Goal: Task Accomplishment & Management: Use online tool/utility

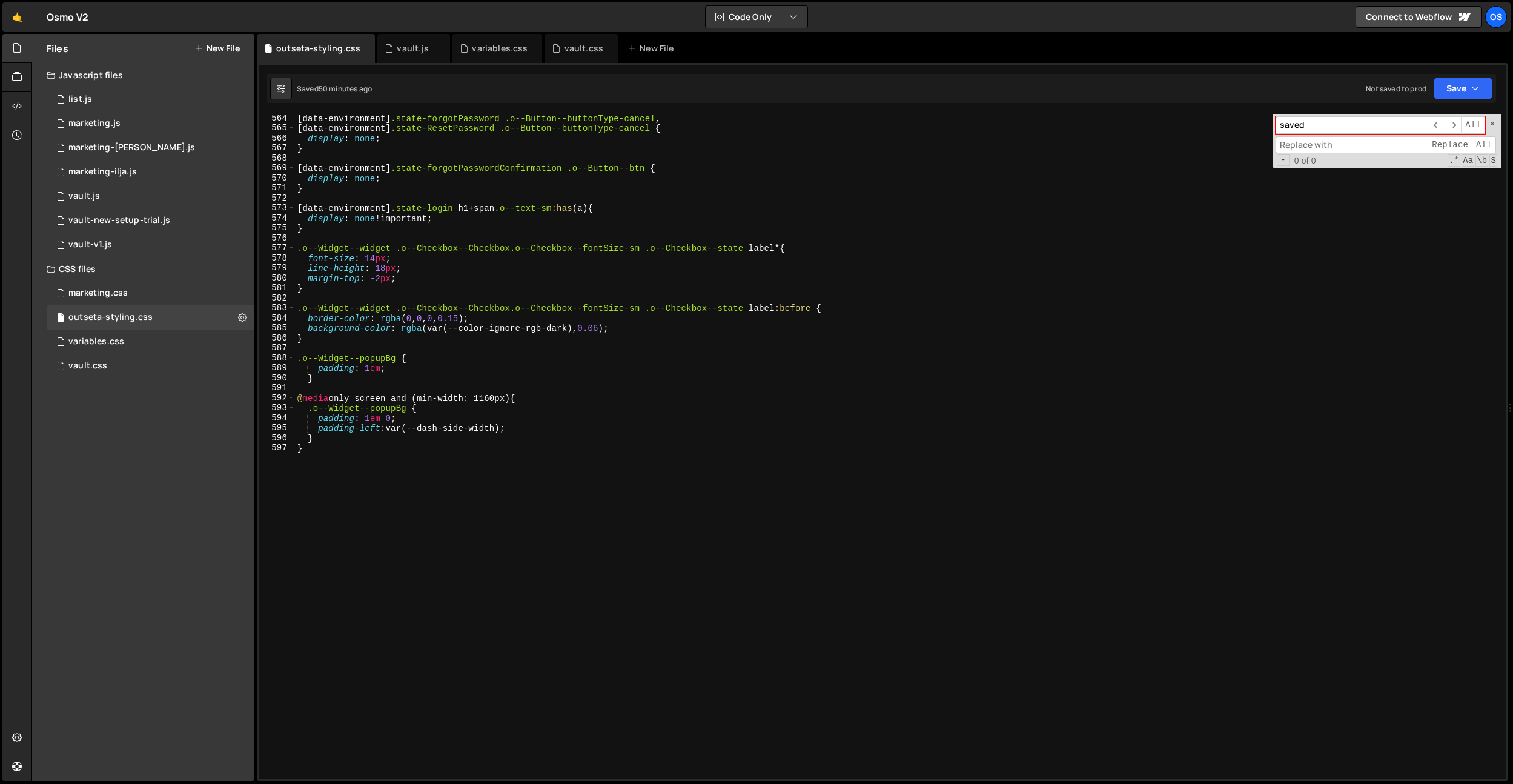
scroll to position [5629, 0]
drag, startPoint x: 513, startPoint y: 46, endPoint x: 400, endPoint y: 51, distance: 113.1
click at [513, 46] on div "variables.css" at bounding box center [499, 48] width 56 height 12
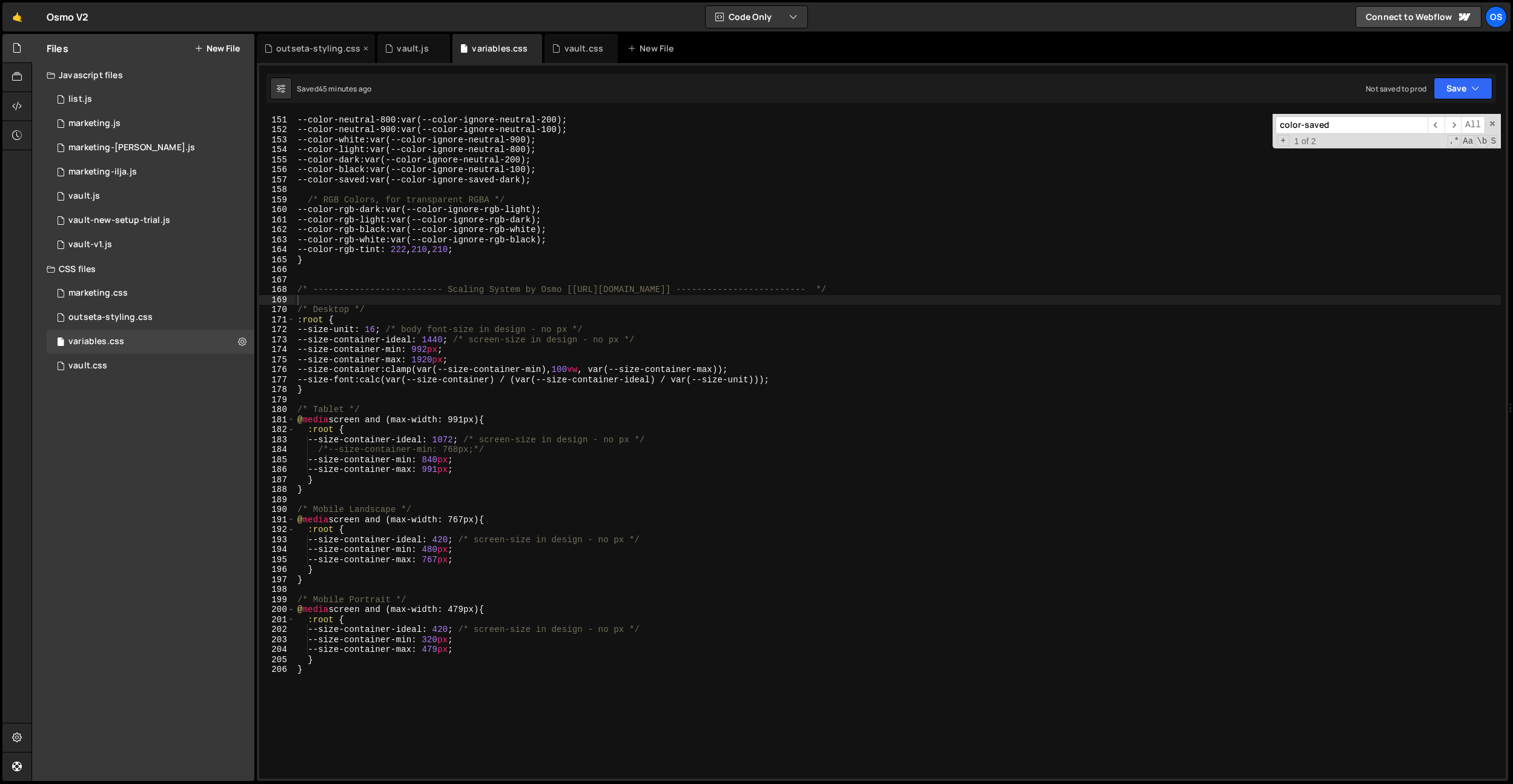
click at [364, 50] on icon at bounding box center [366, 48] width 9 height 12
click at [458, 51] on div "vault.css" at bounding box center [462, 48] width 39 height 12
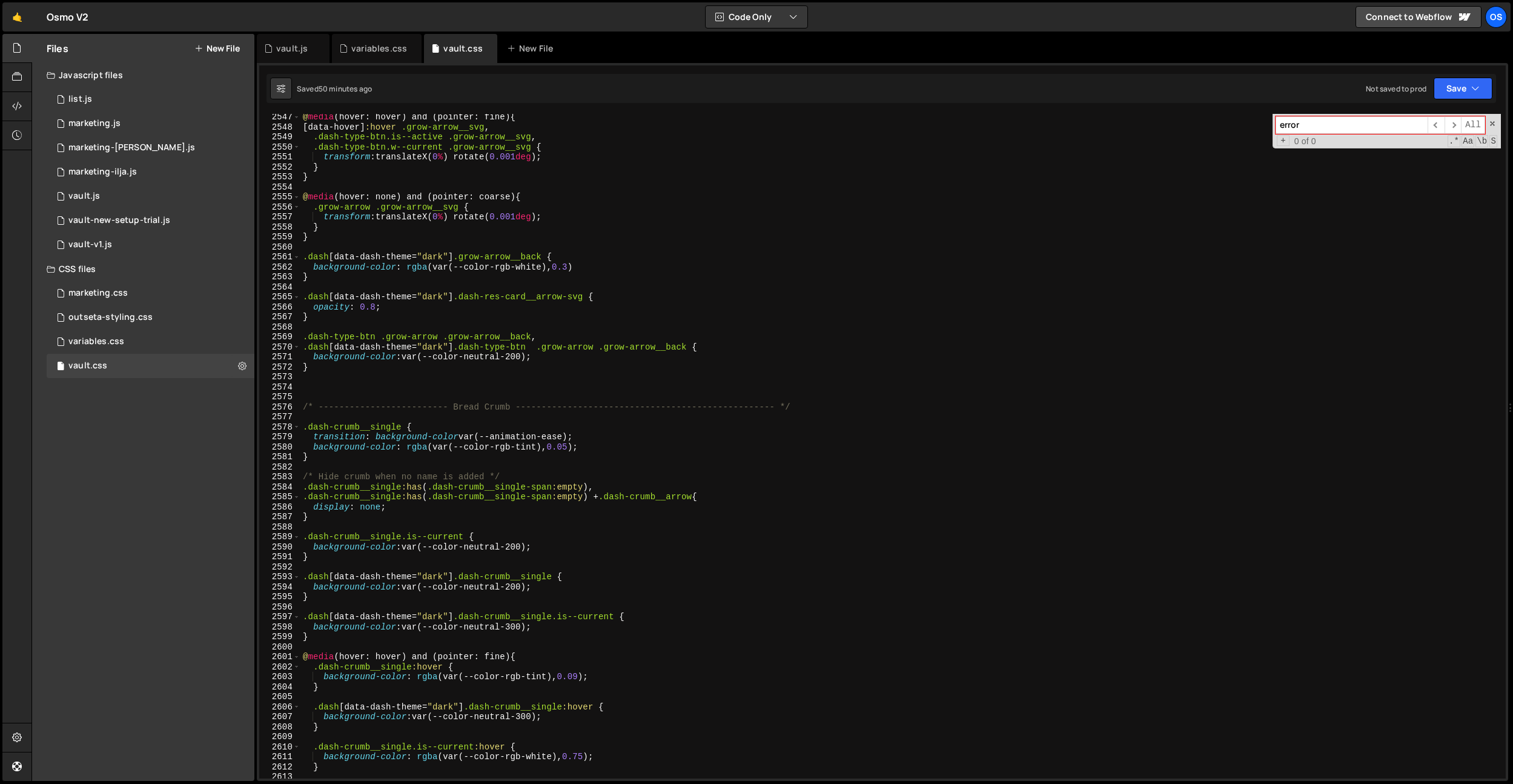
scroll to position [19182, 0]
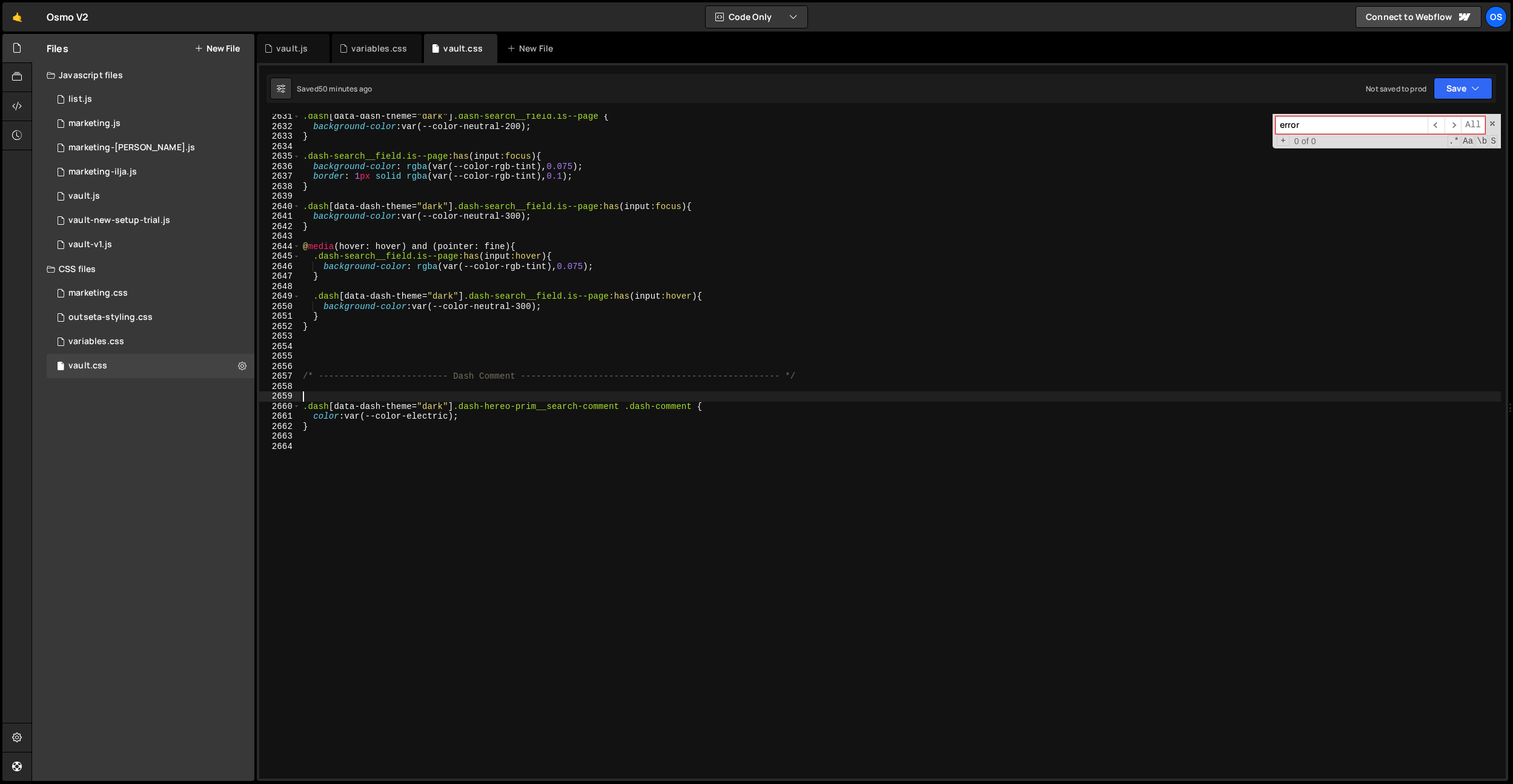
click at [682, 399] on div ".dash [ data-dash-theme = " dark " ] .dash-search__field.is--page { background-…" at bounding box center [901, 454] width 1201 height 685
click at [681, 404] on div ".dash [ data-dash-theme = " dark " ] .dash-search__field.is--page { background-…" at bounding box center [901, 454] width 1201 height 685
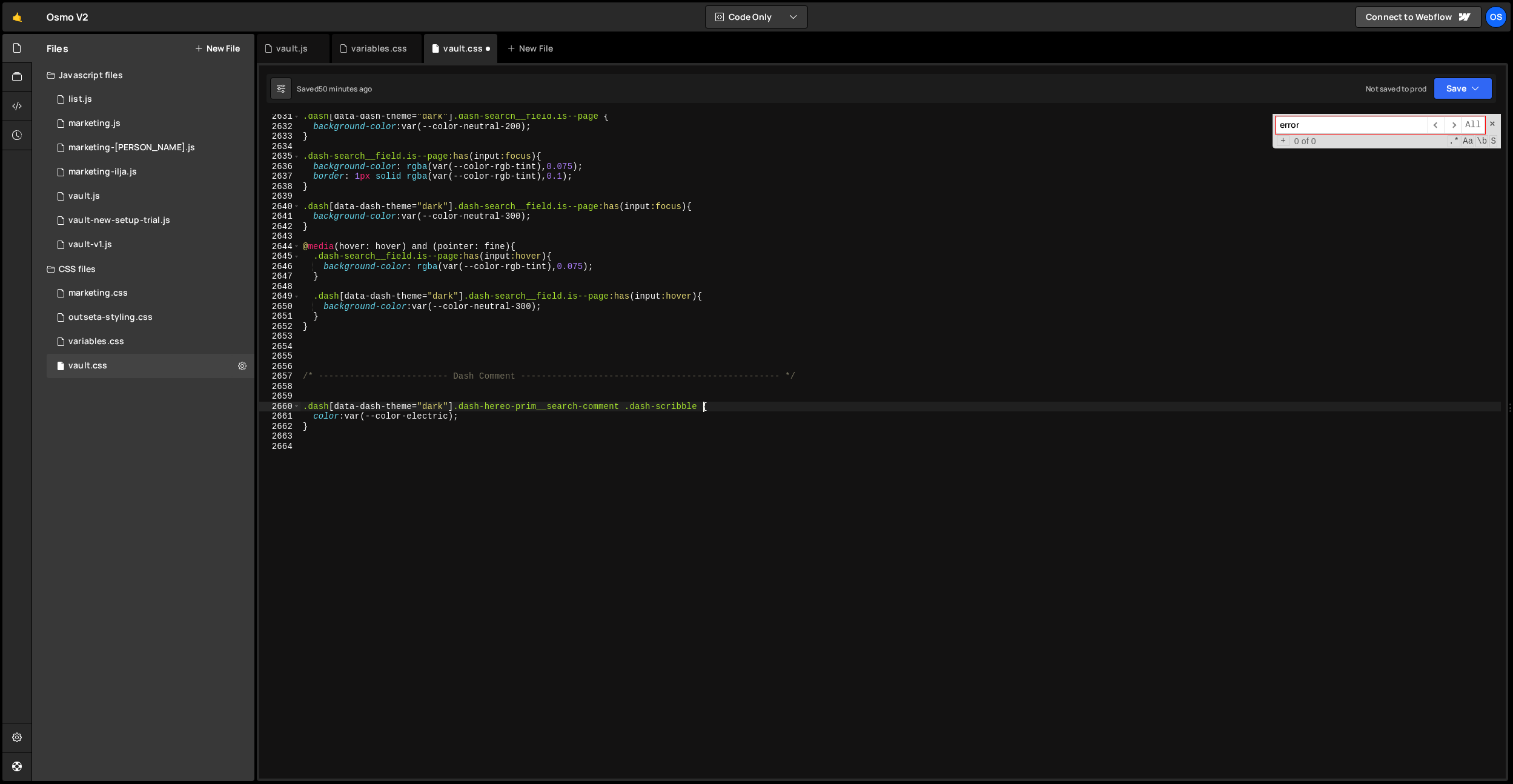
click at [681, 404] on div ".dash [ data-dash-theme = " dark " ] .dash-search__field.is--page { background-…" at bounding box center [901, 454] width 1201 height 685
click at [612, 405] on div ".dash [ data-dash-theme = " dark " ] .dash-search__field.is--page { background-…" at bounding box center [901, 454] width 1201 height 685
paste textarea "scribble"
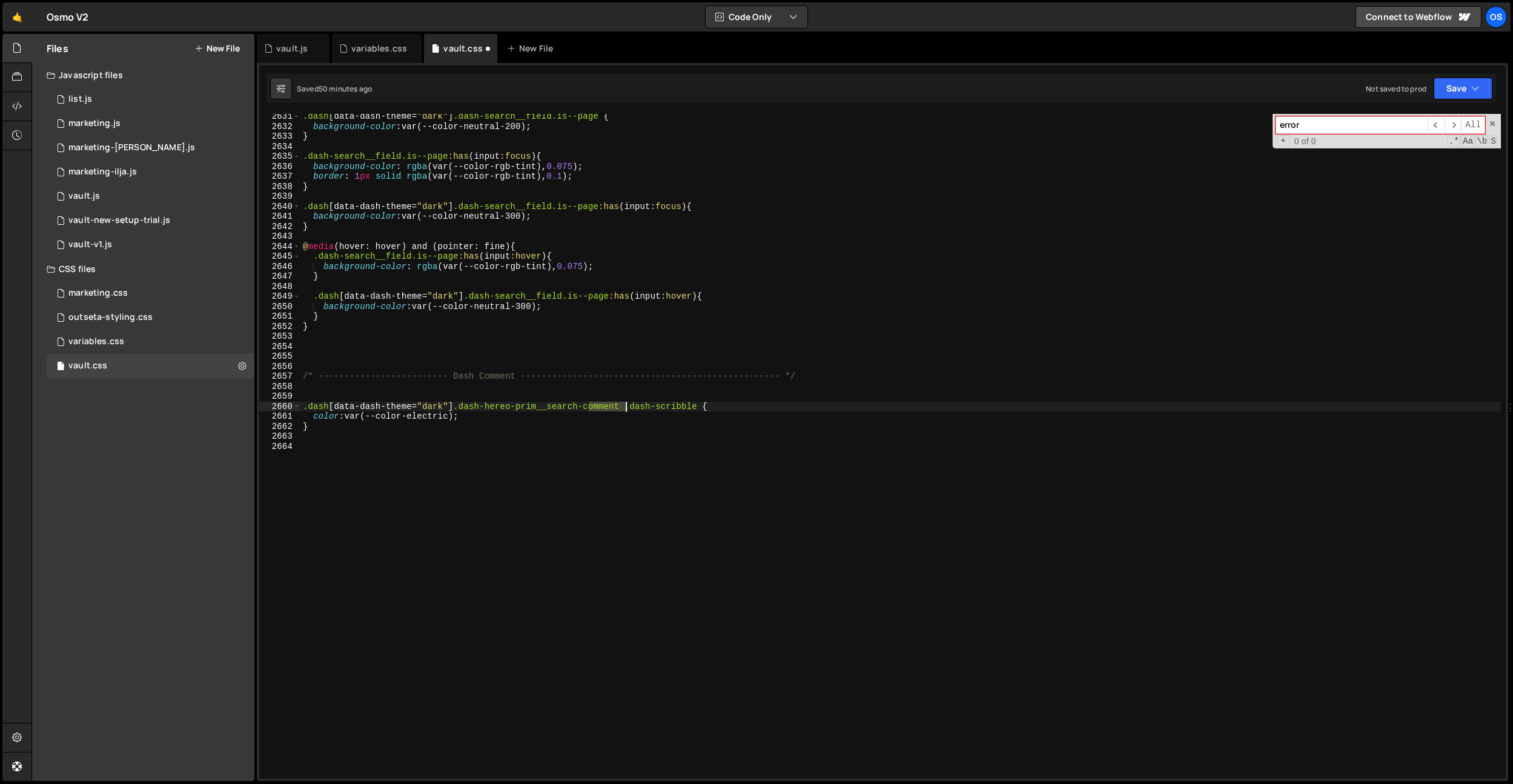
type textarea ".dash[data-dash-theme="dark"] .dash-hereo-prim__search-scribble .dash-scribble {"
click at [609, 437] on div ".dash [ data-dash-theme = " dark " ] .dash-search__field.is--page { background-…" at bounding box center [901, 454] width 1201 height 685
click at [542, 209] on div ".dash [ data-dash-theme = " dark " ] .dash-search__field.is--page { background-…" at bounding box center [901, 454] width 1201 height 685
type textarea ".dash[data-dash-theme="dark"] .dash-search__field.is--page:has(input:focus) {"
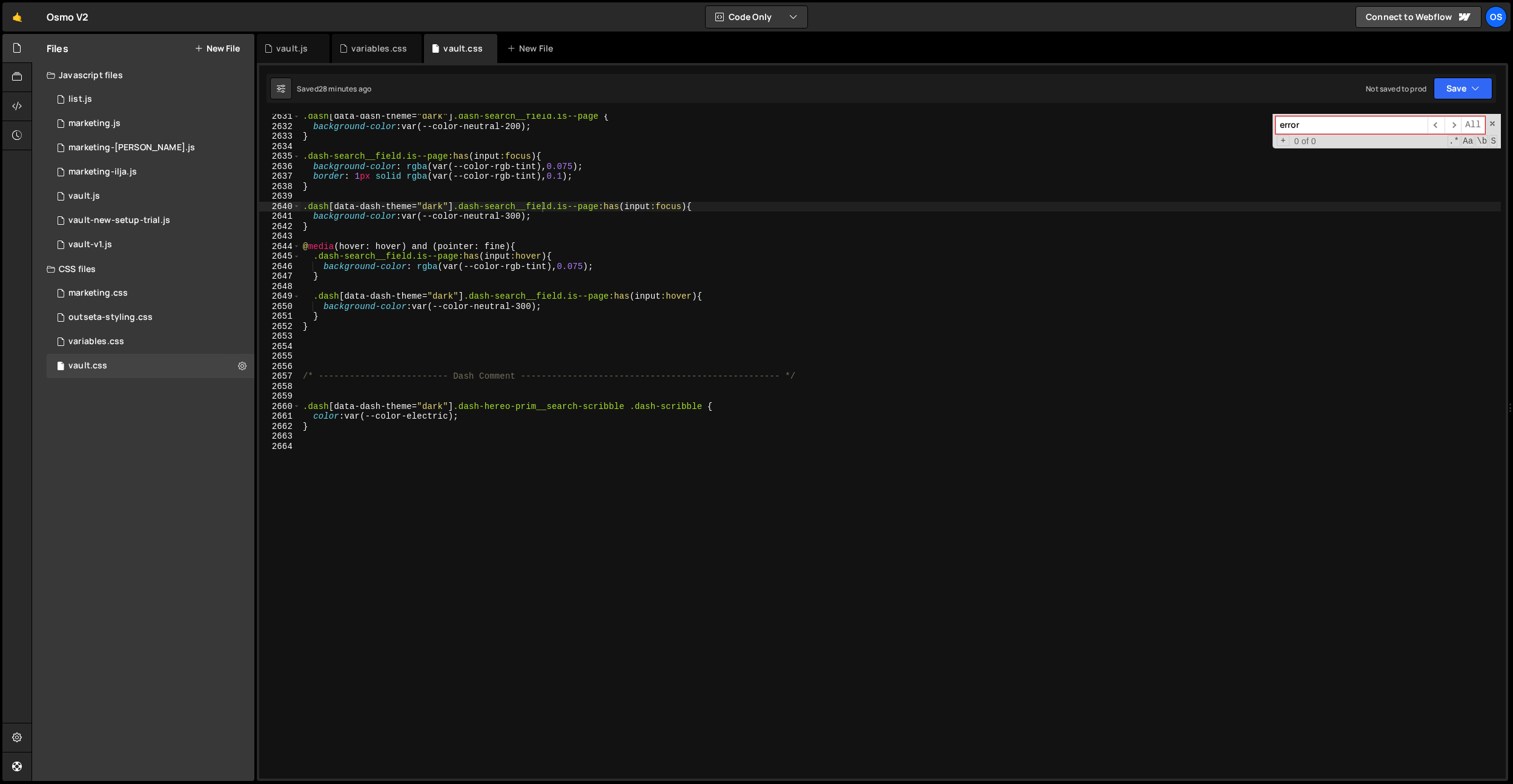
drag, startPoint x: 276, startPoint y: 54, endPoint x: 552, endPoint y: 257, distance: 342.6
click at [276, 55] on div "vault.js" at bounding box center [293, 48] width 72 height 29
type textarea "listClass: 'dash-main-grid__list',"
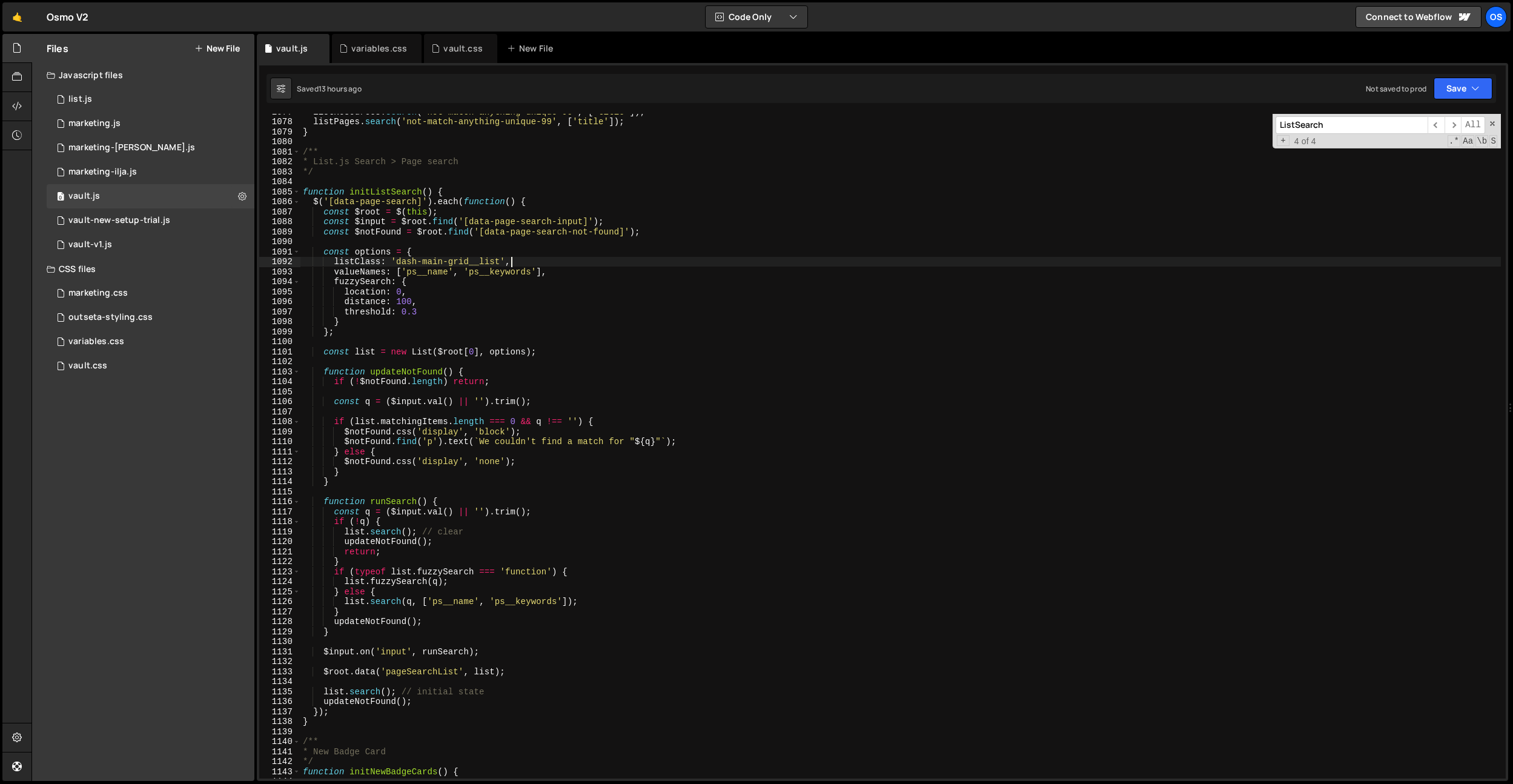
click at [552, 257] on div "listResources . search ( 'not-match-anything-unique-99' , [ 'title' ]) ; listPa…" at bounding box center [901, 449] width 1201 height 685
paste input "initDashCount"
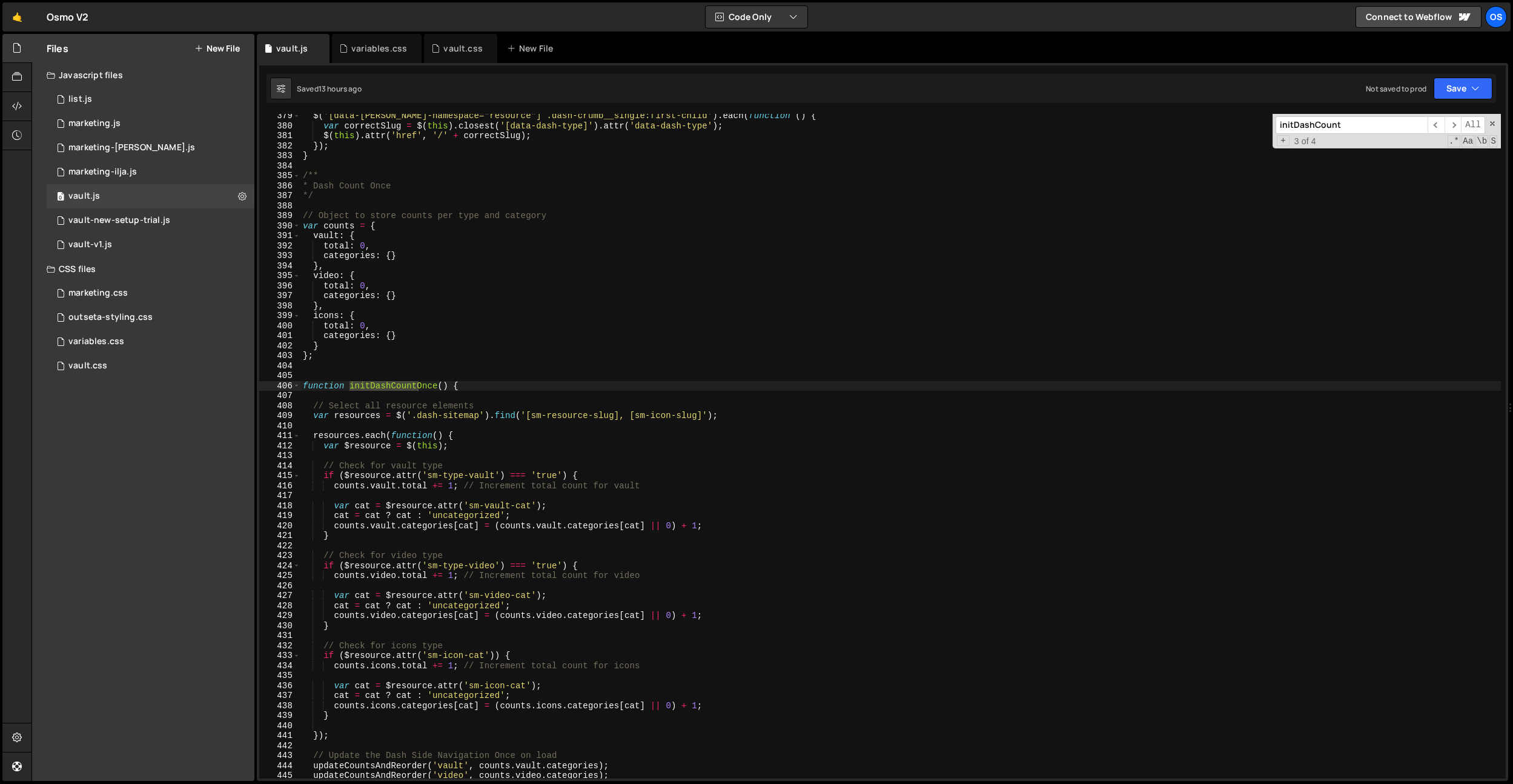
scroll to position [3676, 0]
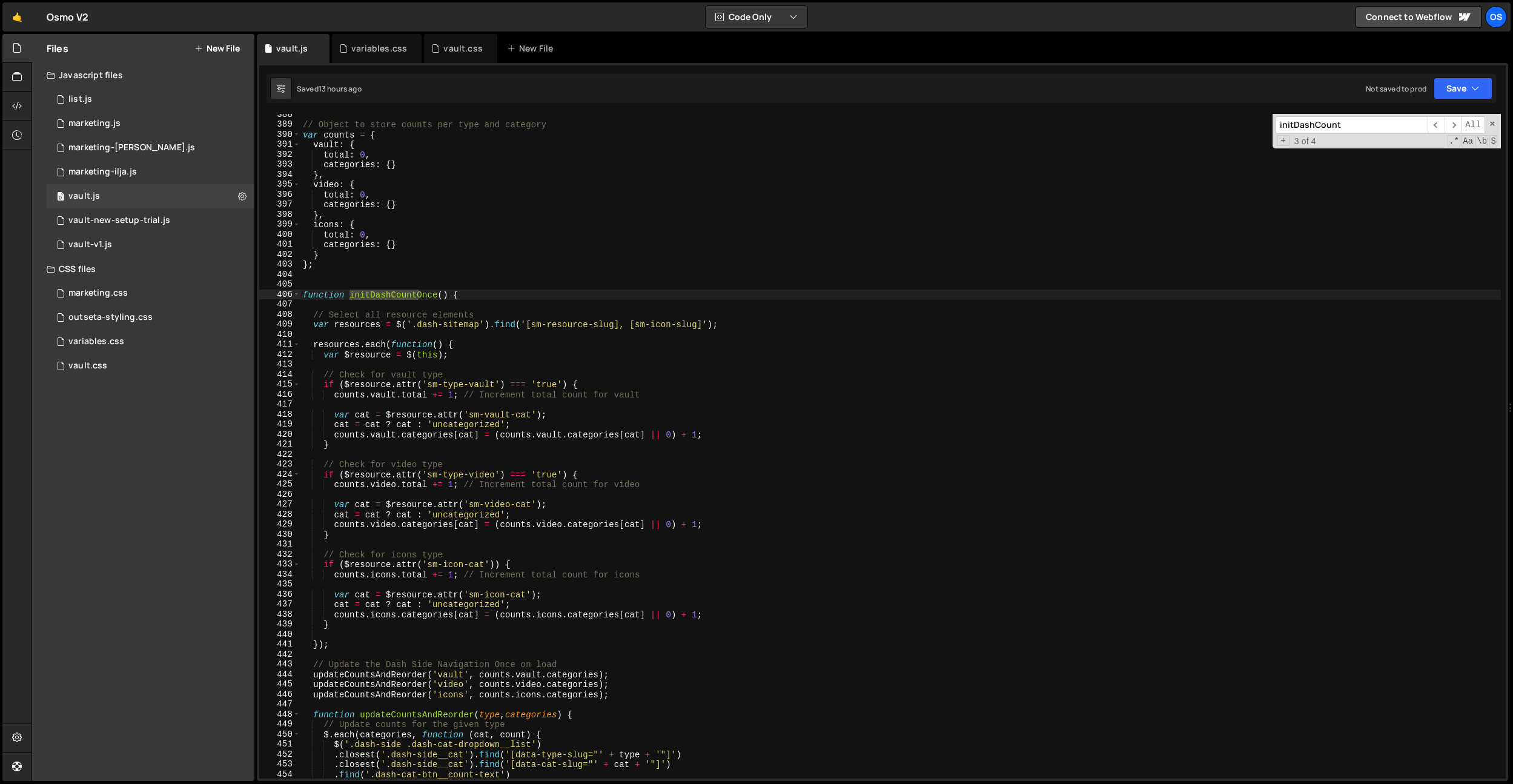
type input "initDashCount"
click at [1376, 116] on input "initDashCount" at bounding box center [1352, 125] width 152 height 17
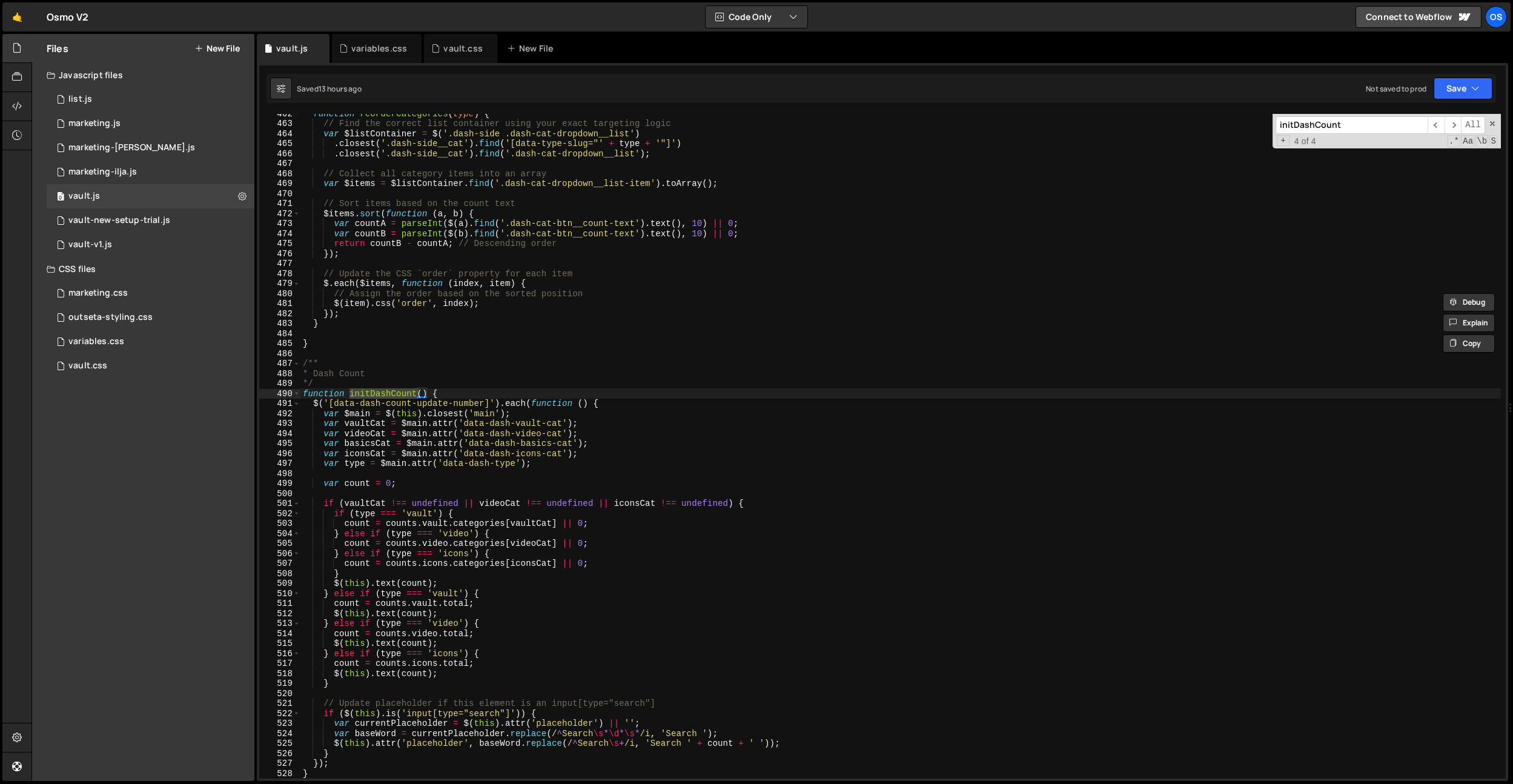
scroll to position [4433, 0]
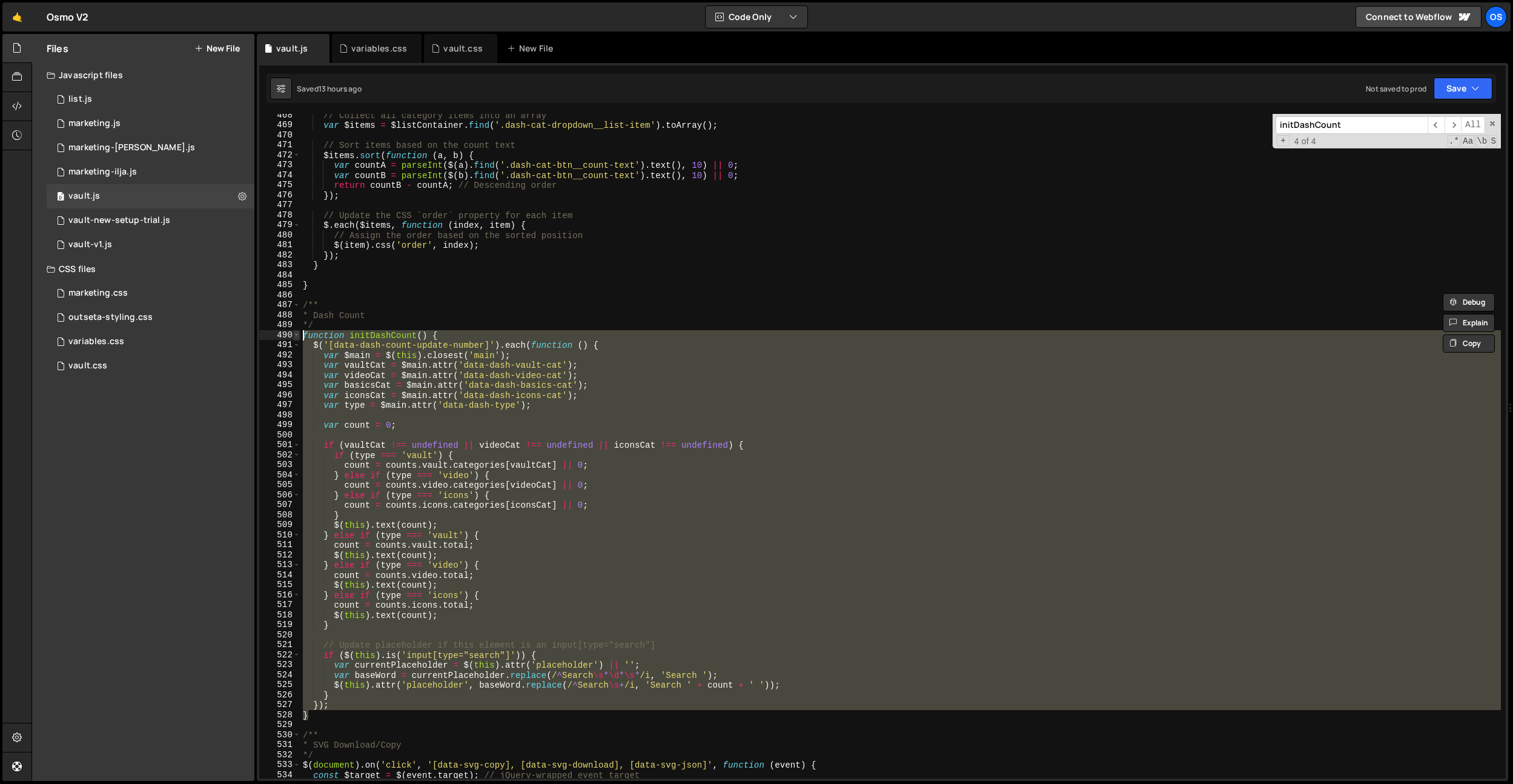
drag, startPoint x: 319, startPoint y: 713, endPoint x: 299, endPoint y: 339, distance: 374.5
click at [299, 339] on div "} 468 469 470 471 472 473 474 475 476 477 478 479 480 481 482 483 484 485 486 4…" at bounding box center [882, 446] width 1246 height 664
paste textarea "}"
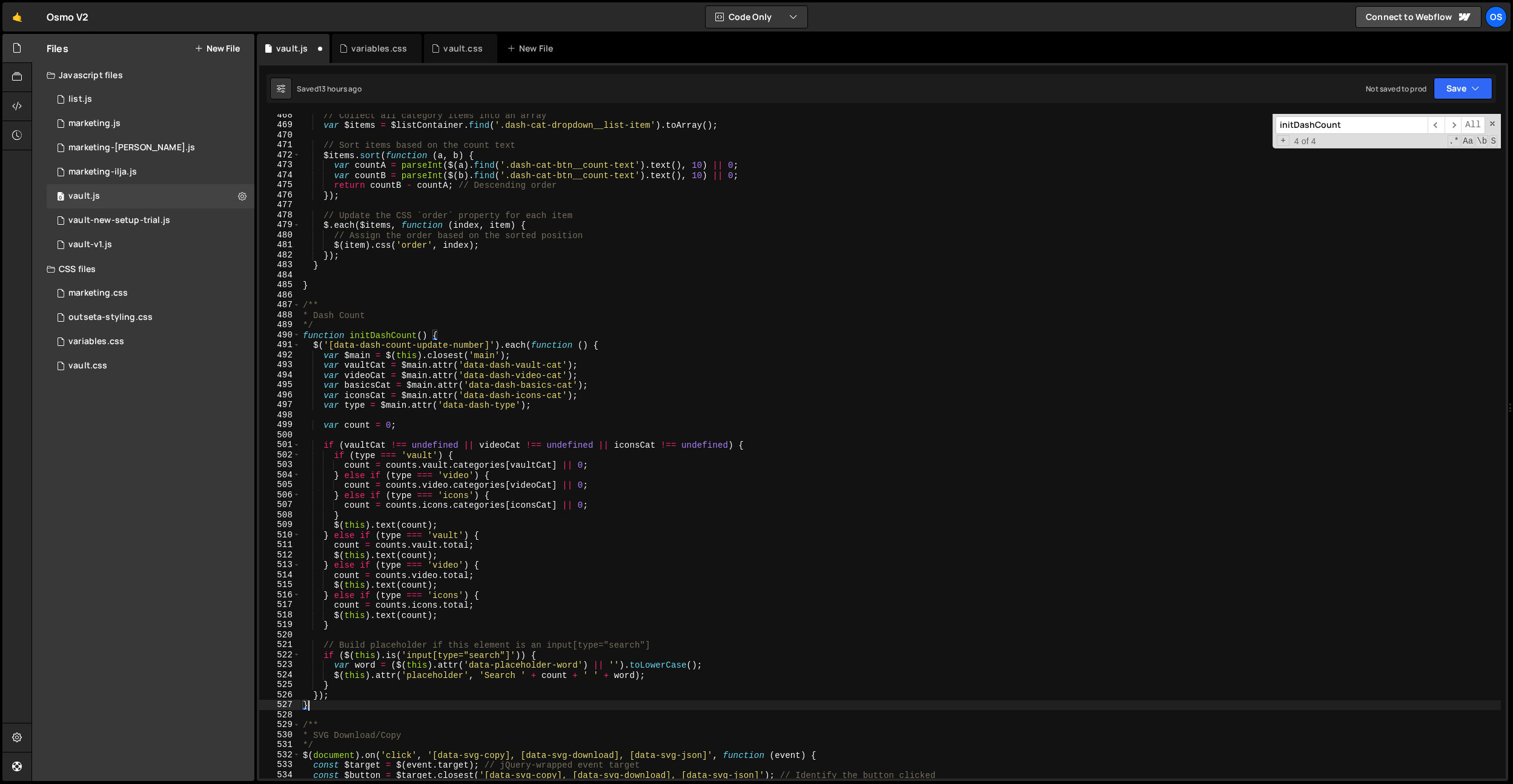
click at [560, 571] on div "// Collect all category items into an array var $items = $listContainer . find …" at bounding box center [901, 453] width 1201 height 685
click at [646, 527] on div "// Collect all category items into an array var $items = $listContainer . find …" at bounding box center [901, 453] width 1201 height 685
click at [603, 222] on div "// Collect all category items into an array var $items = $listContainer . find …" at bounding box center [901, 453] width 1201 height 685
type textarea "$.each($items, function (index, item) {"
click at [455, 52] on div "vault.css" at bounding box center [462, 48] width 39 height 12
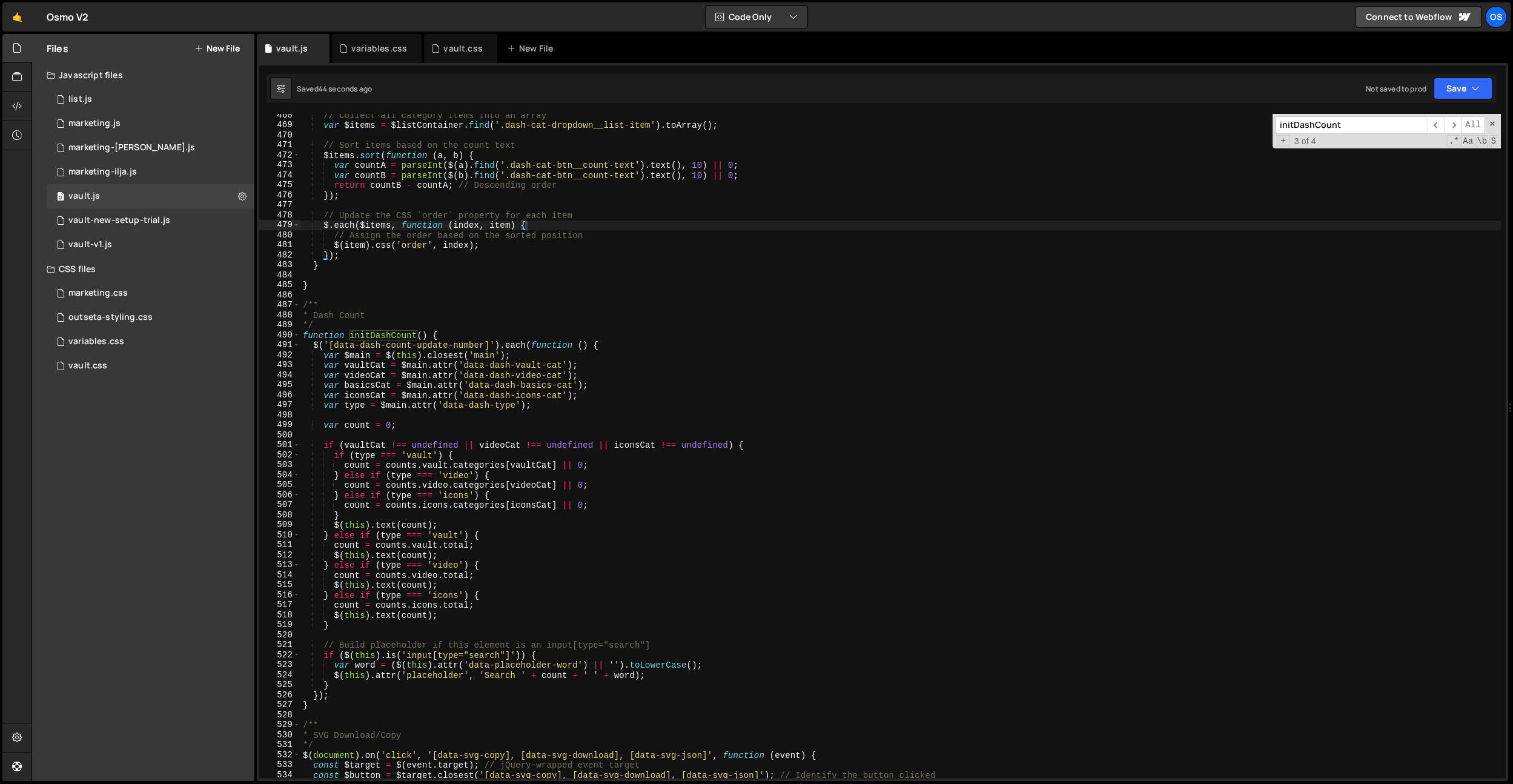
type textarea "@media (hover: hover) and (pointer: fine) {"
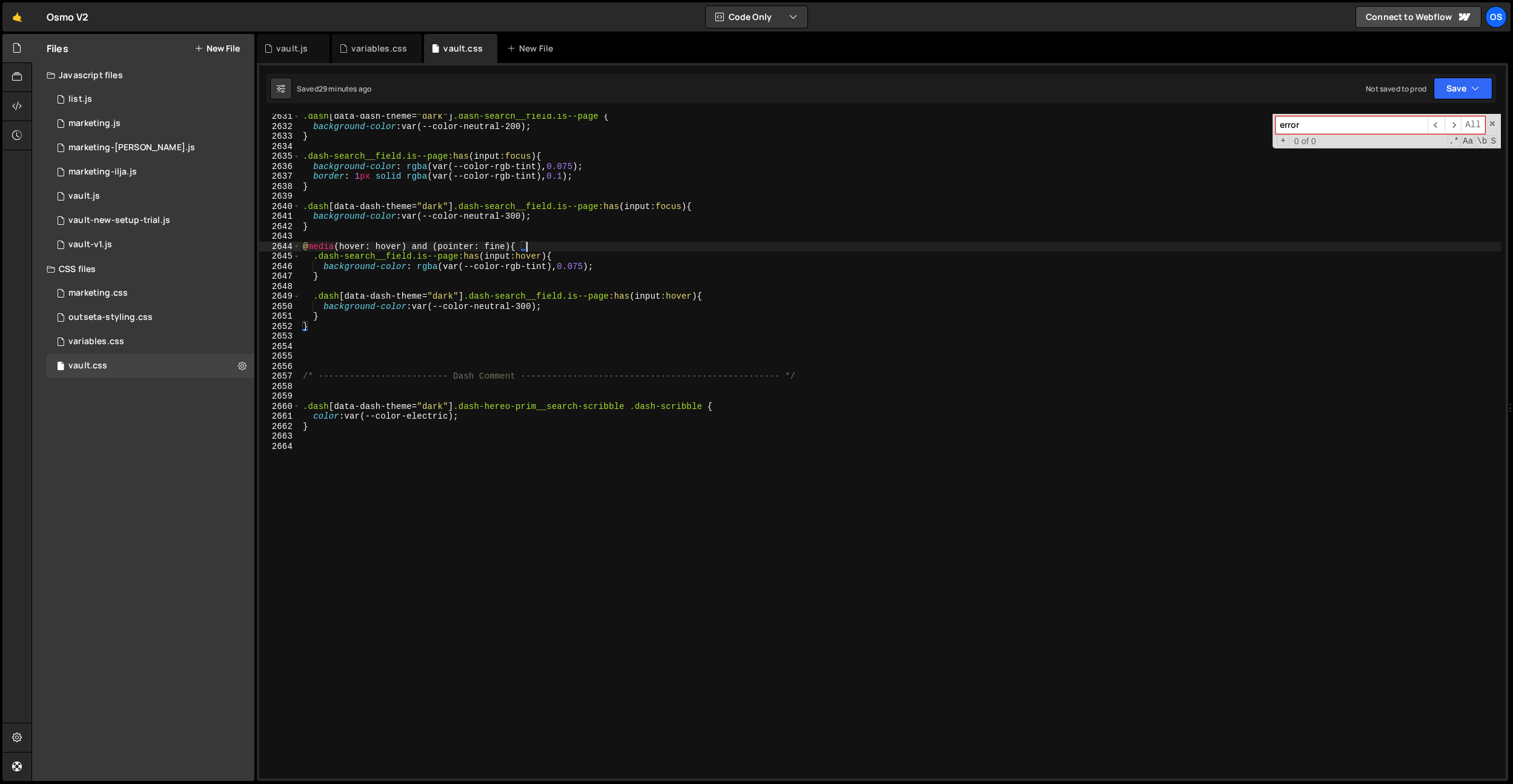
click at [579, 249] on div ".dash [ data-dash-theme = " dark " ] .dash-search__field.is--page { background-…" at bounding box center [901, 454] width 1201 height 685
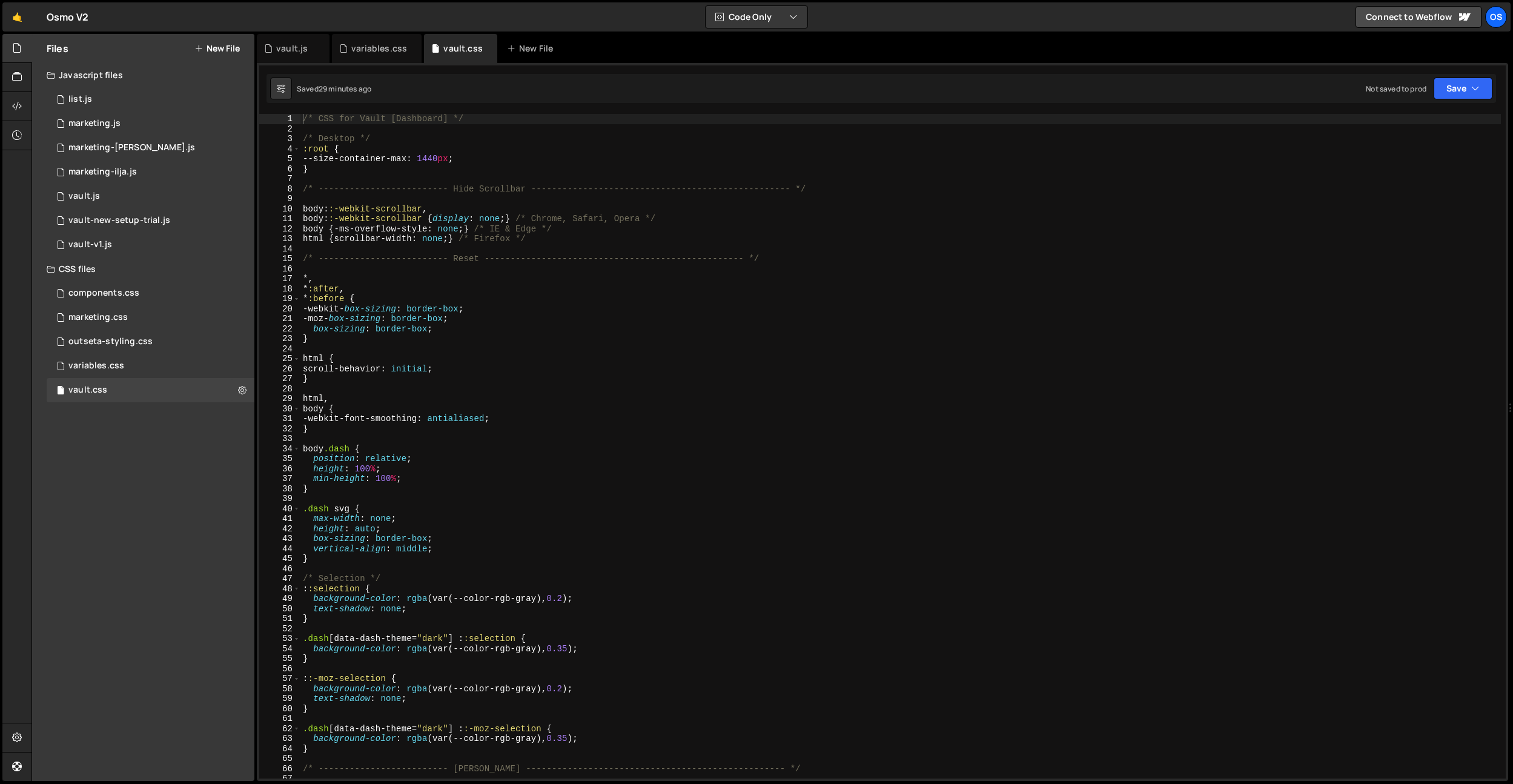
type textarea "body::-webkit-scrollbar {display: none;} /* Chrome, Safari, Opera */"
click at [581, 220] on div "/* CSS for Vault [Dashboard] */ /* Desktop */ :root { --size-container-max : 14…" at bounding box center [901, 456] width 1201 height 685
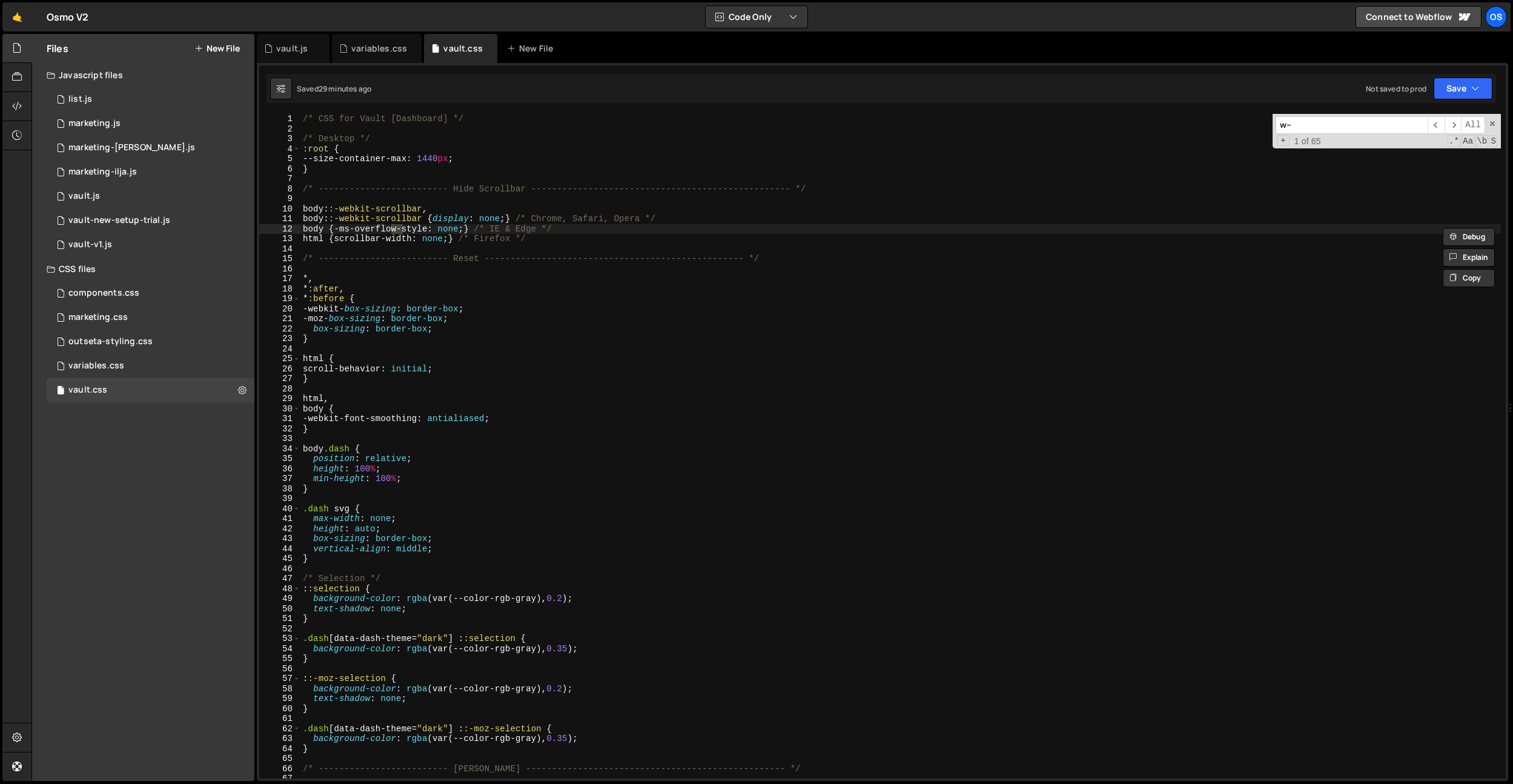
scroll to position [1637, 0]
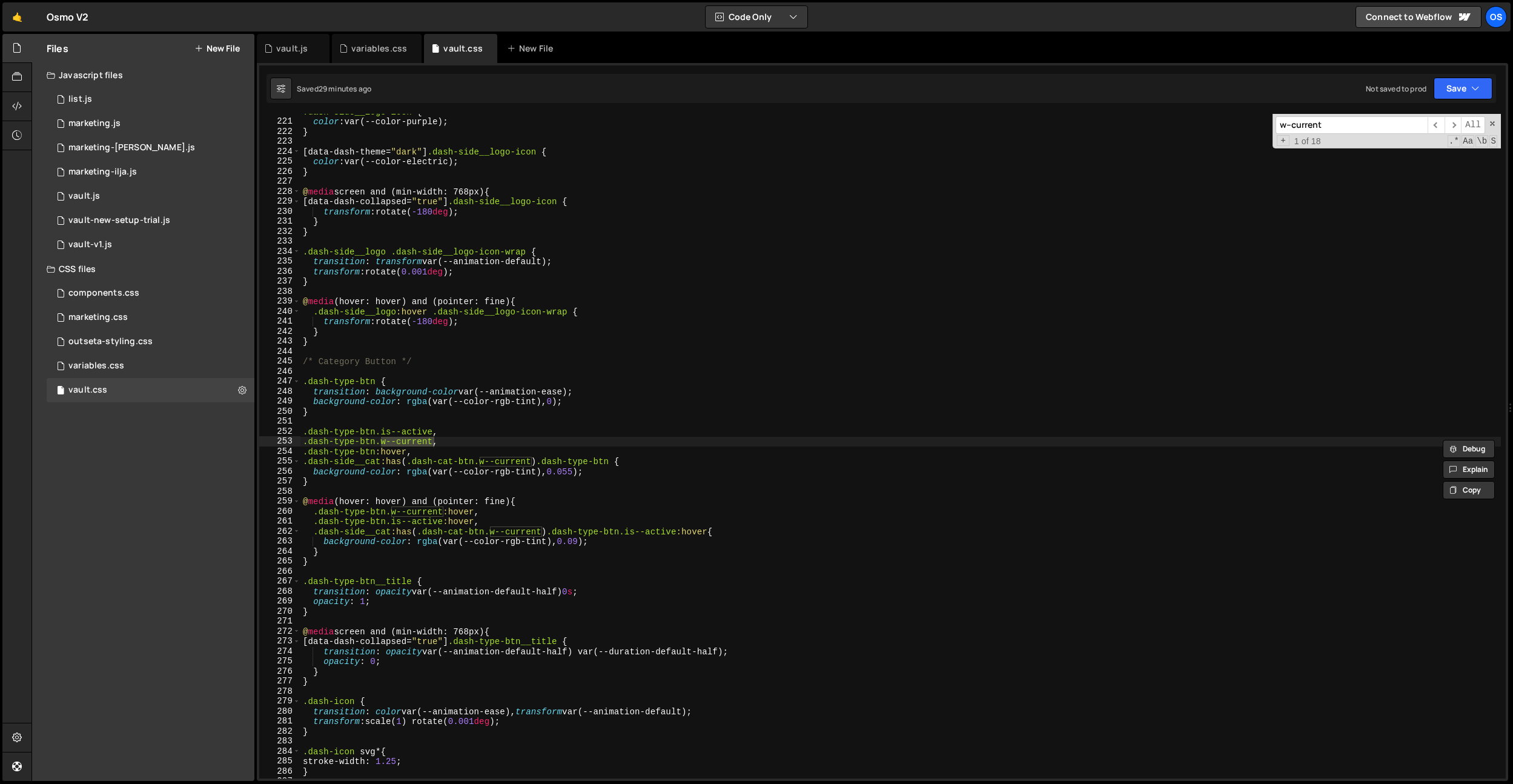
type input "w--current"
type textarea ".dash-type-btn.w--current,"
click at [439, 442] on div ".dash-side__logo-icon { color : var(--color-purple) ; } [ data-dash-theme = " d…" at bounding box center [901, 449] width 1201 height 685
drag, startPoint x: 422, startPoint y: 442, endPoint x: 377, endPoint y: 445, distance: 45.1
click at [377, 444] on div ".dash-side__logo-icon { color : var(--color-purple) ; } [ data-dash-theme = " d…" at bounding box center [901, 449] width 1201 height 685
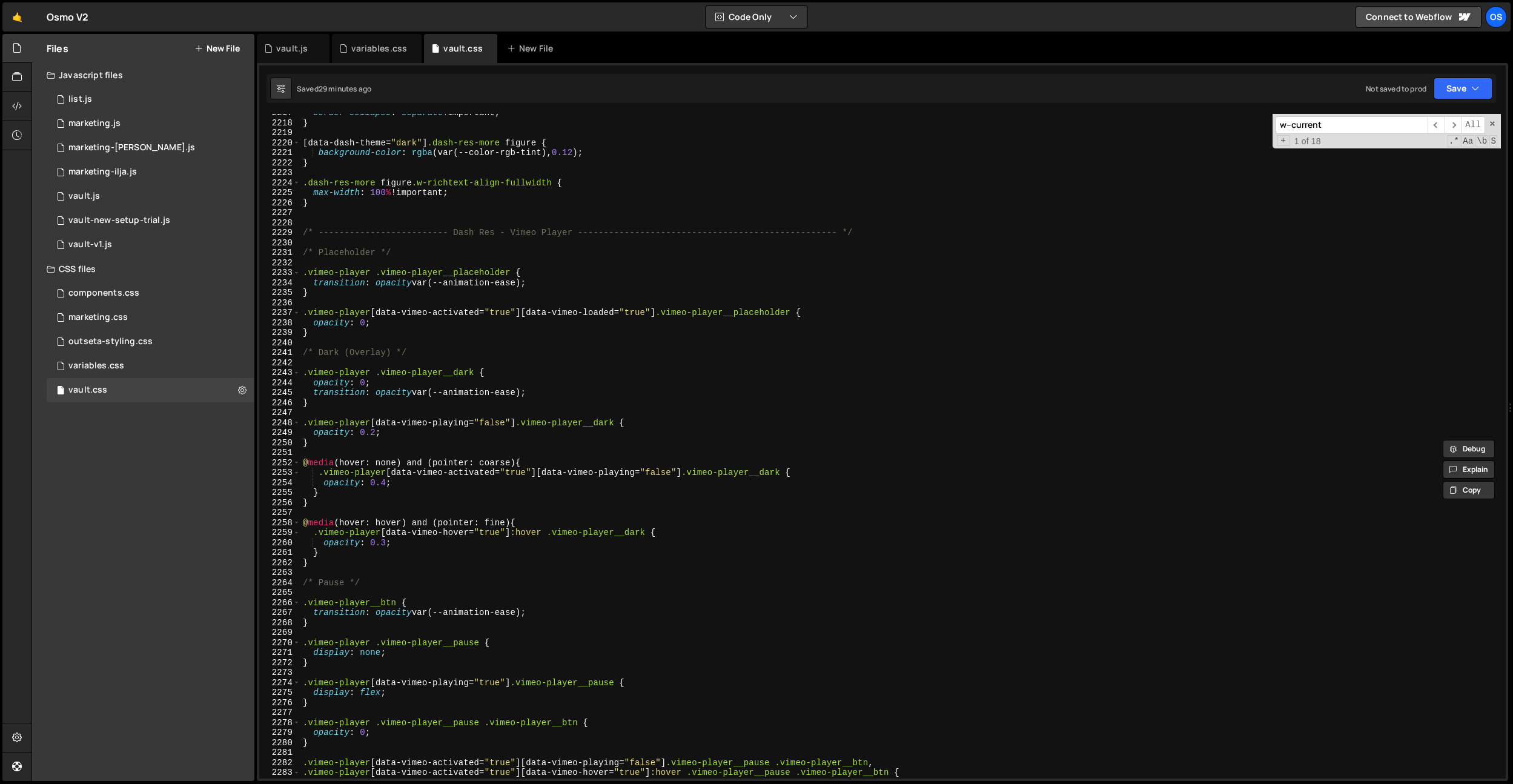
scroll to position [19182, 0]
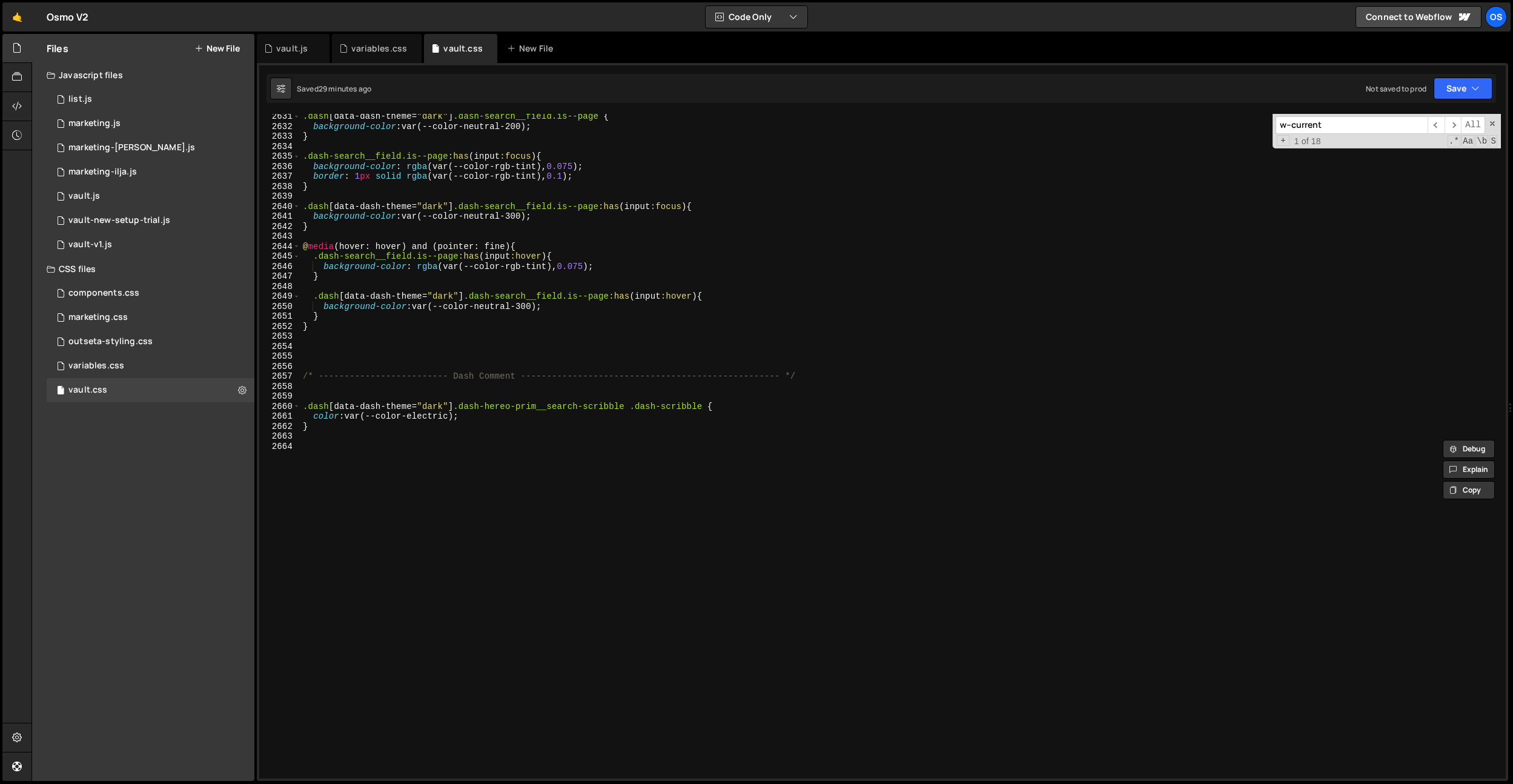
click at [497, 518] on div ".dash [ data-dash-theme = " dark " ] .dash-search__field.is--page { background-…" at bounding box center [901, 454] width 1201 height 685
paste textarea ".w--current,"
click at [501, 375] on div ".dash [ data-dash-theme = " dark " ] .dash-search__field.is--page { background-…" at bounding box center [901, 454] width 1201 height 685
type textarea "/* ------------------------- Dash Scribble ------------------------------------…"
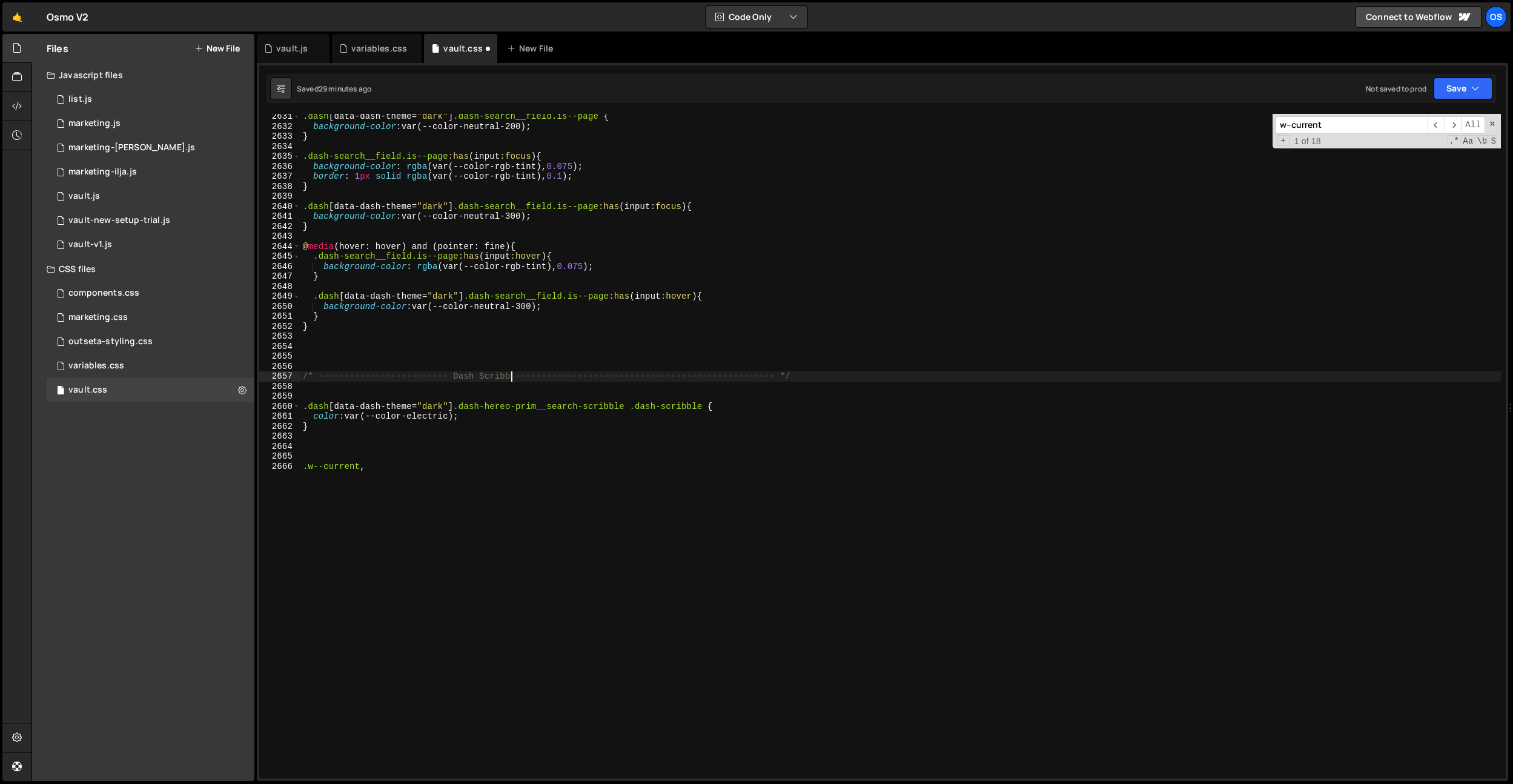
scroll to position [0, 16]
click at [496, 359] on div ".dash [ data-dash-theme = " dark " ] .dash-search__field.is--page { background-…" at bounding box center [901, 454] width 1201 height 685
drag, startPoint x: 813, startPoint y: 367, endPoint x: 329, endPoint y: 364, distance: 484.0
click at [328, 363] on div ".dash [ data-dash-theme = " dark " ] .dash-search__field.is--page { background-…" at bounding box center [901, 455] width 1201 height 685
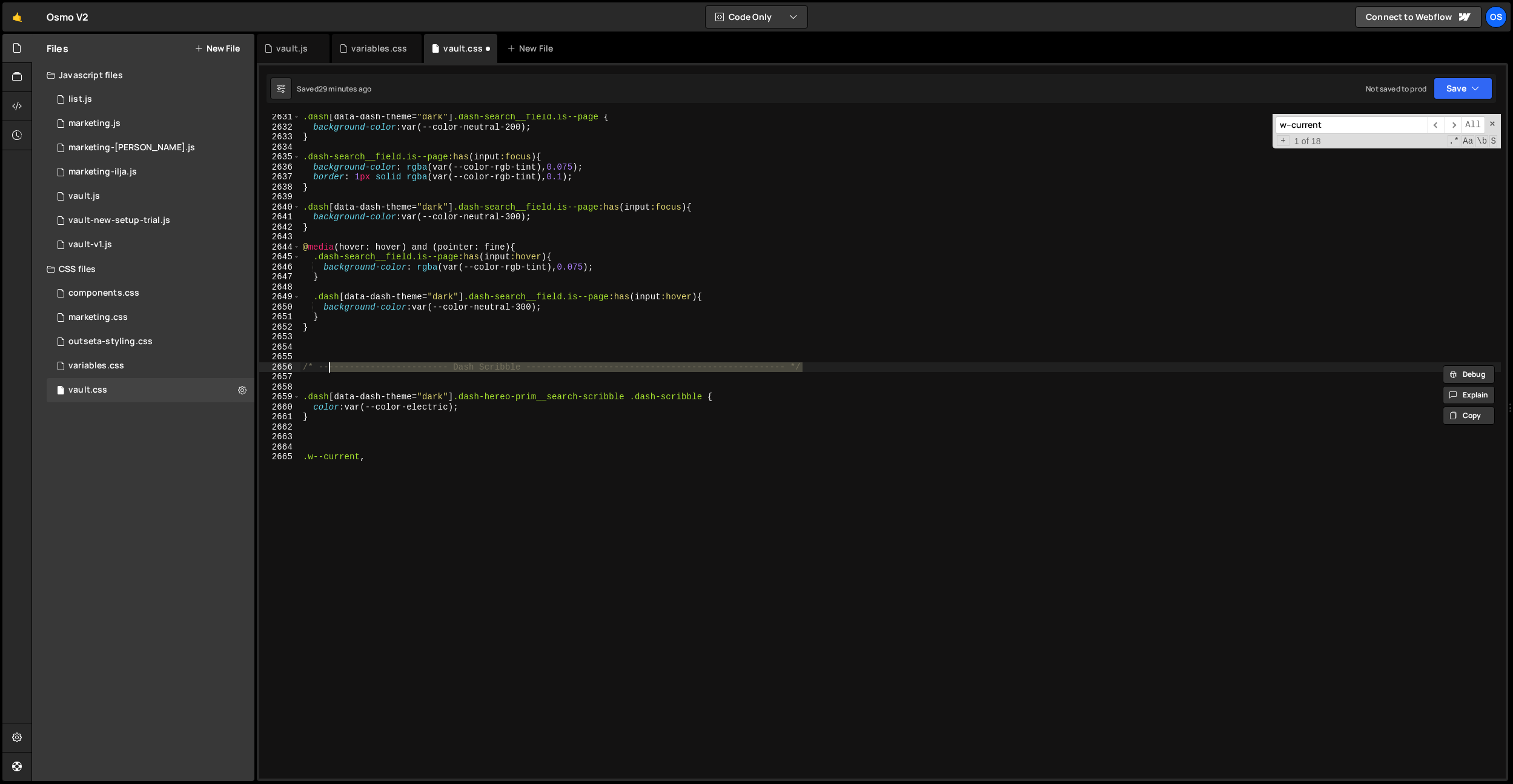
click at [299, 362] on div "2656" at bounding box center [280, 367] width 41 height 10
drag, startPoint x: 302, startPoint y: 365, endPoint x: 389, endPoint y: 415, distance: 100.3
click at [903, 371] on div ".dash [ data-dash-theme = " dark " ] .dash-search__field.is--page { background-…" at bounding box center [901, 455] width 1201 height 685
drag, startPoint x: 381, startPoint y: 412, endPoint x: 367, endPoint y: 425, distance: 19.1
click at [381, 413] on div ".dash [ data-dash-theme = " dark " ] .dash-search__field.is--page { background-…" at bounding box center [901, 455] width 1201 height 685
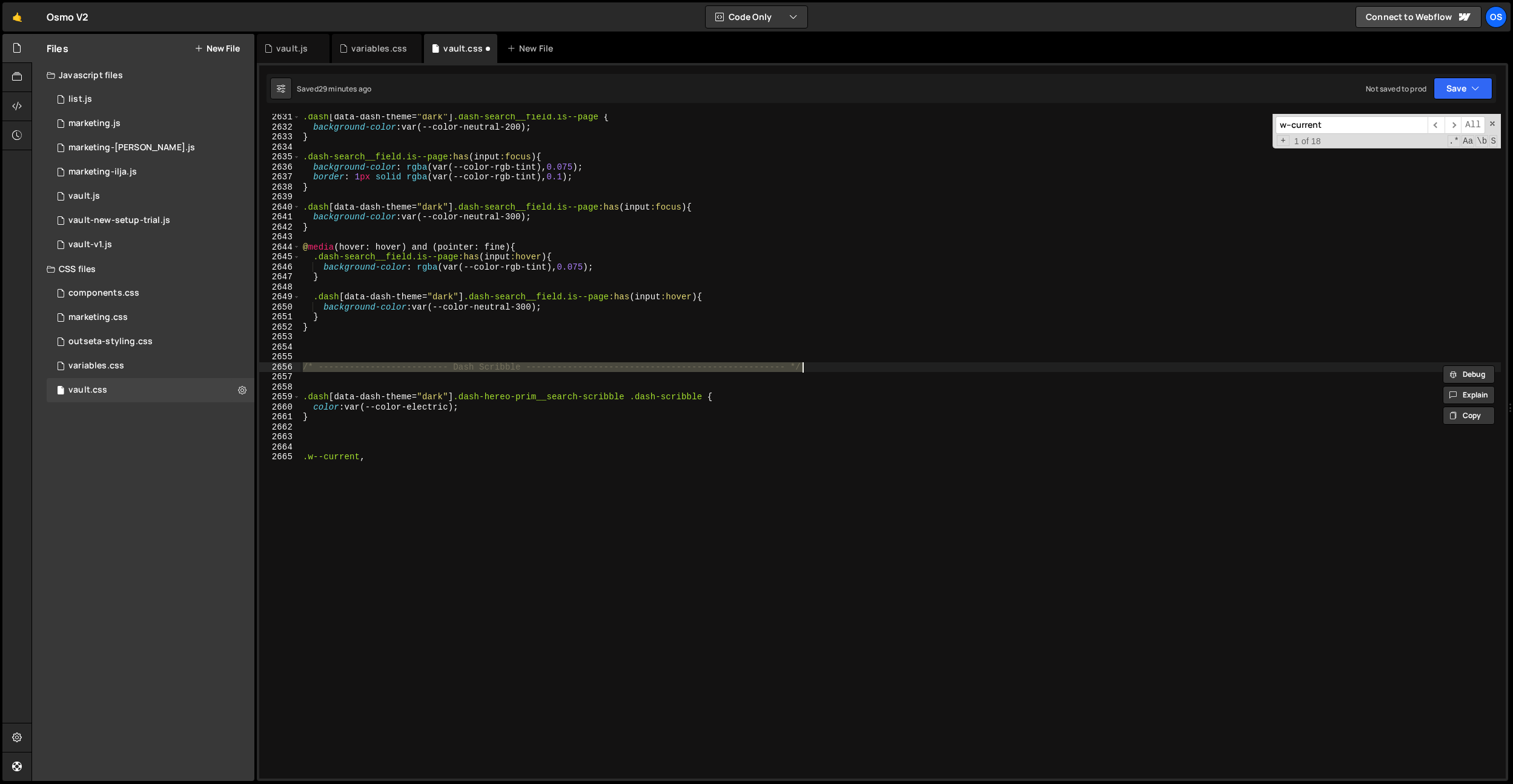
type textarea "}"
paste textarea "/* ------------------------- Dash Scribble ------------------------------------…"
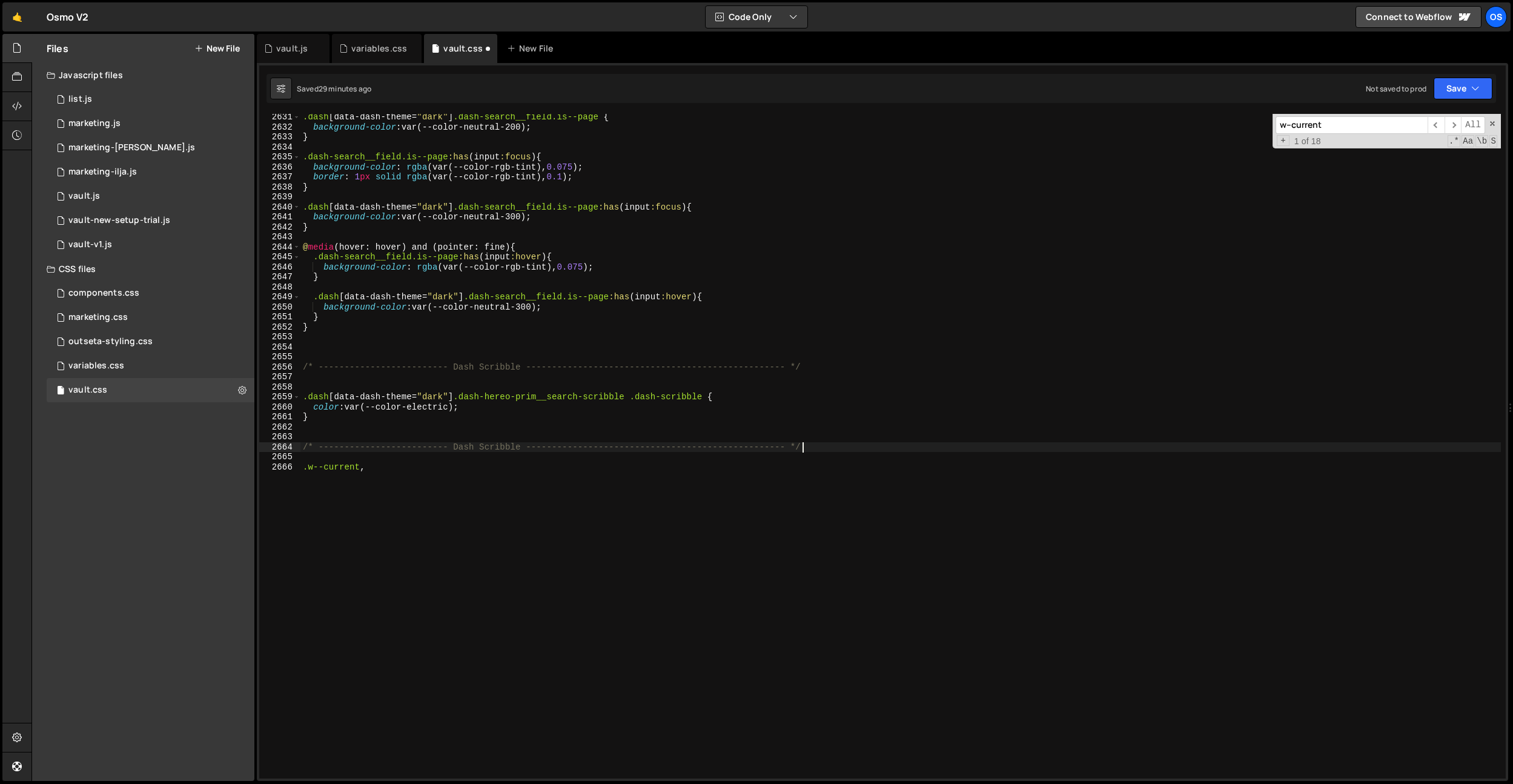
click at [301, 465] on div ".dash [ data-dash-theme = " dark " ] .dash-search__field.is--page { background-…" at bounding box center [901, 455] width 1201 height 685
paste textarea "dash-filter-link"
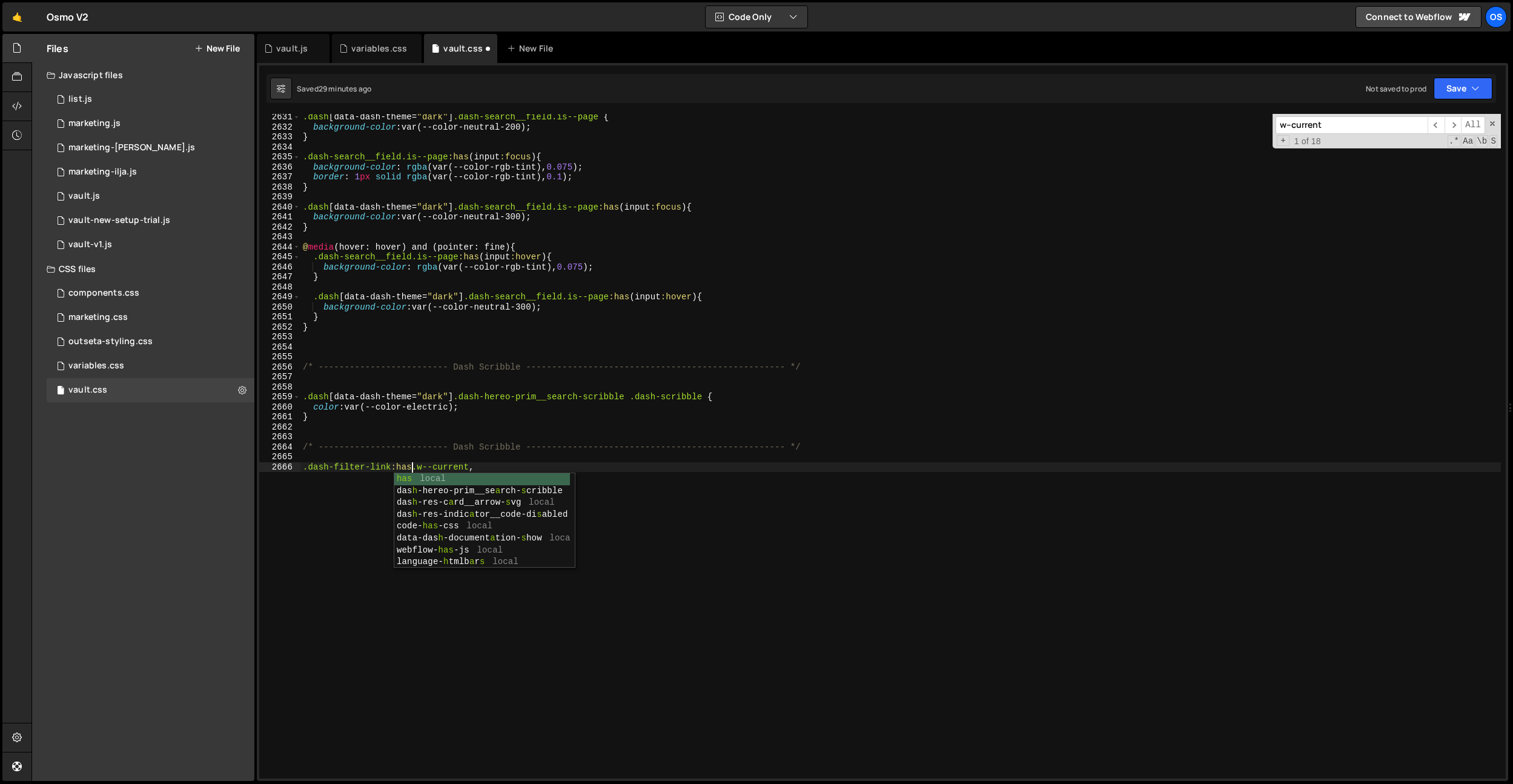
type textarea ".dash-filter-link:has(.w--current,"
click at [501, 461] on div ".dash [ data-dash-theme = " dark " ] .dash-search__field.is--page { background-…" at bounding box center [901, 455] width 1201 height 685
click at [417, 466] on div ".dash [ data-dash-theme = " dark " ] .dash-search__field.is--page { background-…" at bounding box center [901, 455] width 1201 height 685
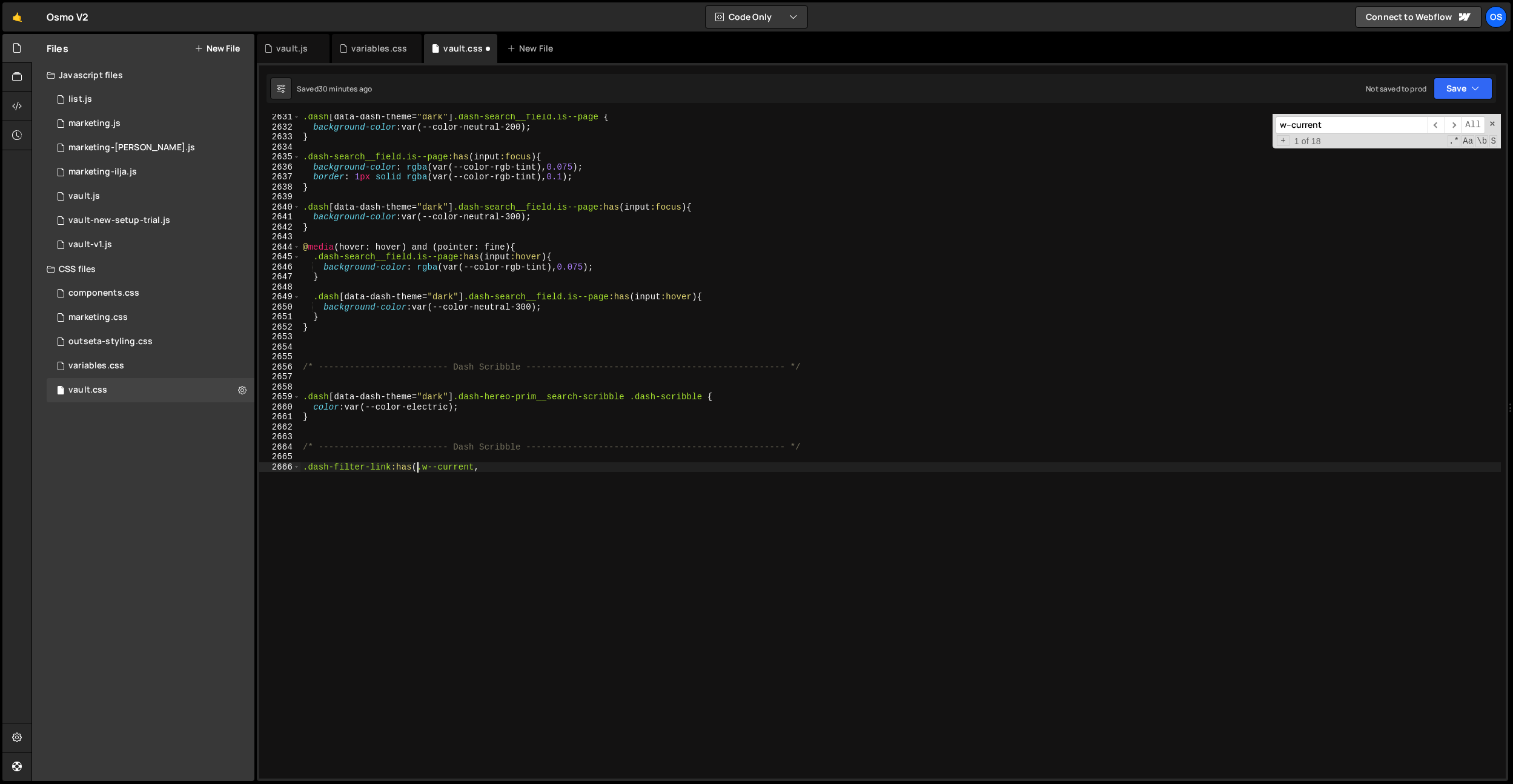
paste textarea "dash-filter-link__click w-inline-block"
click at [418, 469] on div ".dash [ data-dash-theme = " dark " ] .dash-search__field.is--page { background-…" at bounding box center [901, 455] width 1201 height 685
click at [731, 464] on div ".dash [ data-dash-theme = " dark " ] .dash-search__field.is--page { background-…" at bounding box center [901, 455] width 1201 height 685
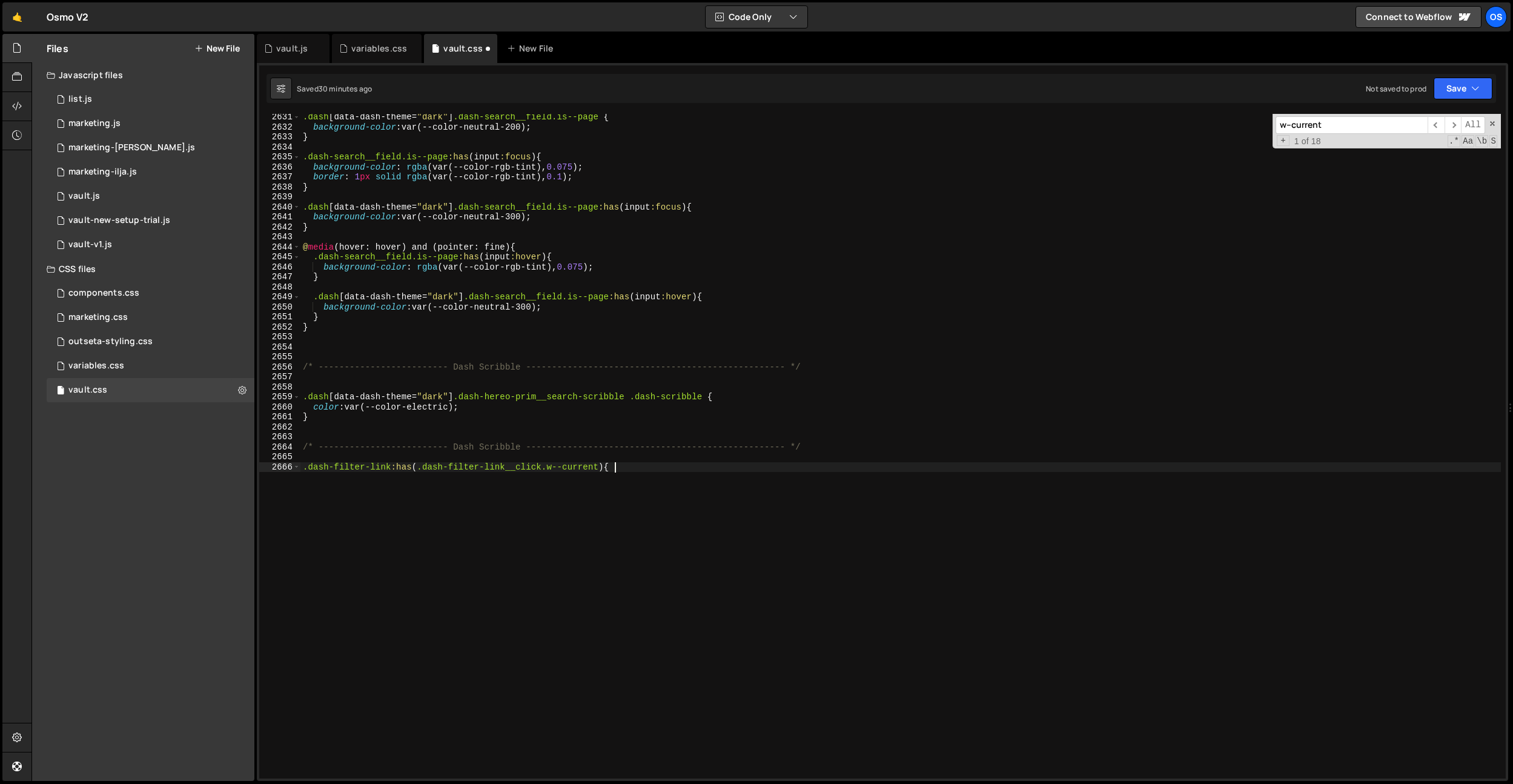
type textarea ".dash-filter-link:has(.dash-filter-link__click.w--current) {}"
click at [588, 475] on div ".dash [ data-dash-theme = " dark " ] .dash-search__field.is--page { background-…" at bounding box center [901, 455] width 1201 height 685
type textarea "background-color: var(--color-dark);"
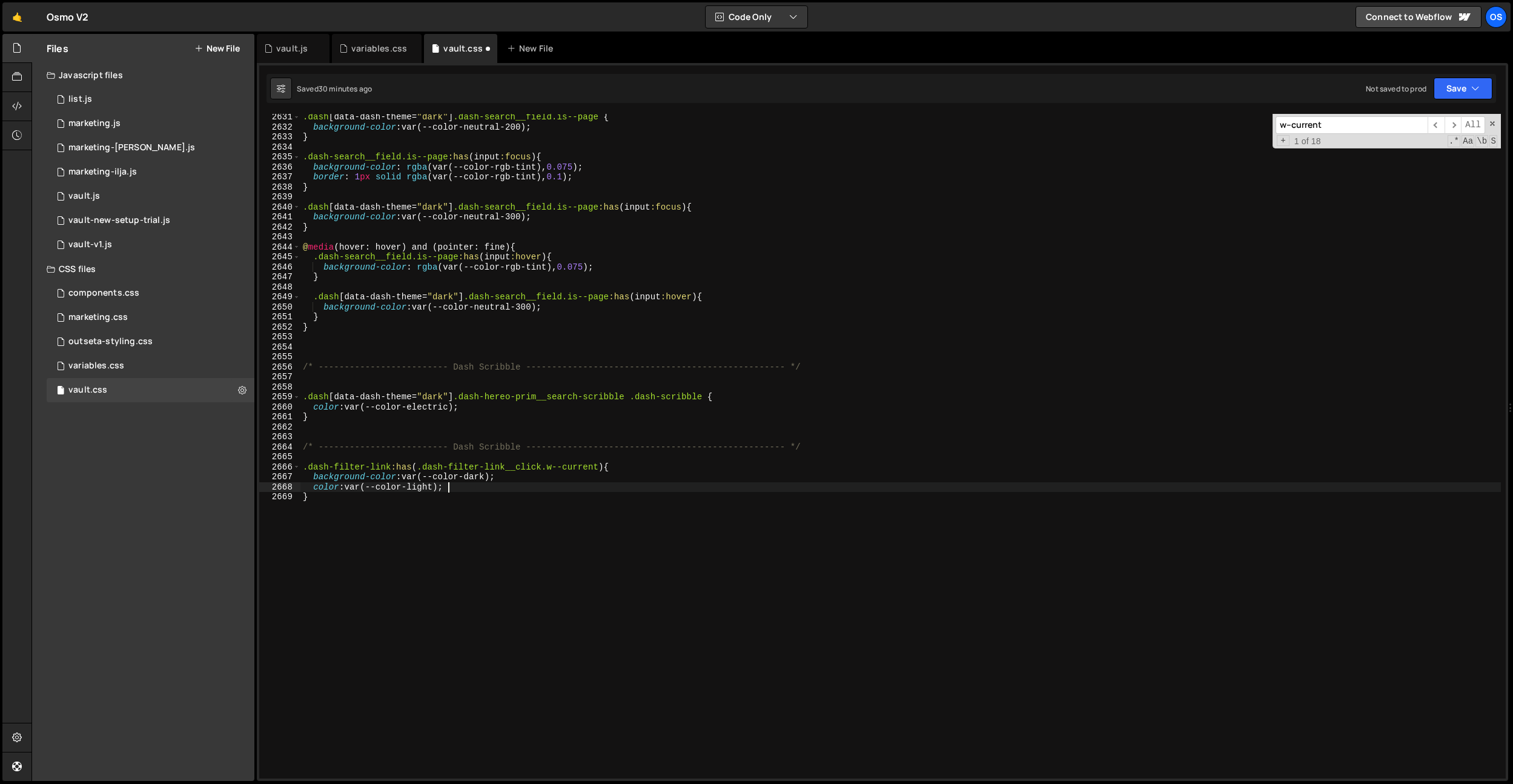
scroll to position [0, 9]
click at [538, 521] on div ".dash [ data-dash-theme = " dark " ] .dash-search__field.is--page { background-…" at bounding box center [901, 455] width 1201 height 685
click at [380, 478] on div ".dash [ data-dash-theme = " dark " ] .dash-search__field.is--page { background-…" at bounding box center [901, 455] width 1201 height 685
click at [366, 501] on div ".dash [ data-dash-theme = " dark " ] .dash-search__field.is--page { background-…" at bounding box center [901, 455] width 1201 height 685
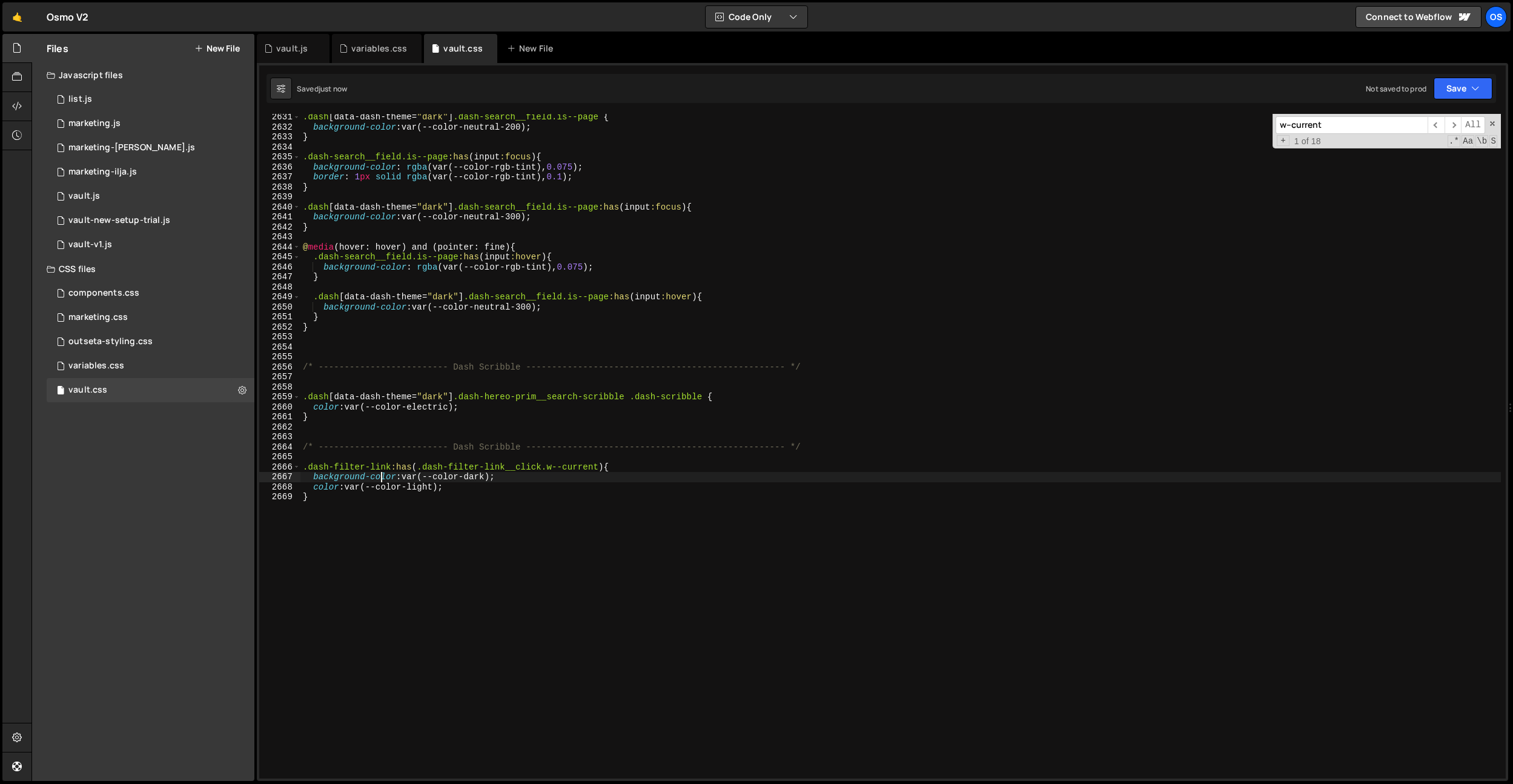
type textarea "}"
paste textarea "dash-filter-link__close-svg"
drag, startPoint x: 604, startPoint y: 468, endPoint x: 290, endPoint y: 464, distance: 314.0
click at [290, 464] on div ".dash-filter-link__close-svg 2631 2632 2633 2634 2635 2636 2637 2638 2639 2640 …" at bounding box center [882, 446] width 1246 height 664
drag, startPoint x: 304, startPoint y: 517, endPoint x: 537, endPoint y: 557, distance: 236.4
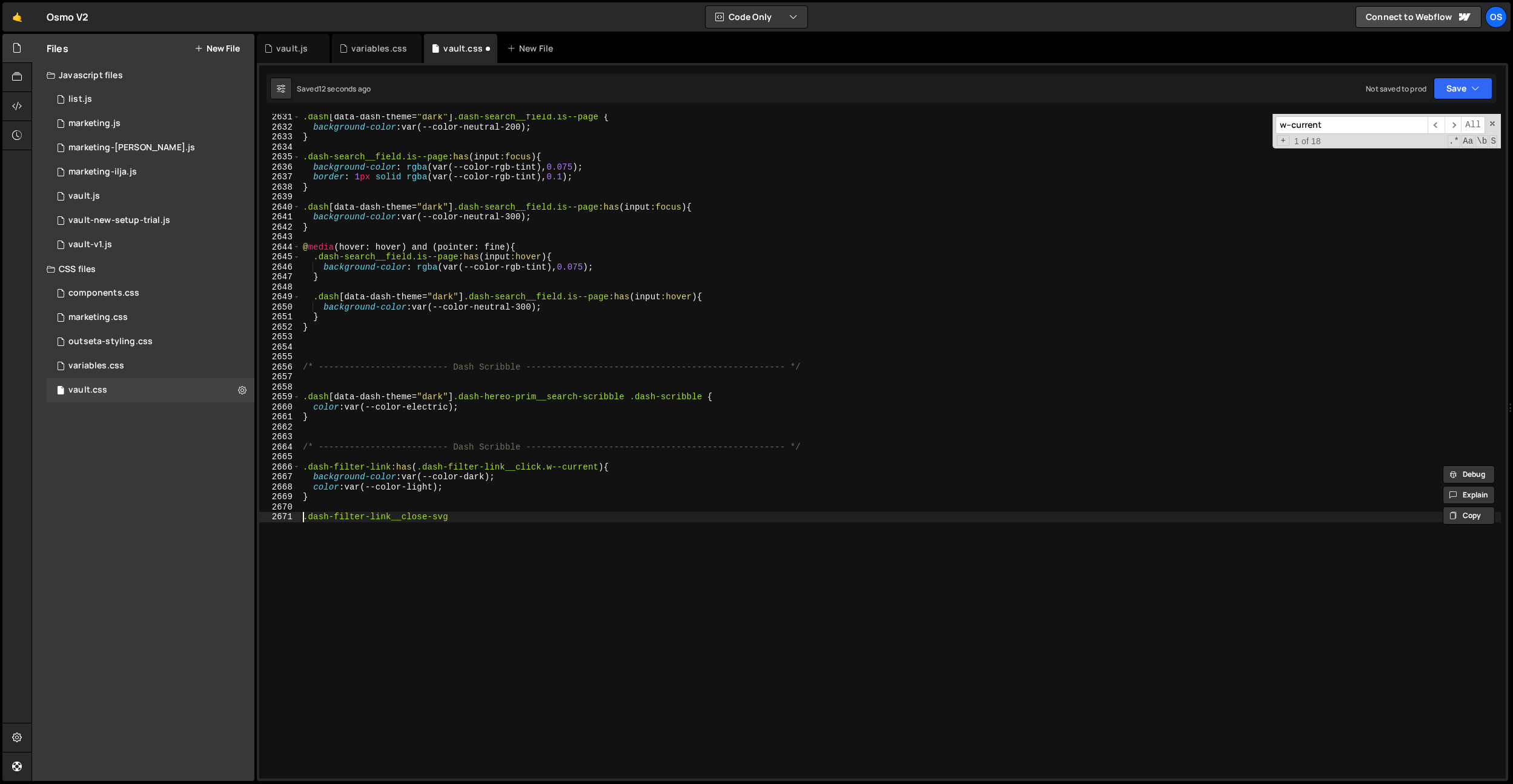
click at [304, 517] on div ".dash [ data-dash-theme = " dark " ] .dash-search__field.is--page { background-…" at bounding box center [901, 455] width 1201 height 685
paste textarea ".dash-filter-link:has(.dash-filter-link__click.w--current)"
click at [800, 520] on div ".dash [ data-dash-theme = " dark " ] .dash-search__field.is--page { background-…" at bounding box center [901, 455] width 1201 height 685
type textarea ".dash-filter-link:has(.dash-filter-link__click.w--current) .dash-filter-link__c…"
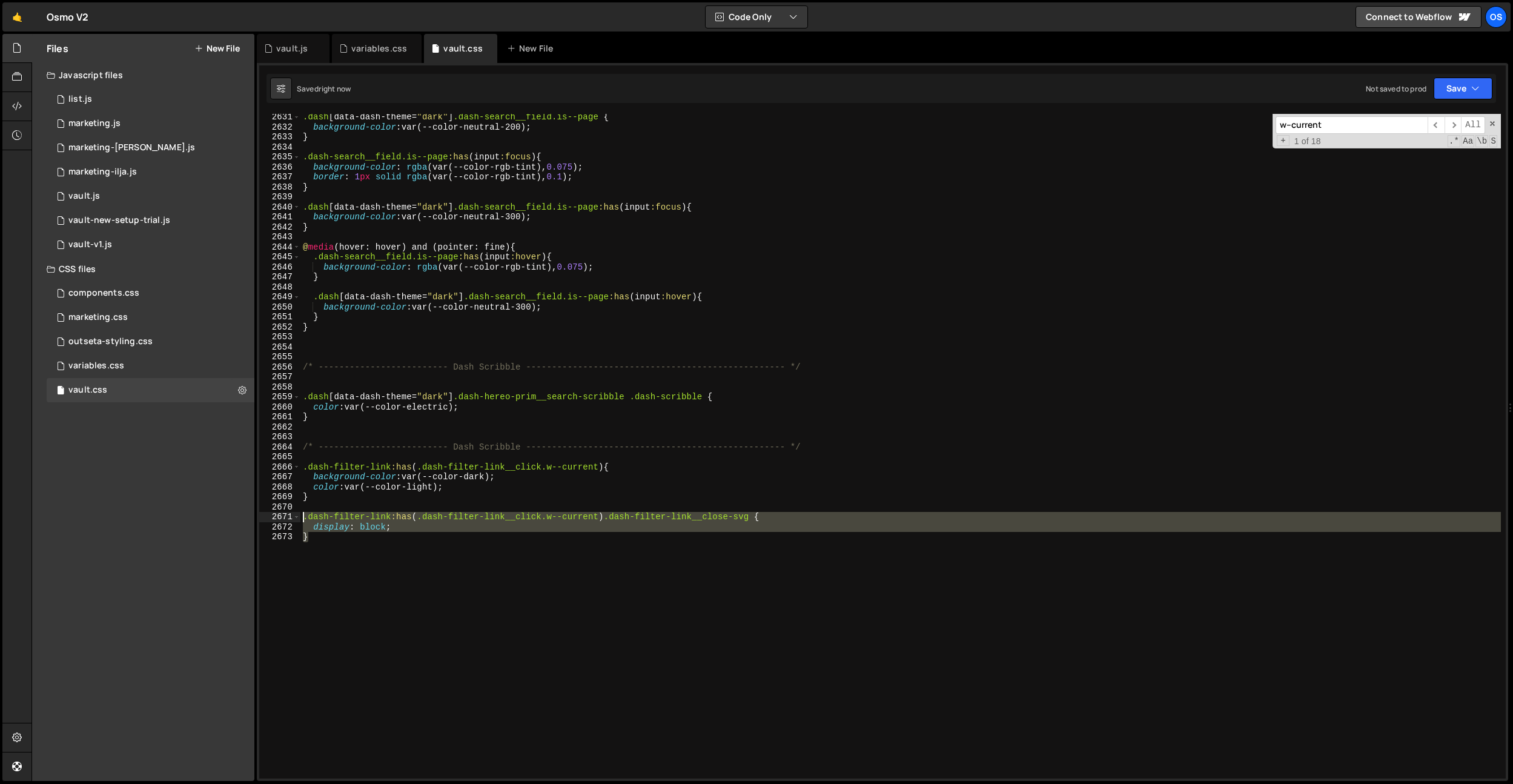
drag, startPoint x: 484, startPoint y: 543, endPoint x: 245, endPoint y: 514, distance: 240.8
click at [245, 514] on div "Files New File Javascript files 0 list.js 0 0 marketing.js 0 0 marketing-dennis…" at bounding box center [773, 407] width 1482 height 748
type textarea "}"
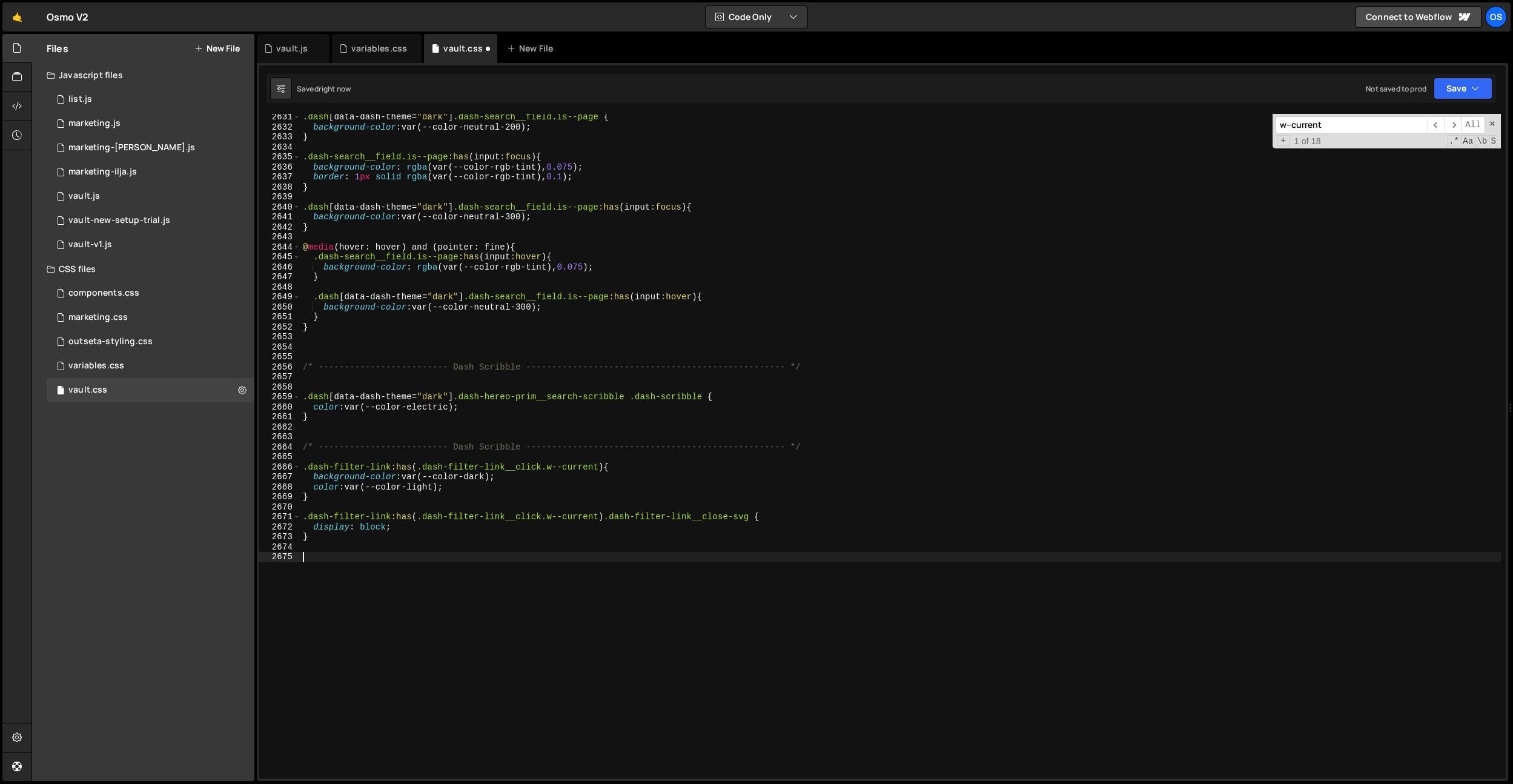
paste textarea "}"
drag, startPoint x: 754, startPoint y: 555, endPoint x: 614, endPoint y: 558, distance: 140.0
click at [614, 558] on div ".dash [ data-dash-theme = " dark " ] .dash-search__field.is--page { background-…" at bounding box center [901, 455] width 1201 height 685
paste textarea "overview-click w-inline-block"
click at [620, 573] on div ".dash [ data-dash-theme = " dark " ] .dash-search__field.is--page { background-…" at bounding box center [901, 455] width 1201 height 685
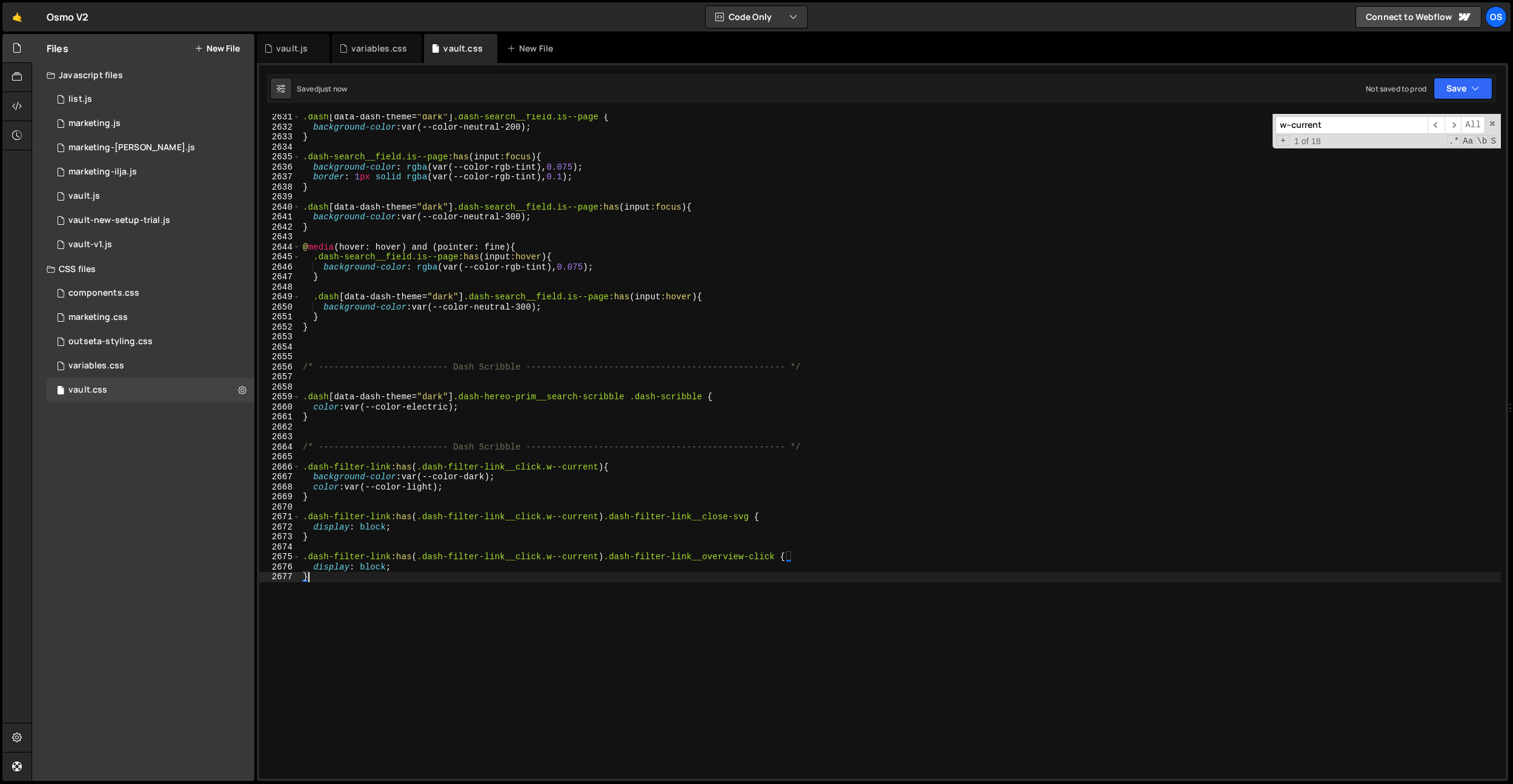
click at [620, 573] on div ".dash [ data-dash-theme = " dark " ] .dash-search__field.is--page { background-…" at bounding box center [901, 455] width 1201 height 685
click at [530, 486] on div ".dash [ data-dash-theme = " dark " ] .dash-search__field.is--page { background-…" at bounding box center [901, 455] width 1201 height 685
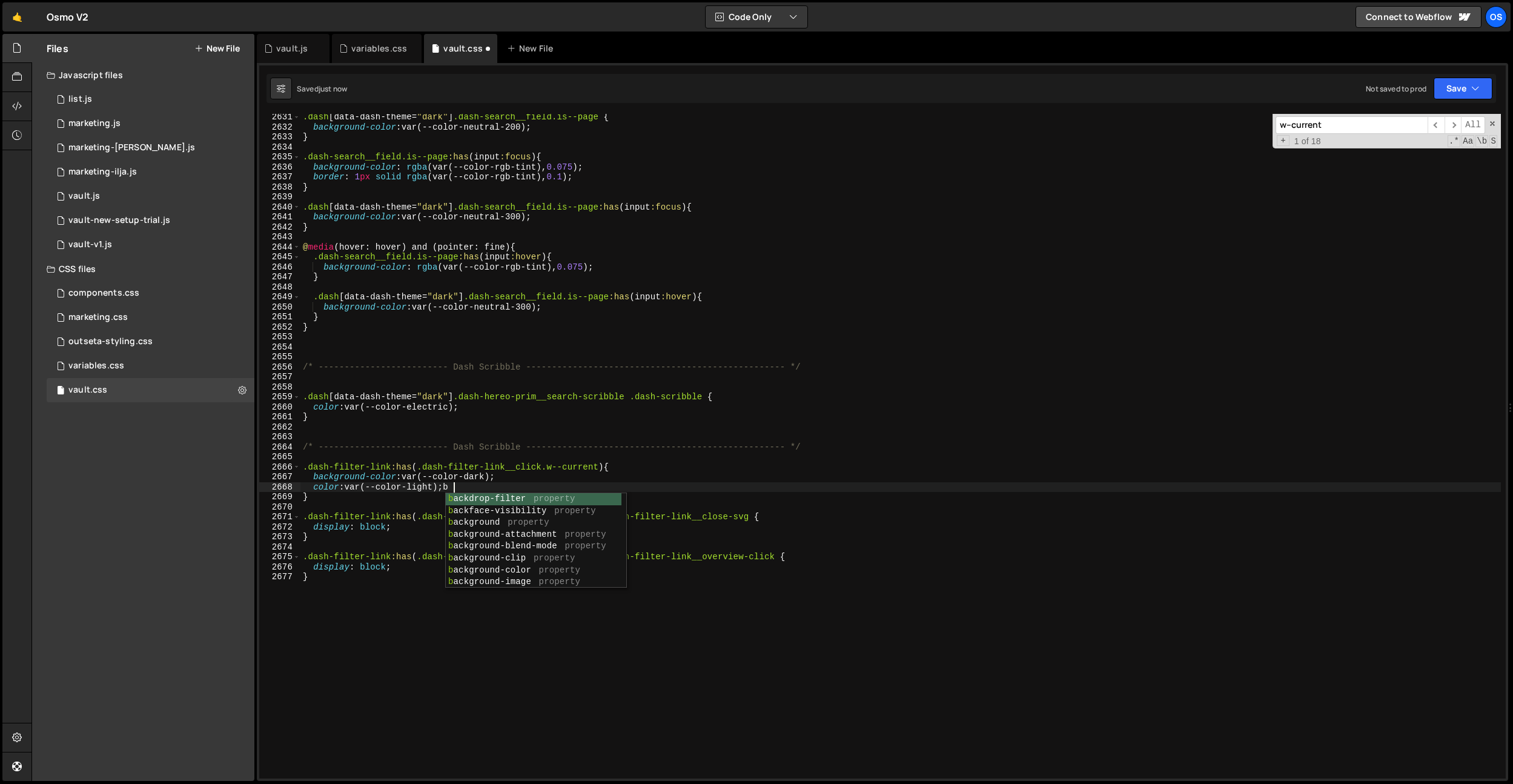
scroll to position [0, 9]
type textarea "color: var(--color-light);"
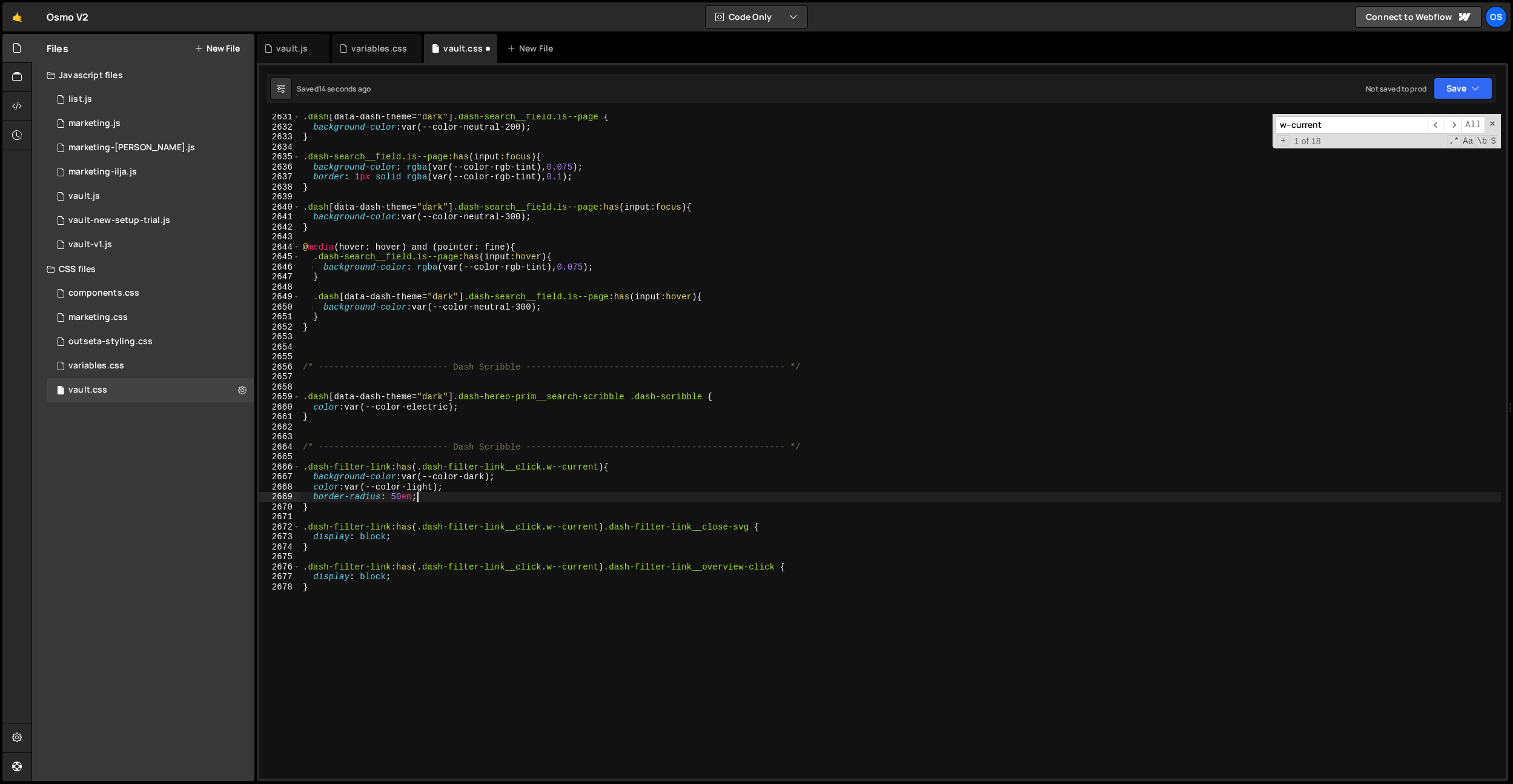
scroll to position [0, 7]
click at [578, 256] on div ".dash [ data-dash-theme = " dark " ] .dash-search__field.is--page { background-…" at bounding box center [901, 455] width 1201 height 685
type textarea ".dash-search__field.is--page:has(input:hover) {"
paste input ".dash-icon.is--logout svg *"
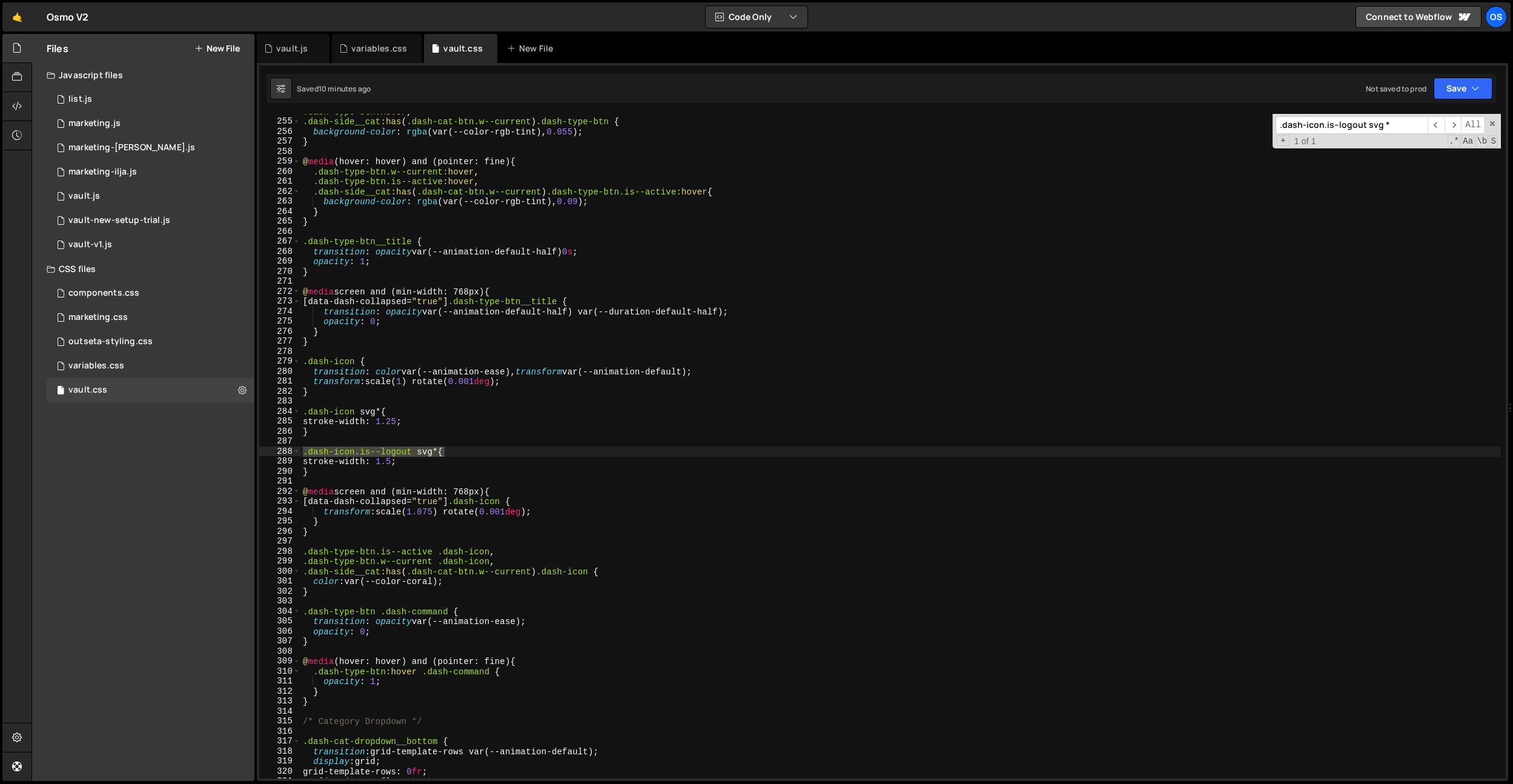
type input ".dash-icon.is--logout svg *"
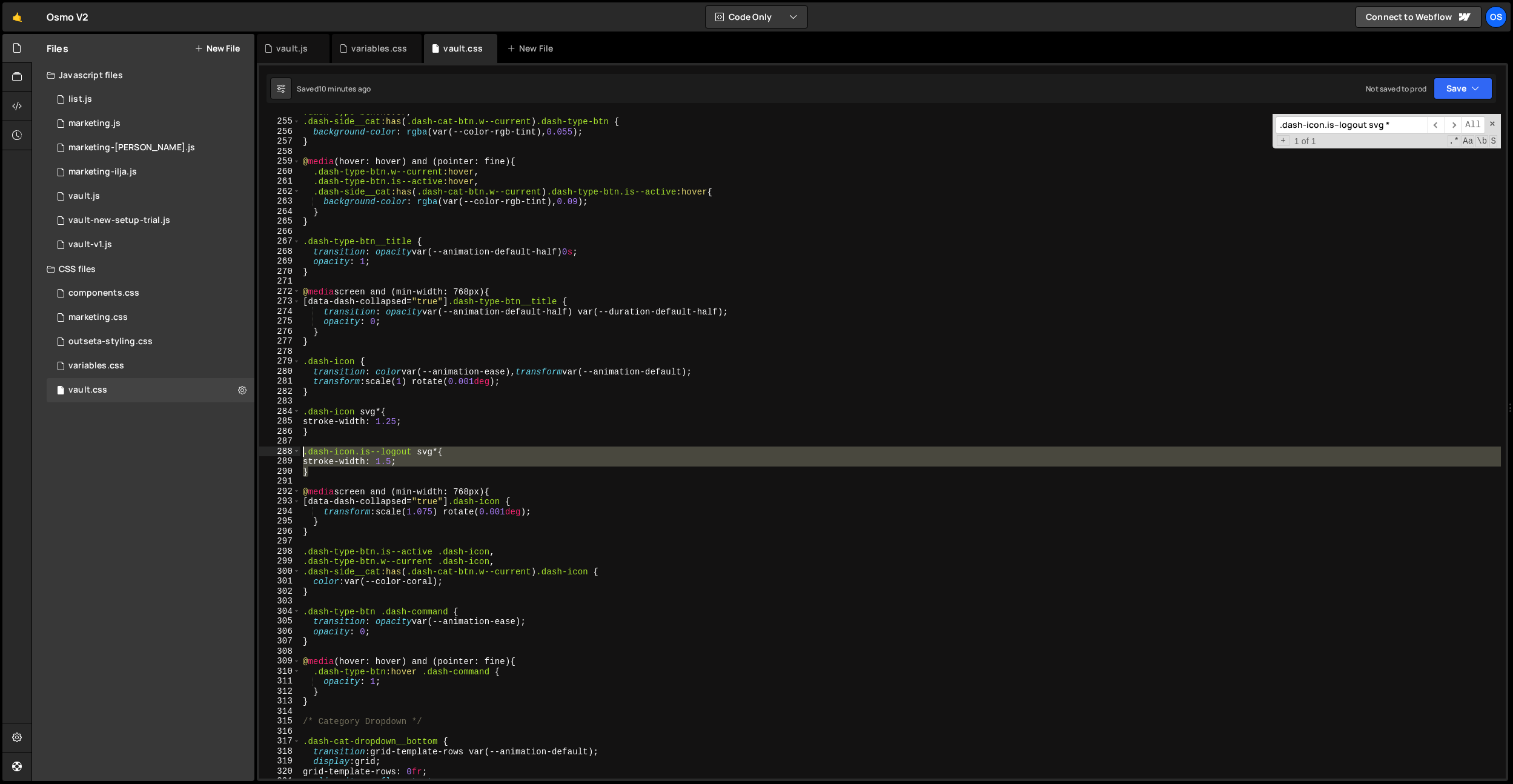
drag, startPoint x: 382, startPoint y: 473, endPoint x: 292, endPoint y: 453, distance: 92.2
click at [292, 453] on div "} 254 255 256 257 258 259 260 261 262 263 264 265 266 267 268 269 270 271 272 2…" at bounding box center [882, 446] width 1246 height 664
type textarea ".dash-icon.is--logout svg * { stroke-width: 1.5;"
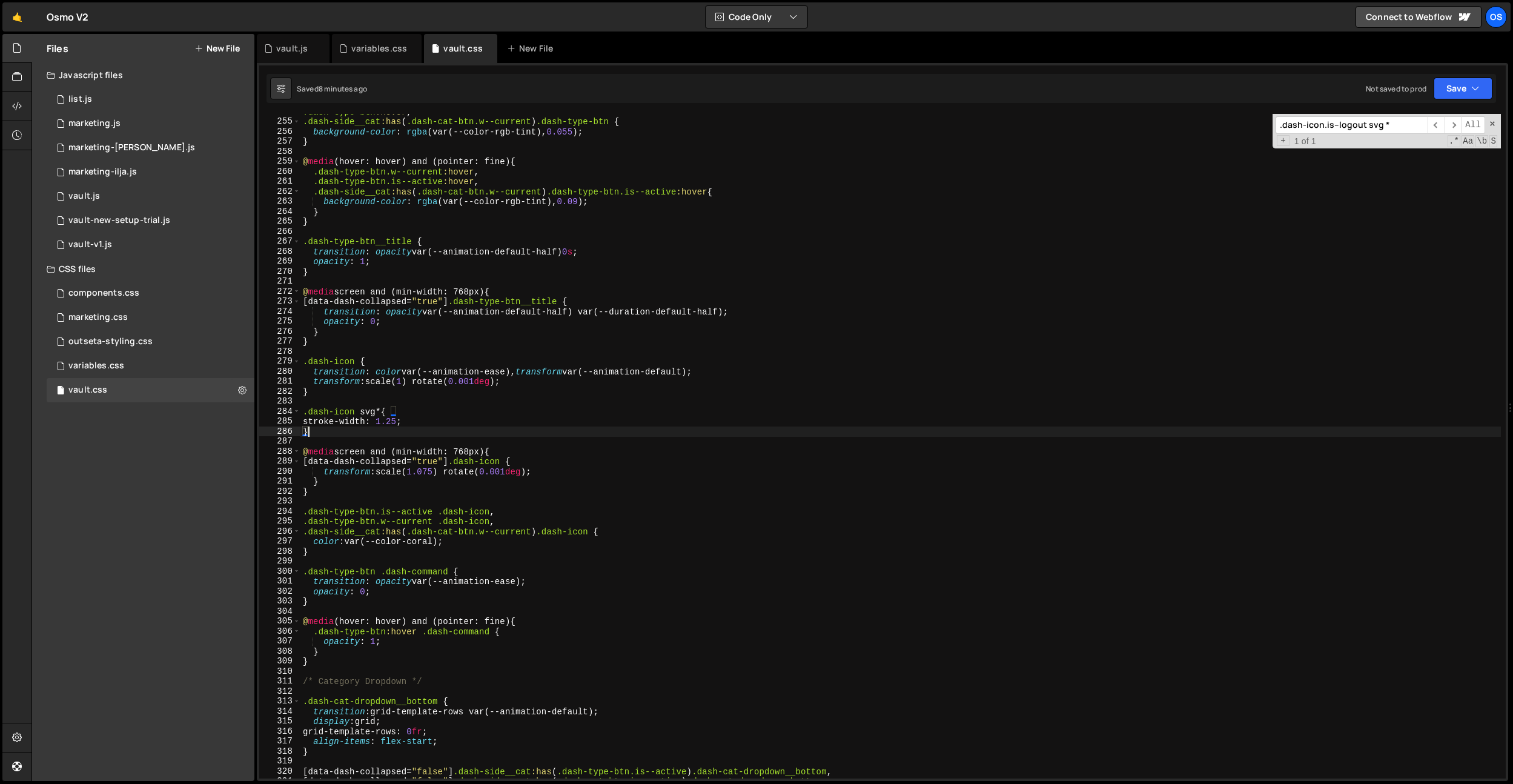
click at [498, 260] on div ".dash-type-btn :hover , .dash-side__cat :has ( .dash-cat-btn.w--current ) .dash…" at bounding box center [901, 449] width 1201 height 685
type textarea "opacity: 1;"
paste input "saved-btn"
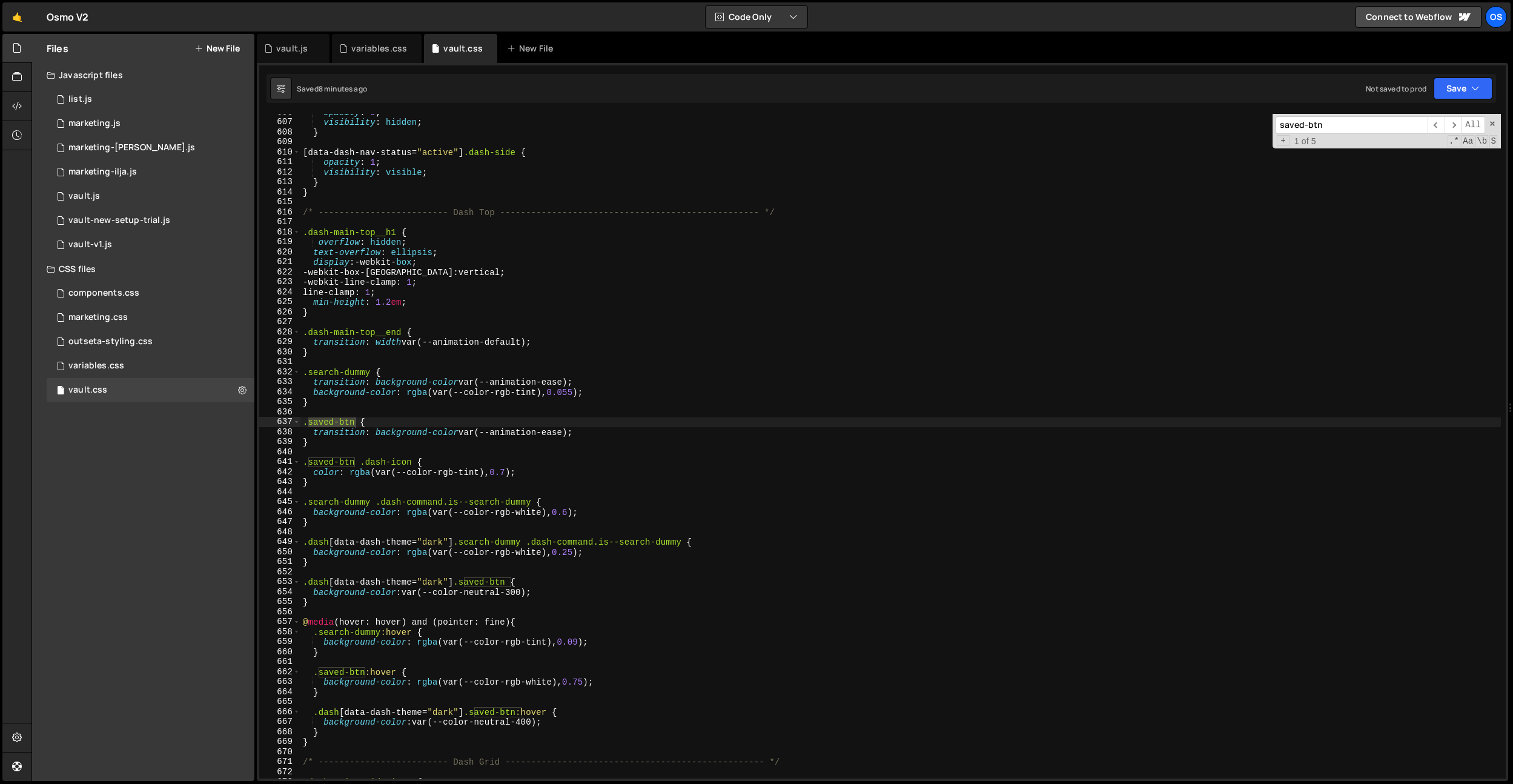
scroll to position [4495, 0]
type input "saved-btn"
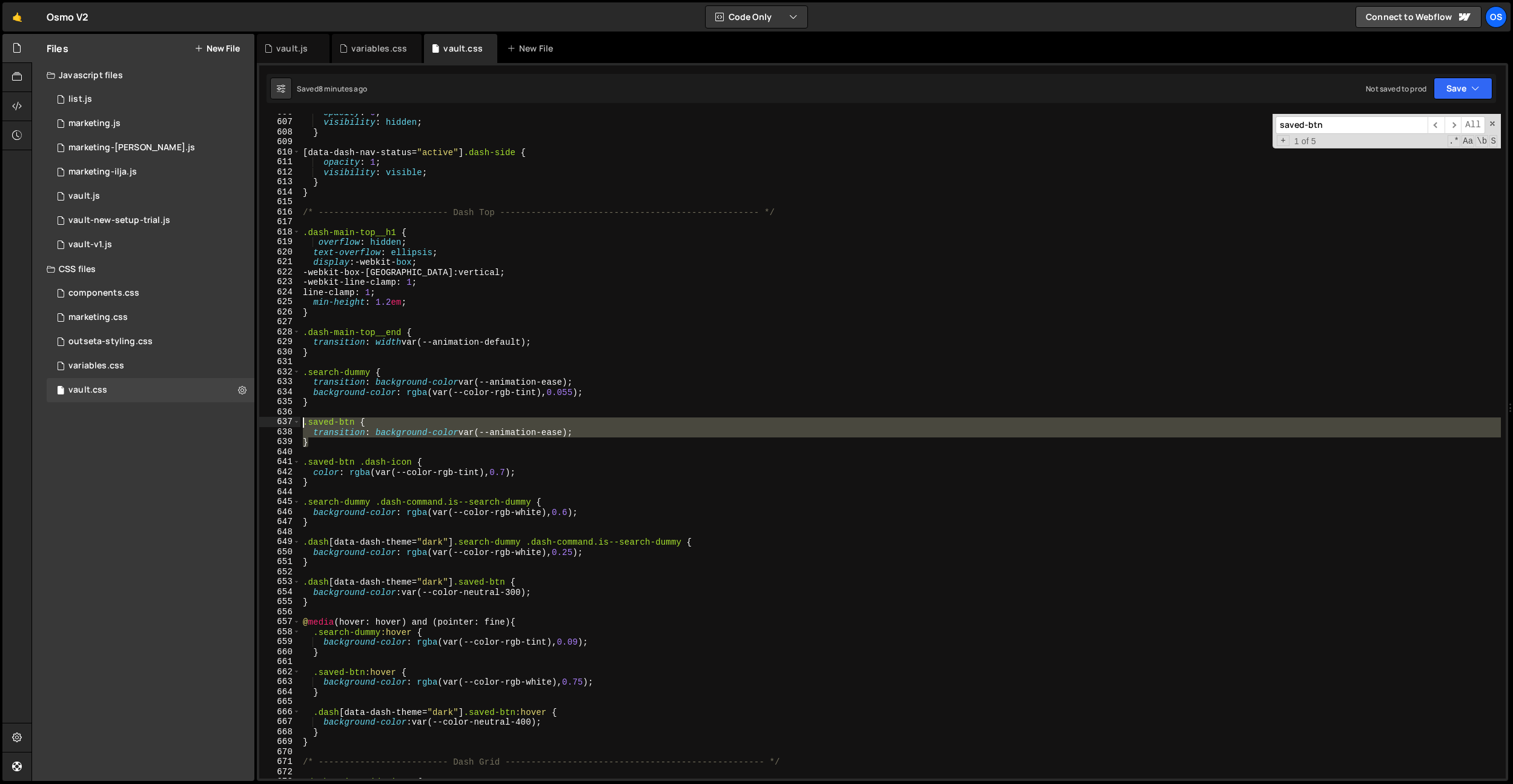
drag, startPoint x: 346, startPoint y: 444, endPoint x: 279, endPoint y: 422, distance: 70.5
click at [279, 422] on div "} 606 607 608 609 610 611 612 613 614 615 616 617 618 619 620 621 622 623 624 6…" at bounding box center [882, 446] width 1246 height 664
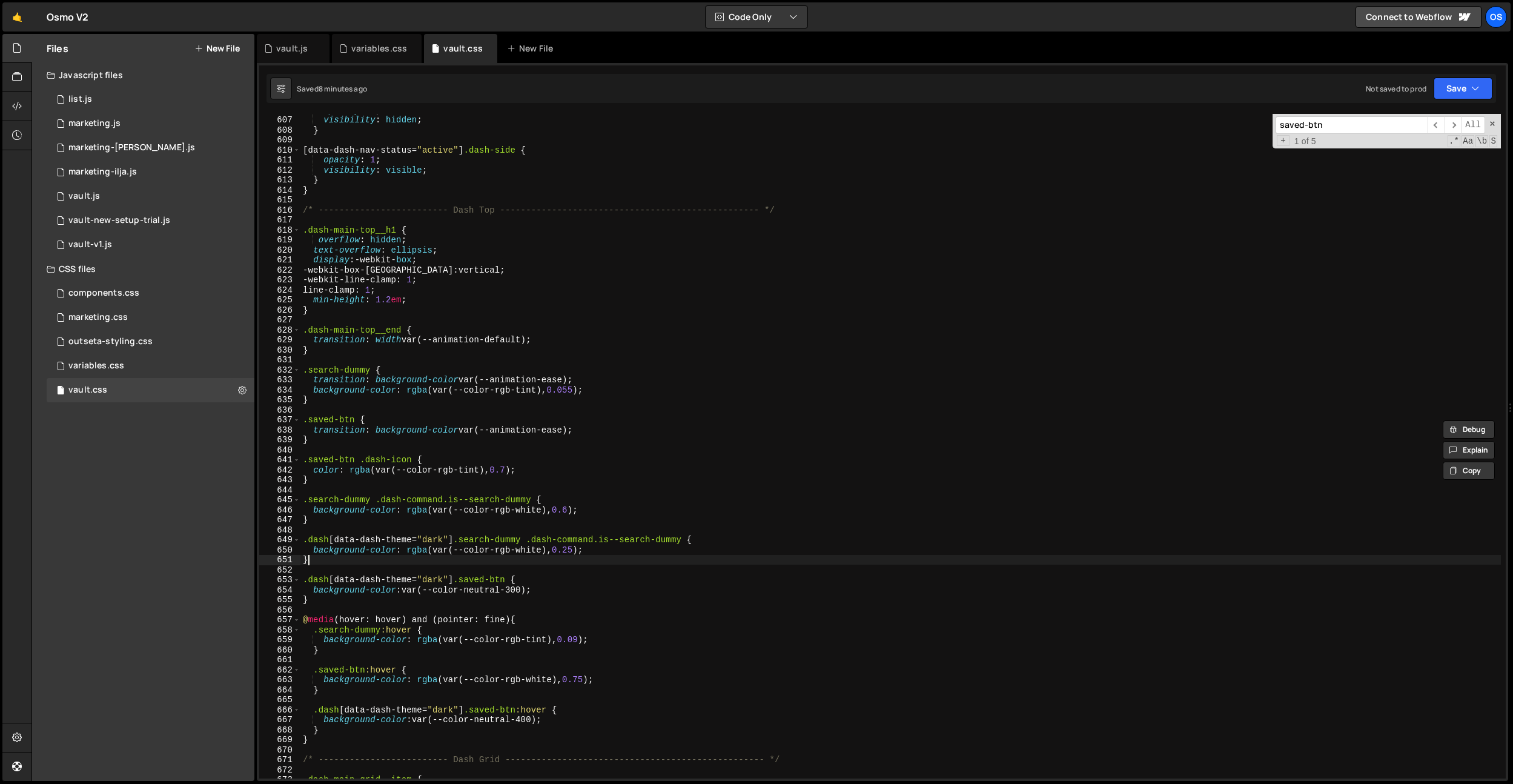
click at [321, 561] on div "opacity : 0 ; visibility : hidden ; } [ data-dash-nav-status = " active " ] .da…" at bounding box center [901, 447] width 1201 height 685
type textarea "}"
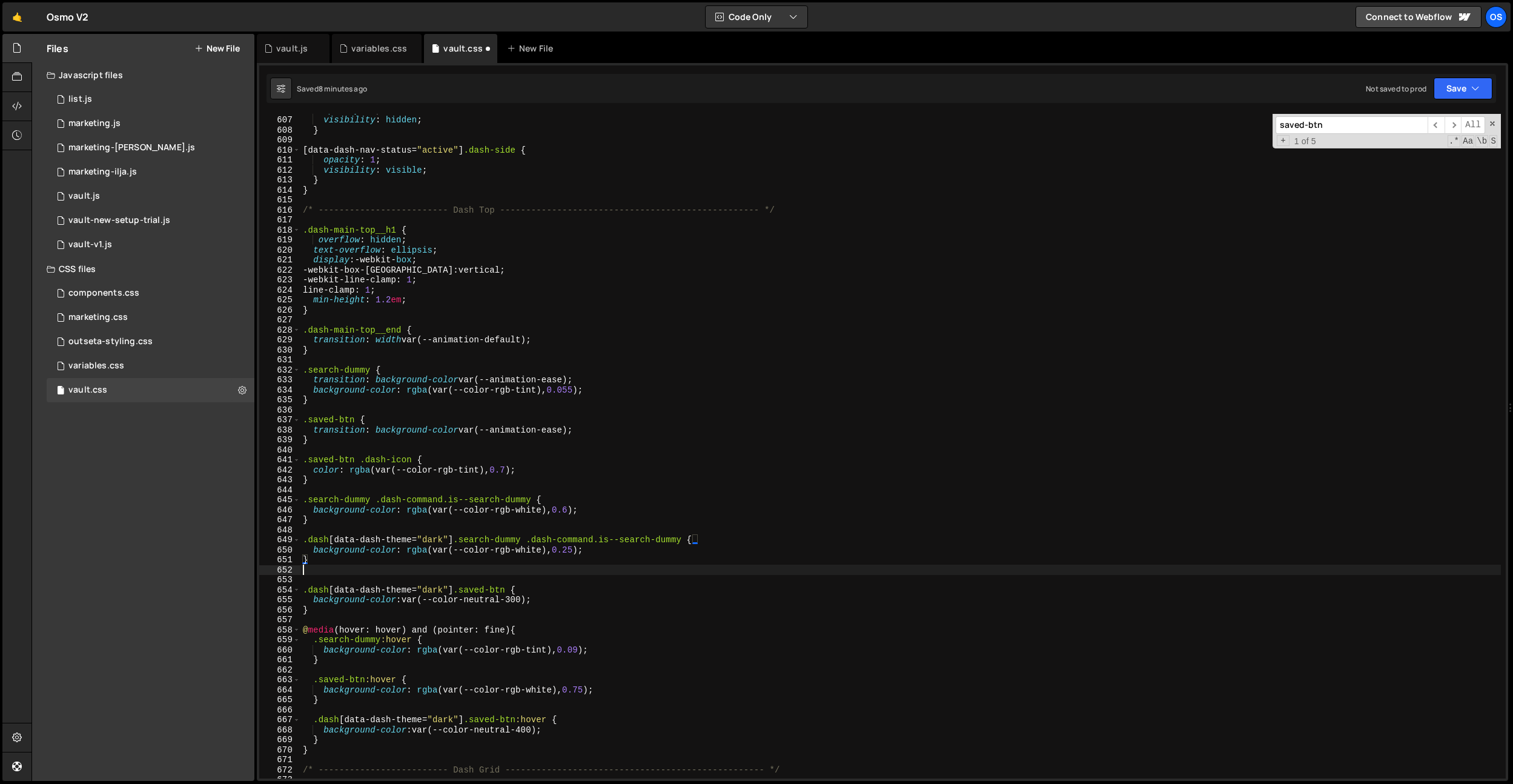
paste textarea "}"
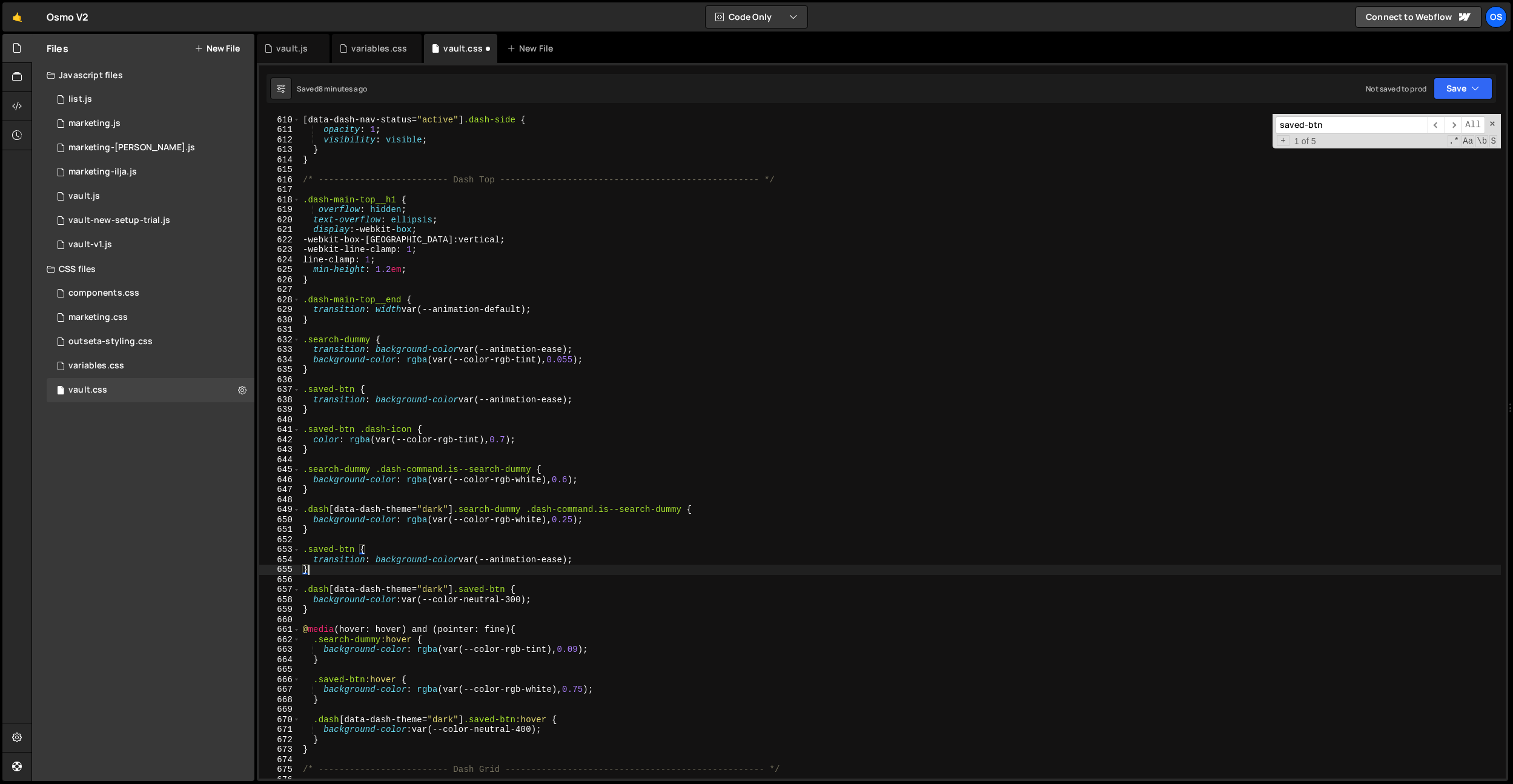
scroll to position [4516, 0]
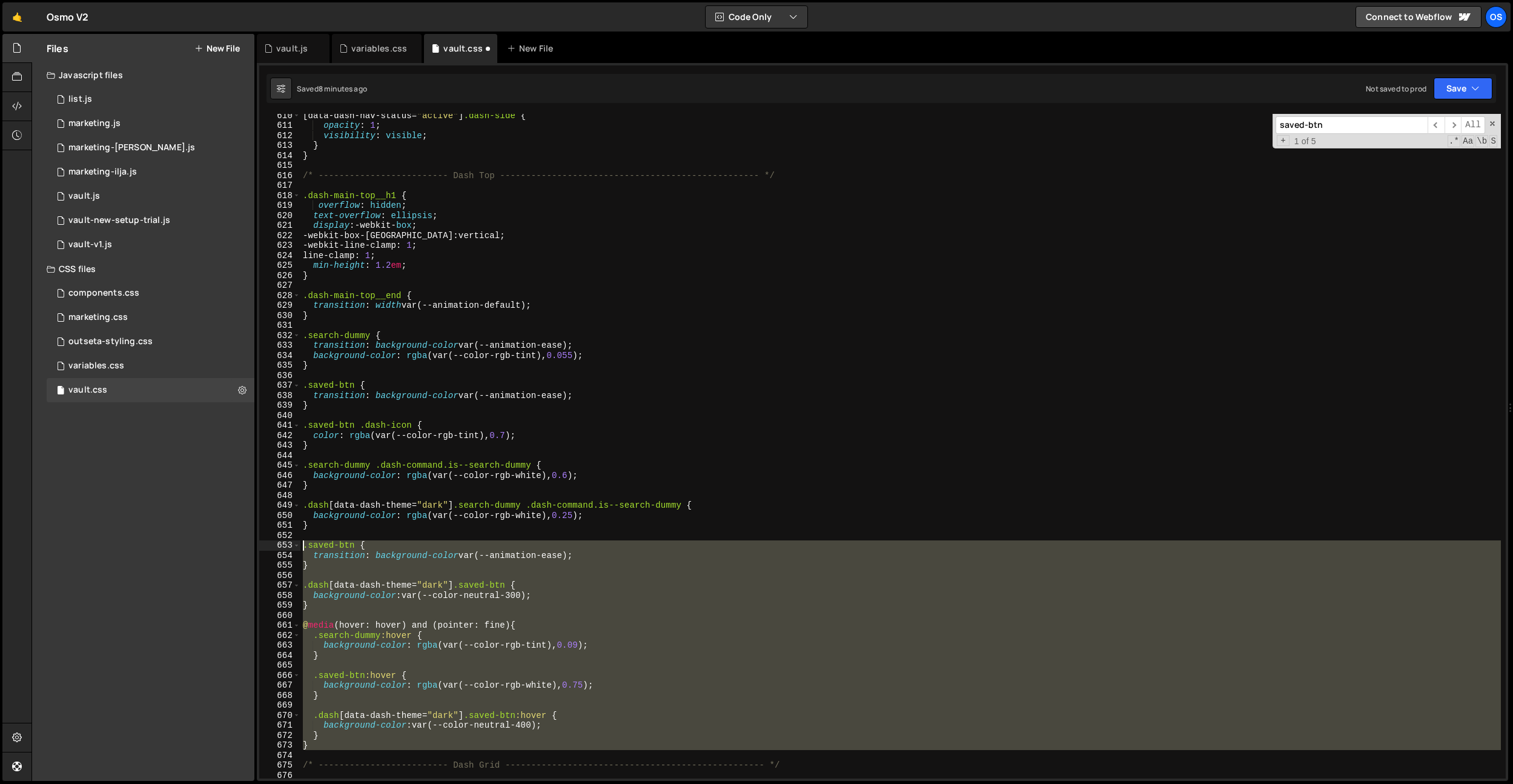
drag, startPoint x: 318, startPoint y: 750, endPoint x: 288, endPoint y: 550, distance: 202.2
click at [288, 550] on div "} 610 611 612 613 614 615 616 617 618 619 620 621 622 623 624 625 626 627 628 6…" at bounding box center [882, 446] width 1246 height 664
type textarea ".saved-btn { transition: background-color var(--animation-ease);"
type textarea "}"
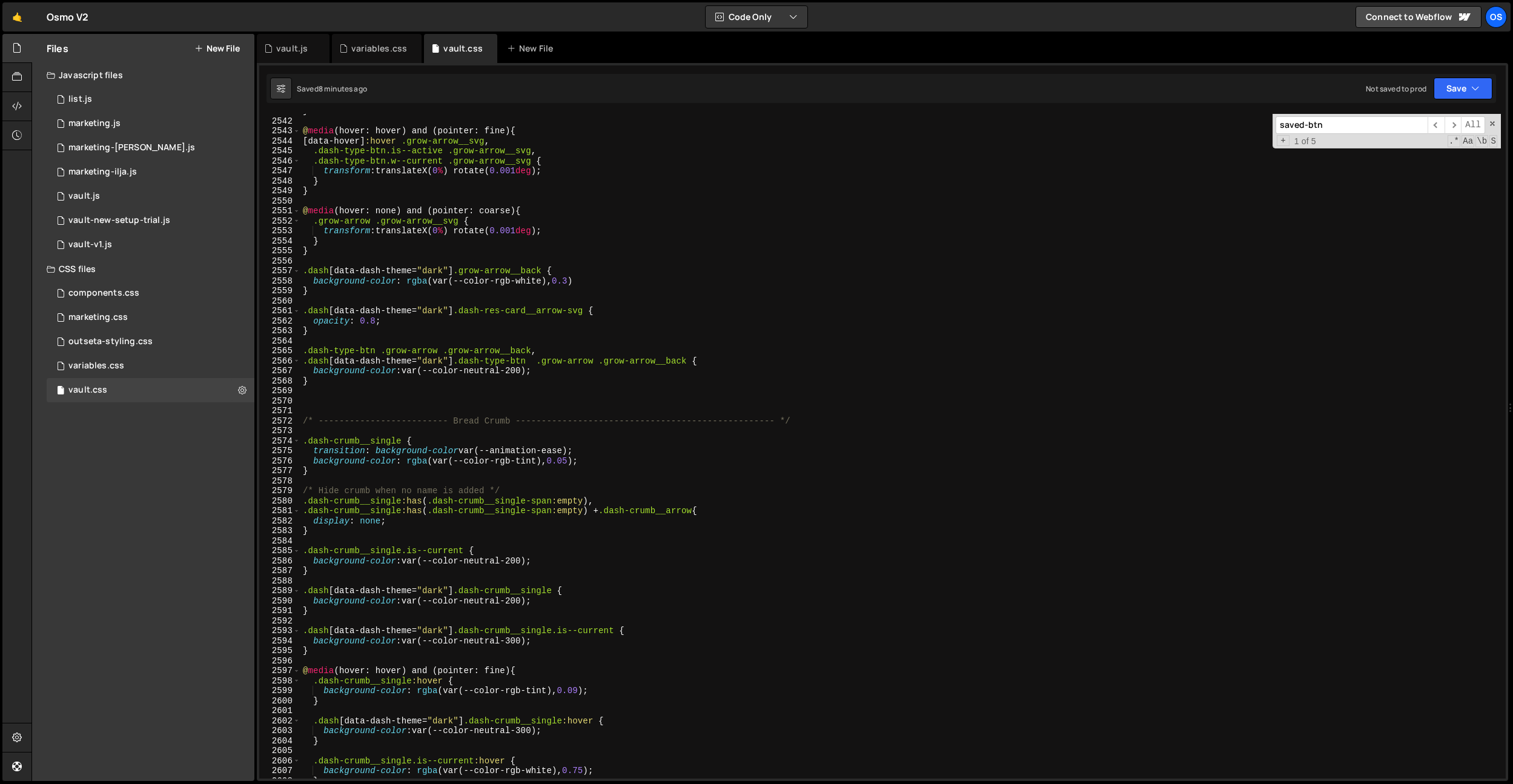
scroll to position [19182, 0]
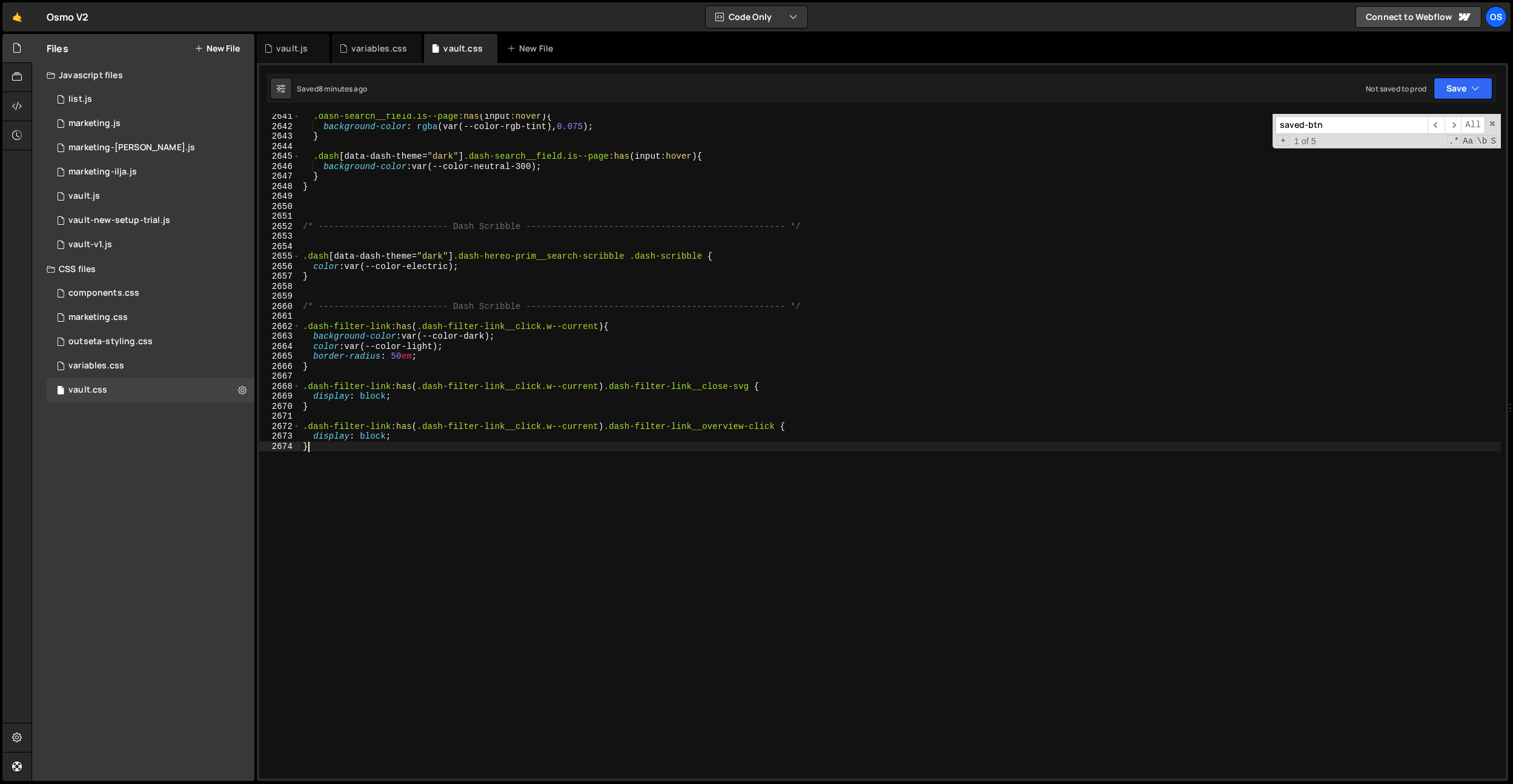
click at [408, 550] on div ".dash-search__field.is--page :has ( input :hover ) { background-color : rgba (v…" at bounding box center [901, 454] width 1201 height 685
paste textarea
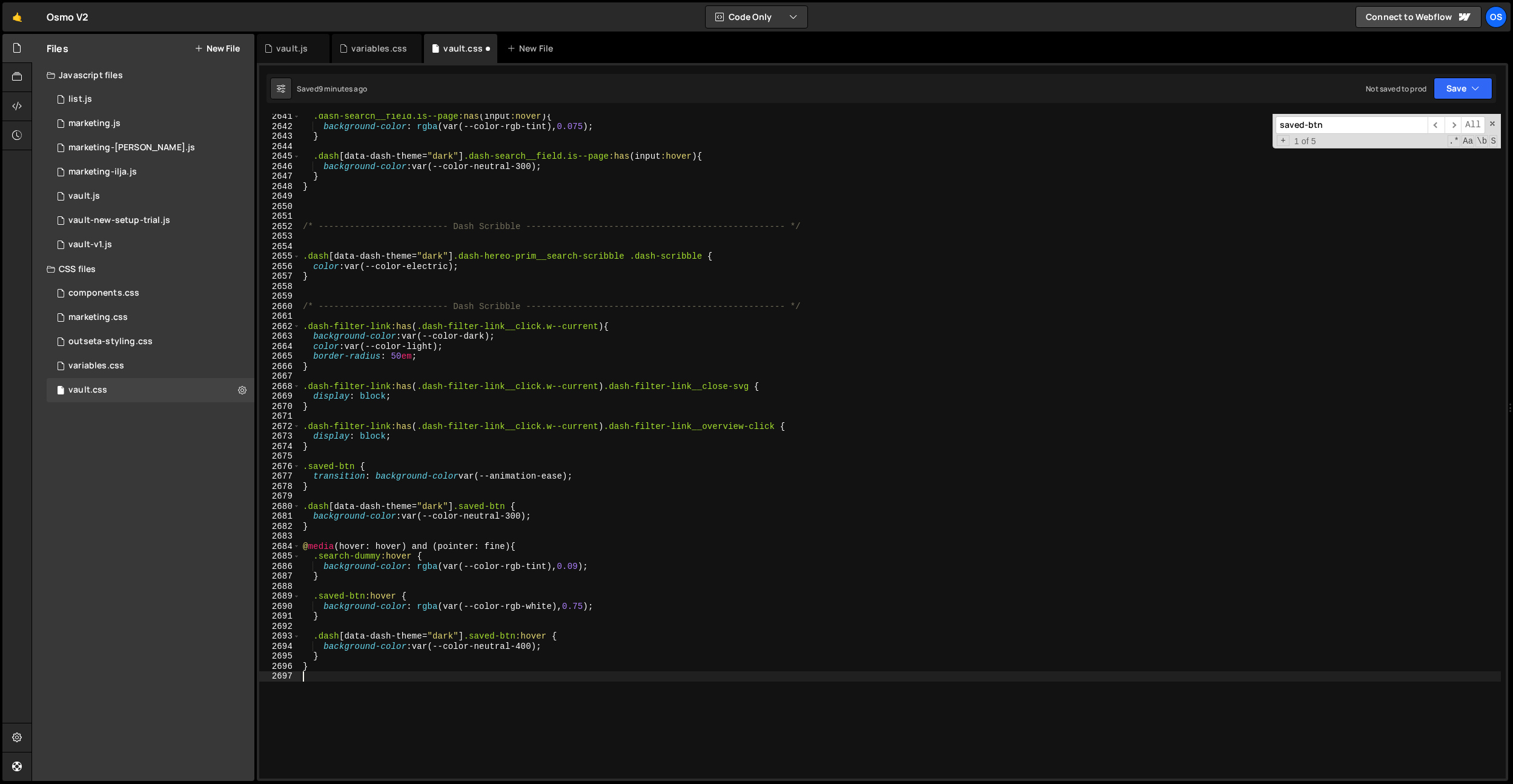
click at [465, 403] on div ".dash-search__field.is--page :has ( input :hover ) { background-color : rgba (v…" at bounding box center [901, 454] width 1201 height 685
drag, startPoint x: 356, startPoint y: 467, endPoint x: 311, endPoint y: 474, distance: 45.5
click at [308, 469] on div ".dash-search__field.is--page :has ( input :hover ) { background-color : rgba (v…" at bounding box center [901, 454] width 1201 height 685
paste textarea "dash-filter-link"
click at [398, 527] on div ".dash-search__field.is--page :has ( input :hover ) { background-color : rgba (v…" at bounding box center [901, 454] width 1201 height 685
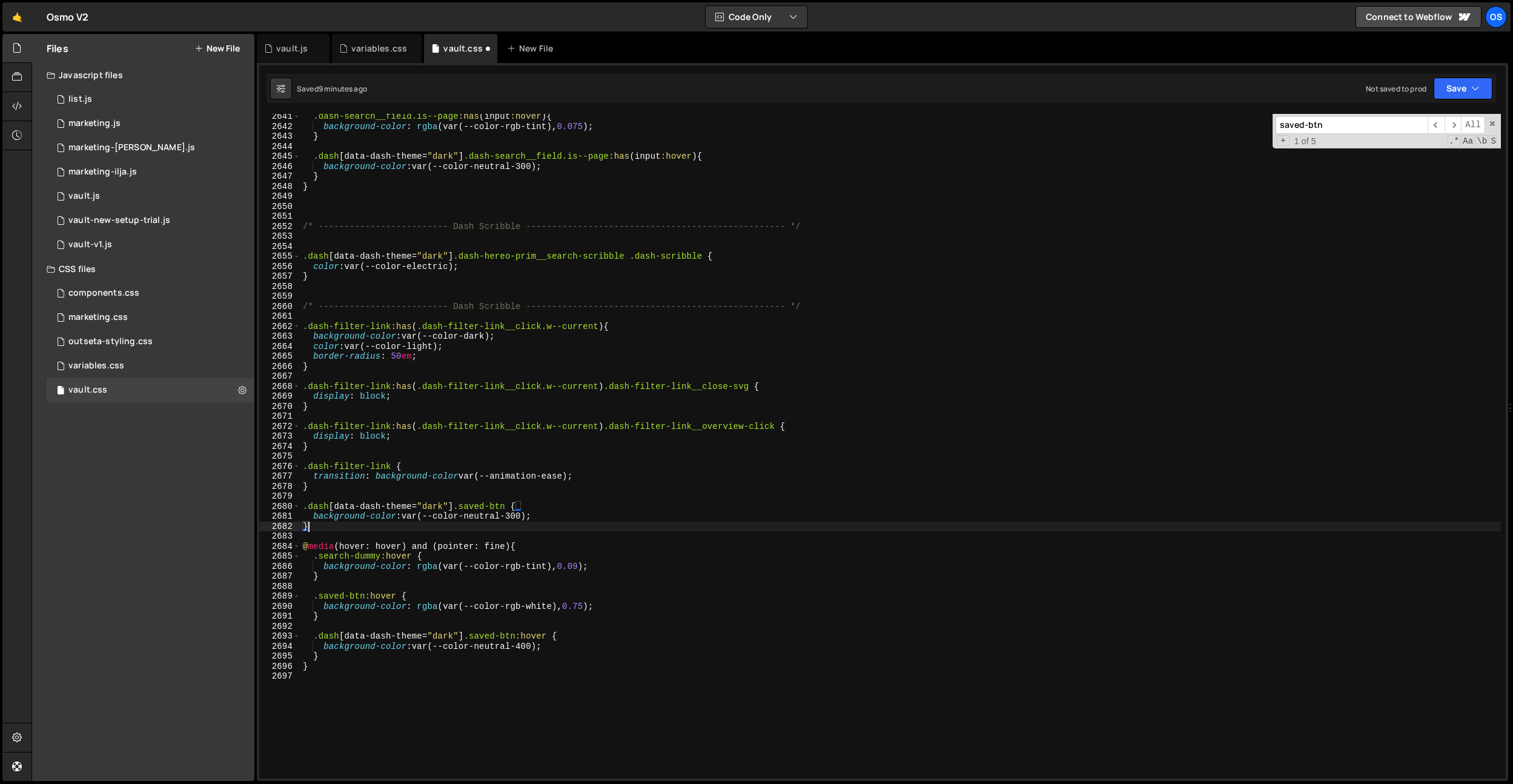
click at [398, 527] on div ".dash-search__field.is--page :has ( input :hover ) { background-color : rgba (v…" at bounding box center [901, 454] width 1201 height 685
drag, startPoint x: 510, startPoint y: 507, endPoint x: 465, endPoint y: 507, distance: 45.0
click at [465, 507] on div ".dash-search__field.is--page :has ( input :hover ) { background-color : rgba (v…" at bounding box center [901, 454] width 1201 height 685
paste textarea "dash-filter-link"
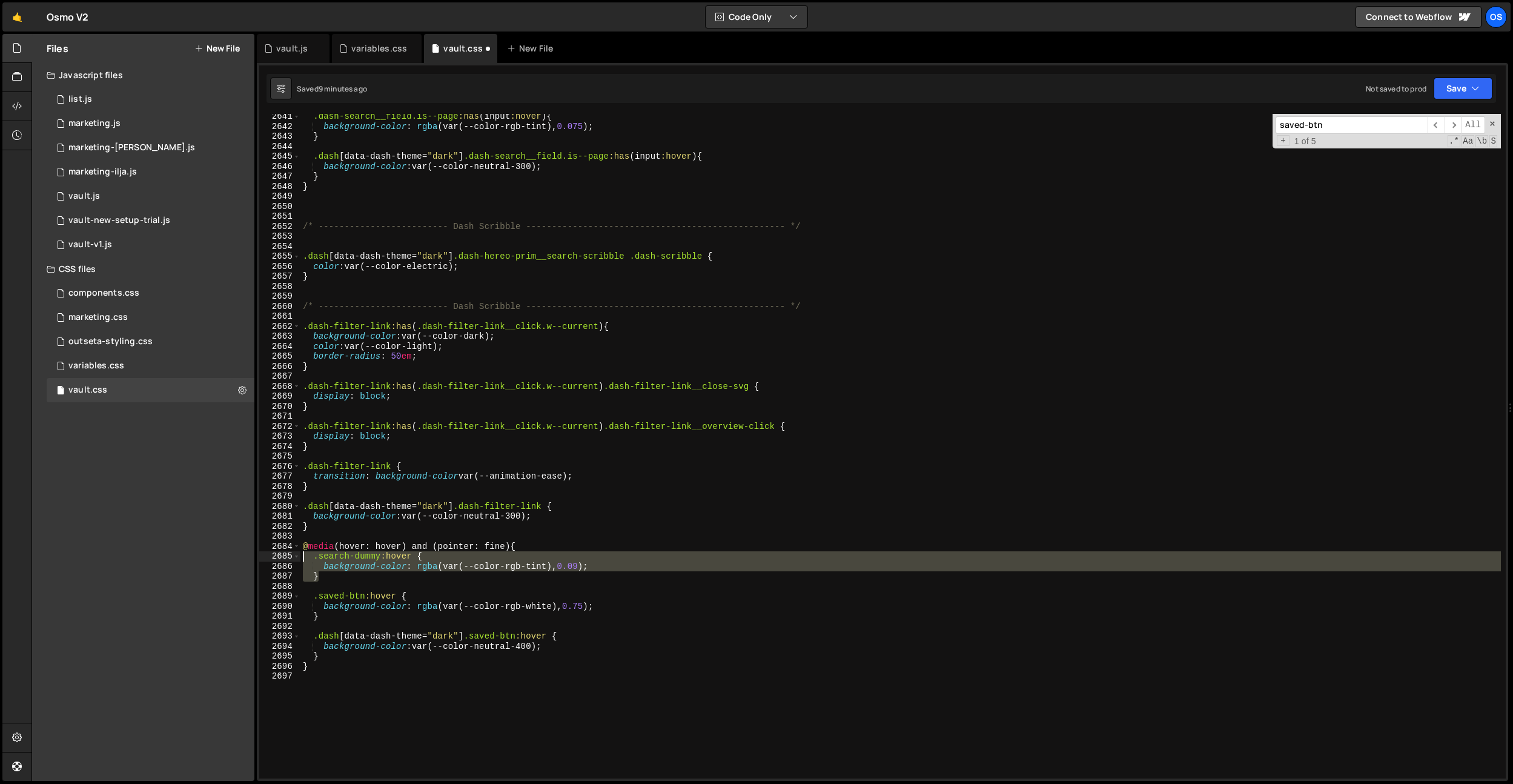
drag, startPoint x: 367, startPoint y: 580, endPoint x: 267, endPoint y: 555, distance: 103.1
click at [267, 556] on div ".dash[data-dash-theme="dark"] .dash-filter-link { 2641 2642 2643 2644 2645 2646…" at bounding box center [882, 446] width 1246 height 664
type textarea ".search-dummy:hover { background-color: rgba(var(--color-rgb-tint), 0.09);"
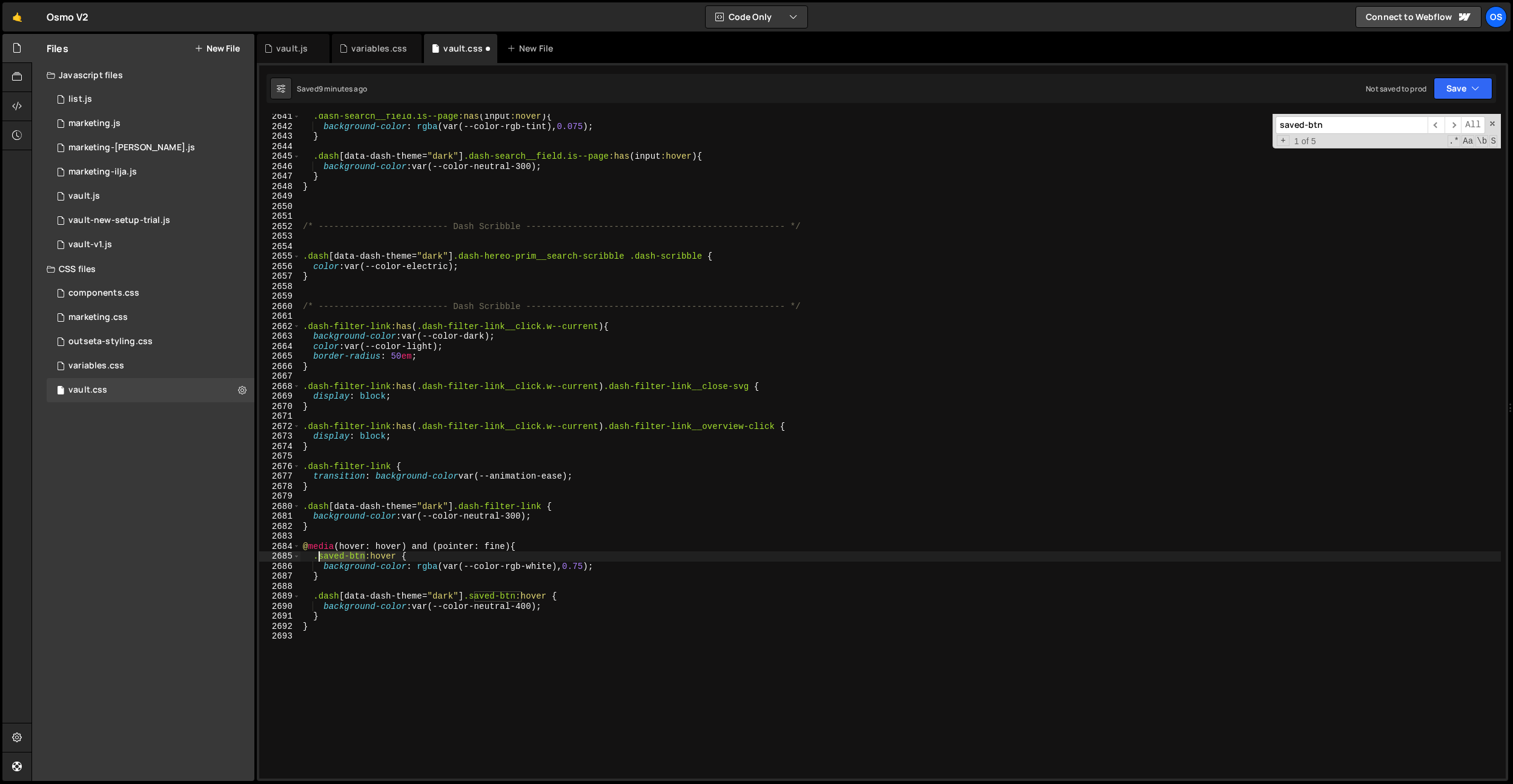
drag, startPoint x: 363, startPoint y: 554, endPoint x: 393, endPoint y: 605, distance: 59.2
click at [320, 558] on div ".dash-search__field.is--page :has ( input :hover ) { background-color : rgba (v…" at bounding box center [901, 454] width 1201 height 685
paste textarea "dash-filter-link"
drag, startPoint x: 522, startPoint y: 598, endPoint x: 476, endPoint y: 599, distance: 46.0
click at [476, 599] on div ".dash-search__field.is--page :has ( input :hover ) { background-color : rgba (v…" at bounding box center [901, 454] width 1201 height 685
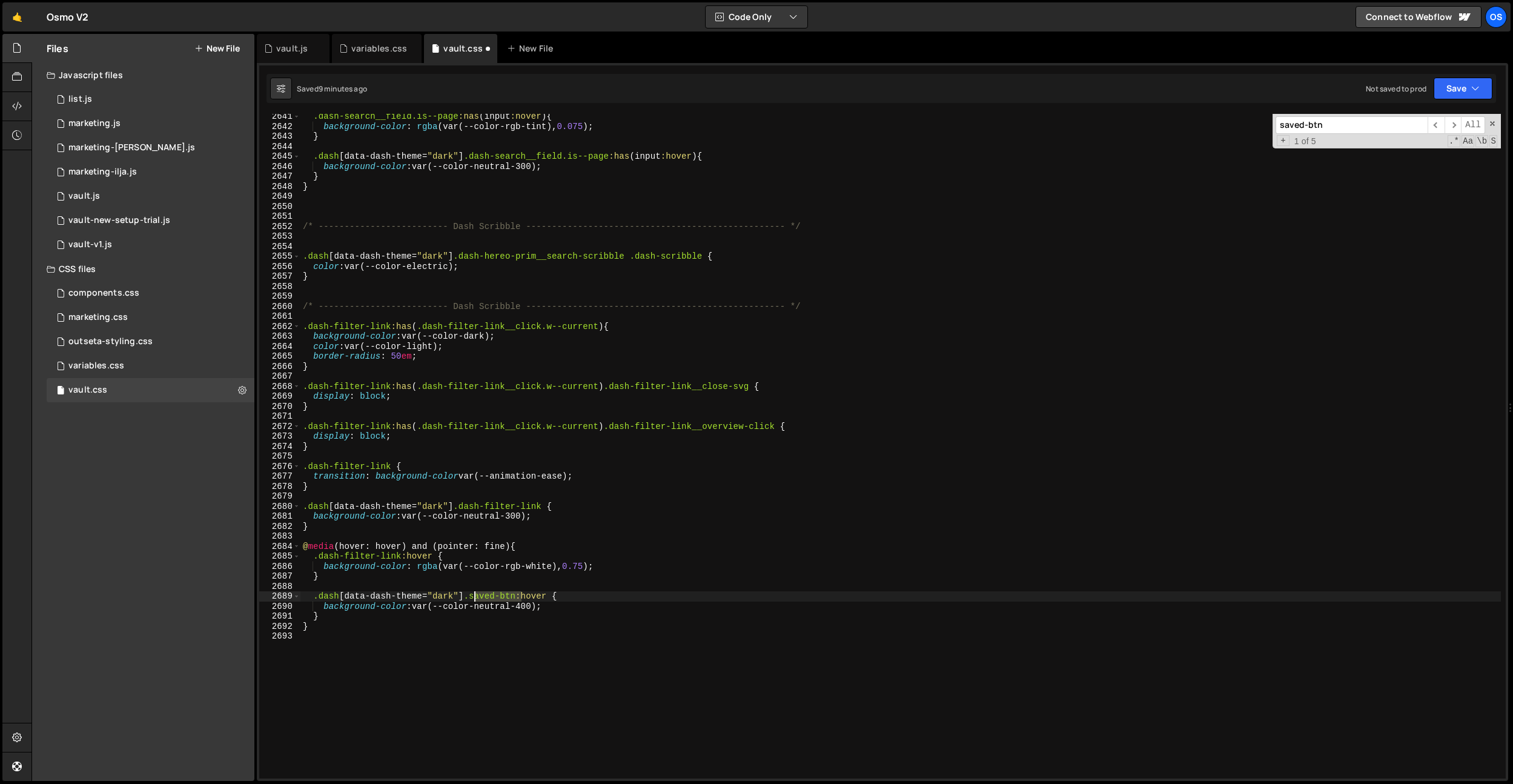
paste textarea "dash-filter-link"
click at [631, 437] on div ".dash-search__field.is--page :has ( input :hover ) { background-color : rgba (v…" at bounding box center [901, 454] width 1201 height 685
click at [401, 436] on div ".dash-search__field.is--page :has ( input :hover ) { background-color : rgba (v…" at bounding box center [901, 454] width 1201 height 685
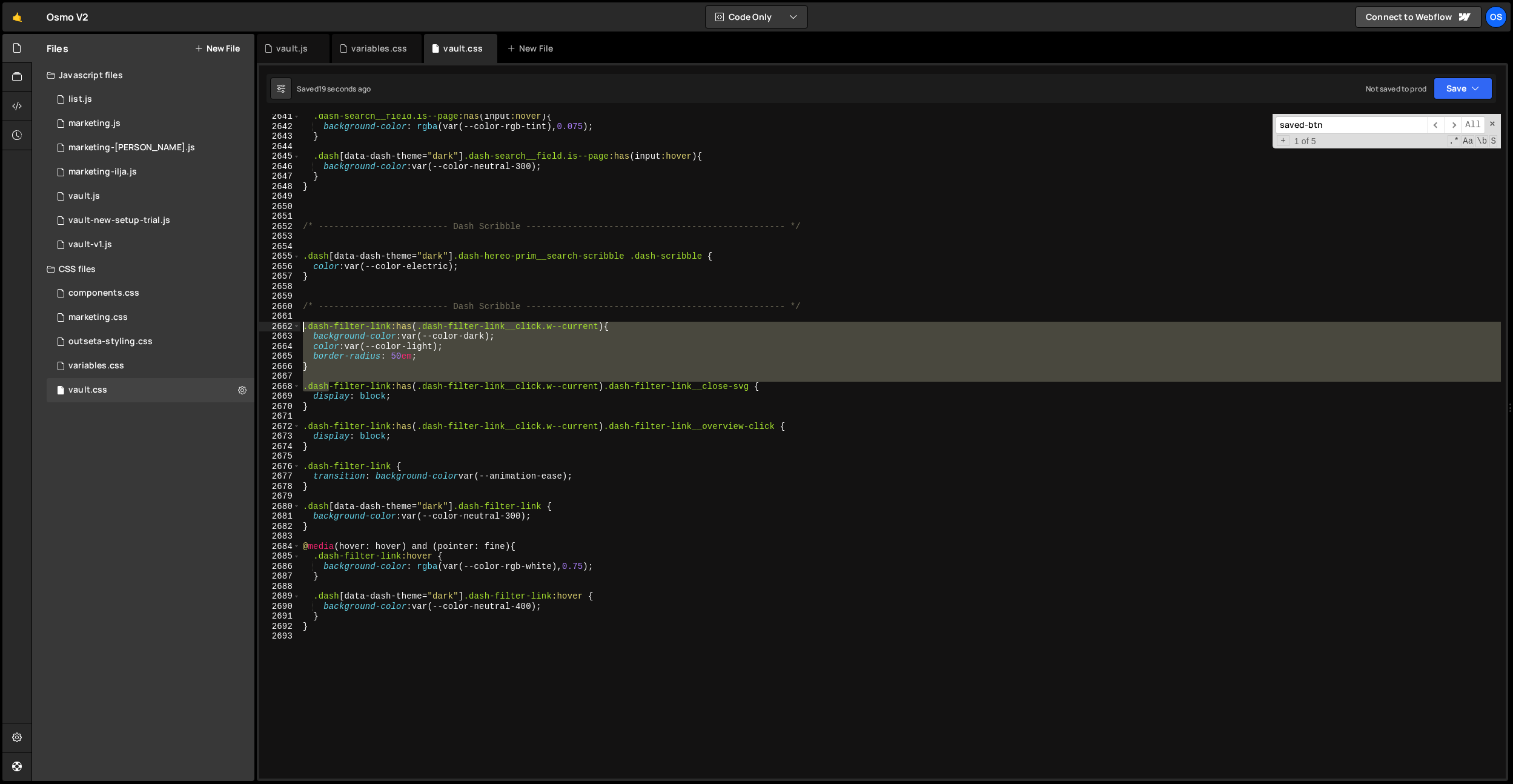
drag, startPoint x: 330, startPoint y: 381, endPoint x: 268, endPoint y: 329, distance: 80.9
click at [268, 329] on div "display: block; 2641 2642 2643 2644 2645 2646 2647 2648 2649 2650 2651 2652 265…" at bounding box center [882, 446] width 1246 height 664
click at [332, 342] on div ".dash-search__field.is--page :has ( input :hover ) { background-color : rgba (v…" at bounding box center [901, 446] width 1201 height 664
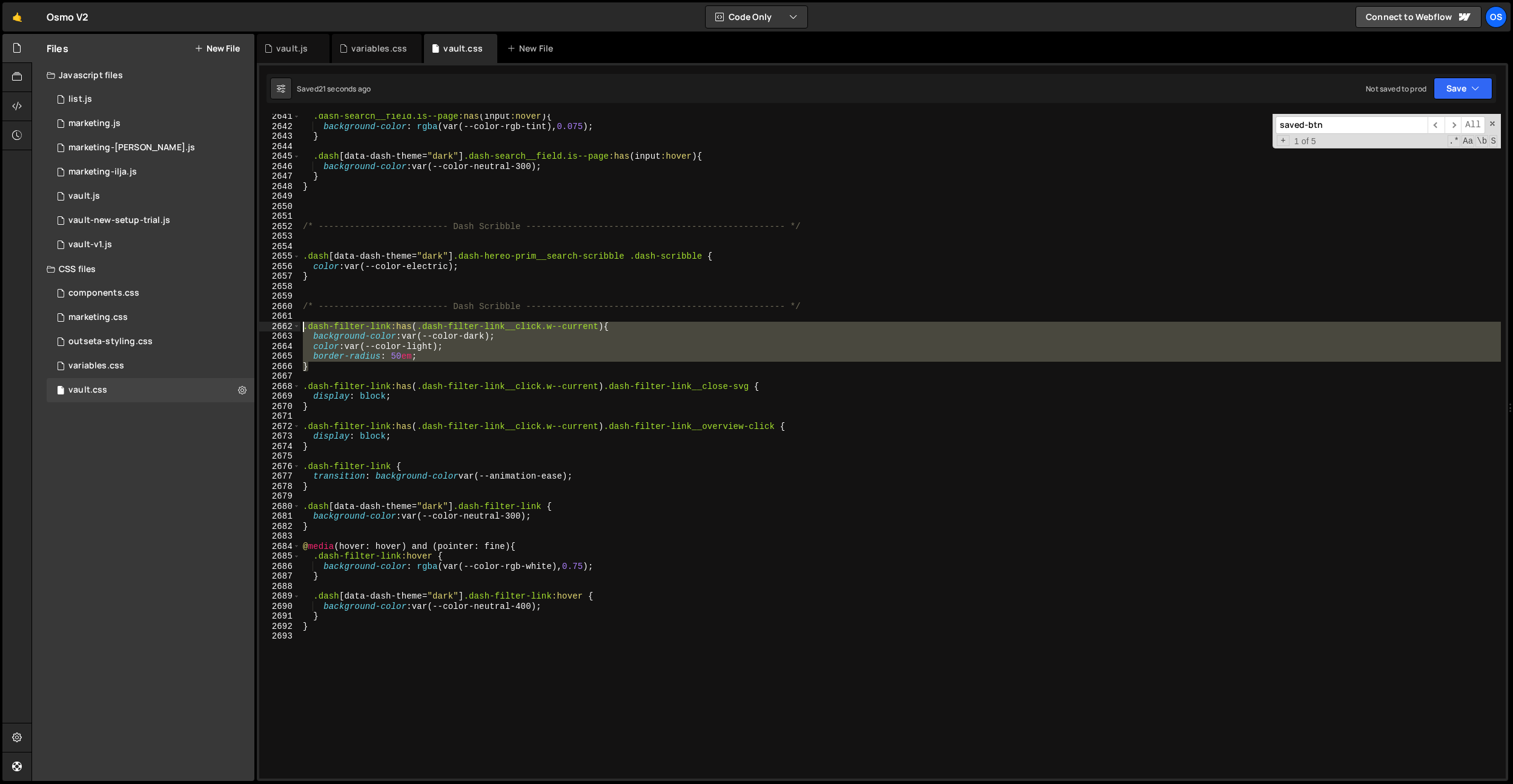
drag, startPoint x: 314, startPoint y: 363, endPoint x: 303, endPoint y: 329, distance: 35.7
click at [303, 329] on div ".dash-search__field.is--page :has ( input :hover ) { background-color : rgba (v…" at bounding box center [901, 454] width 1201 height 685
type textarea ".dash-filter-link:has(.dash-filter-link__click.w--current) { background-color: …"
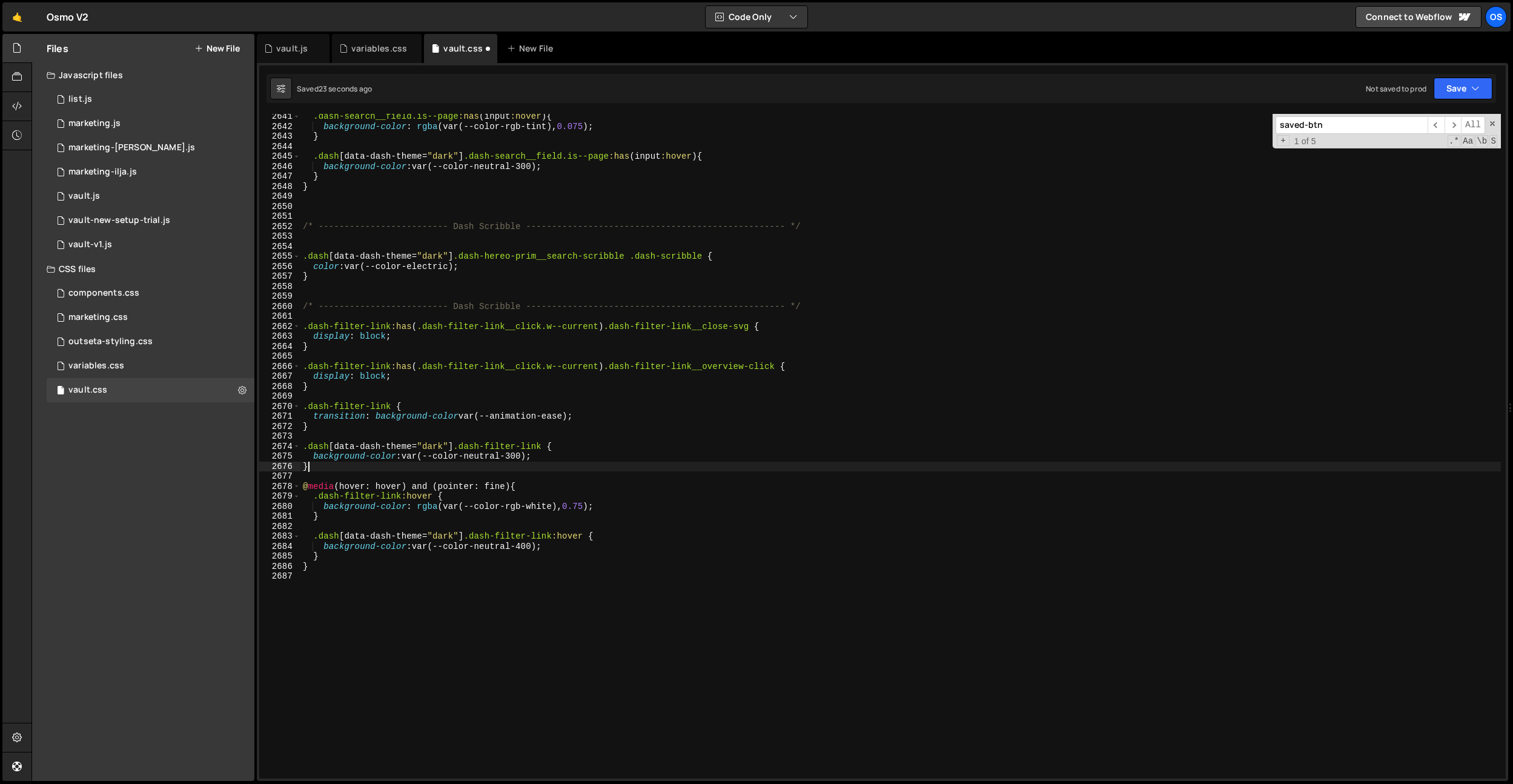
click at [351, 462] on div ".dash-search__field.is--page :has ( input :hover ) { background-color : rgba (v…" at bounding box center [901, 454] width 1201 height 685
type textarea "}"
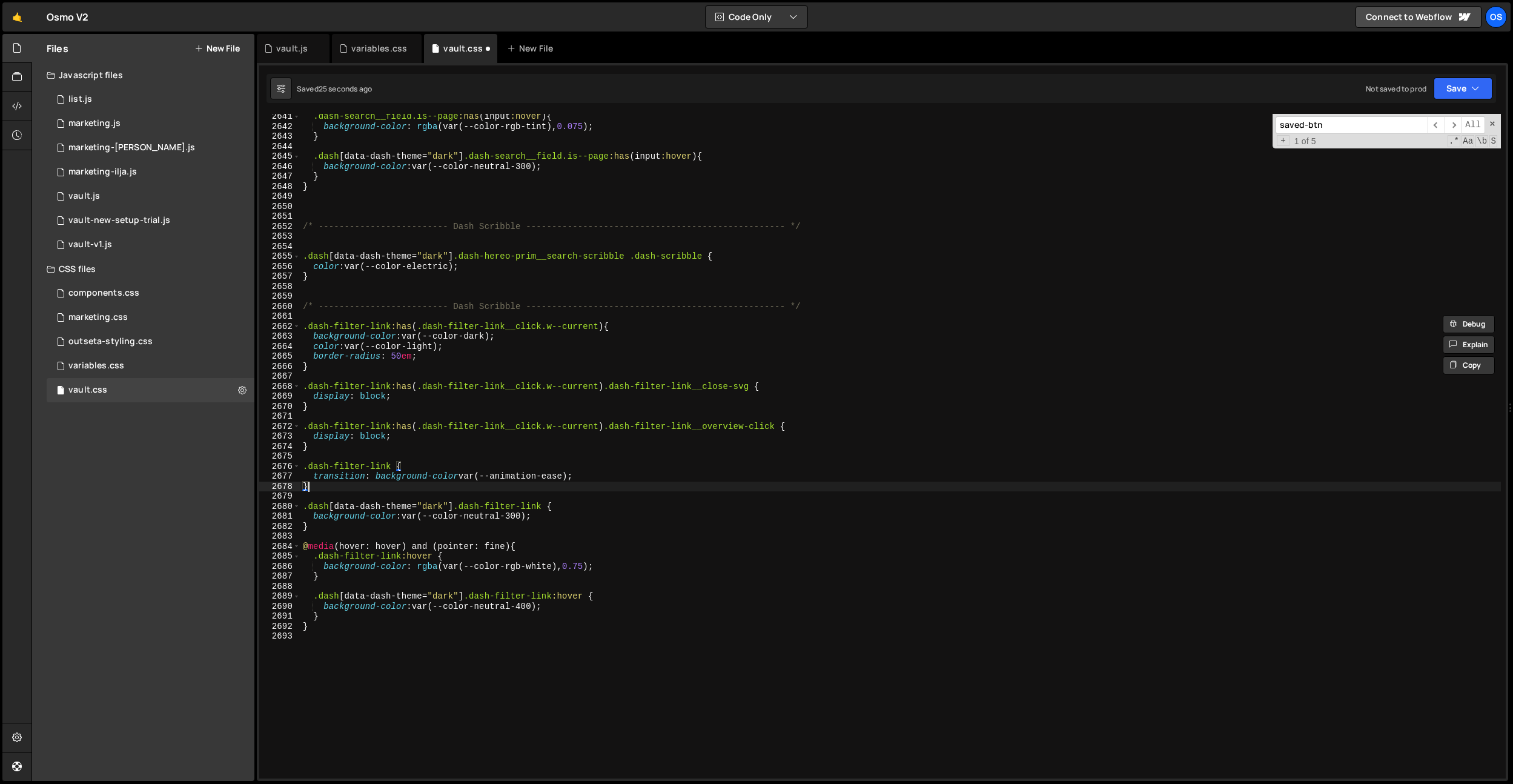
click at [365, 485] on div ".dash-search__field.is--page :has ( input :hover ) { background-color : rgba (v…" at bounding box center [901, 454] width 1201 height 685
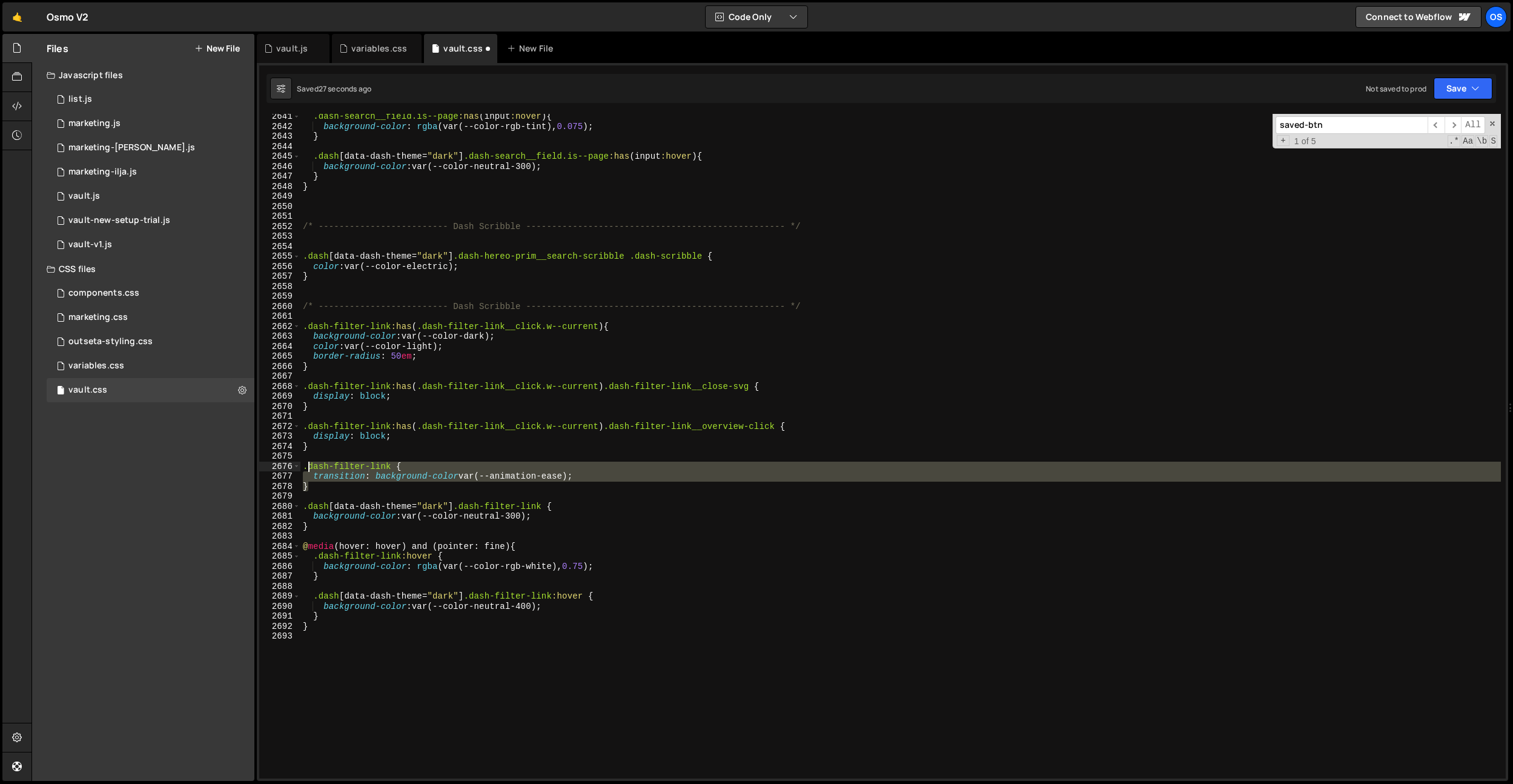
drag, startPoint x: 365, startPoint y: 487, endPoint x: 304, endPoint y: 469, distance: 63.6
click at [304, 469] on div ".dash-search__field.is--page :has ( input :hover ) { background-color : rgba (v…" at bounding box center [901, 454] width 1201 height 685
type textarea ".dash-filter-link { transition: background-color var(--animation-ease);"
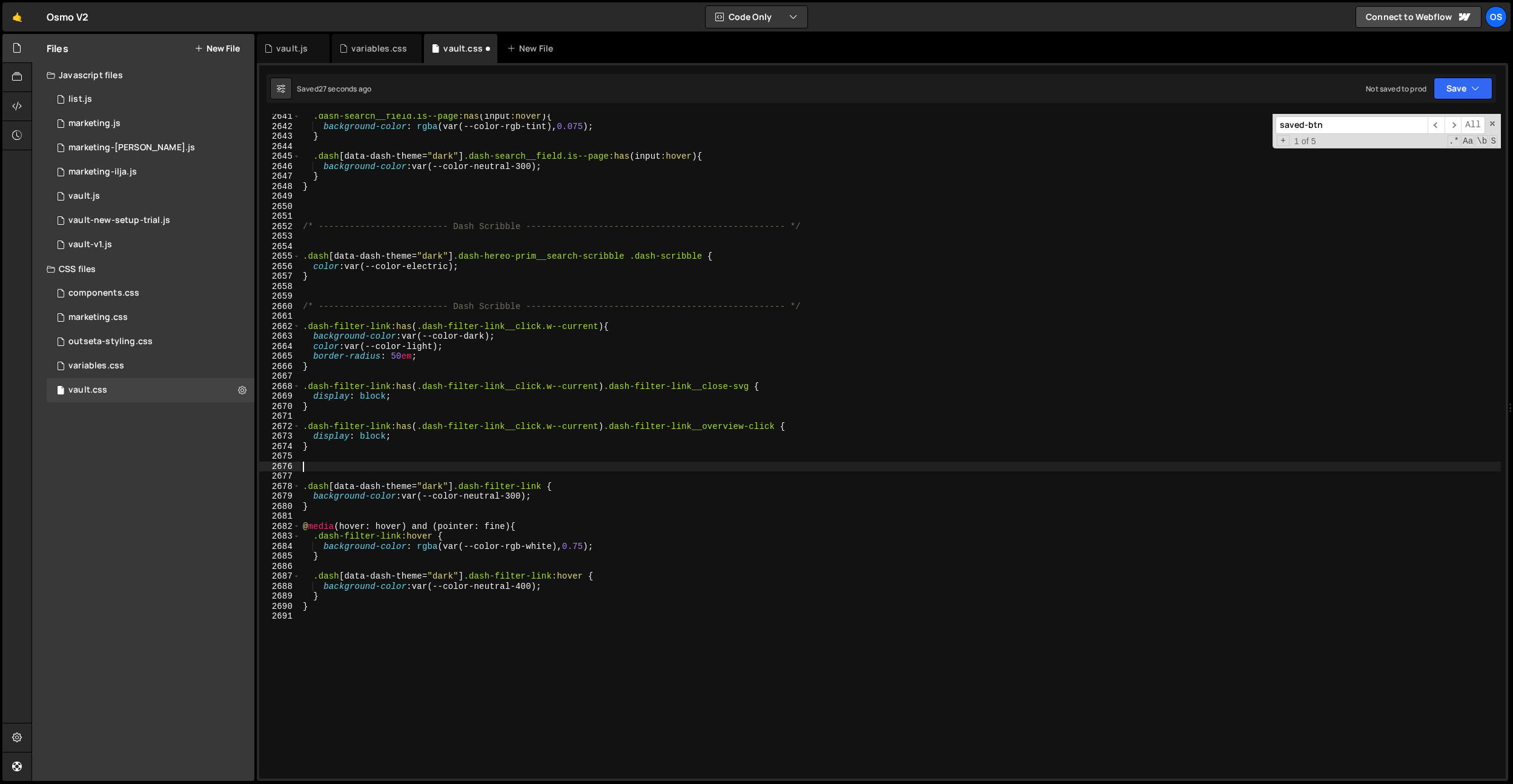
type textarea "}"
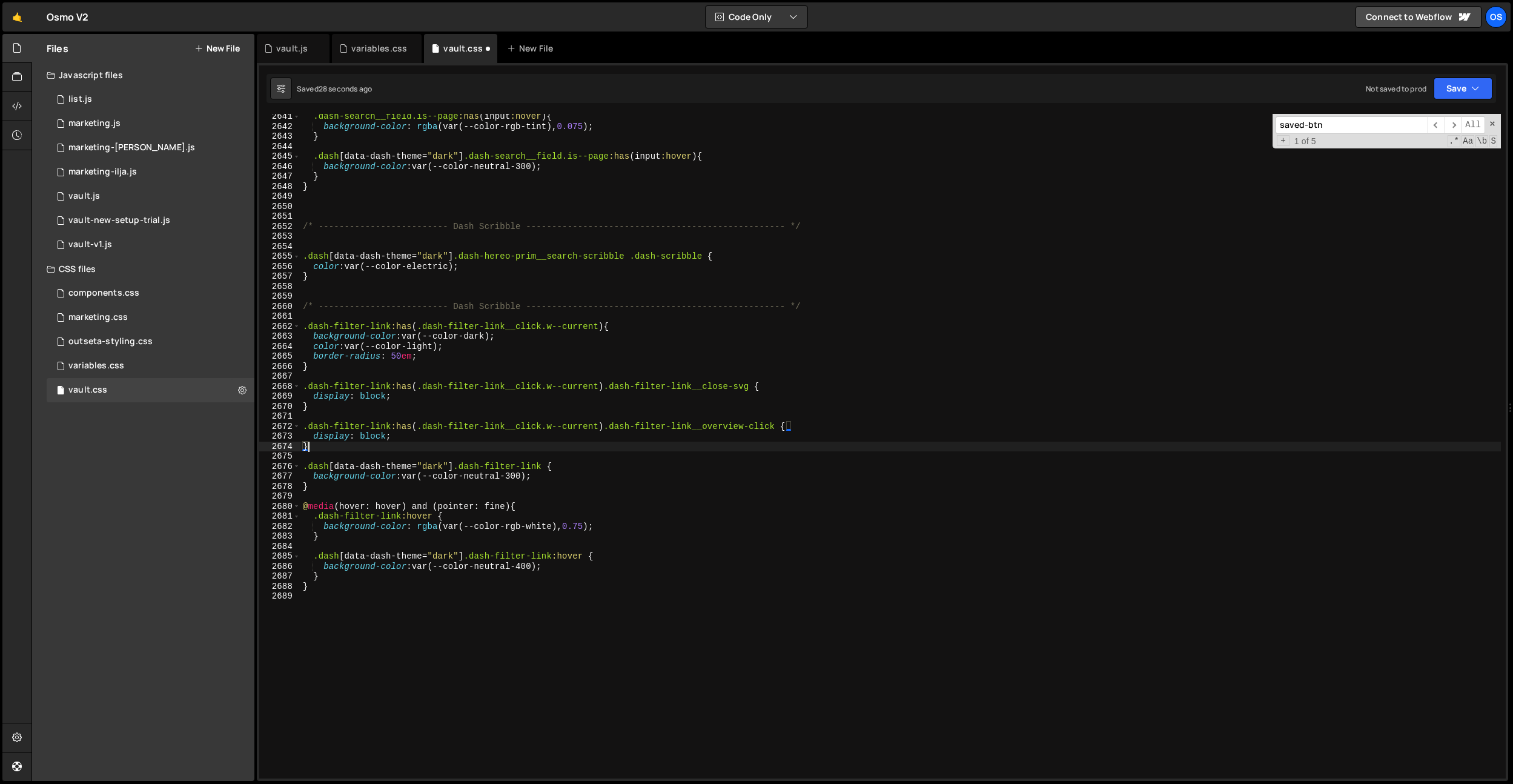
click at [336, 314] on div ".dash-search__field.is--page :has ( input :hover ) { background-color : rgba (v…" at bounding box center [901, 454] width 1201 height 685
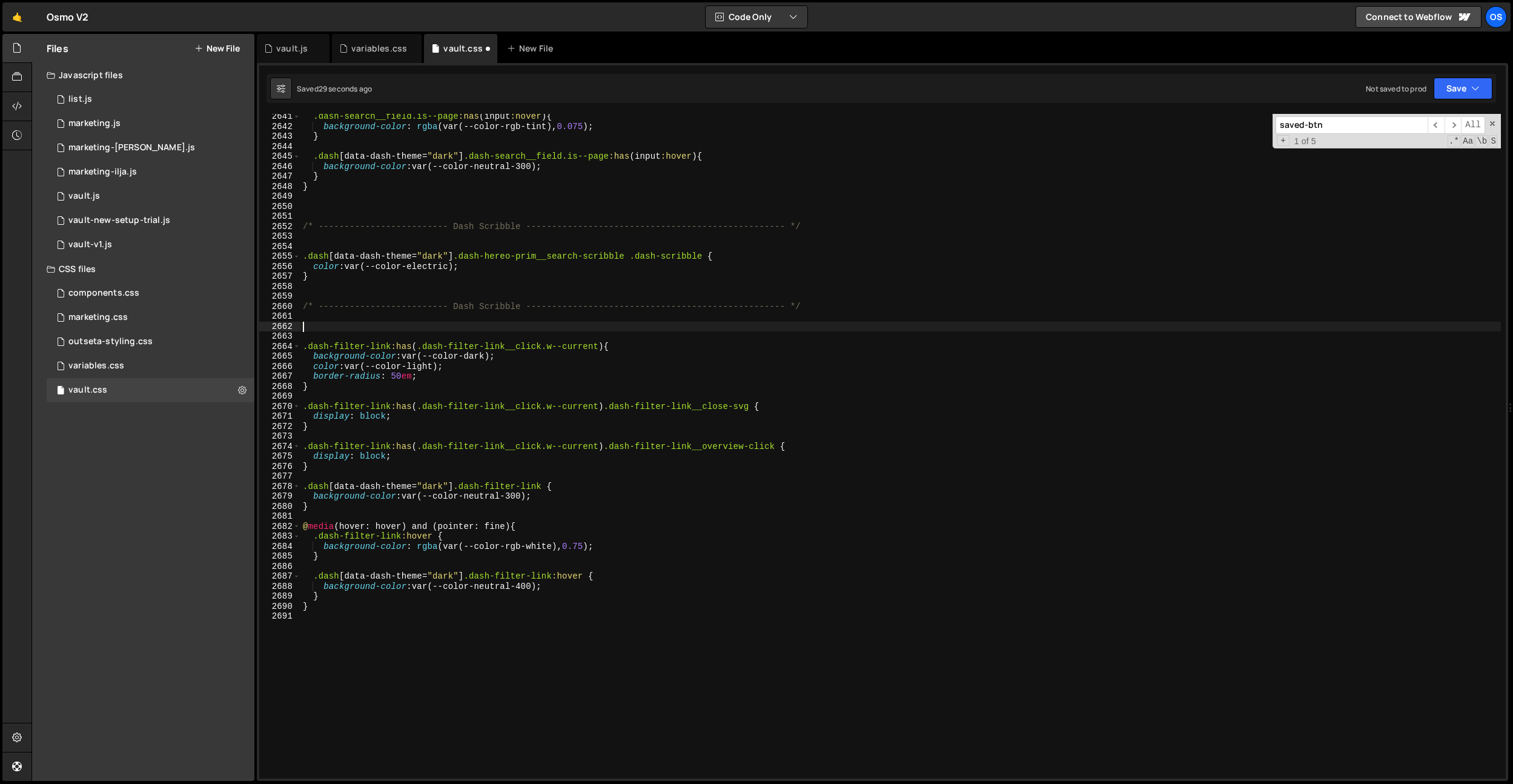
paste textarea "}"
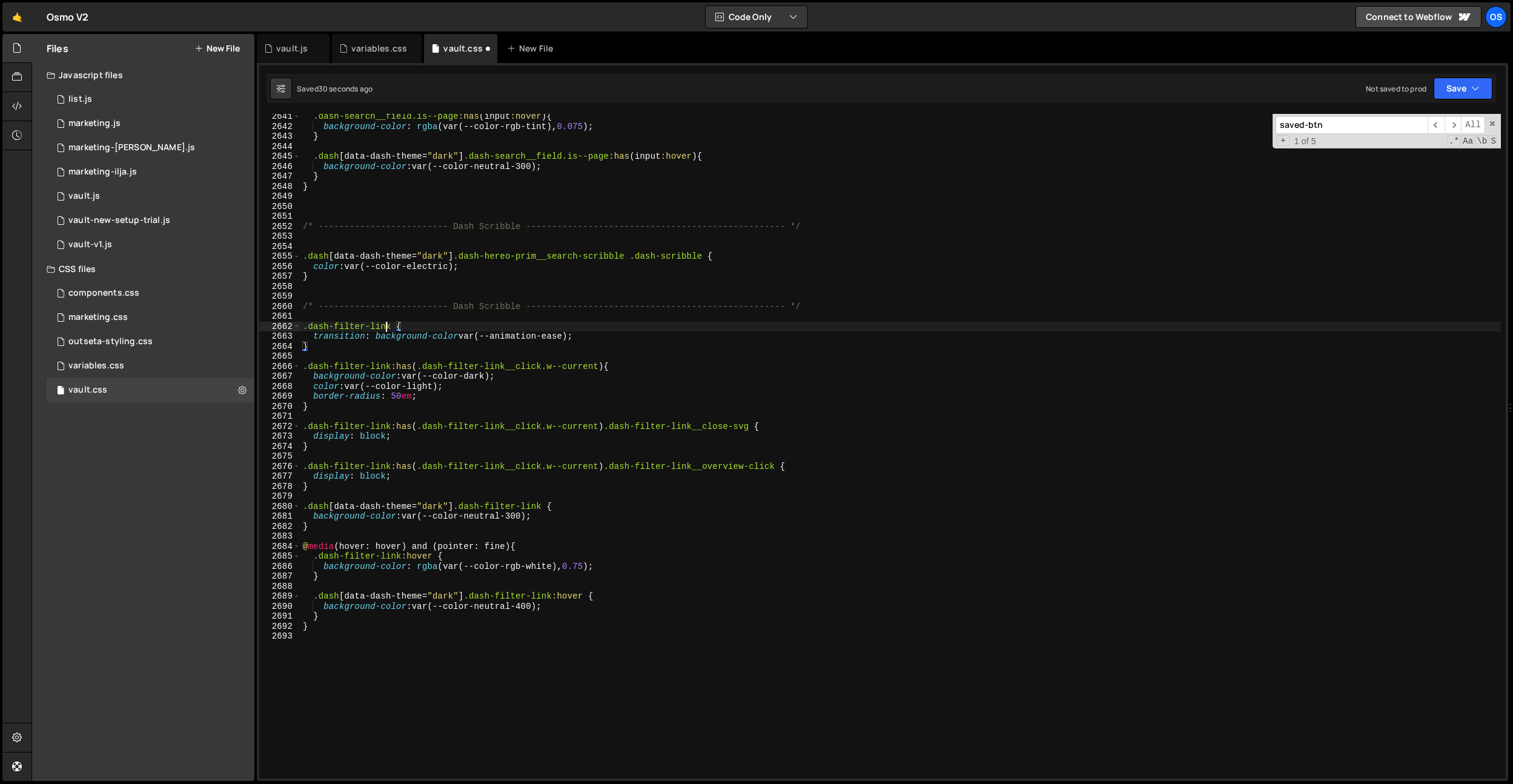
click at [388, 329] on div ".dash-search__field.is--page :has ( input :hover ) { background-color : rgba (v…" at bounding box center [901, 454] width 1201 height 685
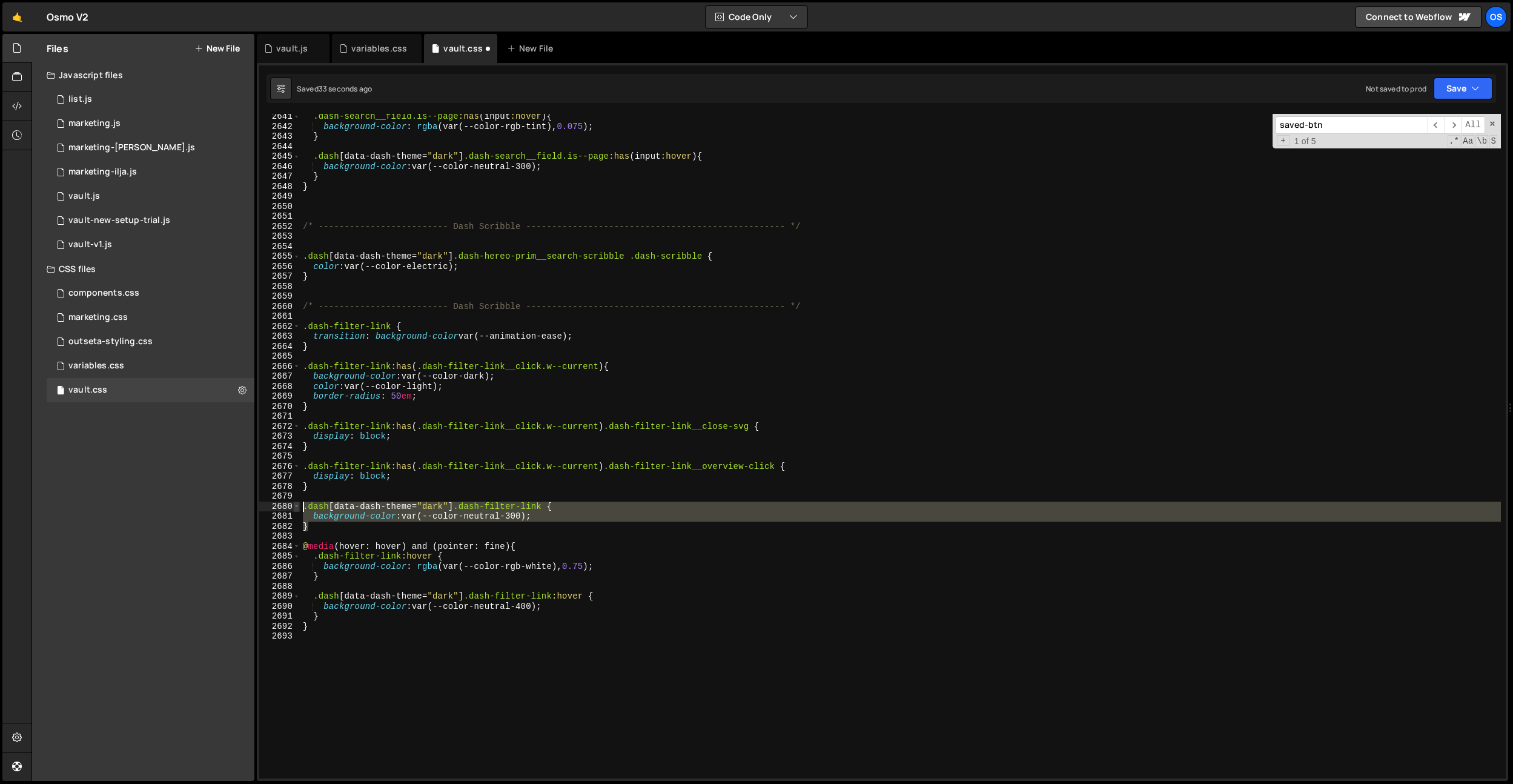
drag, startPoint x: 345, startPoint y: 524, endPoint x: 296, endPoint y: 508, distance: 51.5
click at [296, 508] on div ".dash-filter-link { 2641 2642 2643 2644 2645 2646 2647 2648 2649 2650 2651 2652…" at bounding box center [882, 446] width 1246 height 664
type textarea "}"
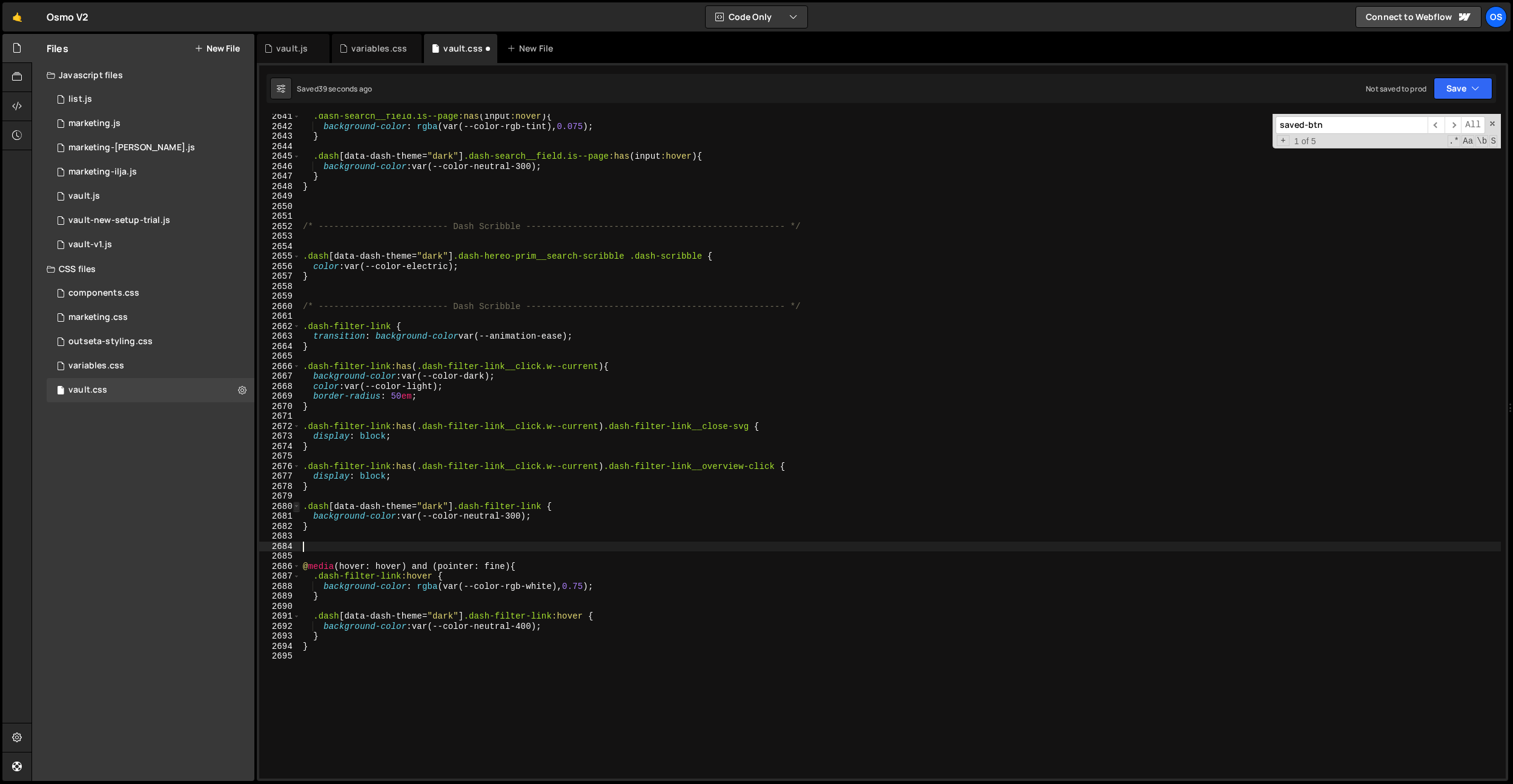
paste textarea "}"
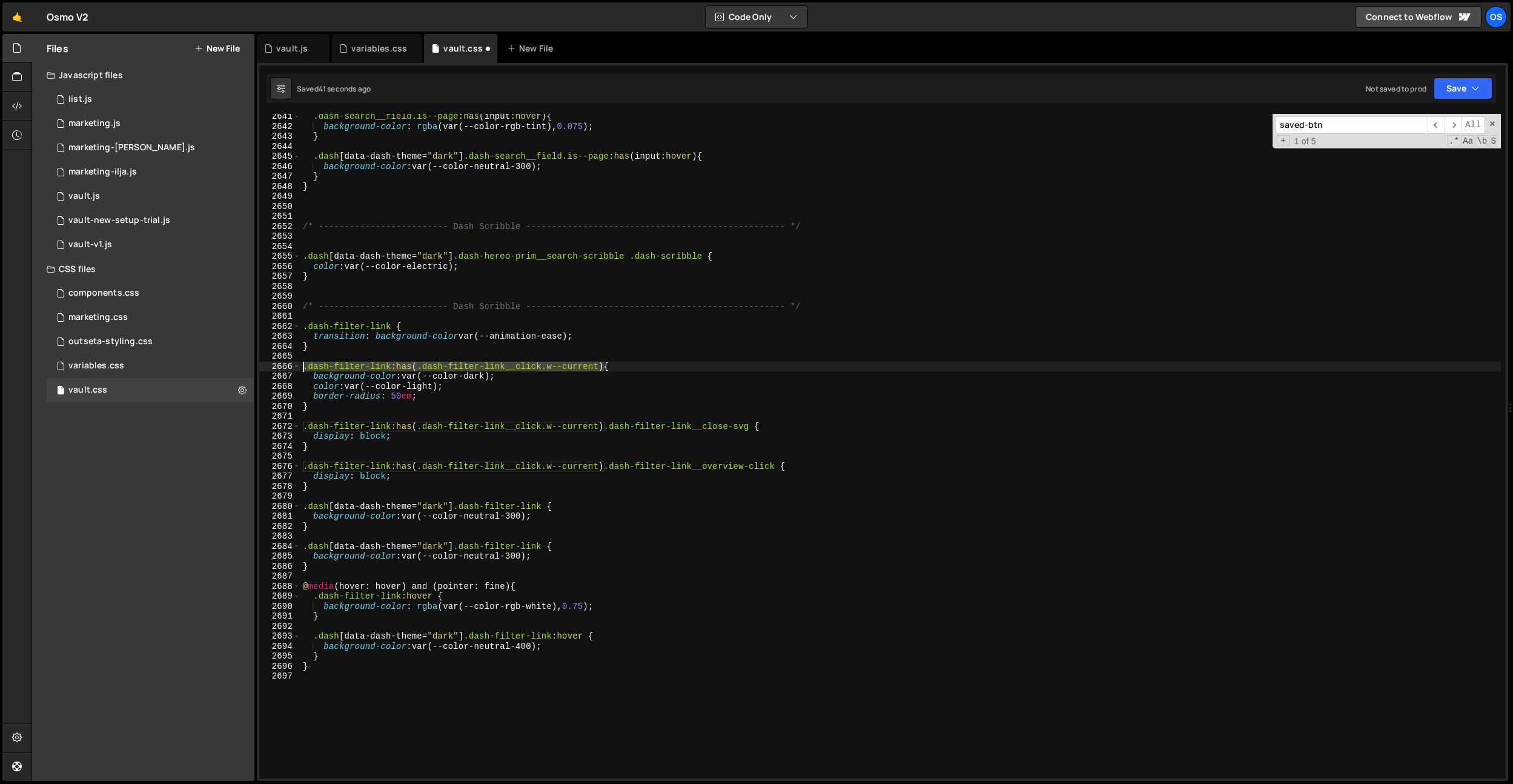
drag, startPoint x: 606, startPoint y: 366, endPoint x: 458, endPoint y: 562, distance: 245.6
click at [243, 368] on div "Files New File Javascript files 0 list.js 0 0 marketing.js 0 0 marketing-dennis…" at bounding box center [773, 407] width 1482 height 748
drag, startPoint x: 546, startPoint y: 544, endPoint x: 461, endPoint y: 548, distance: 85.1
click at [461, 548] on div ".dash-search__field.is--page :has ( input :hover ) { background-color : rgba (v…" at bounding box center [901, 454] width 1201 height 685
paste textarea ":has(.dash-filter-link__click.w--current)"
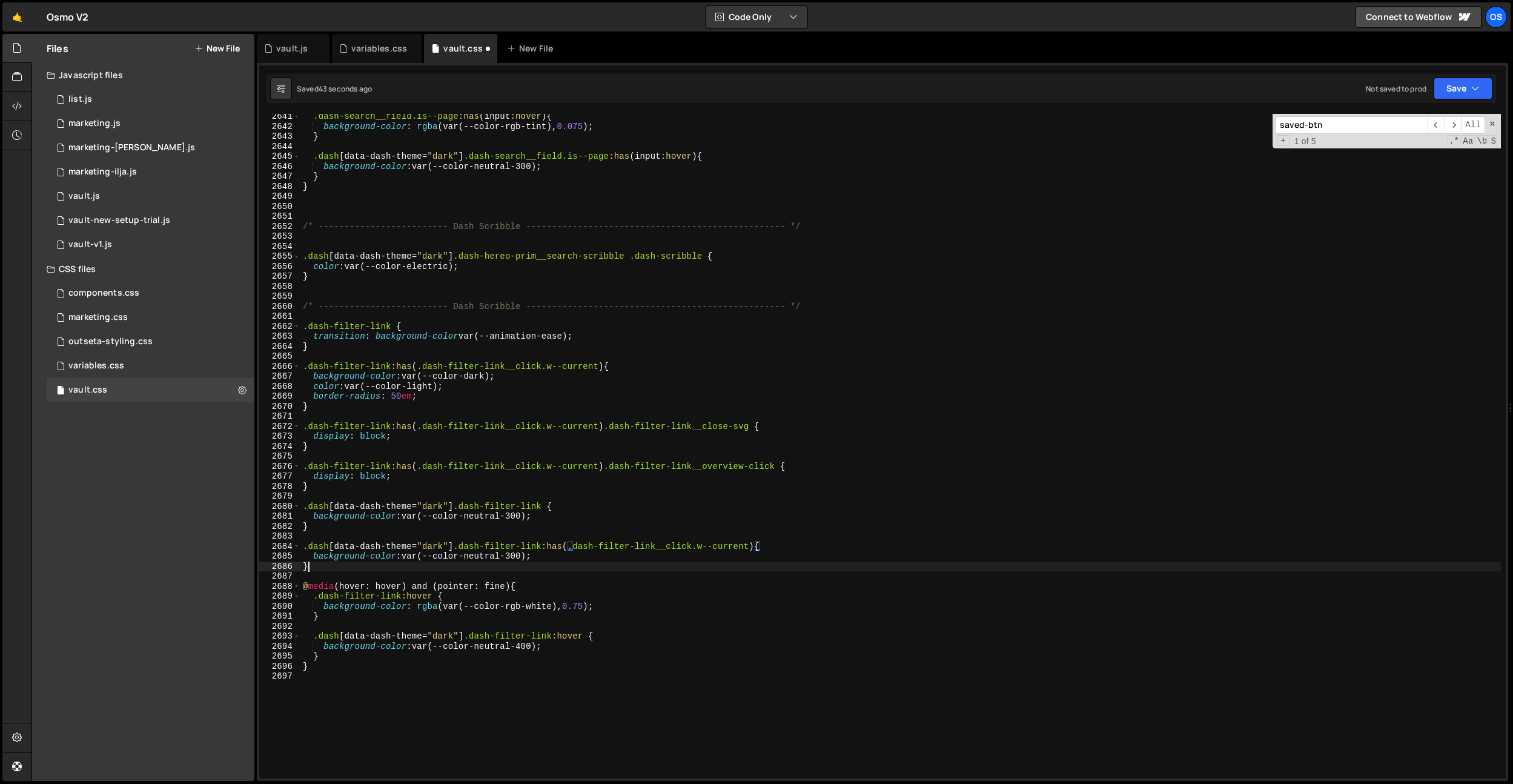
click at [501, 568] on div ".dash-search__field.is--page :has ( input :hover ) { background-color : rgba (v…" at bounding box center [901, 454] width 1201 height 685
click at [519, 556] on div ".dash-search__field.is--page :has ( input :hover ) { background-color : rgba (v…" at bounding box center [901, 454] width 1201 height 685
drag, startPoint x: 307, startPoint y: 386, endPoint x: 590, endPoint y: 556, distance: 330.1
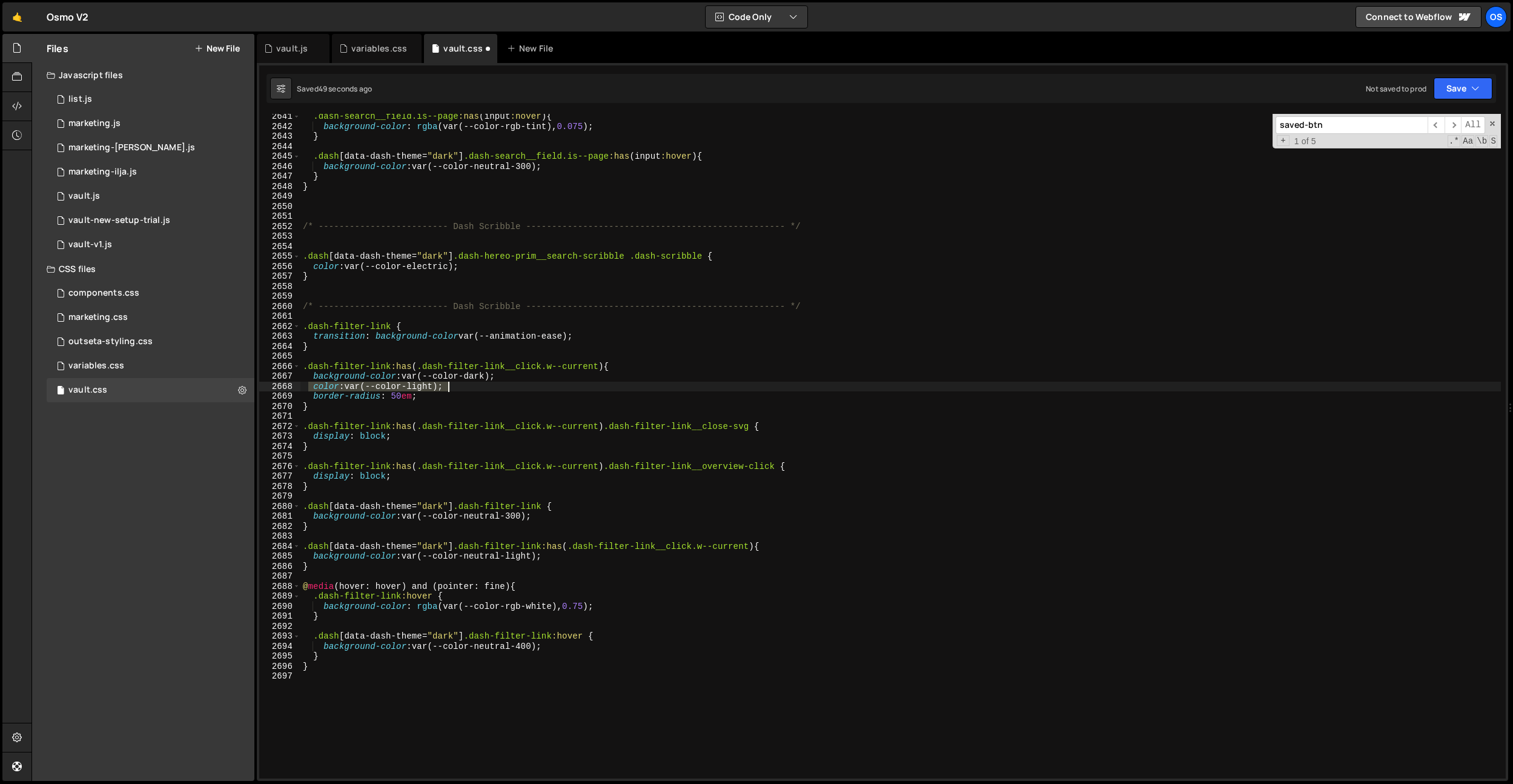
click at [518, 390] on div ".dash-search__field.is--page :has ( input :hover ) { background-color : rgba (v…" at bounding box center [901, 454] width 1201 height 685
click at [583, 559] on div ".dash-search__field.is--page :has ( input :hover ) { background-color : rgba (v…" at bounding box center [901, 454] width 1201 height 685
type textarea "background-color: var(--color-neutral-light);"
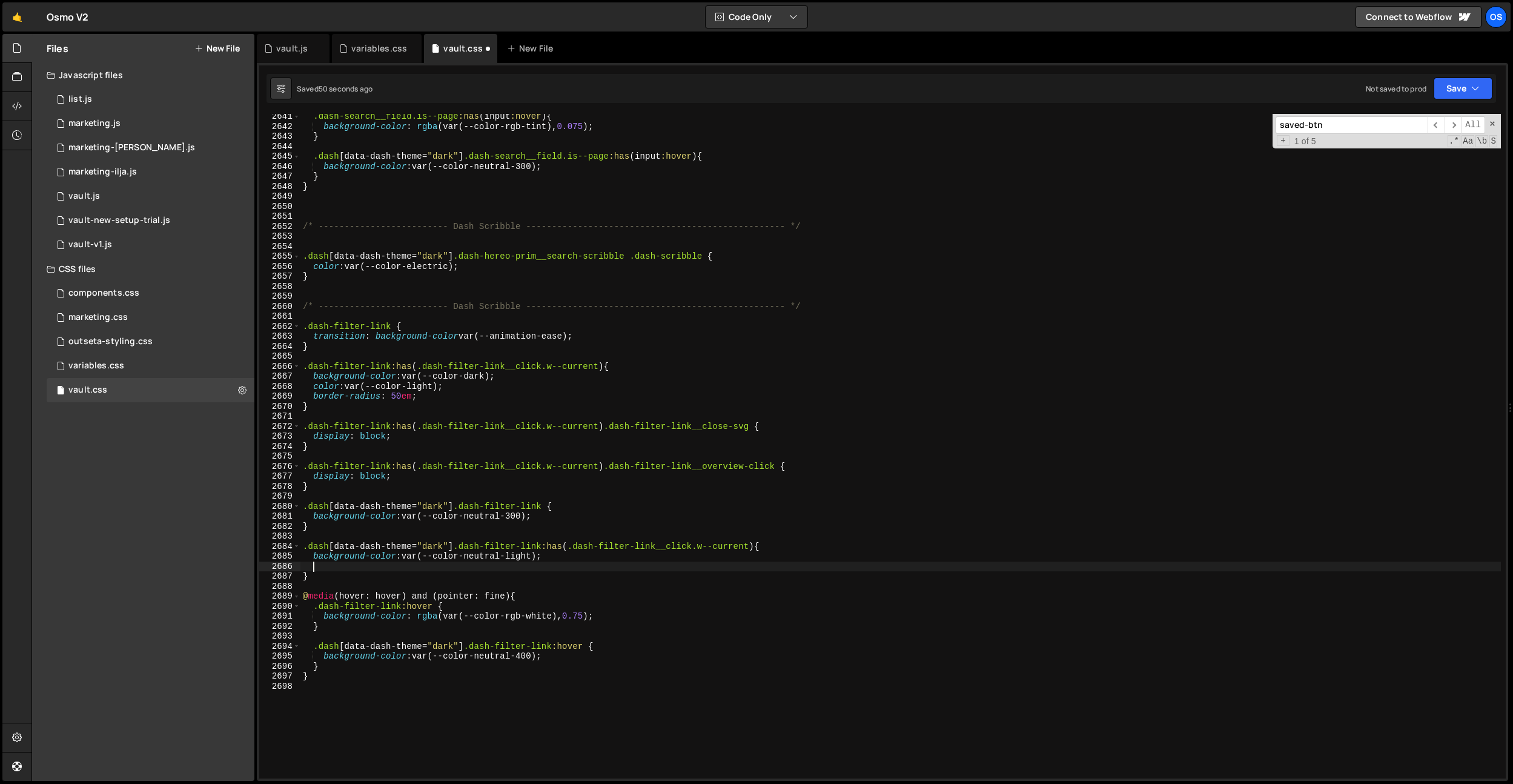
paste textarea "color: var(--color-light);"
click at [432, 567] on div ".dash-search__field.is--page :has ( input :hover ) { background-color : rgba (v…" at bounding box center [901, 454] width 1201 height 685
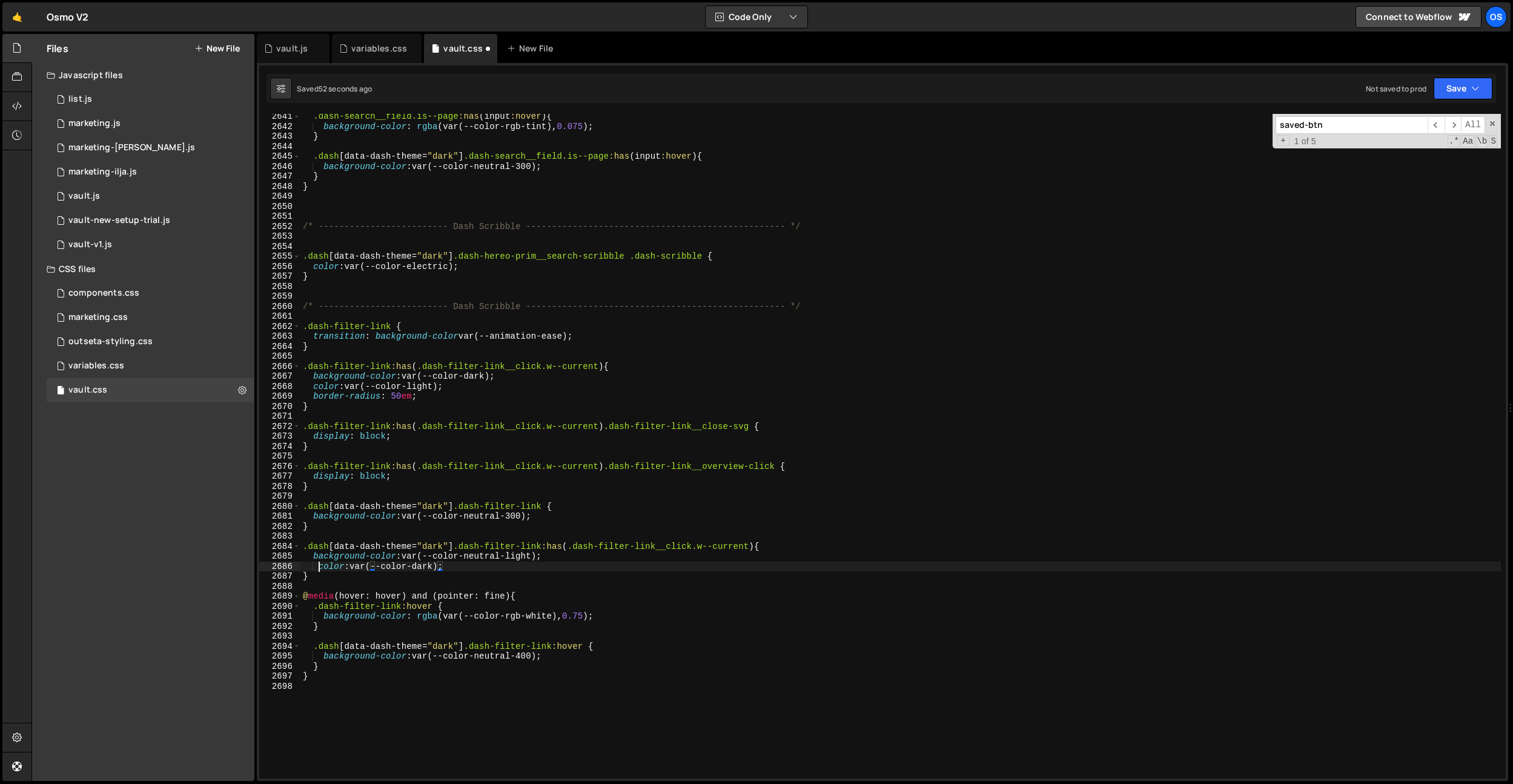
click at [320, 565] on div ".dash-search__field.is--page :has ( input :hover ) { background-color : rgba (v…" at bounding box center [901, 454] width 1201 height 685
click at [524, 555] on div ".dash-search__field.is--page :has ( input :hover ) { background-color : rgba (v…" at bounding box center [901, 454] width 1201 height 685
click at [524, 486] on div ".dash-search__field.is--page :has ( input :hover ) { background-color : rgba (v…" at bounding box center [901, 454] width 1201 height 685
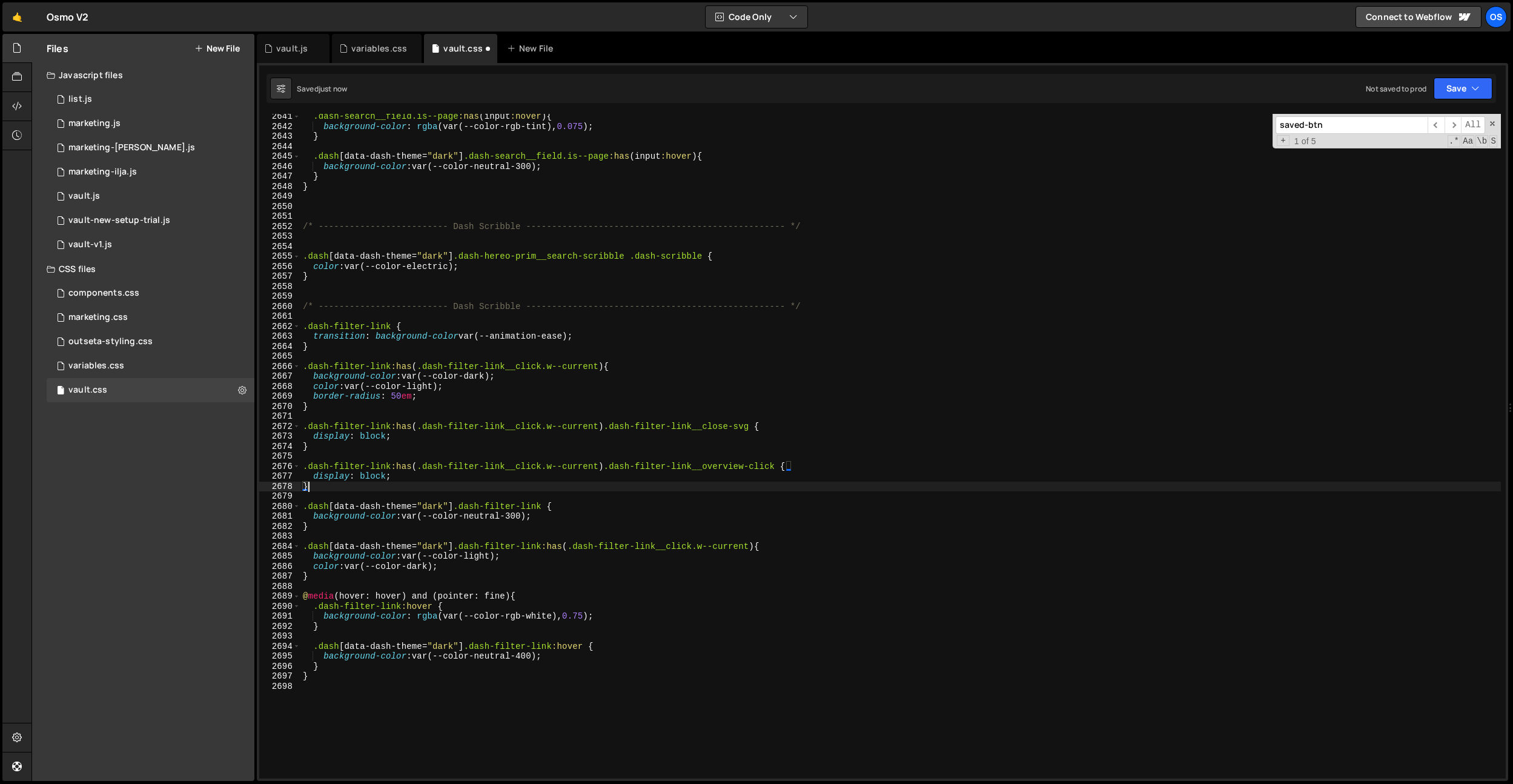
scroll to position [0, 0]
click at [477, 546] on div ".dash-search__field.is--page :has ( input :hover ) { background-color : rgba (v…" at bounding box center [901, 454] width 1201 height 685
click at [477, 556] on div ".dash-search__field.is--page :has ( input :hover ) { background-color : rgba (v…" at bounding box center [901, 454] width 1201 height 685
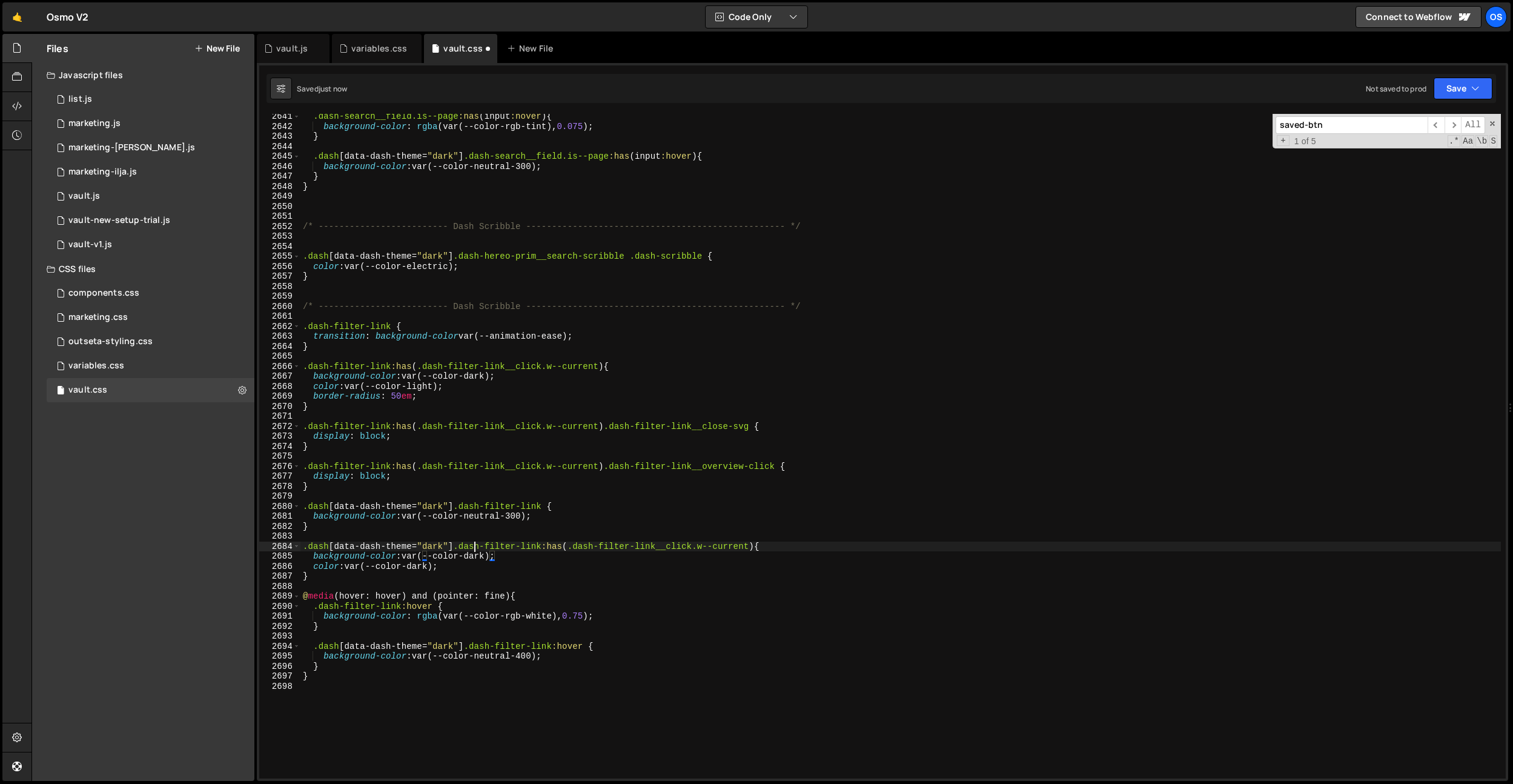
click at [477, 542] on div ".dash-search__field.is--page :has ( input :hover ) { background-color : rgba (v…" at bounding box center [901, 454] width 1201 height 685
click at [420, 567] on div ".dash-search__field.is--page :has ( input :hover ) { background-color : rgba (v…" at bounding box center [901, 454] width 1201 height 685
drag, startPoint x: 586, startPoint y: 277, endPoint x: 556, endPoint y: 430, distance: 155.9
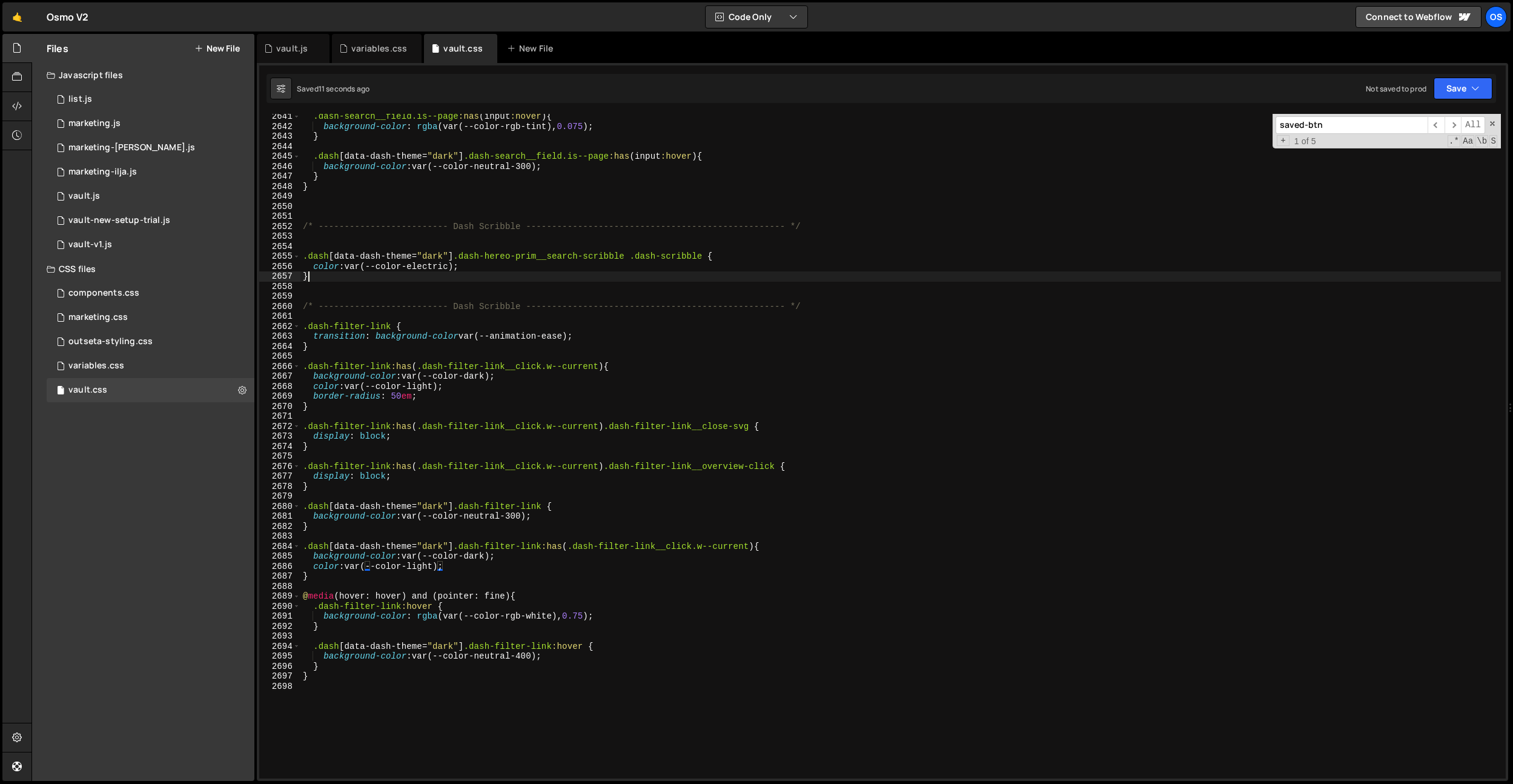
click at [586, 277] on div ".dash-search__field.is--page :has ( input :hover ) { background-color : rgba (v…" at bounding box center [901, 454] width 1201 height 685
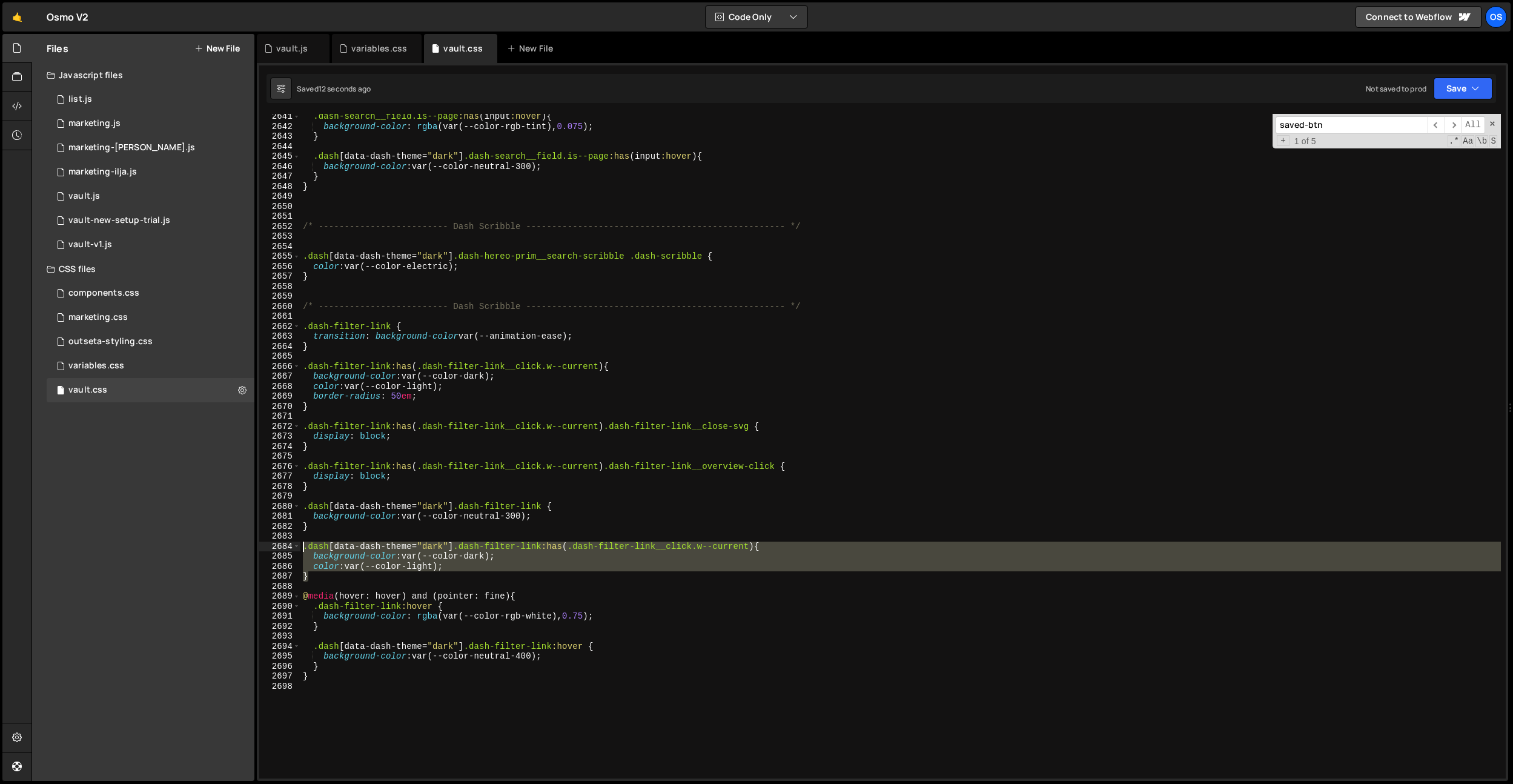
drag, startPoint x: 318, startPoint y: 578, endPoint x: 290, endPoint y: 550, distance: 39.6
click at [290, 550] on div "} 2641 2642 2643 2644 2645 2646 2647 2648 2649 2650 2651 2652 2653 2654 2655 26…" at bounding box center [882, 446] width 1246 height 664
click at [364, 629] on div ".dash-search__field.is--page :has ( input :hover ) { background-color : rgba (v…" at bounding box center [901, 454] width 1201 height 685
type textarea "}"
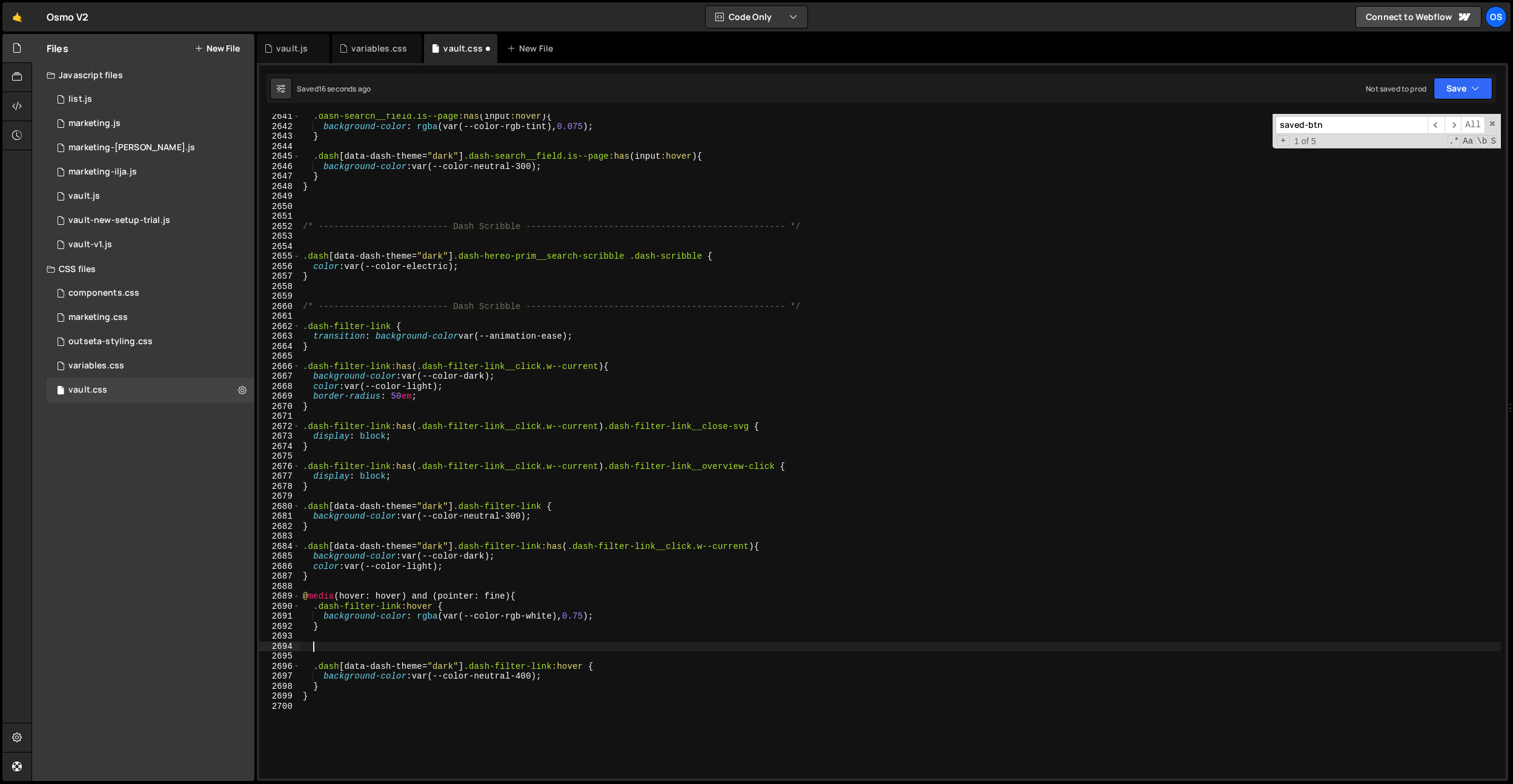
paste textarea "}"
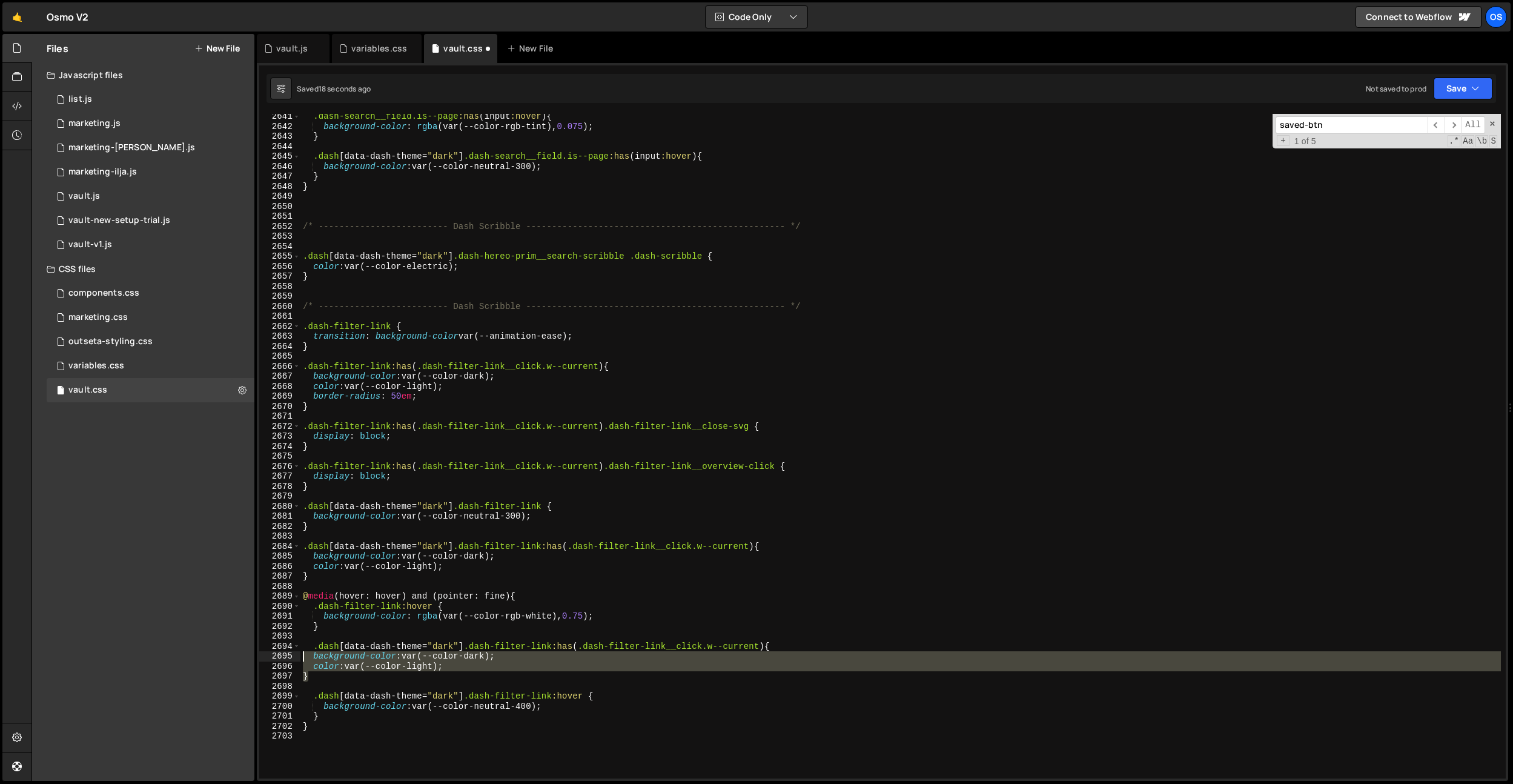
drag, startPoint x: 314, startPoint y: 675, endPoint x: 298, endPoint y: 655, distance: 25.6
click at [288, 656] on div "} 2641 2642 2643 2644 2645 2646 2647 2648 2649 2650 2651 2652 2653 2654 2655 26…" at bounding box center [882, 446] width 1246 height 664
click at [463, 676] on div ".dash-search__field.is--page :has ( input :hover ) { background-color : rgba (v…" at bounding box center [901, 446] width 1201 height 664
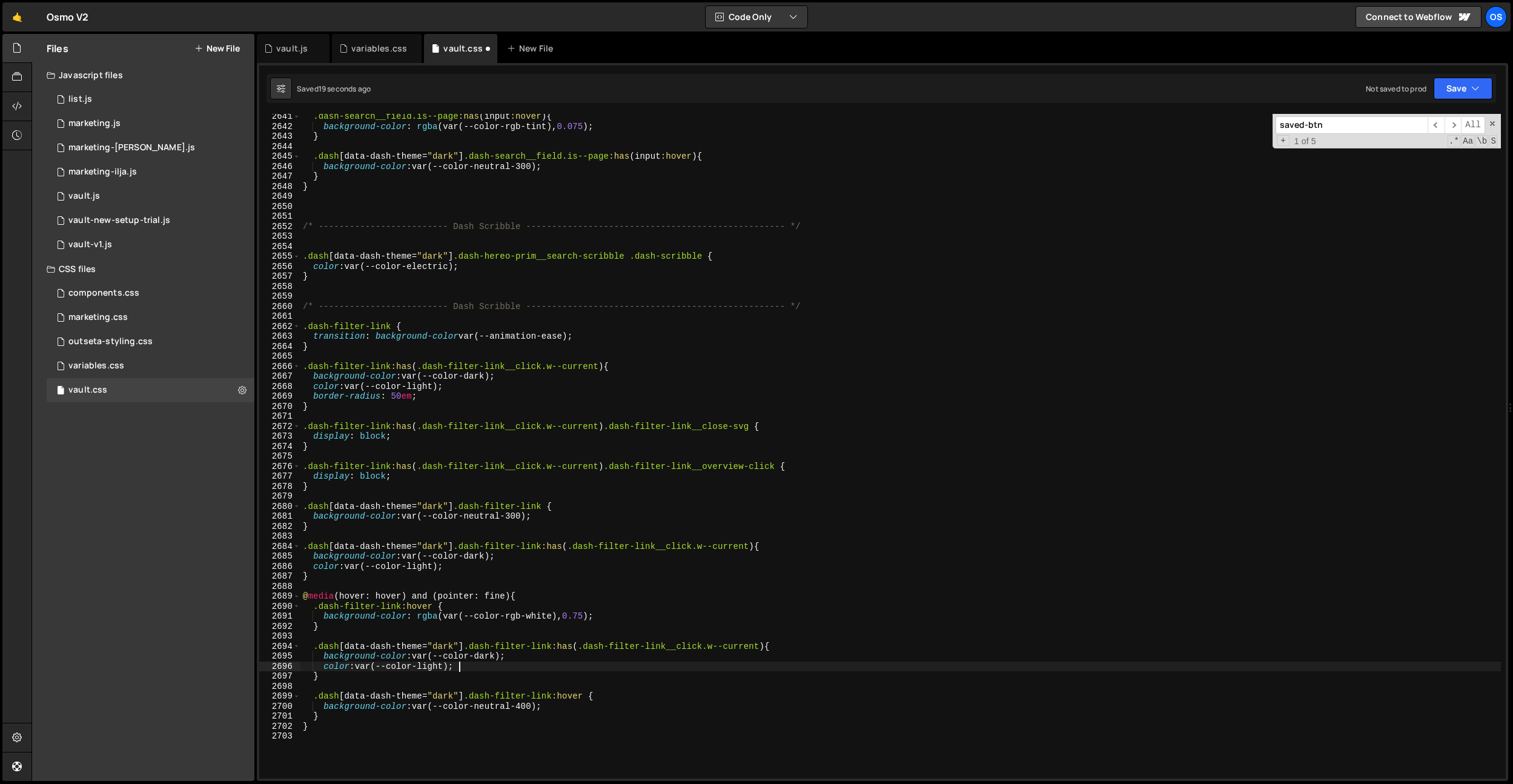
click at [465, 666] on div ".dash-search__field.is--page :has ( input :hover ) { background-color : rgba (v…" at bounding box center [901, 454] width 1201 height 685
click at [447, 667] on div ".dash-search__field.is--page :has ( input :hover ) { background-color : rgba (v…" at bounding box center [901, 454] width 1201 height 685
click at [501, 624] on div ".dash-search__field.is--page :has ( input :hover ) { background-color : rgba (v…" at bounding box center [901, 454] width 1201 height 685
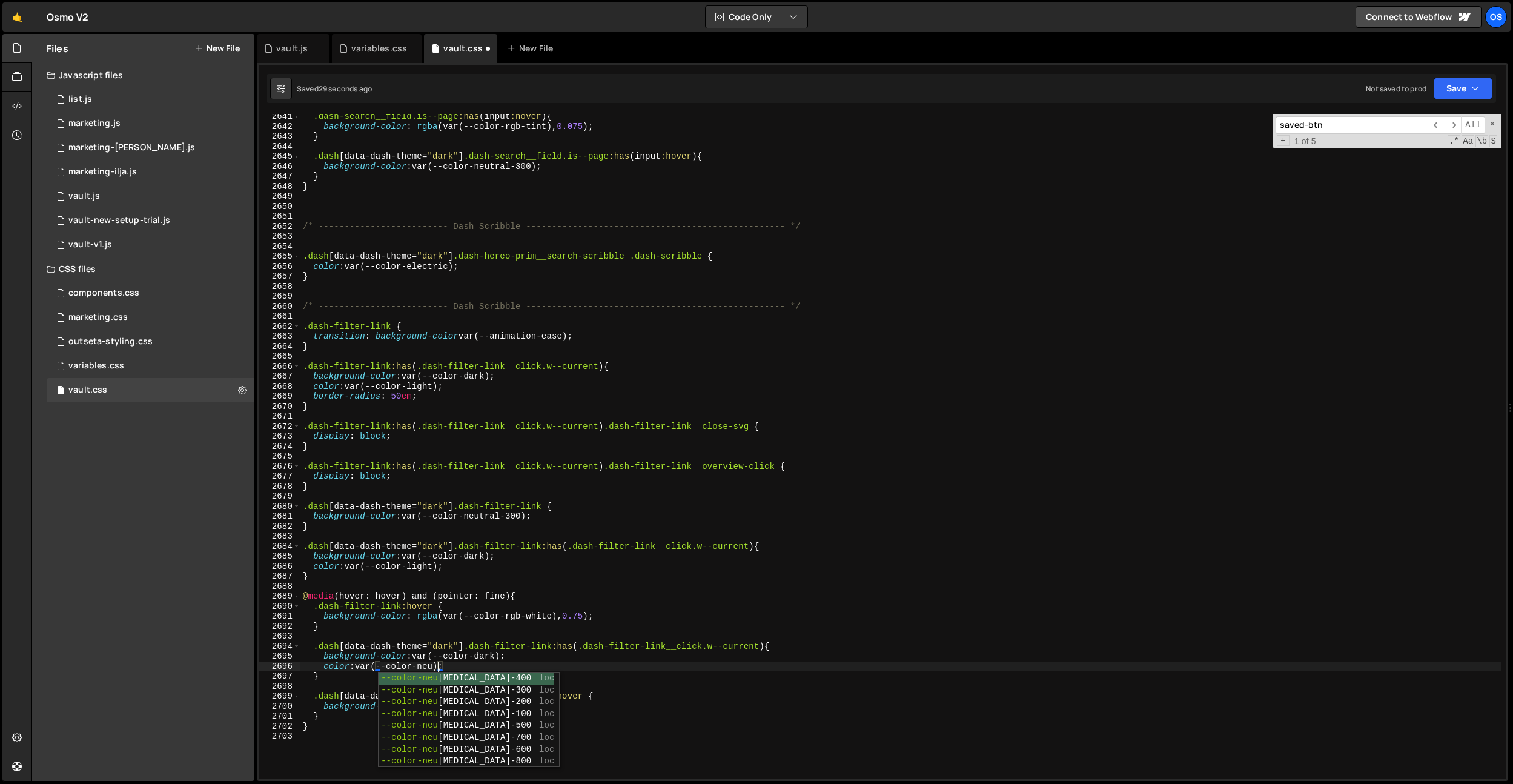
scroll to position [0, 9]
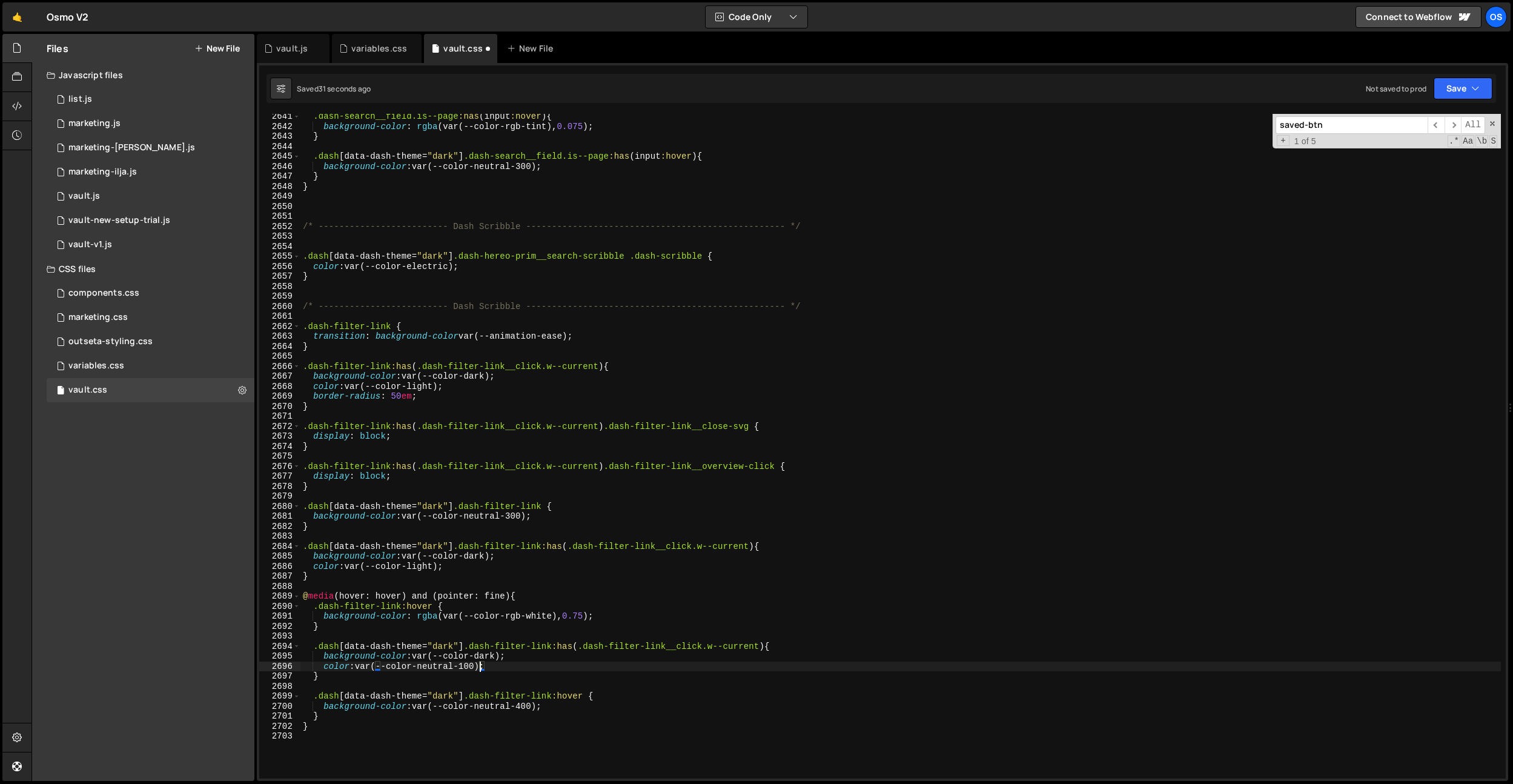
click at [588, 610] on div ".dash-search__field.is--page :has ( input :hover ) { background-color : rgba (v…" at bounding box center [901, 454] width 1201 height 685
click at [519, 662] on div ".dash-search__field.is--page :has ( input :hover ) { background-color : rgba (v…" at bounding box center [901, 454] width 1201 height 685
drag, startPoint x: 532, startPoint y: 655, endPoint x: 329, endPoint y: 656, distance: 203.0
click at [304, 653] on div ".dash-search__field.is--page :has ( input :hover ) { background-color : rgba (v…" at bounding box center [901, 454] width 1201 height 685
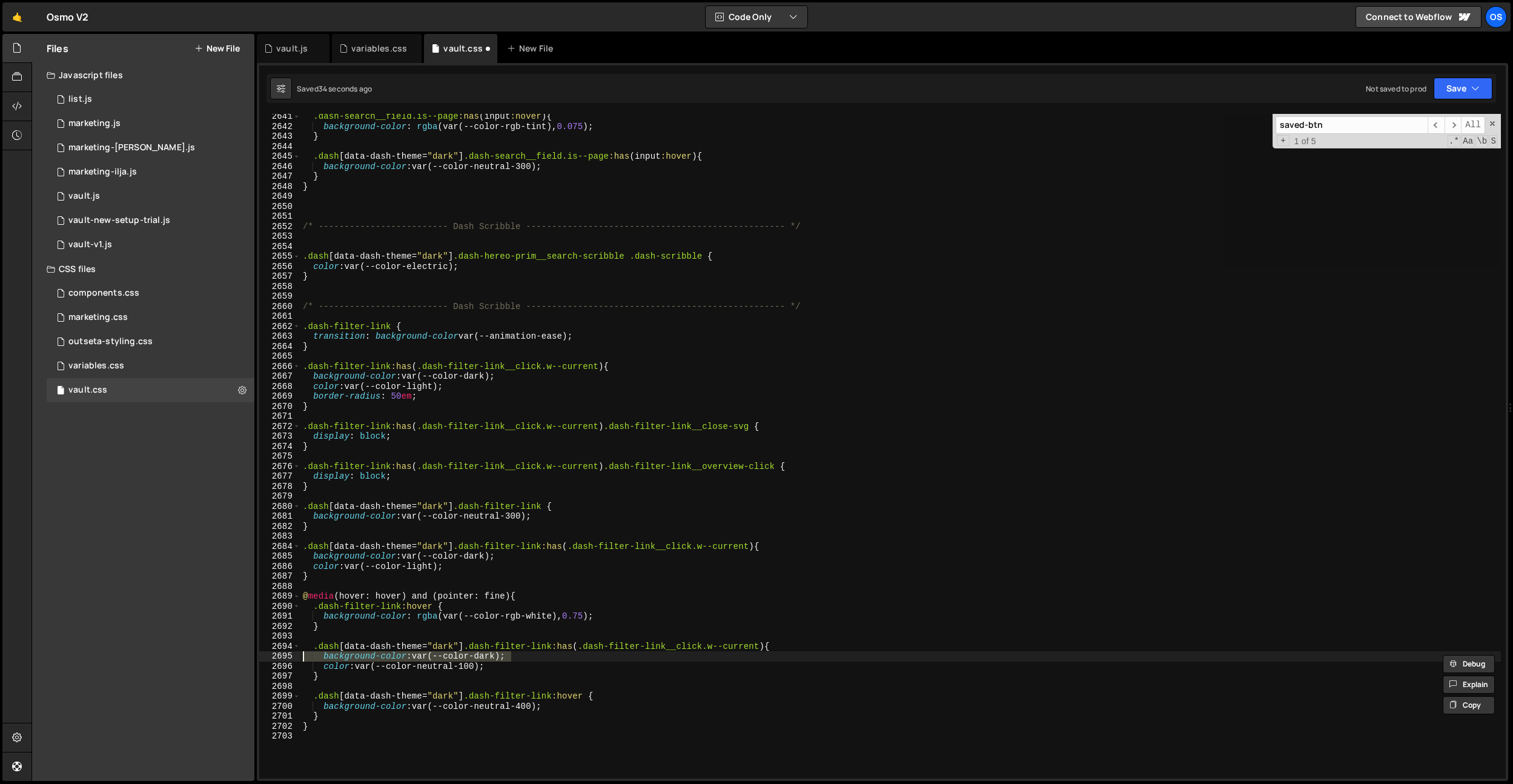
click at [490, 660] on div ".dash-search__field.is--page :has ( input :hover ) { background-color : rgba (v…" at bounding box center [901, 446] width 1201 height 664
click at [490, 660] on div ".dash-search__field.is--page :has ( input :hover ) { background-color : rgba (v…" at bounding box center [901, 454] width 1201 height 685
drag, startPoint x: 710, startPoint y: 643, endPoint x: 599, endPoint y: 662, distance: 112.6
click at [709, 643] on div ".dash-search__field.is--page :has ( input :hover ) { background-color : rgba (v…" at bounding box center [901, 454] width 1201 height 685
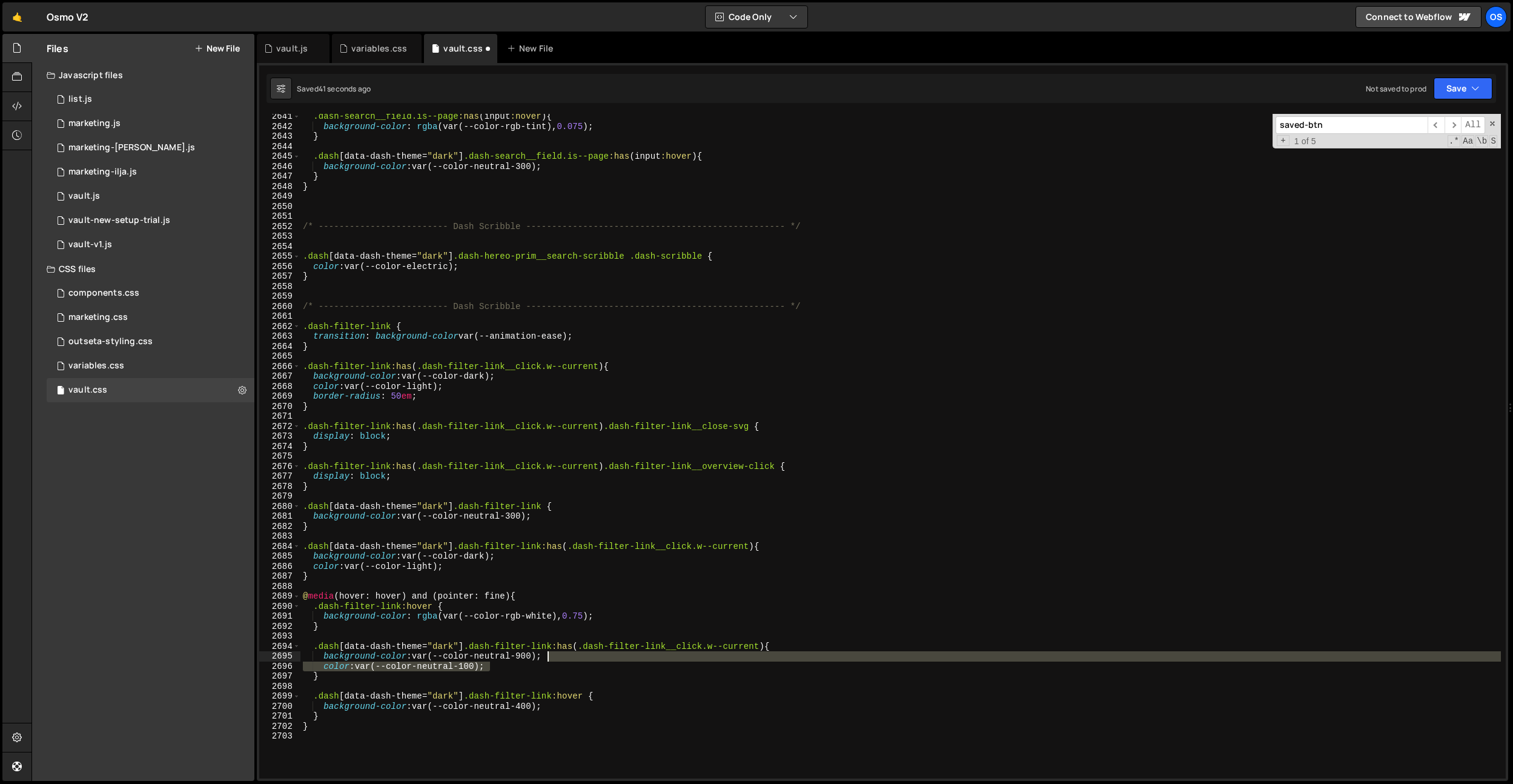
drag, startPoint x: 553, startPoint y: 664, endPoint x: 559, endPoint y: 659, distance: 7.8
click at [559, 659] on div ".dash-search__field.is--page :has ( input :hover ) { background-color : rgba (v…" at bounding box center [901, 454] width 1201 height 685
type textarea "background-color: var(--color-neutral-900);"
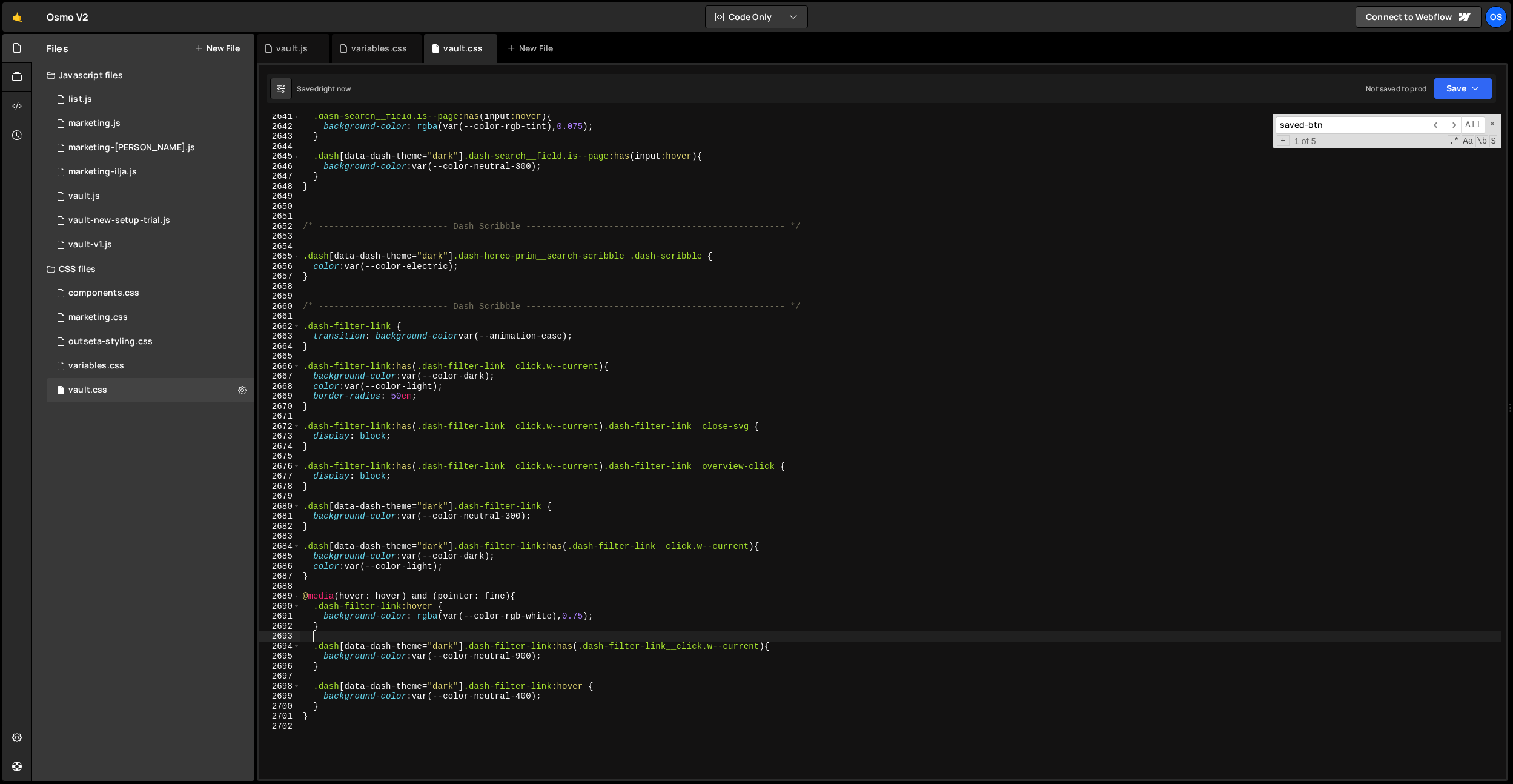
drag, startPoint x: 650, startPoint y: 640, endPoint x: 658, endPoint y: 642, distance: 8.2
click at [650, 640] on div ".dash-search__field.is--page :has ( input :hover ) { background-color : rgba (v…" at bounding box center [901, 454] width 1201 height 685
click at [653, 641] on div ".dash-search__field.is--page :has ( input :hover ) { background-color : rgba (v…" at bounding box center [901, 454] width 1201 height 685
click at [769, 680] on div ".dash-search__field.is--page :has ( input :hover ) { background-color : rgba (v…" at bounding box center [901, 454] width 1201 height 685
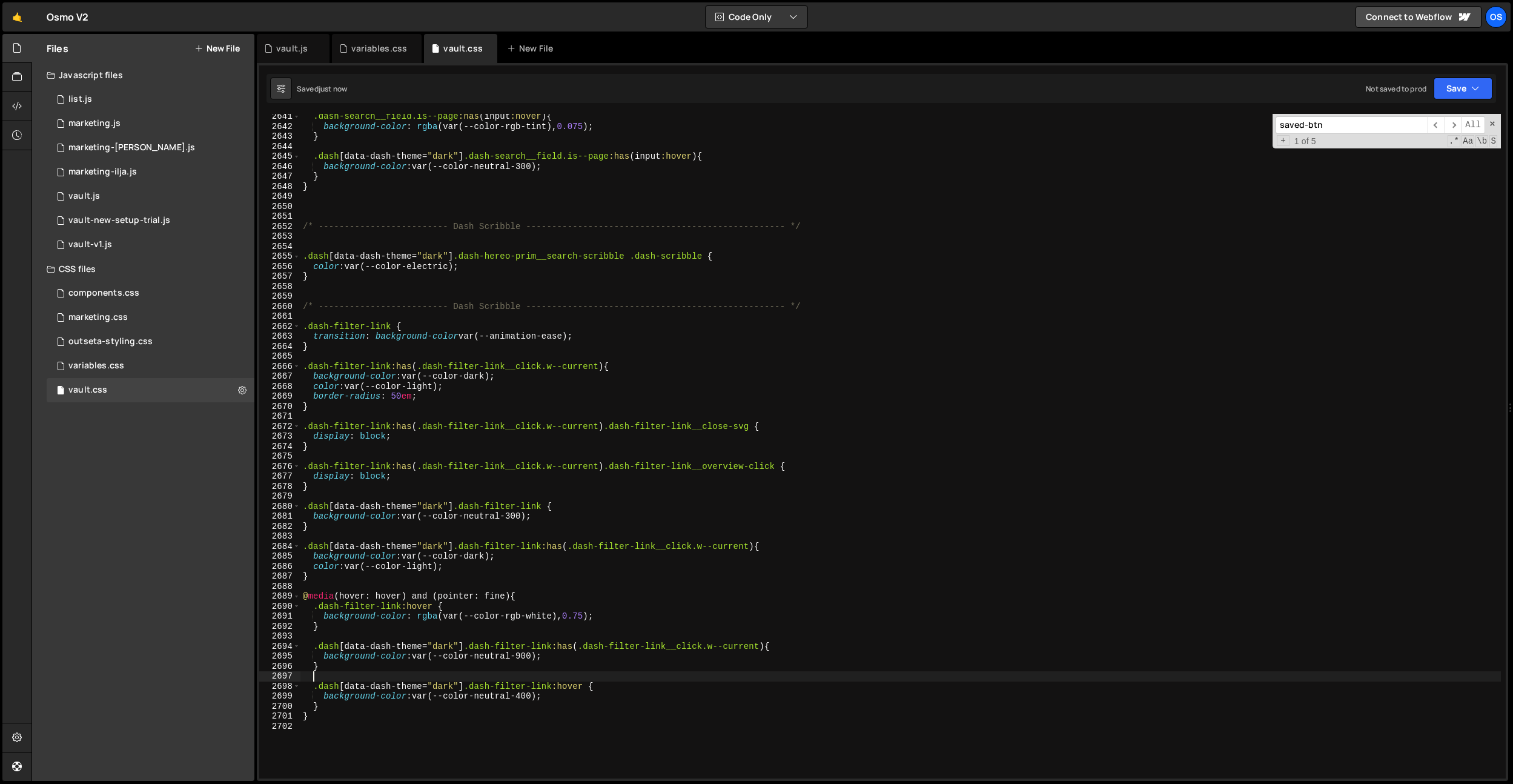
click at [765, 648] on div ".dash-search__field.is--page :has ( input :hover ) { background-color : rgba (v…" at bounding box center [901, 454] width 1201 height 685
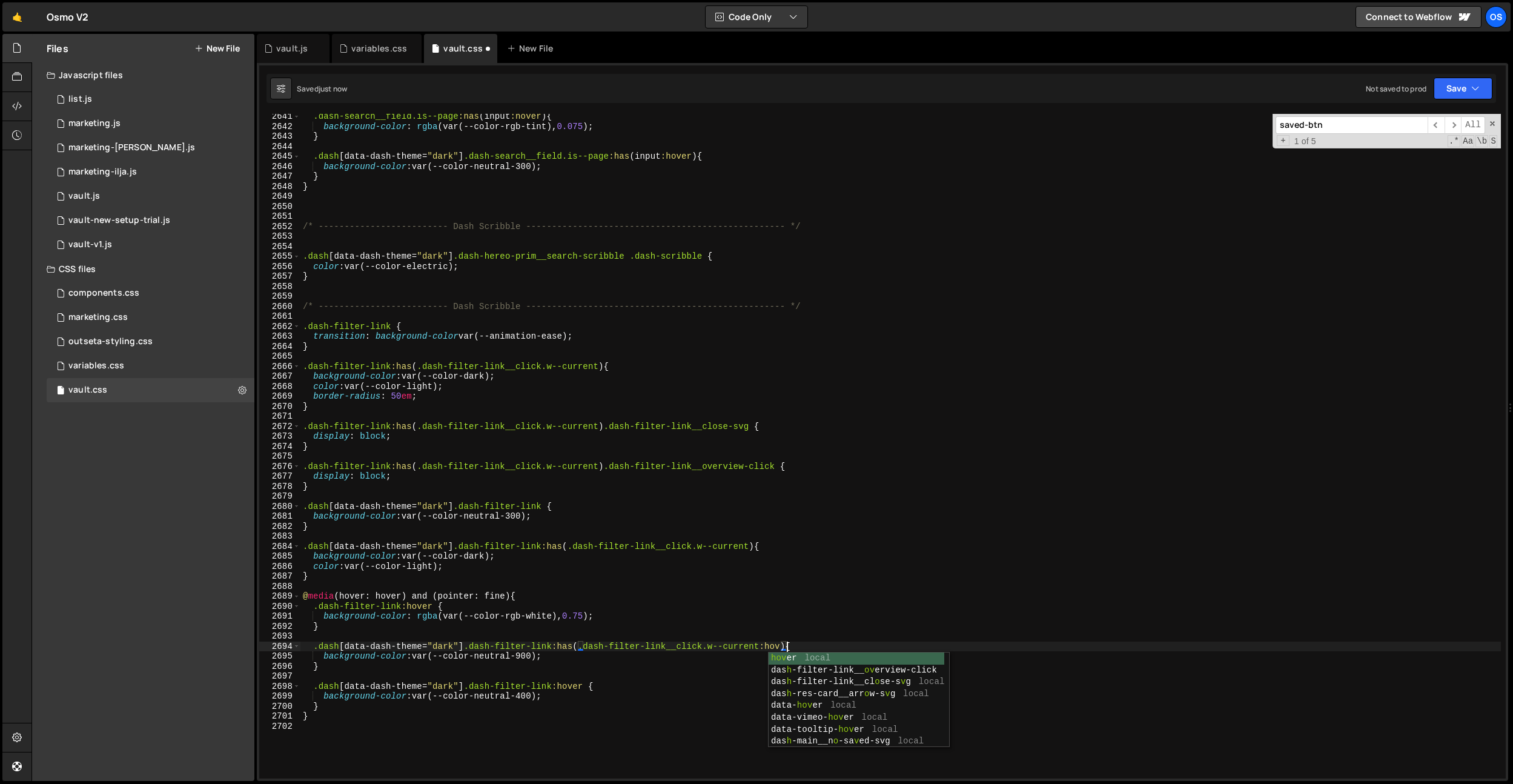
scroll to position [0, 34]
click at [704, 652] on div ".dash-search__field.is--page :has ( input :hover ) { background-color : rgba (v…" at bounding box center [901, 454] width 1201 height 685
click at [542, 652] on div ".dash-search__field.is--page :has ( input :hover ) { background-color : rgba (v…" at bounding box center [901, 454] width 1201 height 685
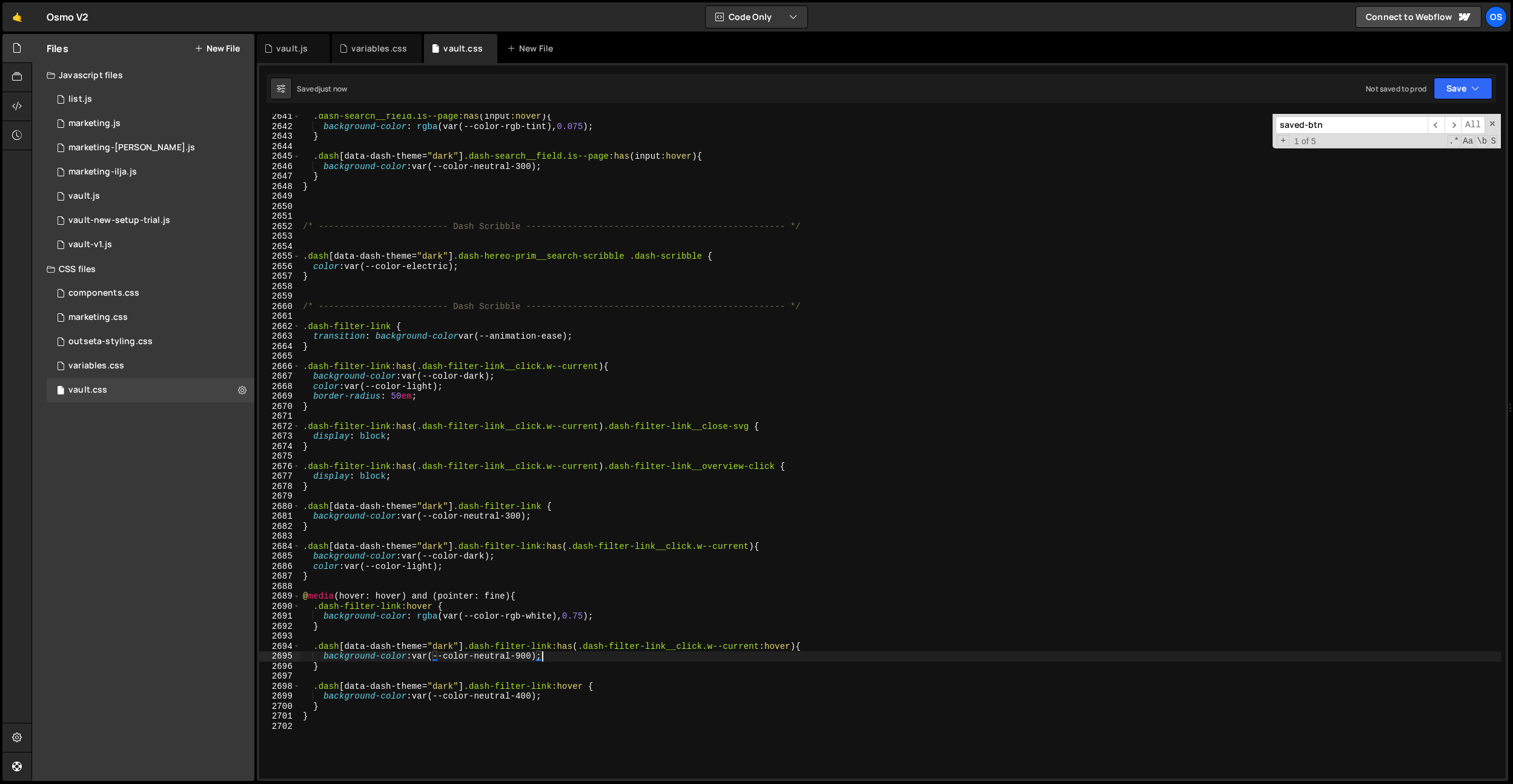
click at [526, 656] on div ".dash-search__field.is--page :has ( input :hover ) { background-color : rgba (v…" at bounding box center [901, 454] width 1201 height 685
drag, startPoint x: 536, startPoint y: 655, endPoint x: 478, endPoint y: 654, distance: 58.0
click at [478, 654] on div ".dash-search__field.is--page :has ( input :hover ) { background-color : rgba (v…" at bounding box center [901, 454] width 1201 height 685
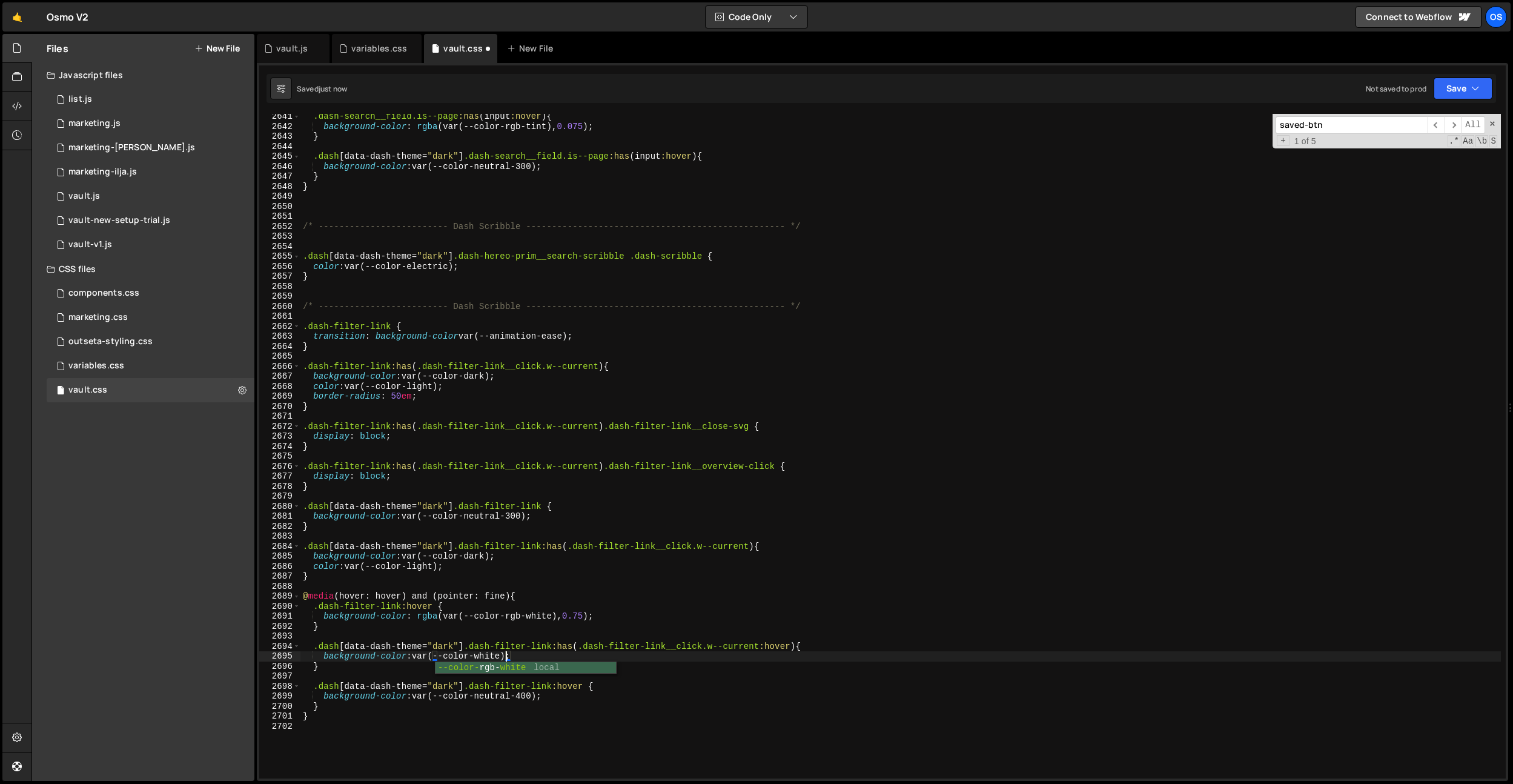
click at [572, 545] on div ".dash-search__field.is--page :has ( input :hover ) { background-color : rgba (v…" at bounding box center [901, 454] width 1201 height 685
click at [731, 656] on div ".dash-search__field.is--page :has ( input :hover ) { background-color : rgba (v…" at bounding box center [901, 454] width 1201 height 685
click at [764, 648] on div ".dash-search__field.is--page :has ( input :hover ) { background-color : rgba (v…" at bounding box center [901, 454] width 1201 height 685
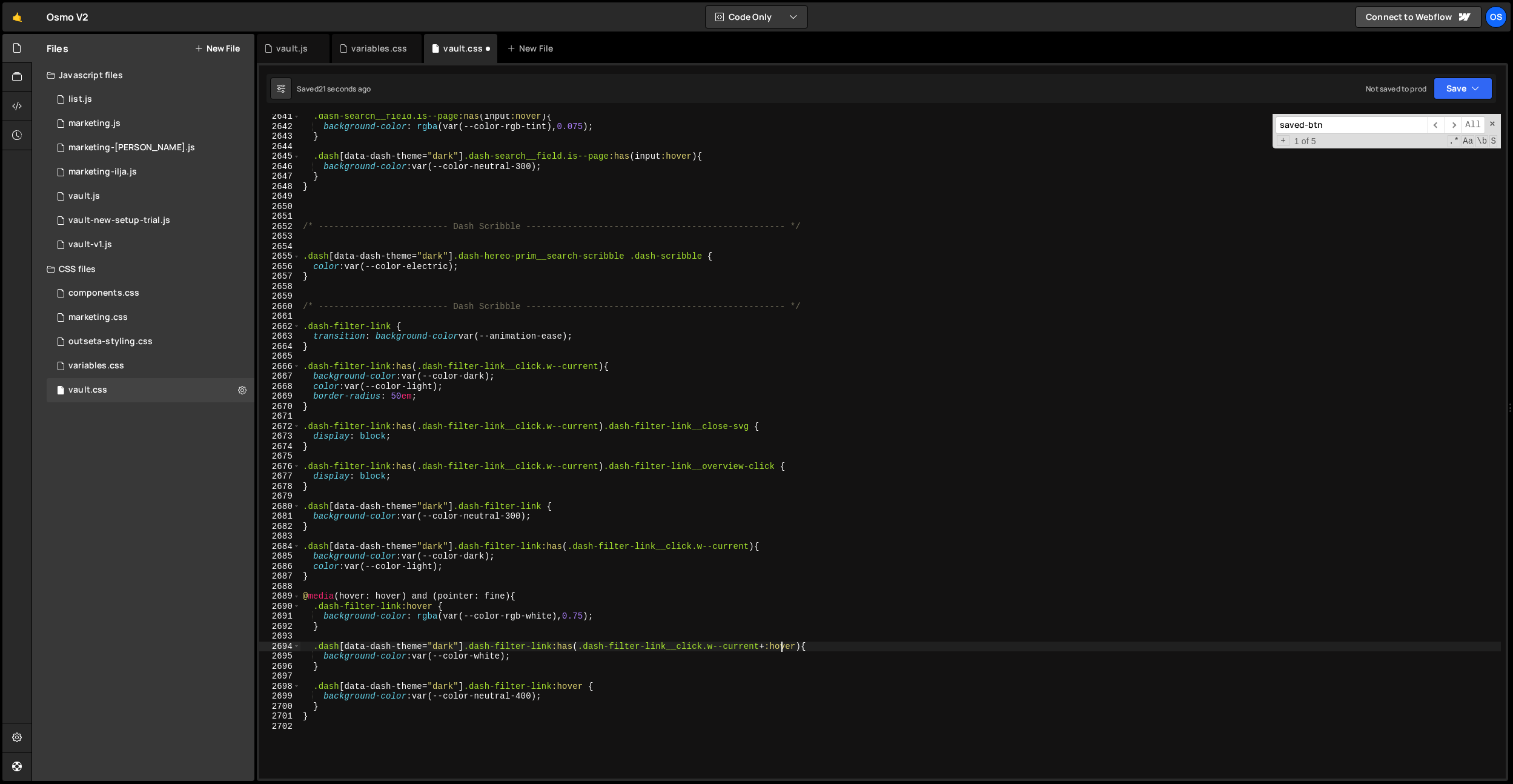
paste textarea "dash-filter-link__overview-click"
click at [494, 657] on div ".dash-search__field.is--page :has ( input :hover ) { background-color : rgba (v…" at bounding box center [901, 454] width 1201 height 685
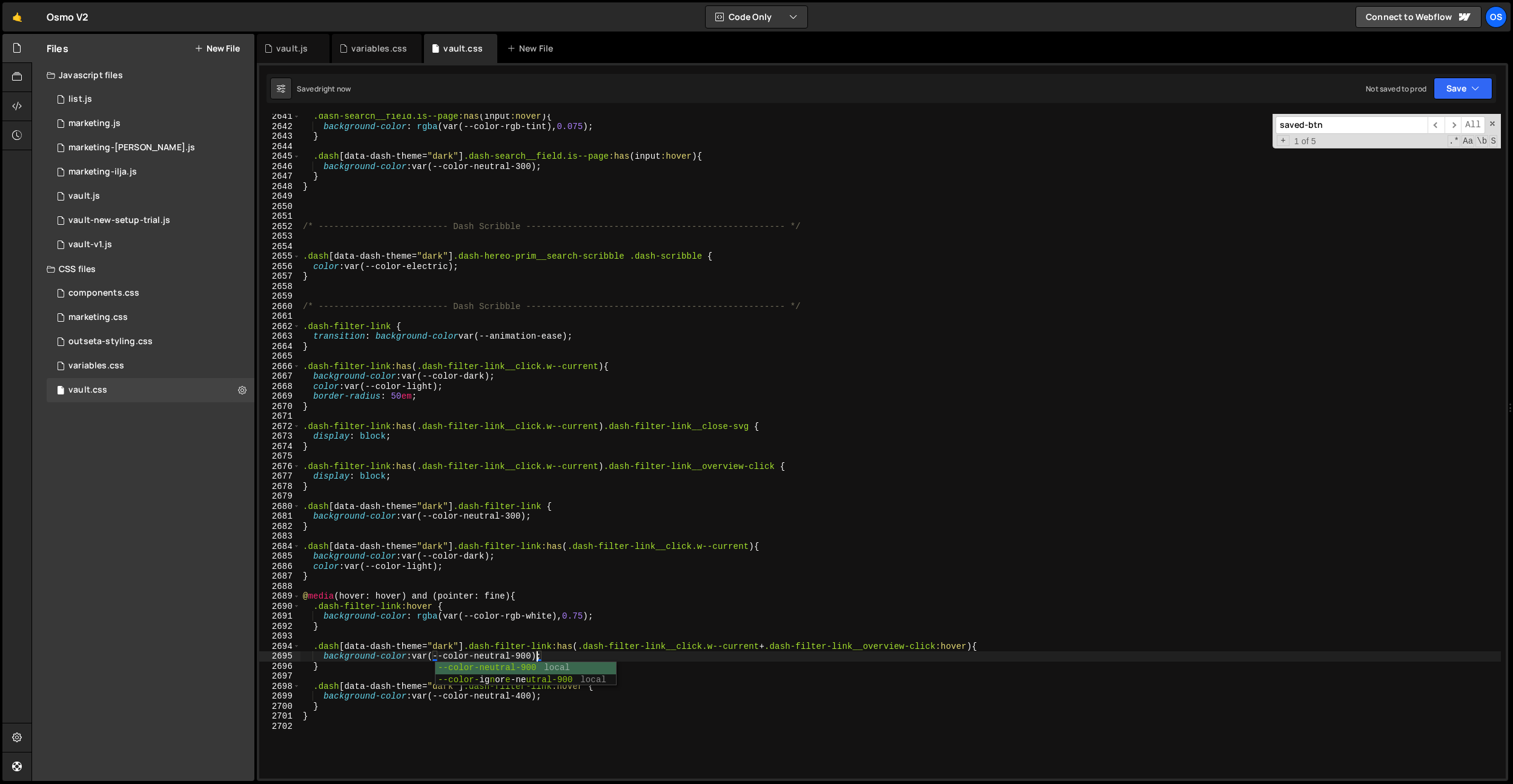
type textarea "background-color: var(--color-neutral-900);"
click at [549, 539] on div ".dash-search__field.is--page :has ( input :hover ) { background-color : rgba (v…" at bounding box center [901, 454] width 1201 height 685
click at [525, 656] on div ".dash-search__field.is--page :has ( input :hover ) { background-color : rgba (v…" at bounding box center [901, 454] width 1201 height 685
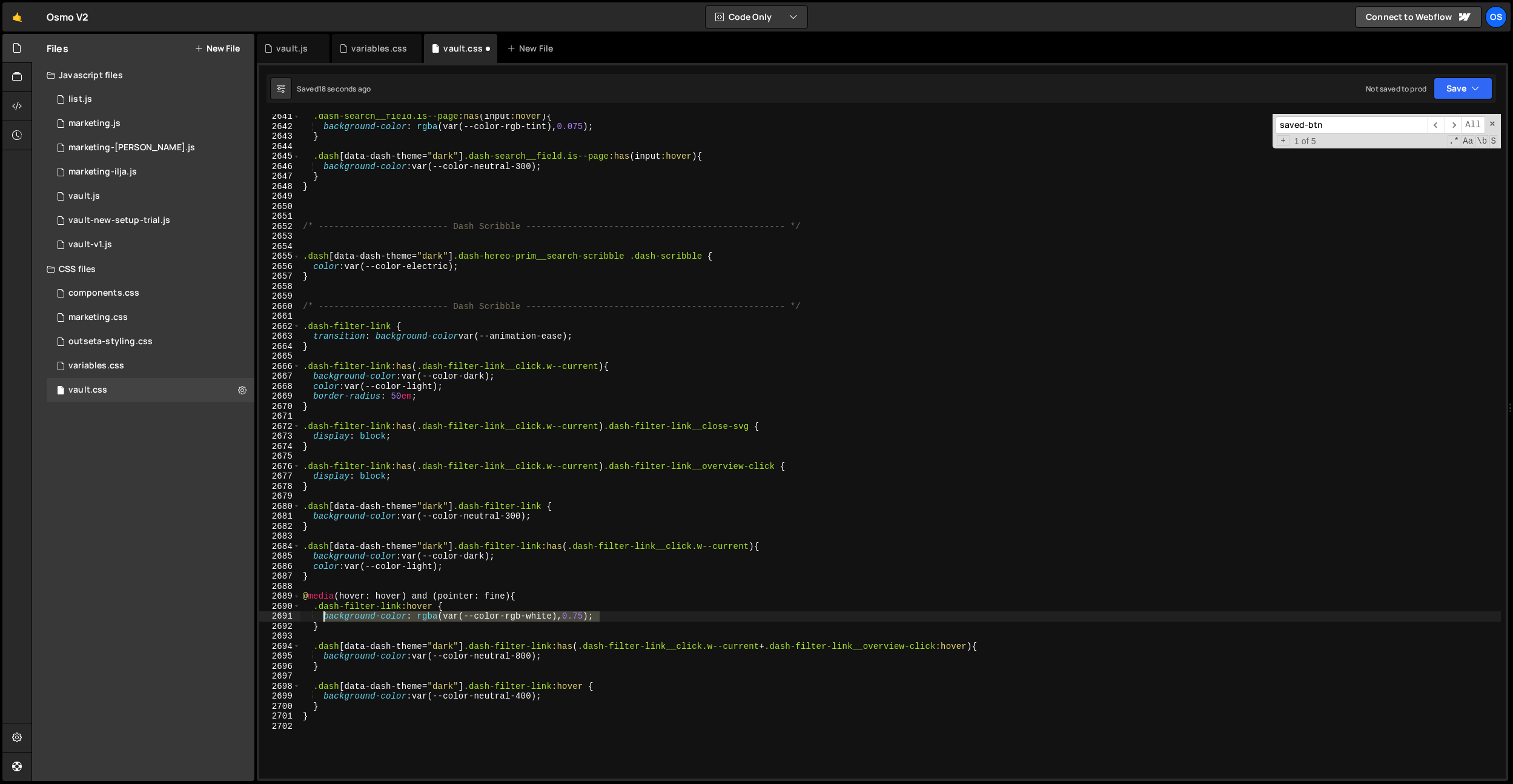
drag, startPoint x: 621, startPoint y: 618, endPoint x: 324, endPoint y: 618, distance: 297.0
click at [324, 618] on div ".dash-search__field.is--page :has ( input :hover ) { background-color : rgba (v…" at bounding box center [901, 454] width 1201 height 685
click at [558, 652] on div ".dash-search__field.is--page :has ( input :hover ) { background-color : rgba (v…" at bounding box center [901, 454] width 1201 height 685
click at [525, 654] on div ".dash-search__field.is--page :has ( input :hover ) { background-color : rgba (v…" at bounding box center [901, 454] width 1201 height 685
click at [472, 558] on div ".dash-search__field.is--page :has ( input :hover ) { background-color : rgba (v…" at bounding box center [901, 454] width 1201 height 685
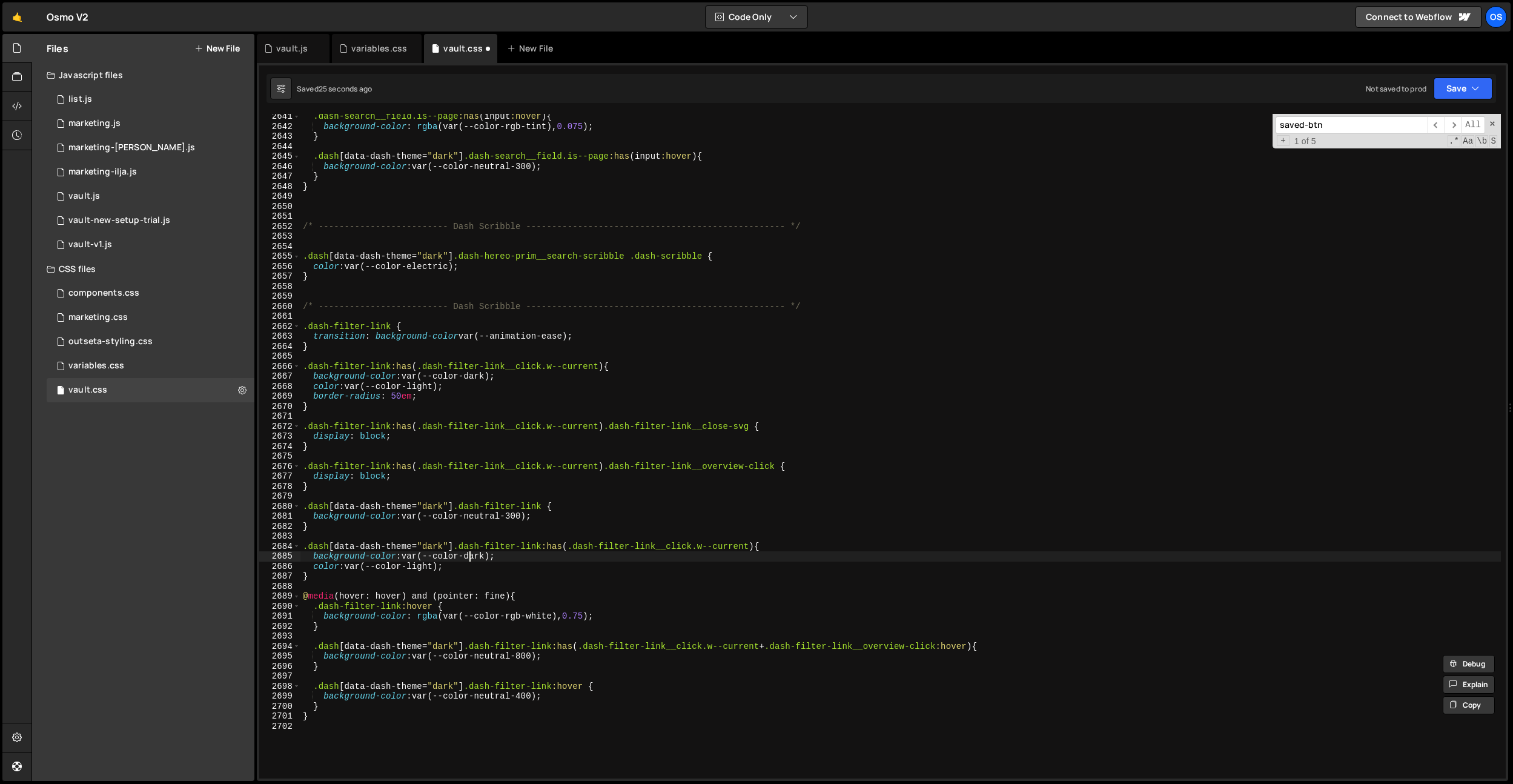
scroll to position [0, 13]
click at [472, 558] on div ".dash-search__field.is--page :has ( input :hover ) { background-color : rgba (v…" at bounding box center [901, 454] width 1201 height 685
drag, startPoint x: 562, startPoint y: 658, endPoint x: 326, endPoint y: 654, distance: 236.0
click at [326, 654] on div ".dash-search__field.is--page :has ( input :hover ) { background-color : rgba (v…" at bounding box center [901, 454] width 1201 height 685
paste textarea
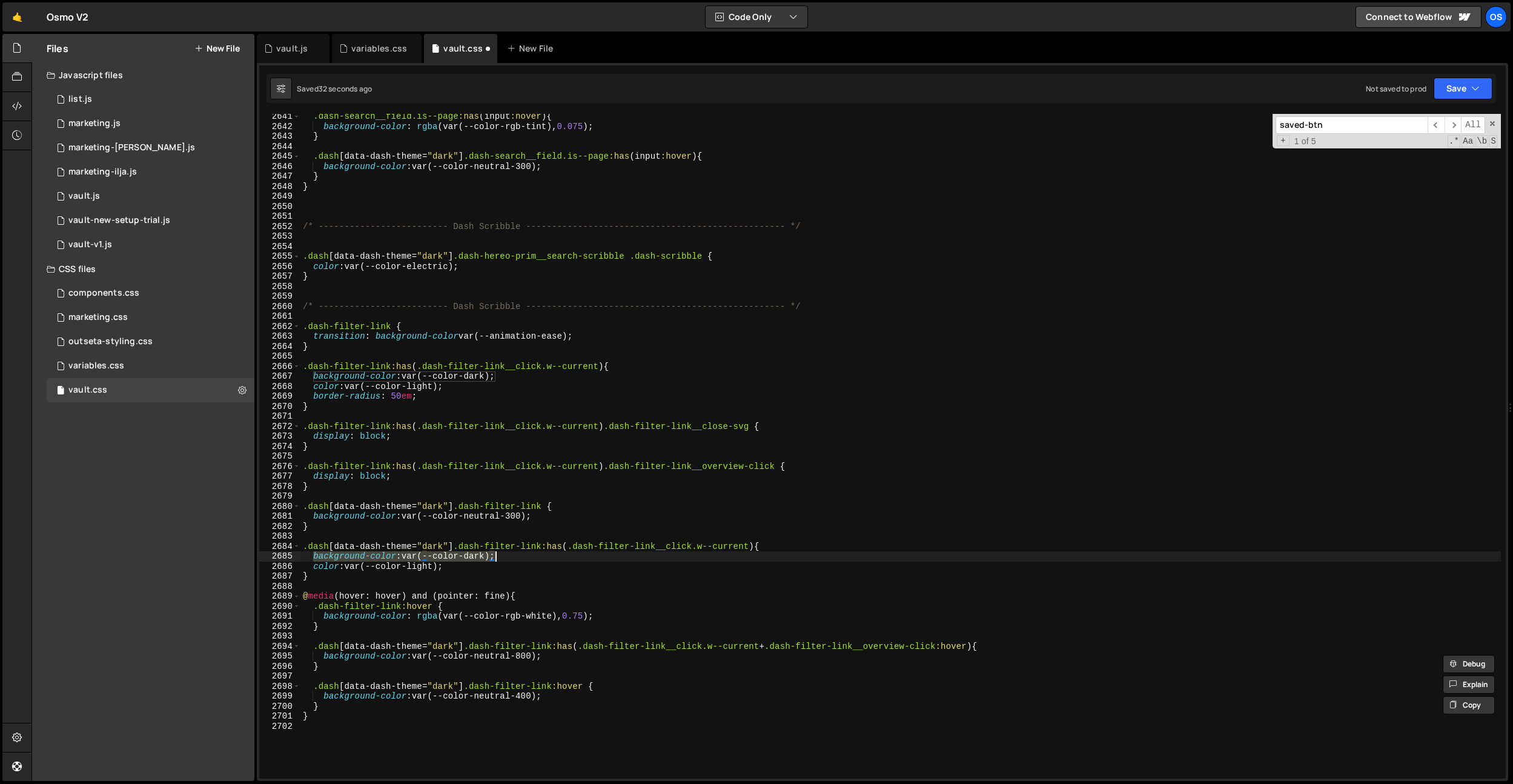
drag, startPoint x: 312, startPoint y: 559, endPoint x: 504, endPoint y: 560, distance: 192.0
click at [504, 560] on div ".dash-search__field.is--page :has ( input :hover ) { background-color : rgba (v…" at bounding box center [901, 454] width 1201 height 685
click at [520, 556] on div ".dash-search__field.is--page :has ( input :hover ) { background-color : rgba (v…" at bounding box center [901, 454] width 1201 height 685
click at [524, 655] on div ".dash-search__field.is--page :has ( input :hover ) { background-color : rgba (v…" at bounding box center [901, 454] width 1201 height 685
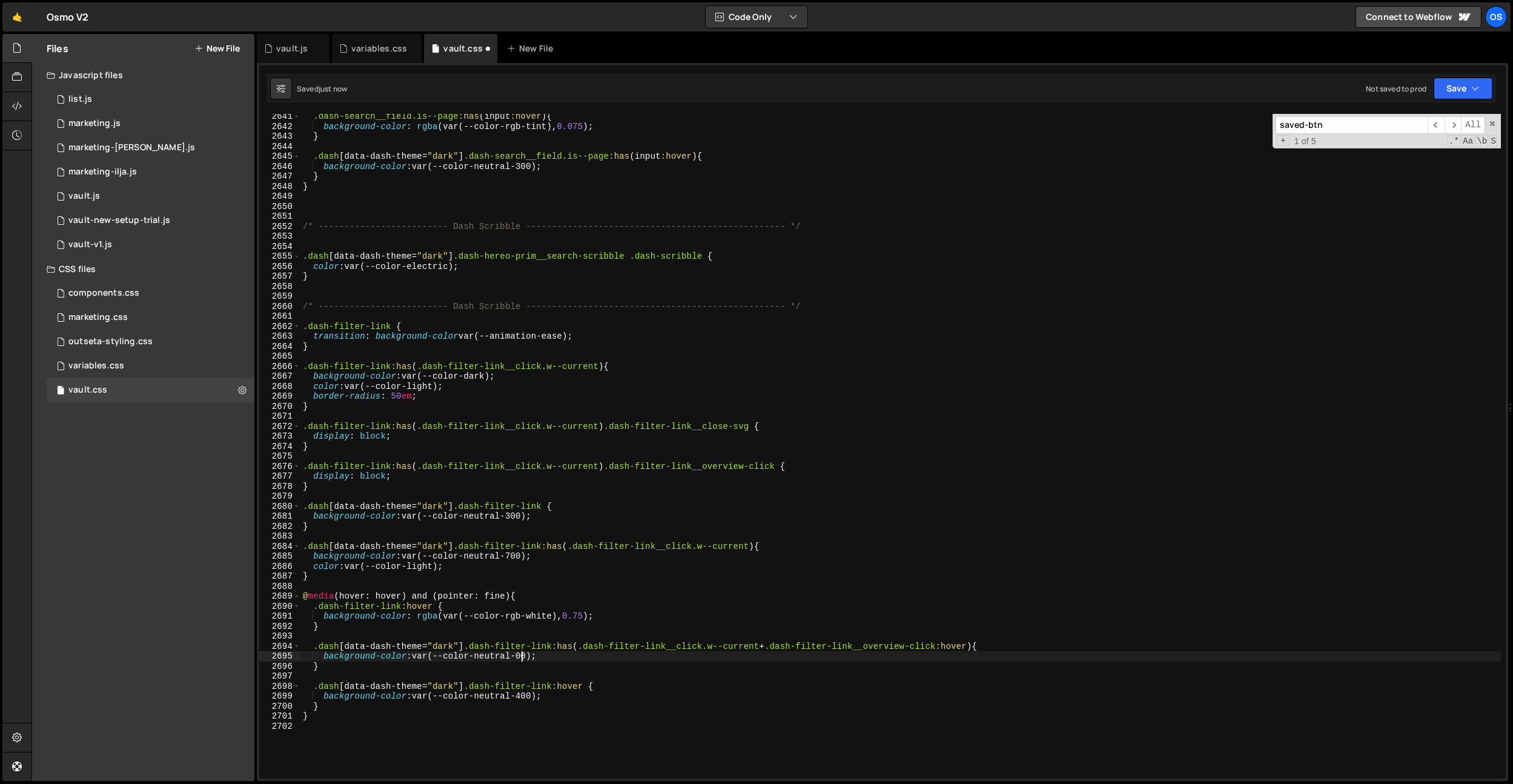
scroll to position [0, 16]
click at [510, 630] on div ".dash-search__field.is--page :has ( input :hover ) { background-color : rgba (v…" at bounding box center [901, 454] width 1201 height 685
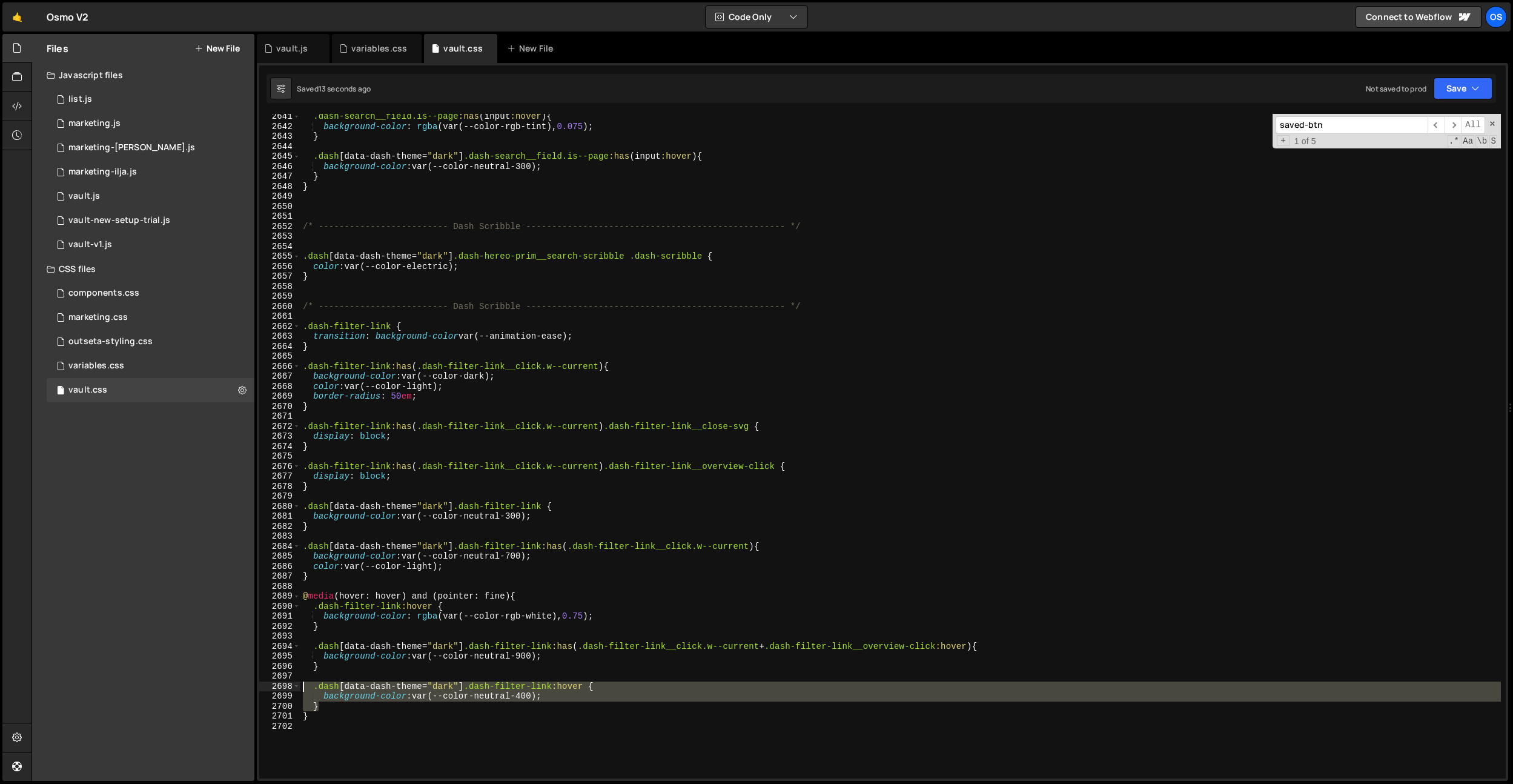
drag, startPoint x: 335, startPoint y: 706, endPoint x: 284, endPoint y: 687, distance: 54.4
click at [284, 687] on div "} 2641 2642 2643 2644 2645 2646 2647 2648 2649 2650 2651 2652 2653 2654 2655 26…" at bounding box center [882, 446] width 1246 height 664
type textarea ".dash[data-dash-theme="dark"] .dash-filter-link:hover { background-color: var(-…"
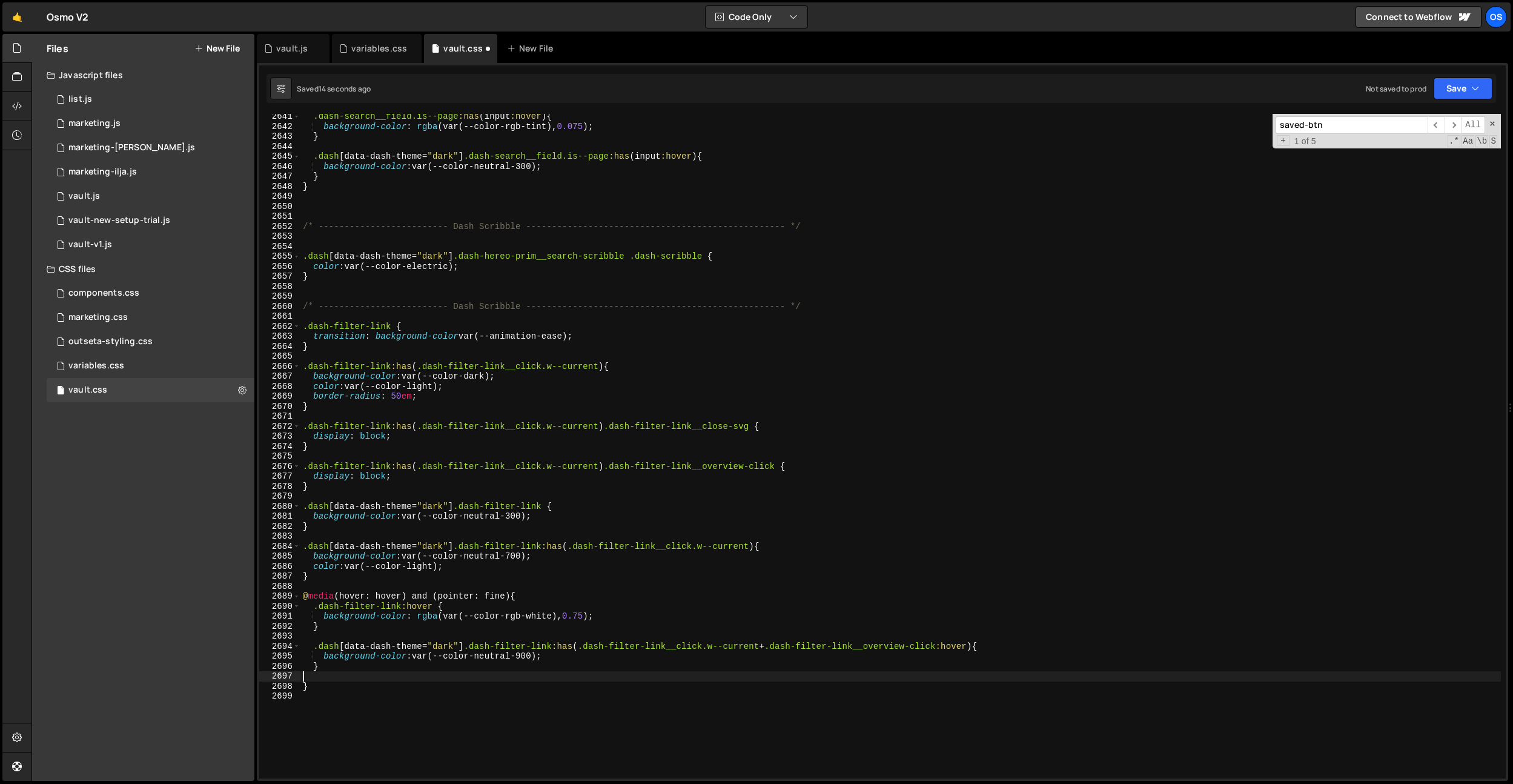
type textarea "}"
click at [328, 629] on div ".dash-search__field.is--page :has ( input :hover ) { background-color : rgba (v…" at bounding box center [901, 454] width 1201 height 685
paste textarea "}"
click at [327, 646] on div ".dash-search__field.is--page :has ( input :hover ) { background-color : rgba (v…" at bounding box center [901, 454] width 1201 height 685
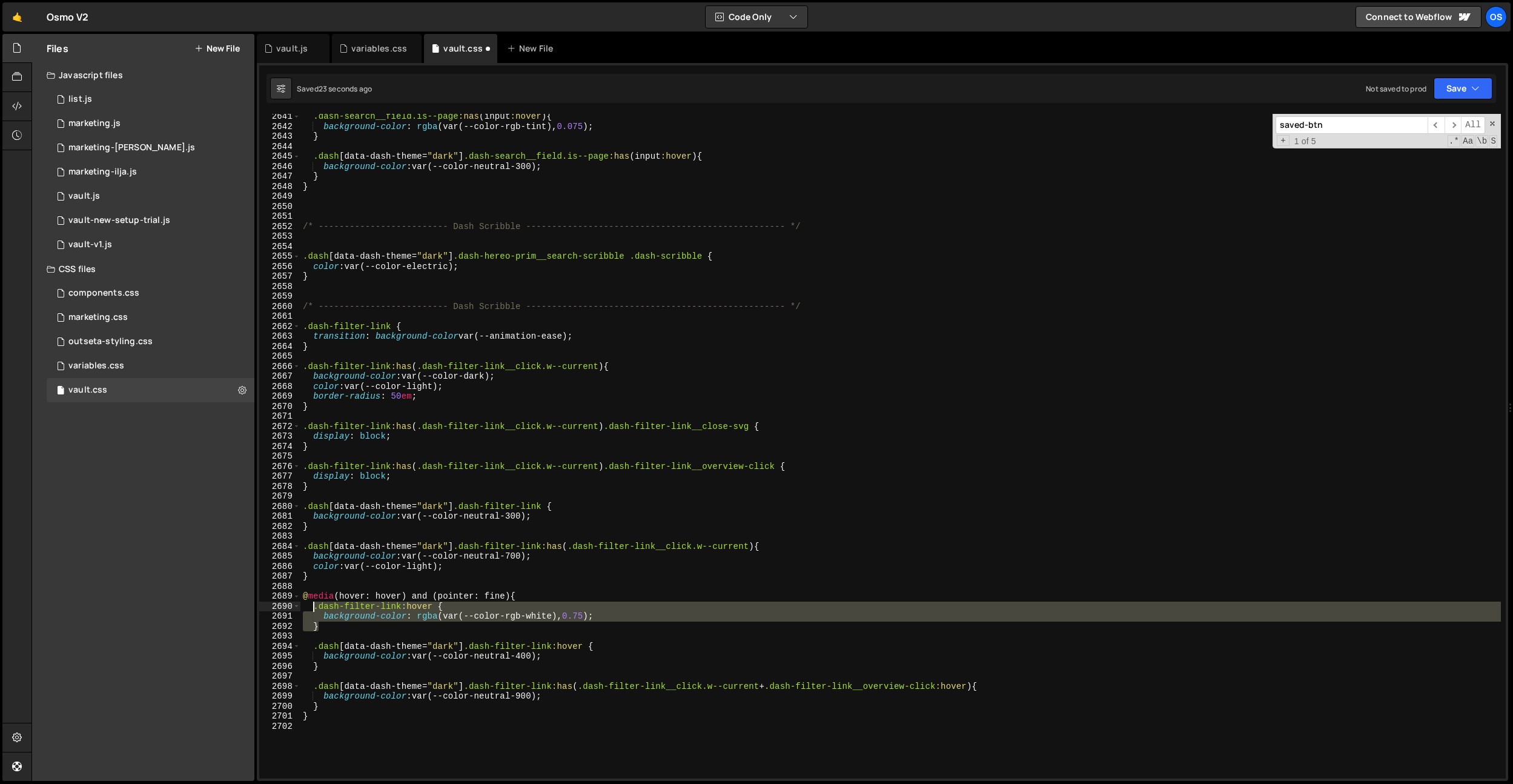
drag, startPoint x: 328, startPoint y: 625, endPoint x: 312, endPoint y: 607, distance: 24.1
click at [312, 607] on div ".dash-search__field.is--page :has ( input :hover ) { background-color : rgba (v…" at bounding box center [901, 454] width 1201 height 685
type textarea "}"
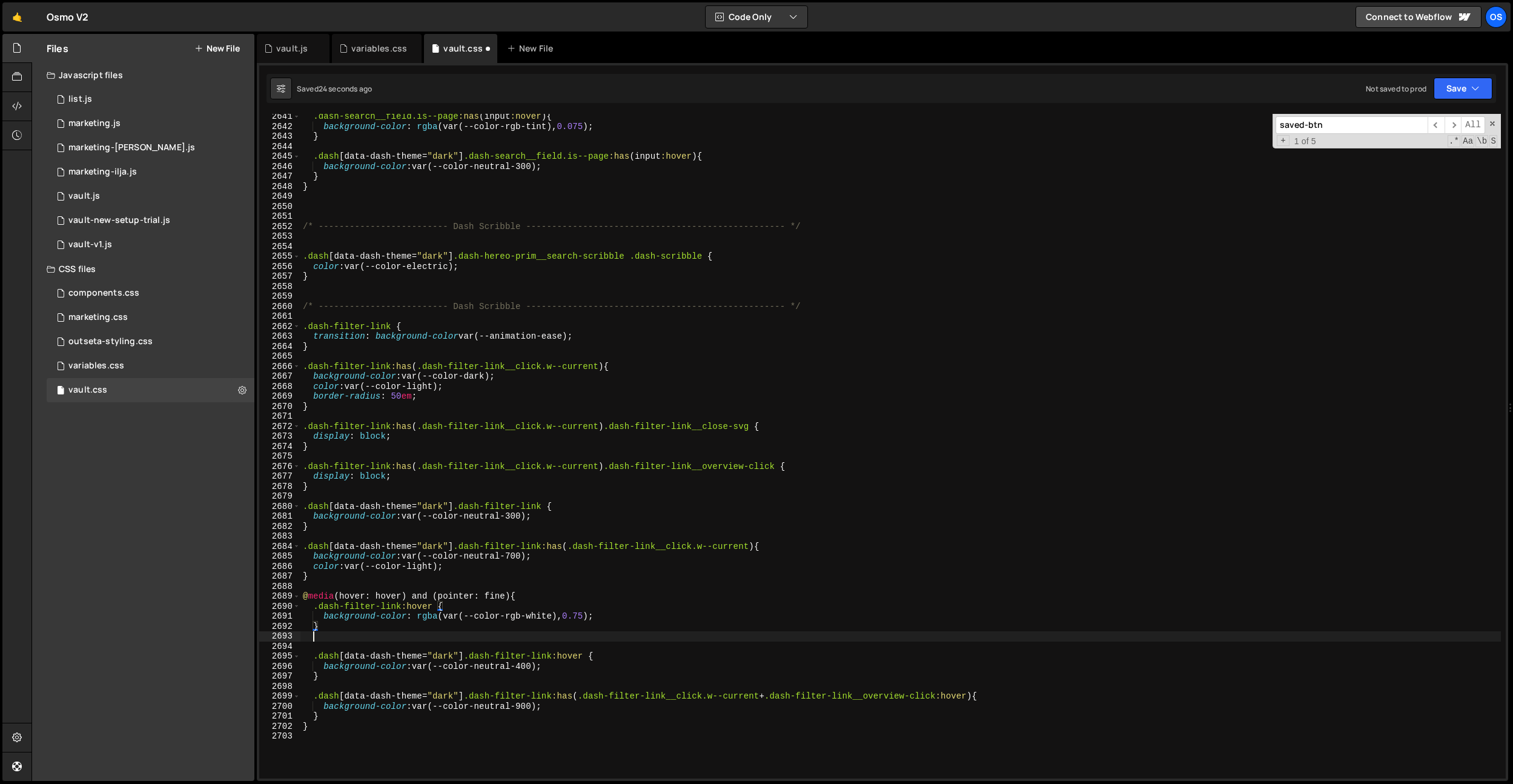
paste textarea "}"
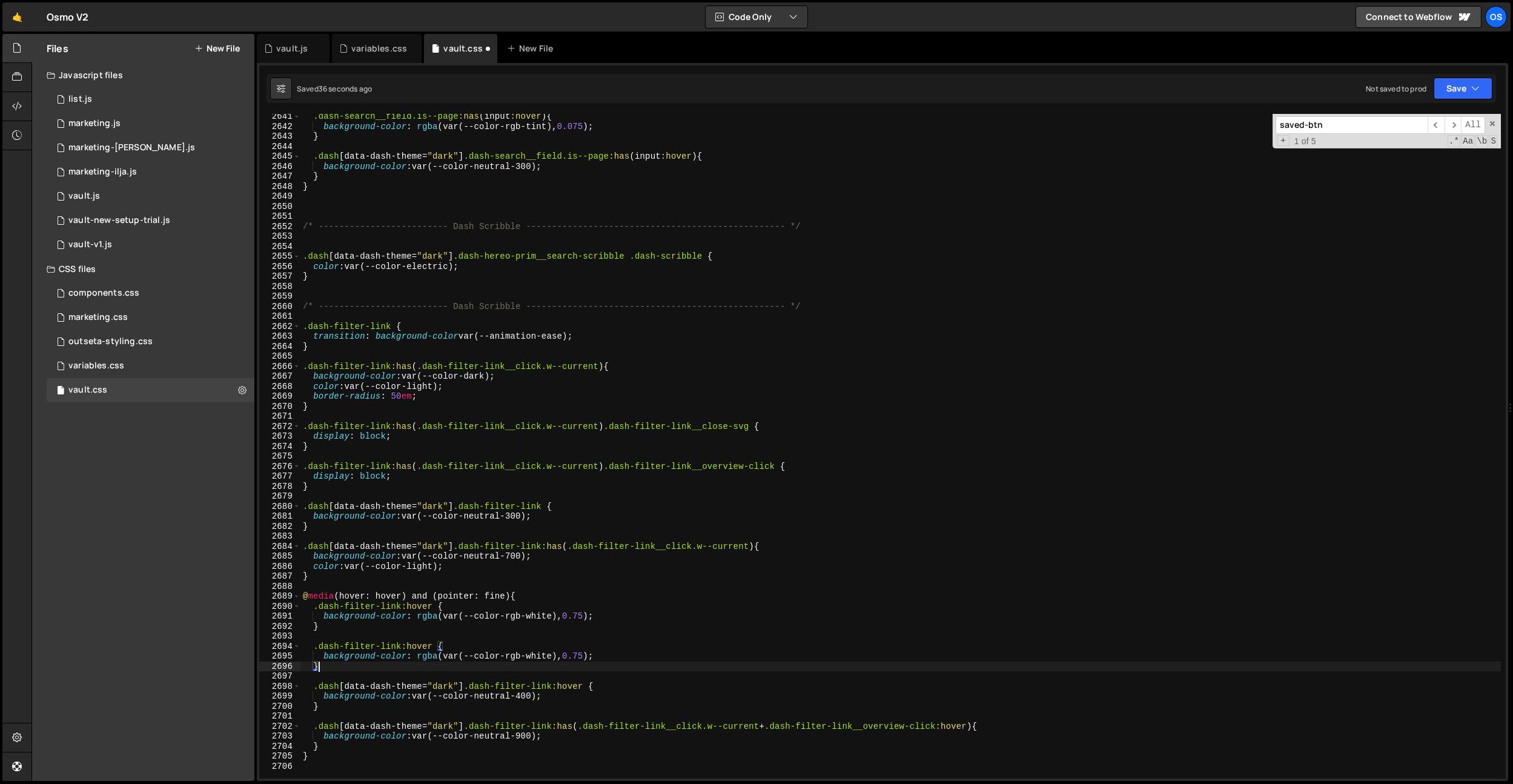
click at [394, 605] on div ".dash-search__field.is--page :has ( input :hover ) { background-color : rgba (v…" at bounding box center [901, 454] width 1201 height 685
type textarea ".dash-filter-link:hover {"
click at [518, 631] on div ".dash-search__field.is--page :has ( input :hover ) { background-color : rgba (v…" at bounding box center [901, 454] width 1201 height 685
drag, startPoint x: 980, startPoint y: 724, endPoint x: 471, endPoint y: 731, distance: 509.0
click at [471, 731] on div ".dash-search__field.is--page :has ( input :hover ) { background-color : rgba (v…" at bounding box center [901, 454] width 1201 height 685
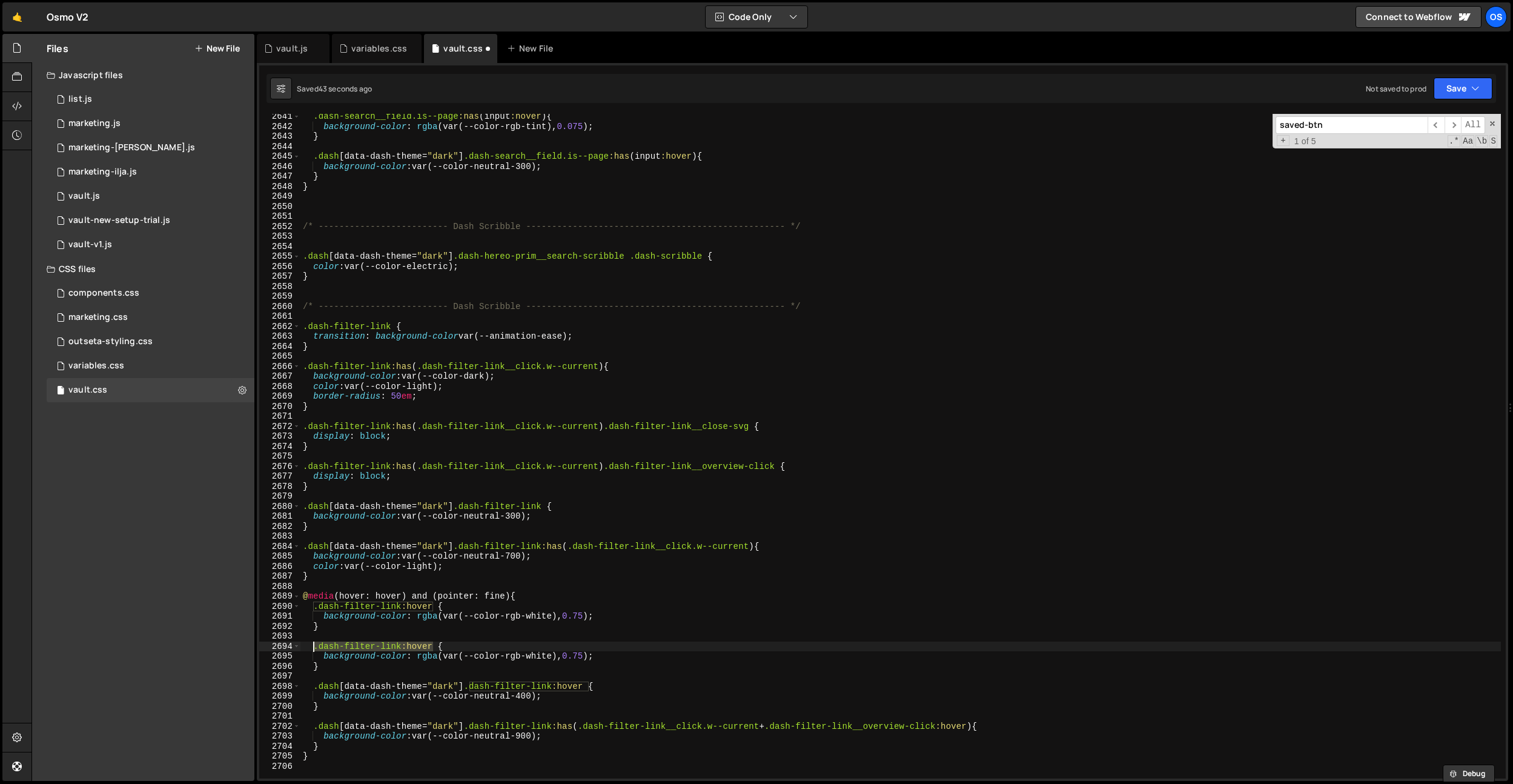
drag, startPoint x: 433, startPoint y: 644, endPoint x: 312, endPoint y: 645, distance: 121.0
click at [312, 645] on div ".dash-search__field.is--page :has ( input :hover ) { background-color : rgba (v…" at bounding box center [901, 454] width 1201 height 685
paste textarea "as(.dash-filter-link__click.w--current + .dash-filter-link__overview-click:hove…"
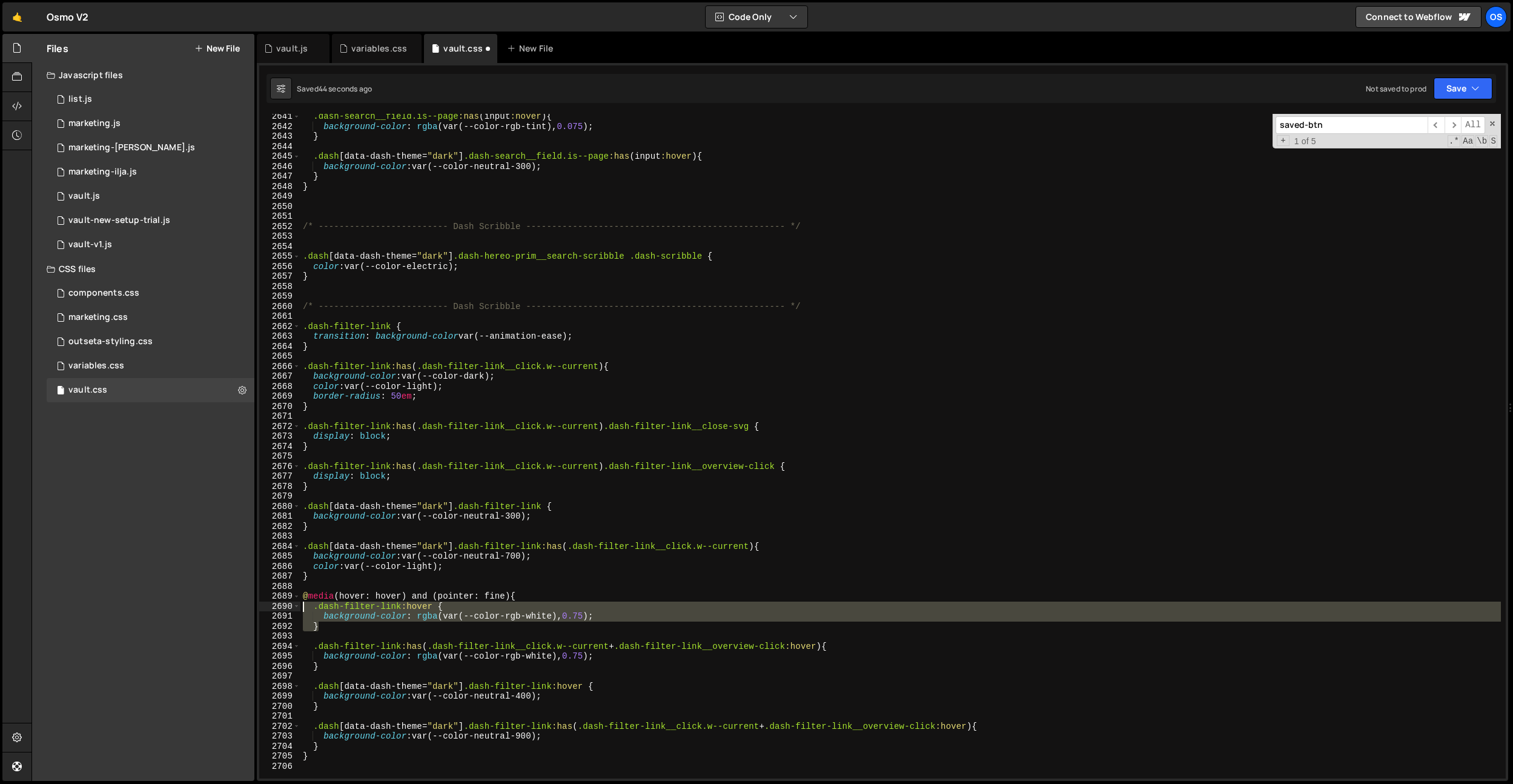
drag, startPoint x: 398, startPoint y: 630, endPoint x: 270, endPoint y: 605, distance: 130.4
click at [270, 605] on div ".dash-filter-link:has(.dash-filter-link__click.w--current + .dash-filter-link__…" at bounding box center [882, 446] width 1246 height 664
type textarea ".dash-filter-link:hover { background-color: rgba(var(--color-rgb-white), 0.75);"
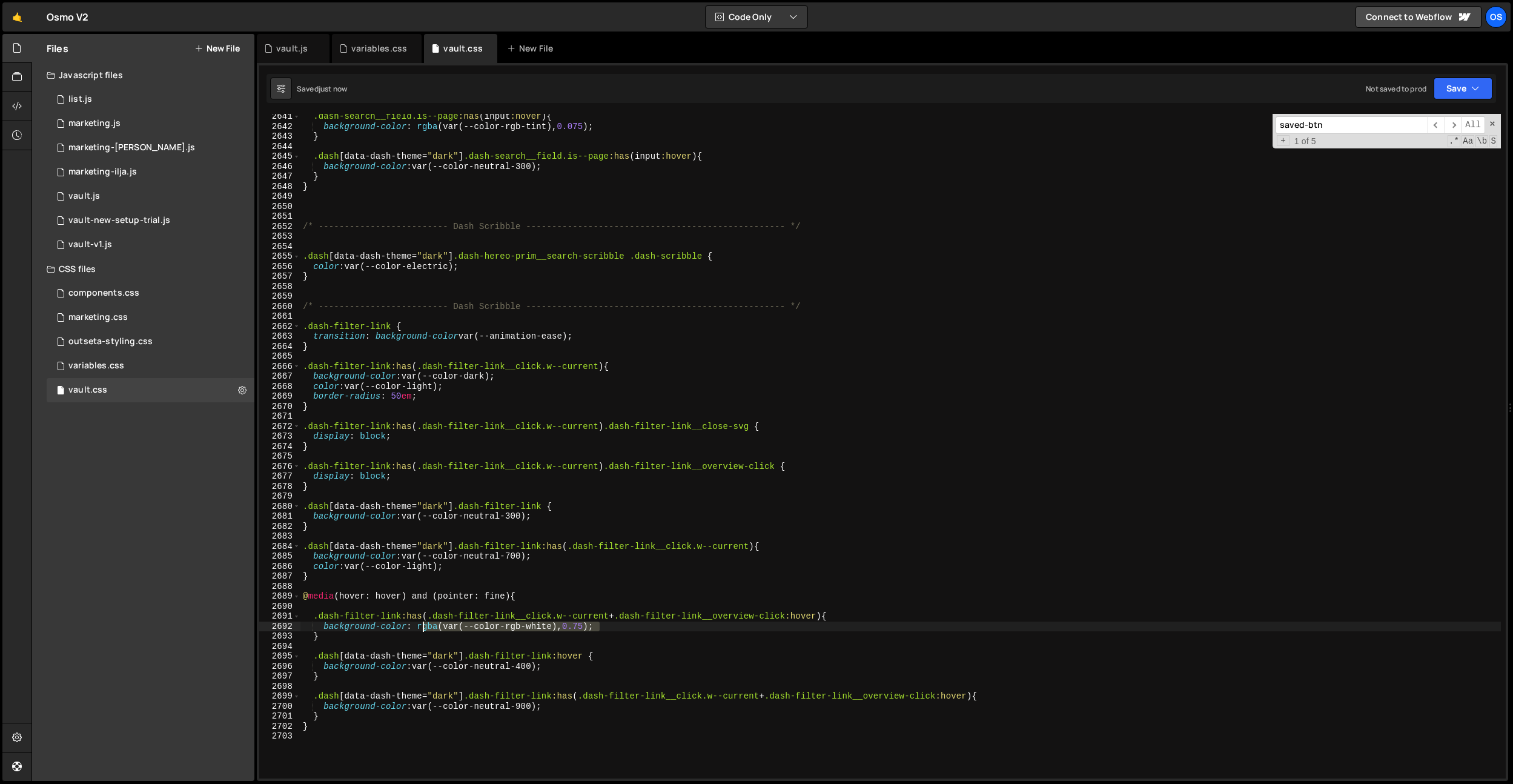
drag, startPoint x: 612, startPoint y: 627, endPoint x: 421, endPoint y: 626, distance: 191.0
click at [421, 626] on div ".dash-search__field.is--page :has ( input :hover ) { background-color : rgba (v…" at bounding box center [901, 454] width 1201 height 685
type textarea "background-color: var(--color-neutral-600);"
click at [581, 498] on div ".dash-search__field.is--page :has ( input :hover ) { background-color : rgba (v…" at bounding box center [901, 454] width 1201 height 685
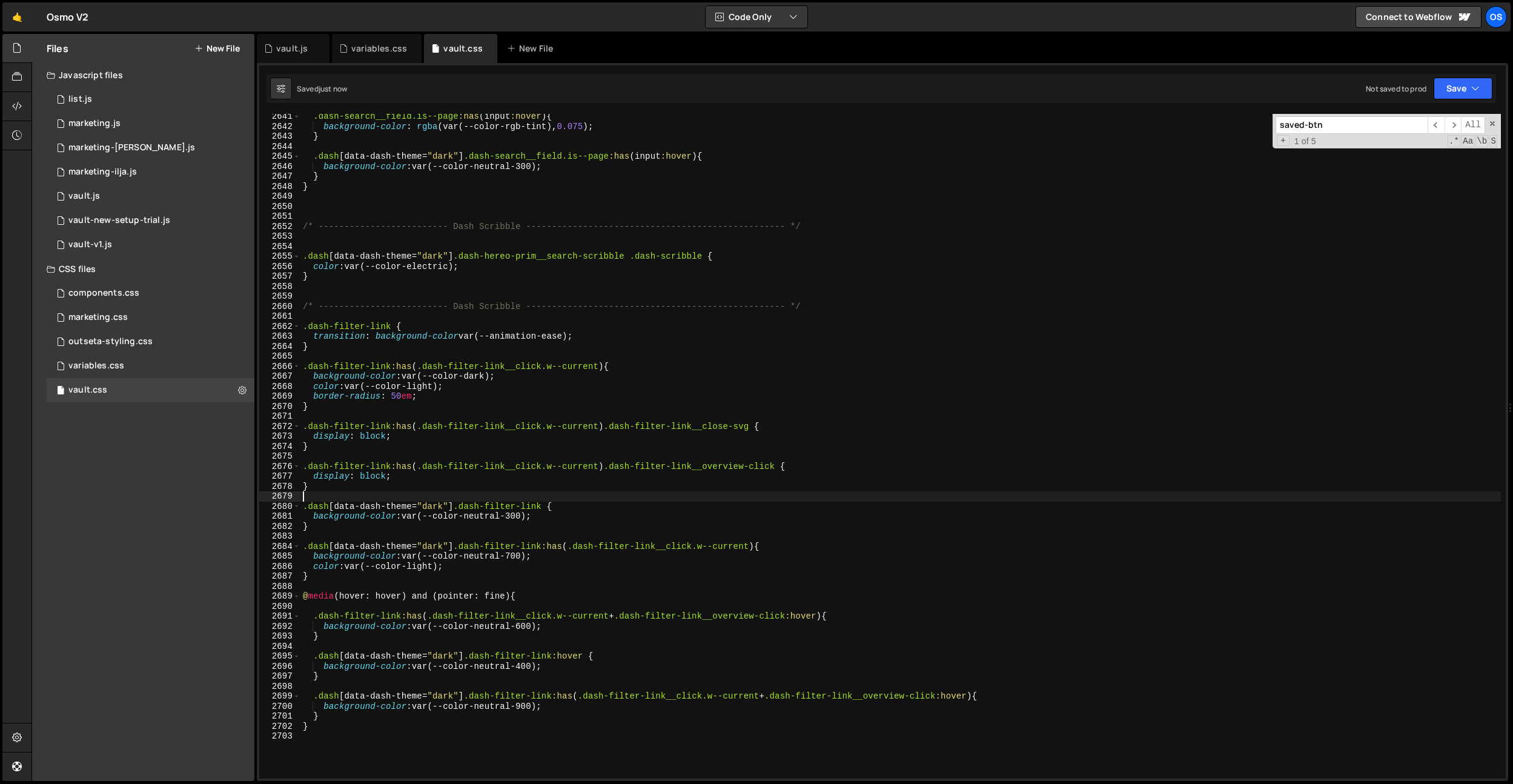
scroll to position [0, 0]
click at [339, 636] on div ".dash-search__field.is--page :has ( input :hover ) { background-color : rgba (v…" at bounding box center [901, 454] width 1201 height 685
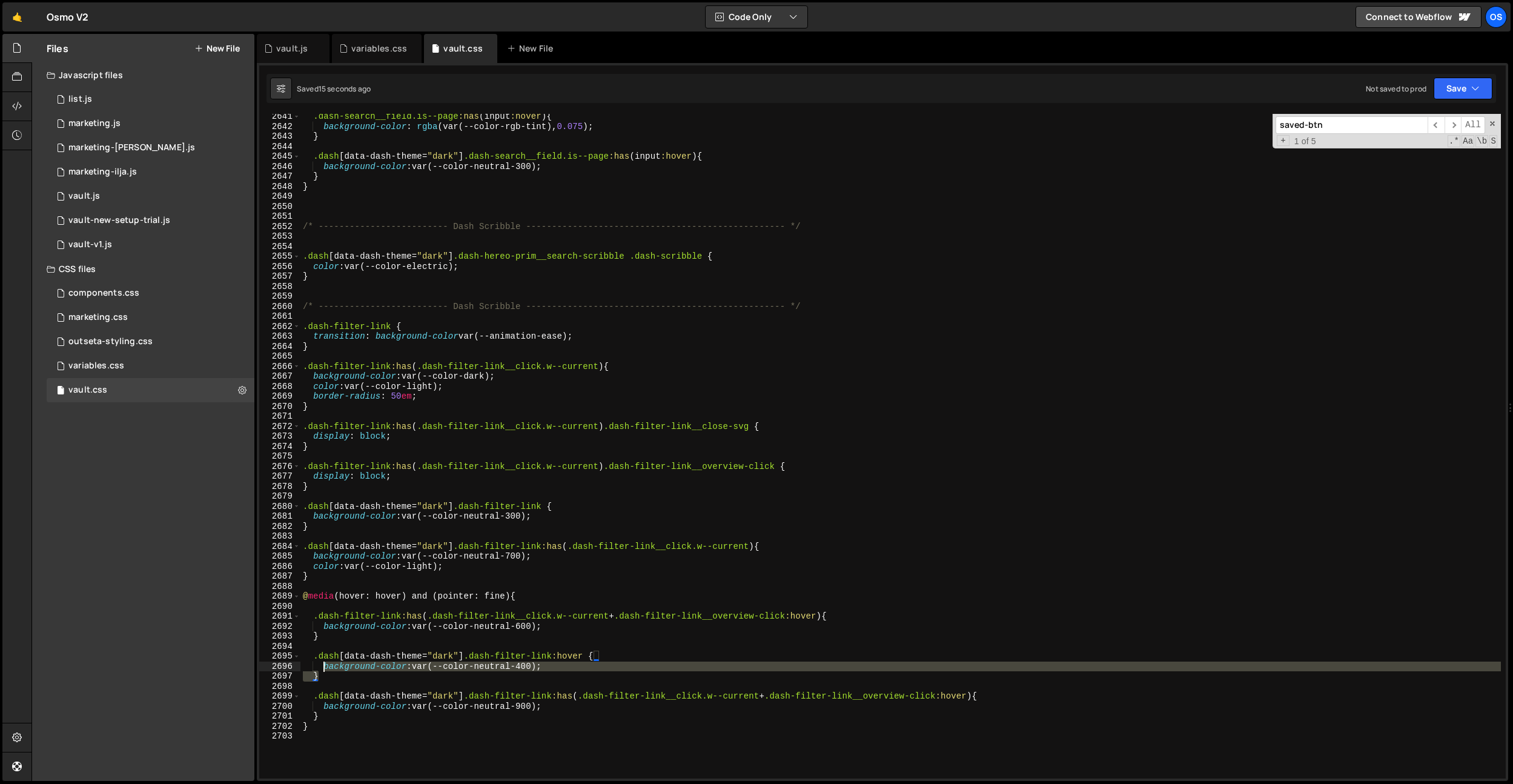
drag, startPoint x: 344, startPoint y: 673, endPoint x: 300, endPoint y: 656, distance: 47.2
click at [298, 660] on div "} 2641 2642 2643 2644 2645 2646 2647 2648 2649 2650 2651 2652 2653 2654 2655 26…" at bounding box center [882, 446] width 1246 height 664
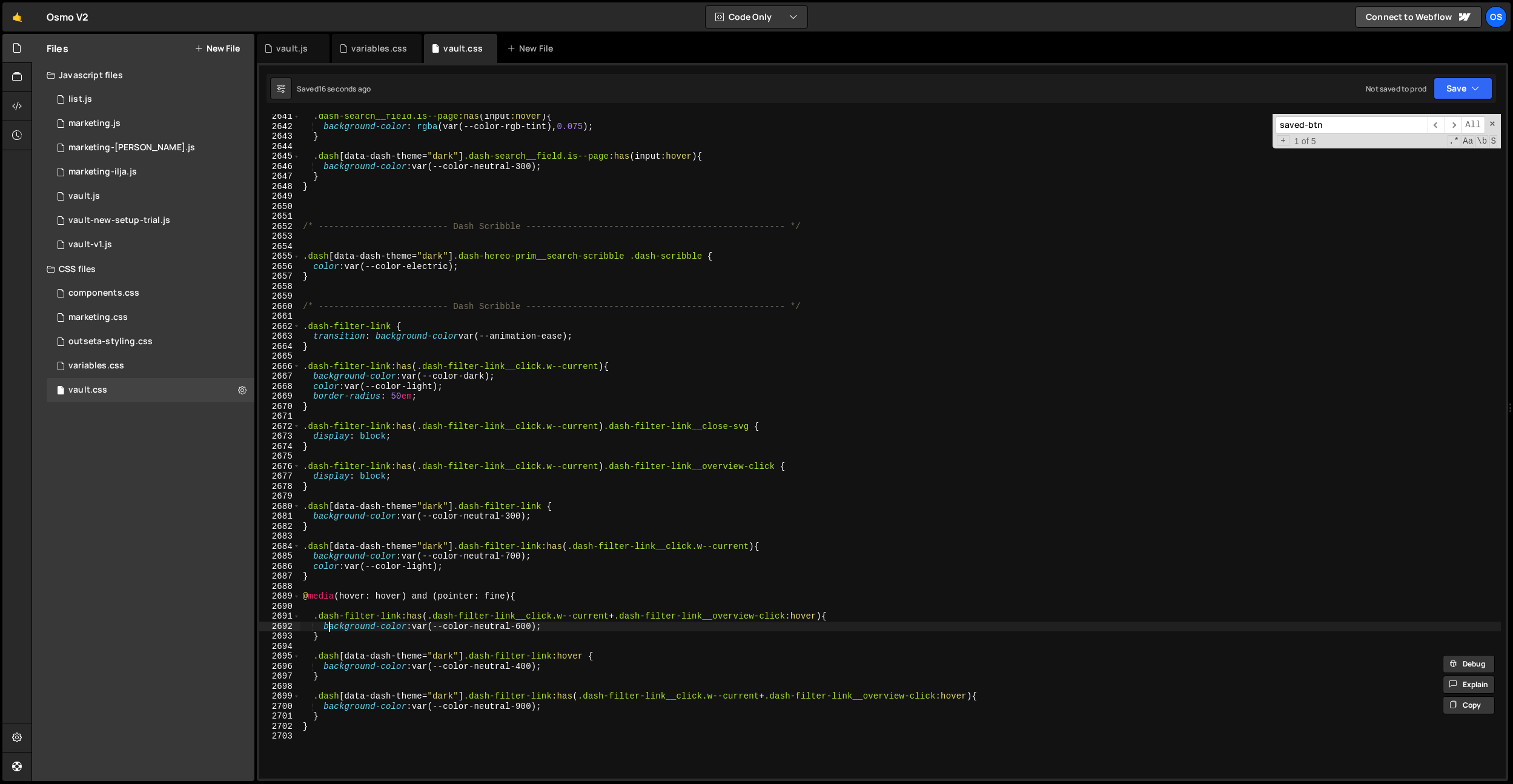
click at [327, 630] on div ".dash-search__field.is--page :has ( input :hover ) { background-color : rgba (v…" at bounding box center [901, 454] width 1201 height 685
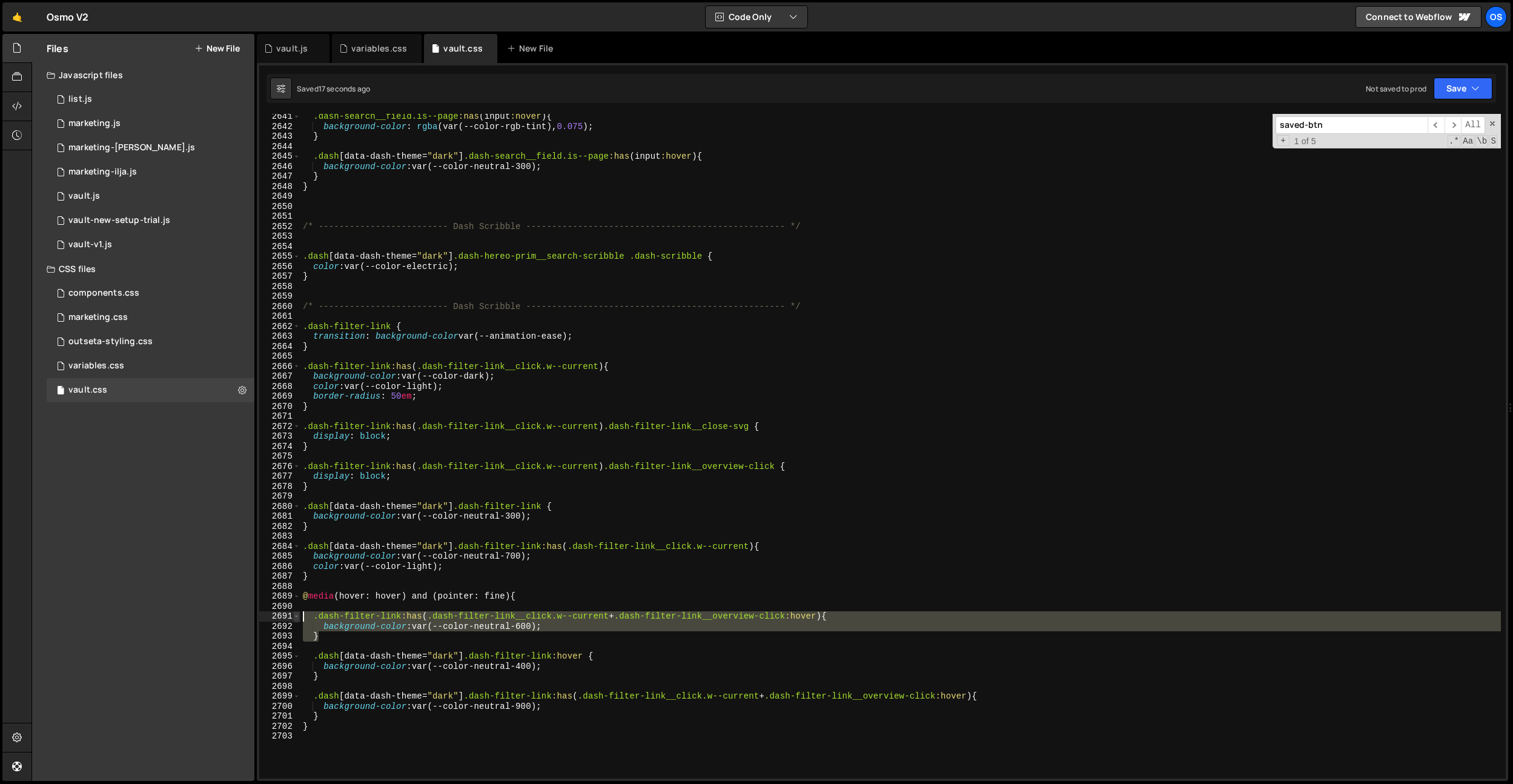
drag, startPoint x: 325, startPoint y: 637, endPoint x: 295, endPoint y: 615, distance: 37.2
click at [292, 616] on div "background-color: var(--color-neutral-600); 2641 2642 2643 2644 2645 2646 2647 …" at bounding box center [882, 446] width 1246 height 664
type textarea ".dash-filter-link:has(.dash-filter-link__click.w--current + .dash-filter-link__…"
click at [308, 610] on div ".dash-search__field.is--page :has ( input :hover ) { background-color : rgba (v…" at bounding box center [901, 454] width 1201 height 685
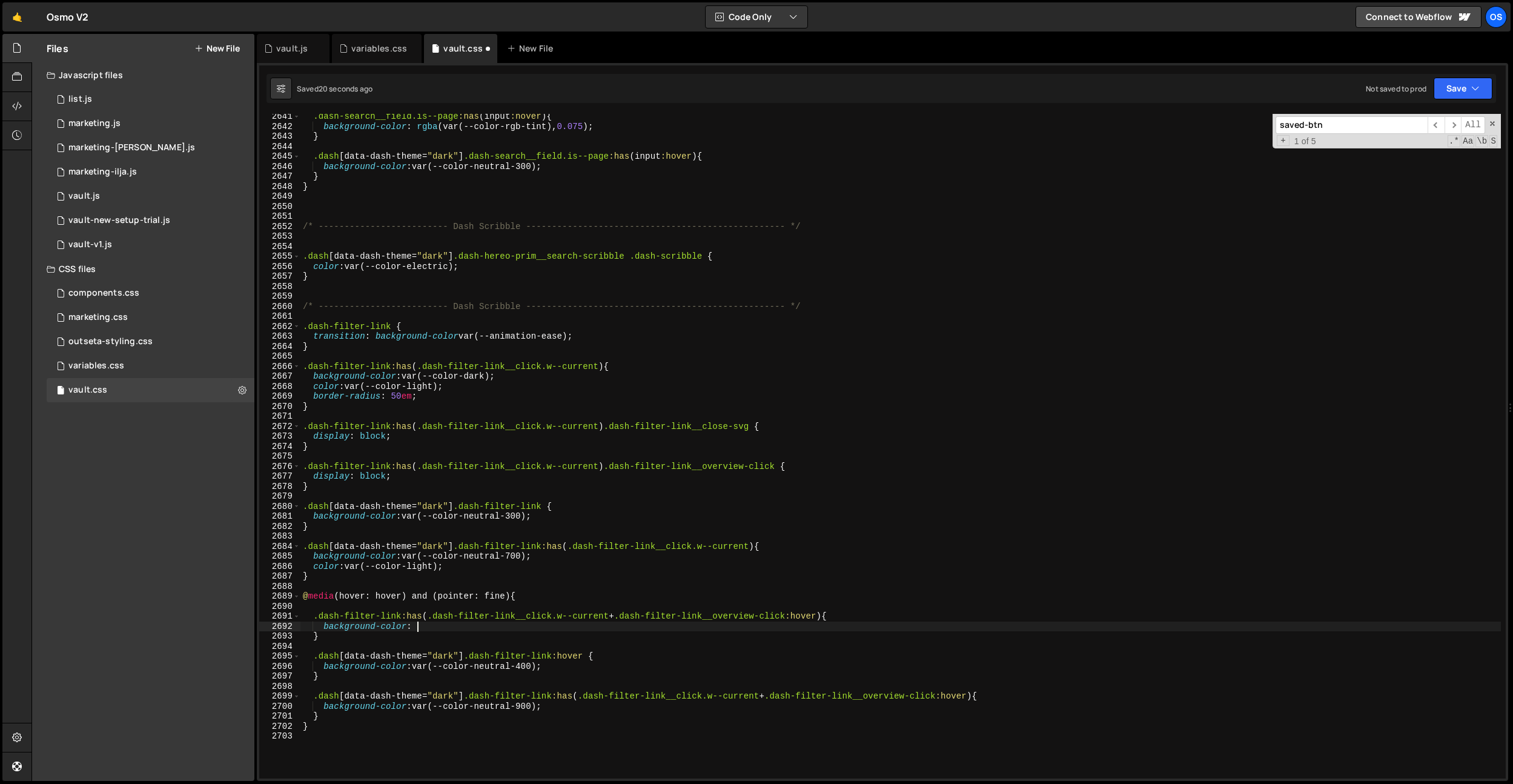
type textarea "background-color: rgba(var(--color-rgb-white), 0.75);"
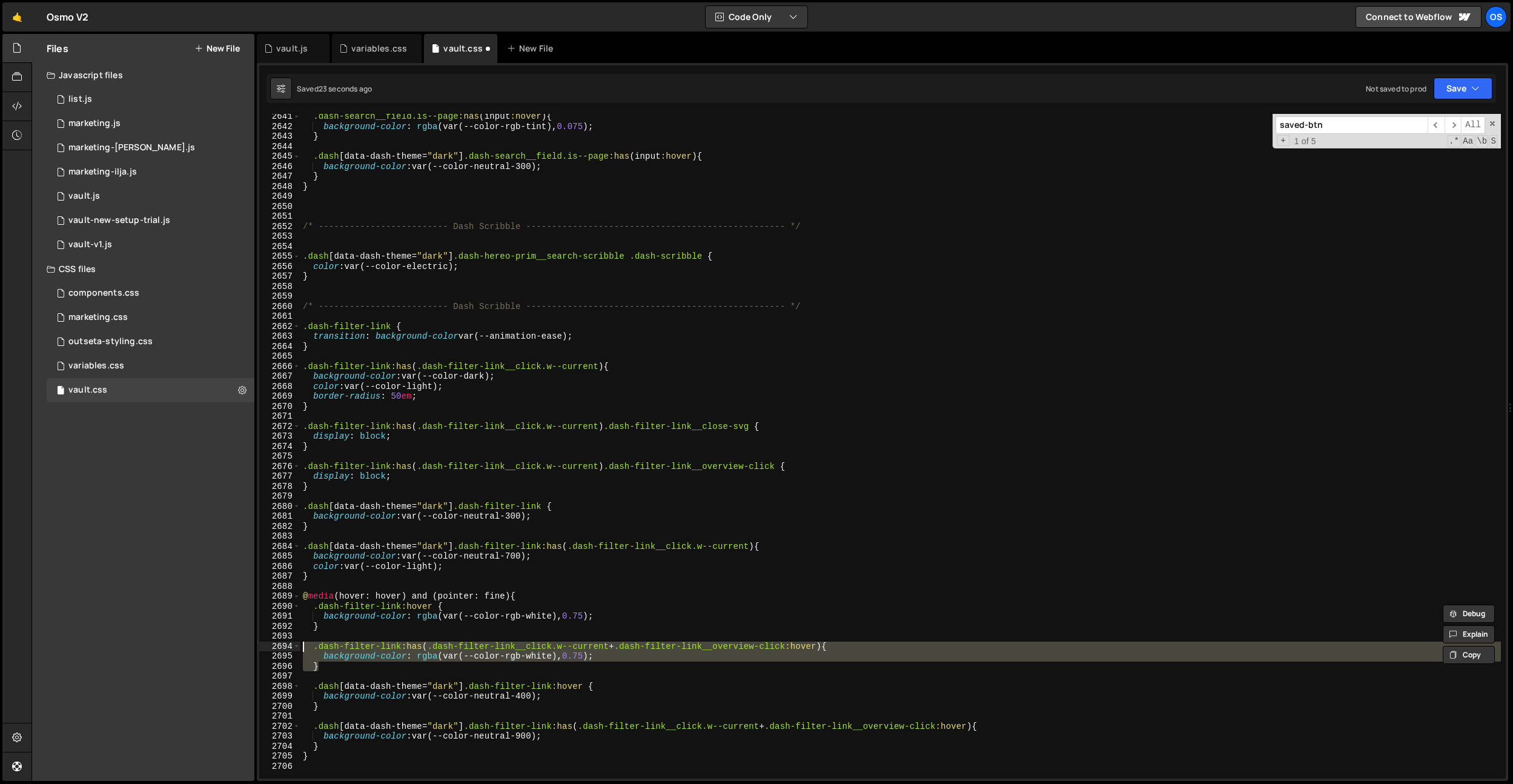
drag, startPoint x: 365, startPoint y: 666, endPoint x: 339, endPoint y: 637, distance: 38.9
click at [300, 648] on div ".dash-search__field.is--page :has ( input :hover ) { background-color : rgba (v…" at bounding box center [901, 454] width 1201 height 685
paste textarea "}"
type textarea "}"
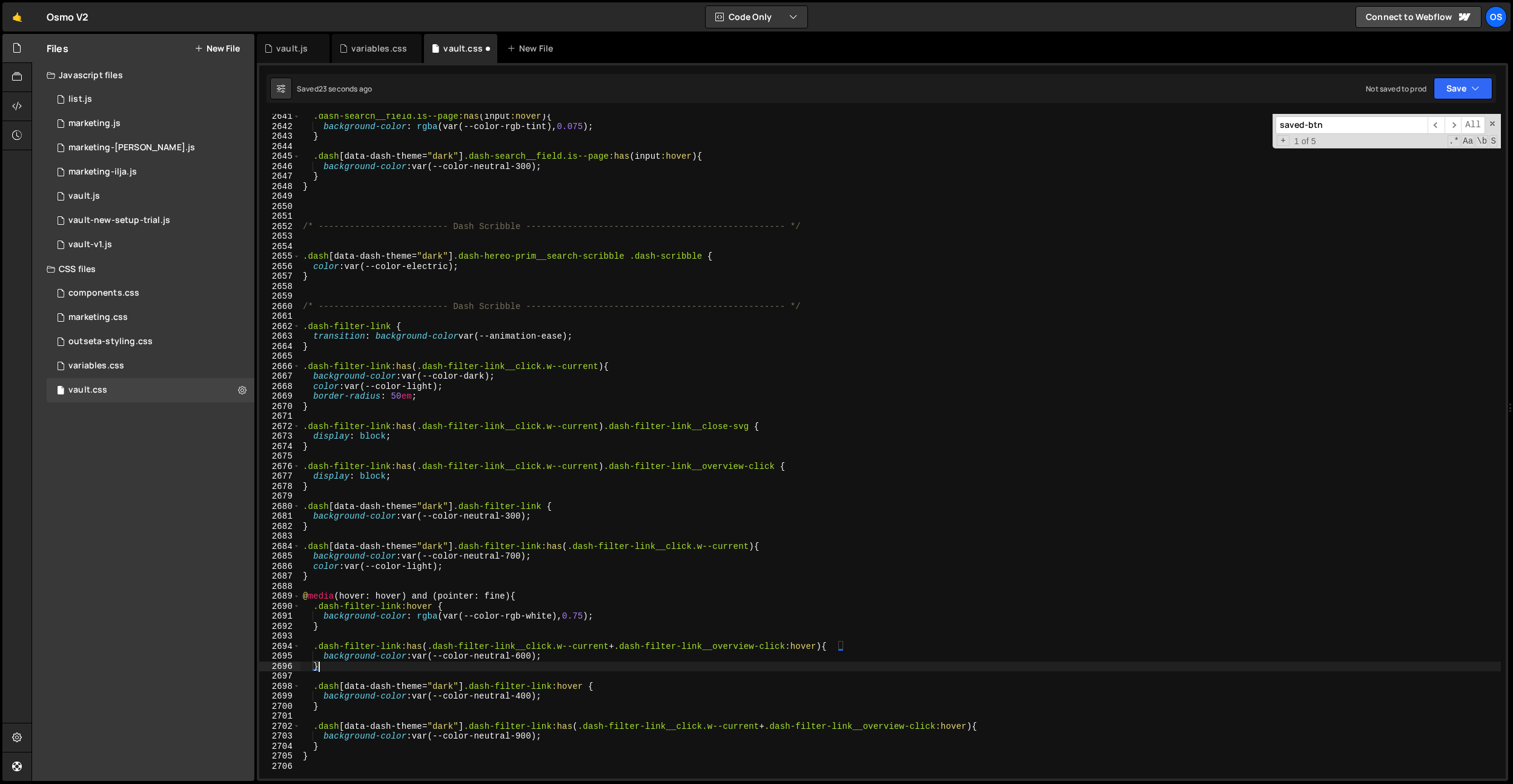
click at [369, 638] on div ".dash-search__field.is--page :has ( input :hover ) { background-color : rgba (v…" at bounding box center [901, 454] width 1201 height 685
click at [428, 612] on div ".dash-search__field.is--page :has ( input :hover ) { background-color : rgba (v…" at bounding box center [901, 454] width 1201 height 685
drag, startPoint x: 829, startPoint y: 648, endPoint x: 617, endPoint y: 648, distance: 212.0
click at [617, 648] on div ".dash-search__field.is--page :has ( input :hover ) { background-color : rgba (v…" at bounding box center [901, 454] width 1201 height 685
click at [431, 607] on div ".dash-search__field.is--page :has ( input :hover ) { background-color : rgba (v…" at bounding box center [901, 454] width 1201 height 685
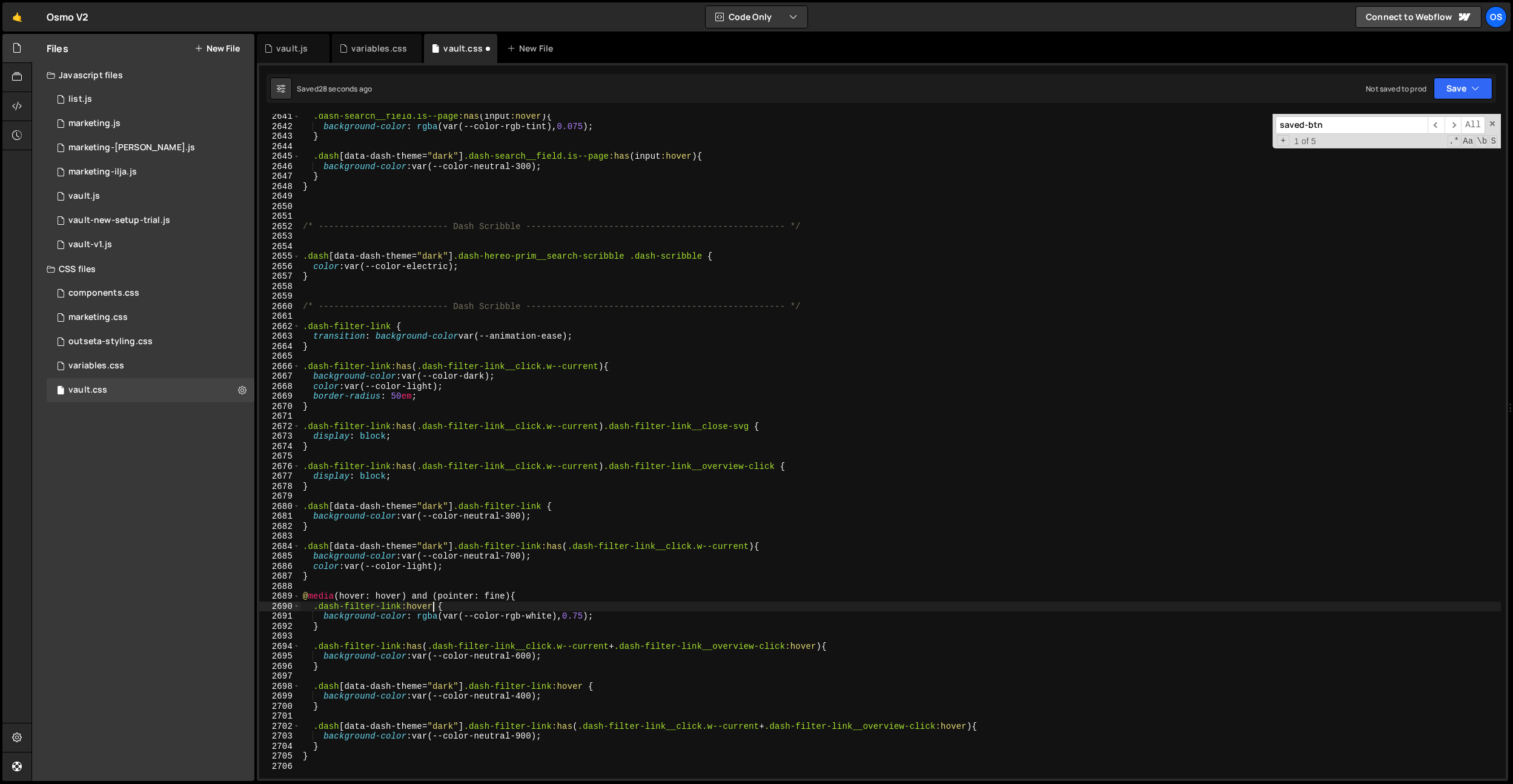
scroll to position [0, 9]
paste textarea "+ .dash-filter-link__overview-click:hover"
click at [424, 607] on div ".dash-search__field.is--page :has ( input :hover ) { background-color : rgba (v…" at bounding box center [901, 454] width 1201 height 685
drag, startPoint x: 517, startPoint y: 601, endPoint x: 463, endPoint y: 606, distance: 54.2
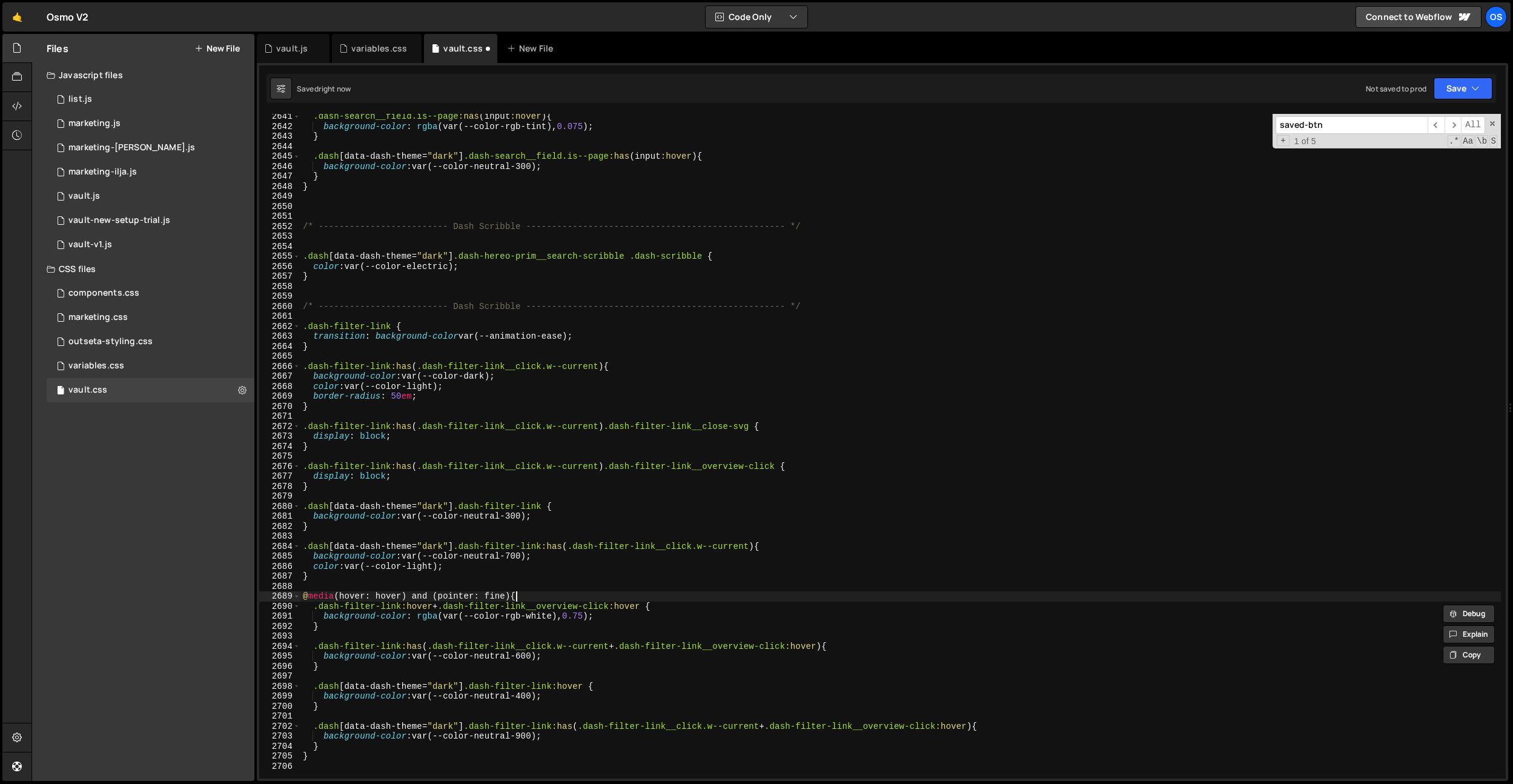
click at [516, 601] on div ".dash-search__field.is--page :has ( input :hover ) { background-color : rgba (v…" at bounding box center [901, 454] width 1201 height 685
drag, startPoint x: 434, startPoint y: 605, endPoint x: 656, endPoint y: 607, distance: 222.0
click at [656, 607] on div ".dash-search__field.is--page :has ( input :hover ) { background-color : rgba (v…" at bounding box center [901, 454] width 1201 height 685
drag, startPoint x: 543, startPoint y: 365, endPoint x: 399, endPoint y: 377, distance: 144.5
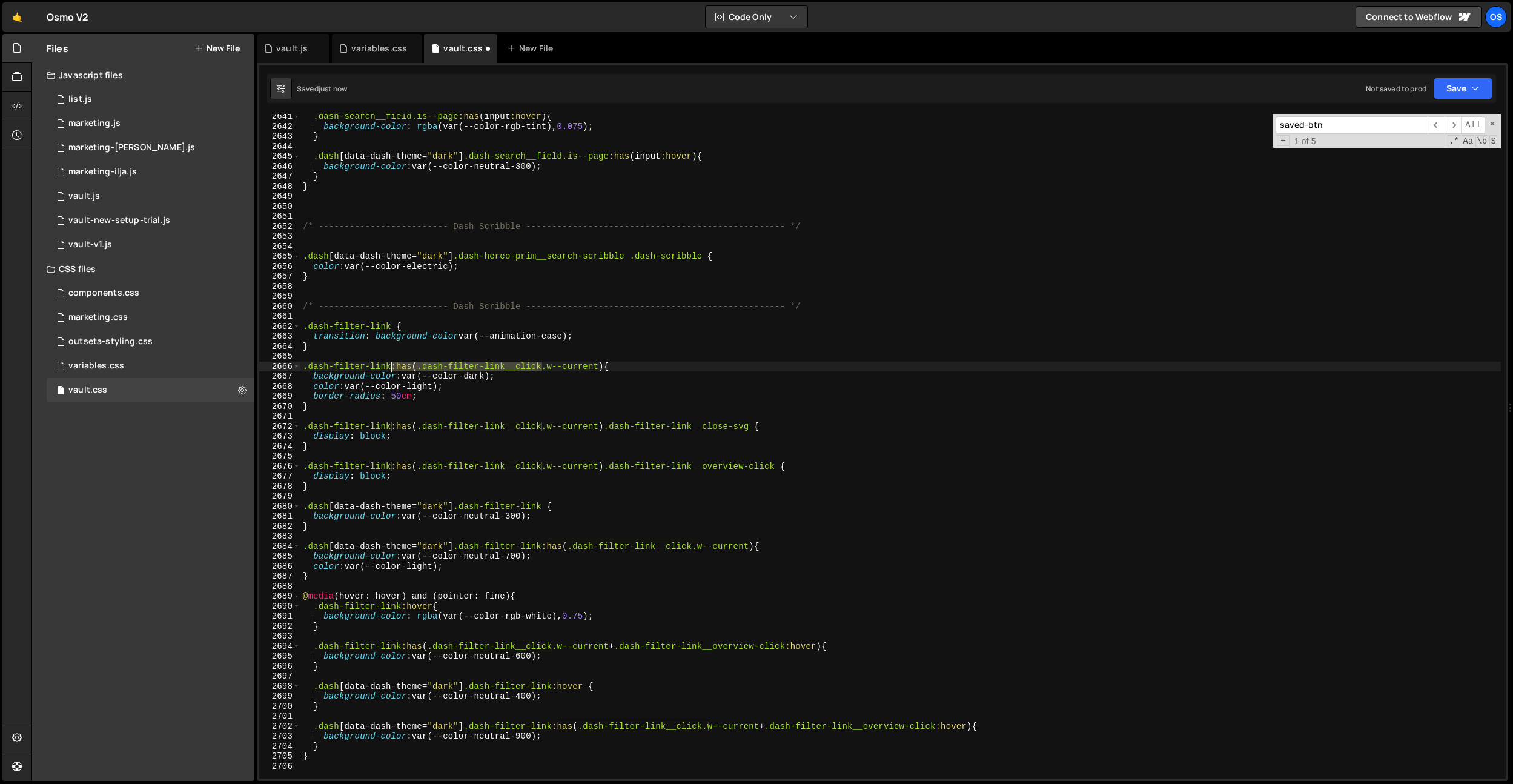
click at [393, 368] on div ".dash-search__field.is--page :has ( input :hover ) { background-color : rgba (v…" at bounding box center [901, 454] width 1201 height 685
click at [411, 605] on div ".dash-search__field.is--page :has ( input :hover ) { background-color : rgba (v…" at bounding box center [901, 454] width 1201 height 685
click at [404, 607] on div ".dash-search__field.is--page :has ( input :hover ) { background-color : rgba (v…" at bounding box center [901, 454] width 1201 height 685
paste textarea "as(.dash-filter-link__click:h"
click at [584, 608] on div ".dash-search__field.is--page :has ( input :hover ) { background-color : rgba (v…" at bounding box center [901, 454] width 1201 height 685
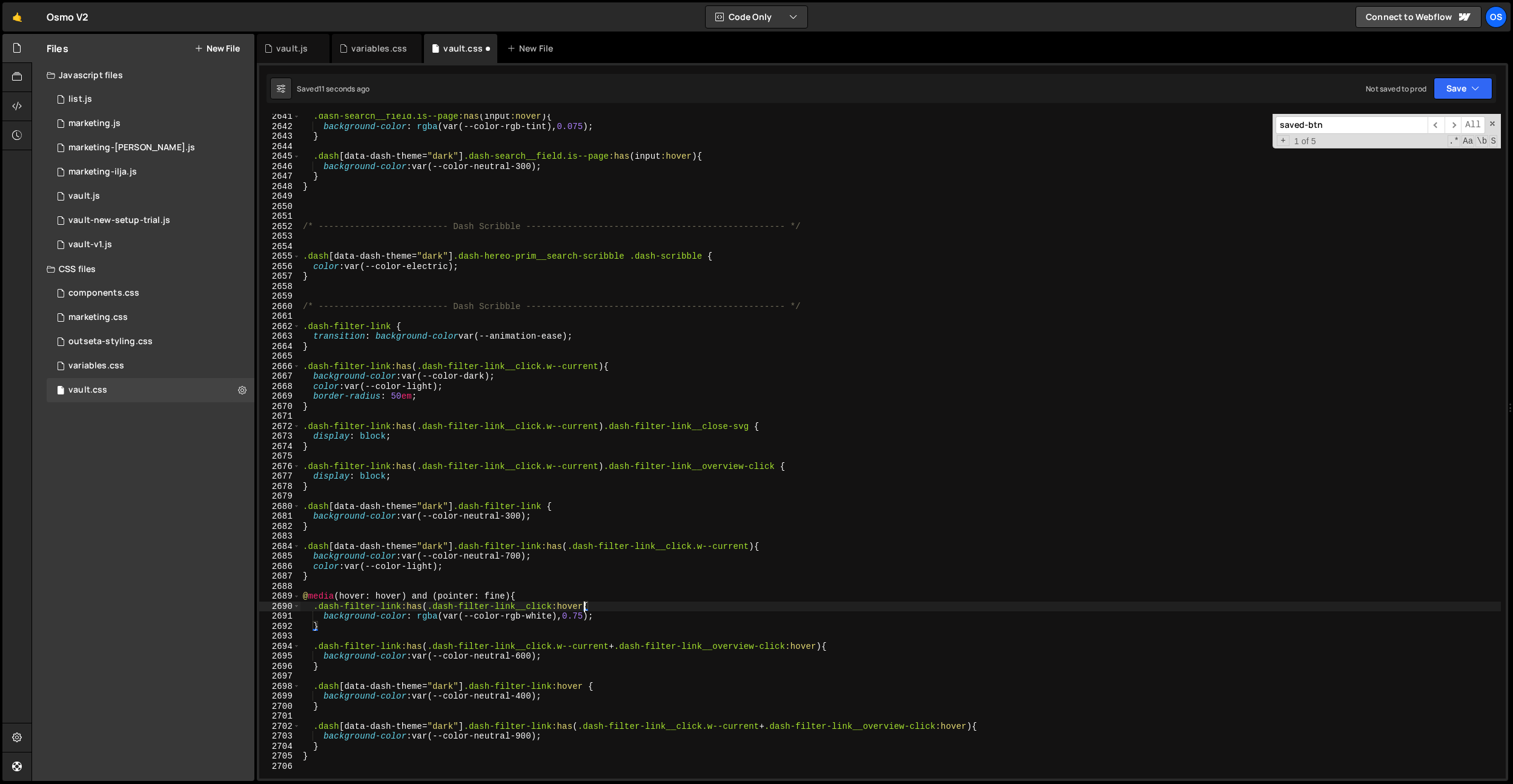
scroll to position [0, 20]
click at [625, 565] on div ".dash-search__field.is--page :has ( input :hover ) { background-color : rgba (v…" at bounding box center [901, 454] width 1201 height 685
drag, startPoint x: 587, startPoint y: 604, endPoint x: 433, endPoint y: 690, distance: 176.4
click at [404, 607] on div ".dash-search__field.is--page :has ( input :hover ) { background-color : rgba (v…" at bounding box center [901, 454] width 1201 height 685
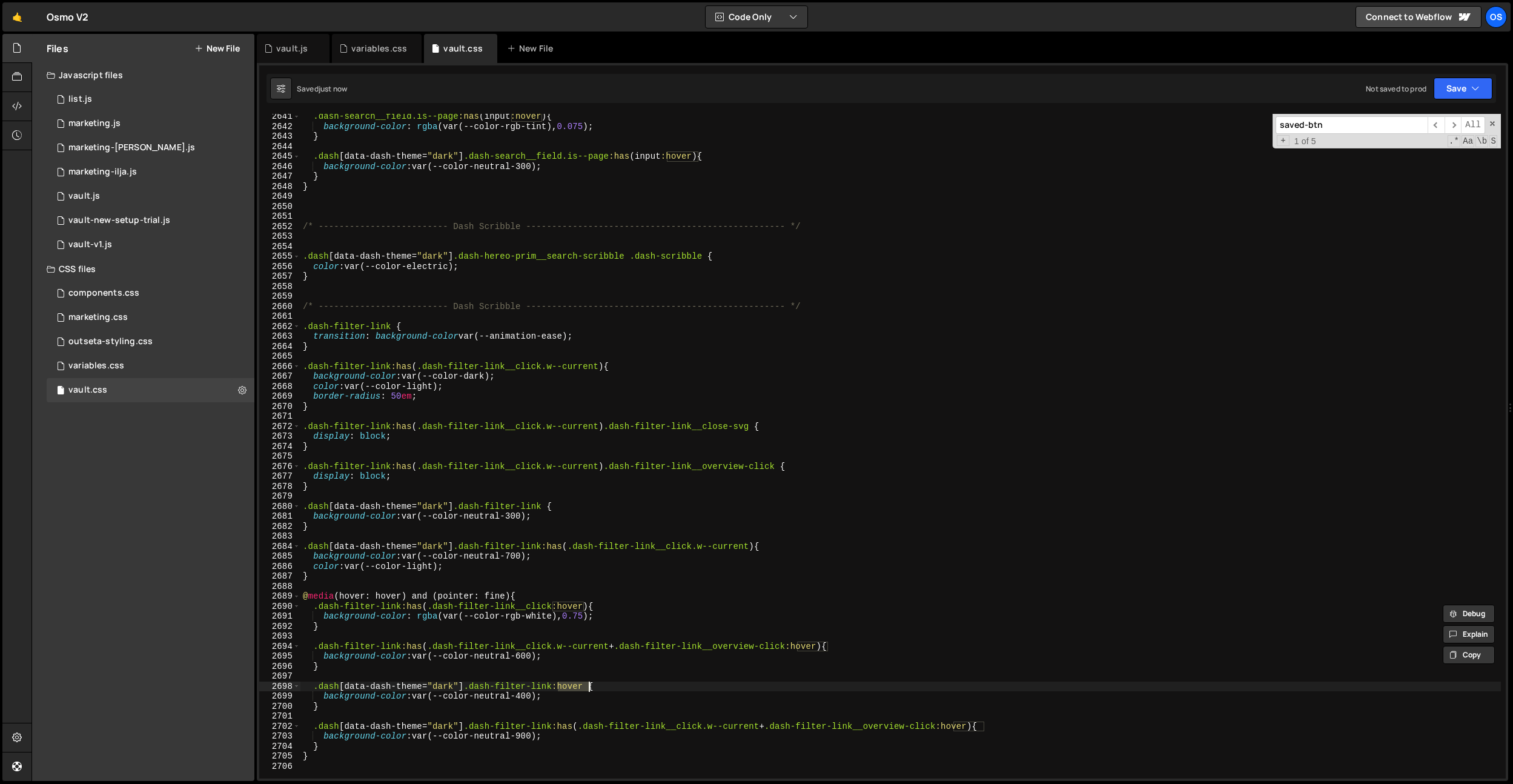
drag, startPoint x: 559, startPoint y: 687, endPoint x: 587, endPoint y: 686, distance: 28.0
click at [587, 686] on div ".dash-search__field.is--page :has ( input :hover ) { background-color : rgba (v…" at bounding box center [901, 454] width 1201 height 685
paste textarea "as(.dash-filter-link__click:hover)"
click at [603, 527] on div ".dash-search__field.is--page :has ( input :hover ) { background-color : rgba (v…" at bounding box center [901, 454] width 1201 height 685
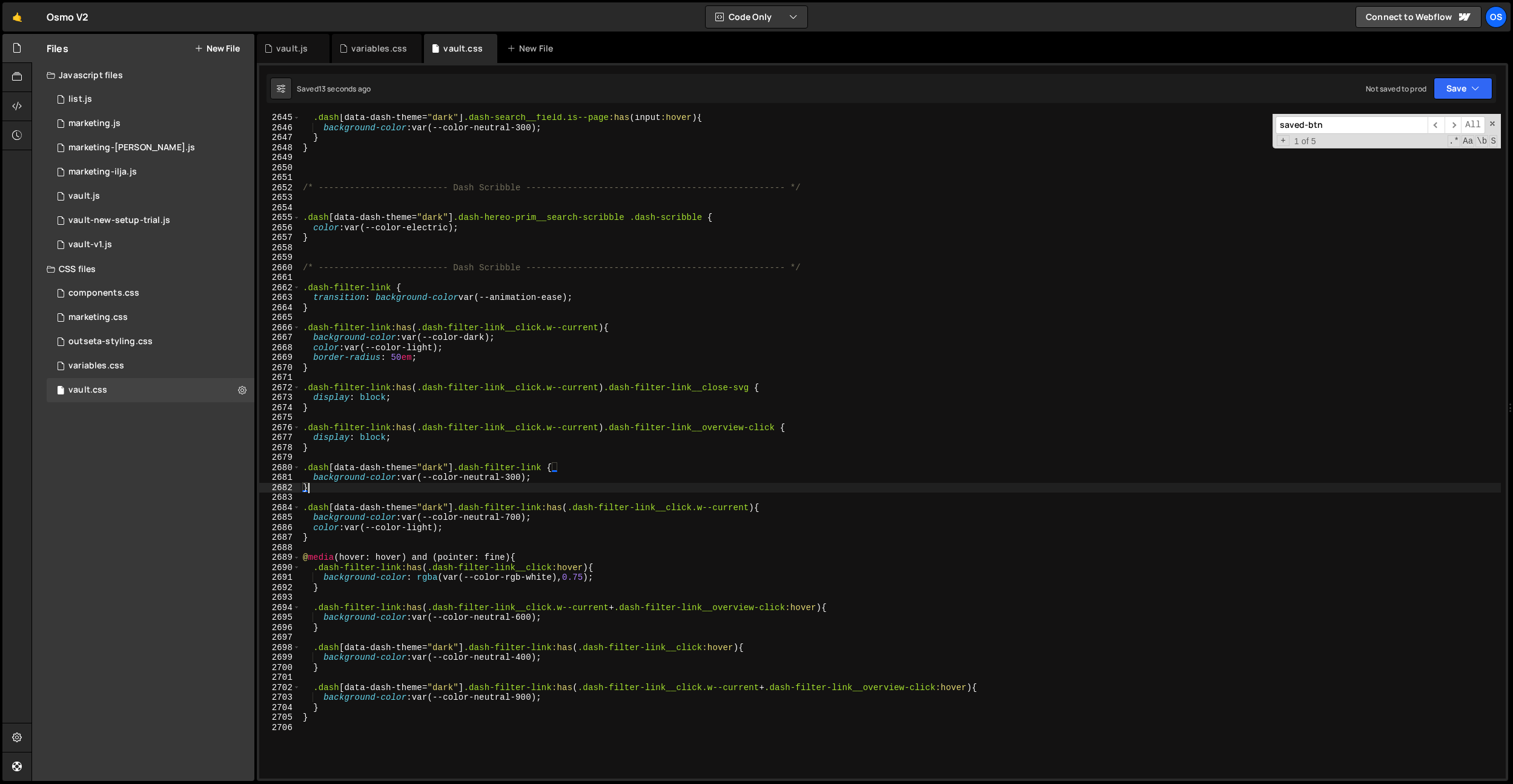
click at [564, 585] on div ".dash [ data-dash-theme = " dark " ] .dash-search__field.is--page :has ( input …" at bounding box center [901, 455] width 1201 height 685
click at [552, 612] on div ".dash [ data-dash-theme = " dark " ] .dash-search__field.is--page :has ( input …" at bounding box center [901, 455] width 1201 height 685
click at [516, 520] on div ".dash [ data-dash-theme = " dark " ] .dash-search__field.is--page :has ( input …" at bounding box center [901, 455] width 1201 height 685
click at [549, 443] on div ".dash [ data-dash-theme = " dark " ] .dash-search__field.is--page :has ( input …" at bounding box center [901, 455] width 1201 height 685
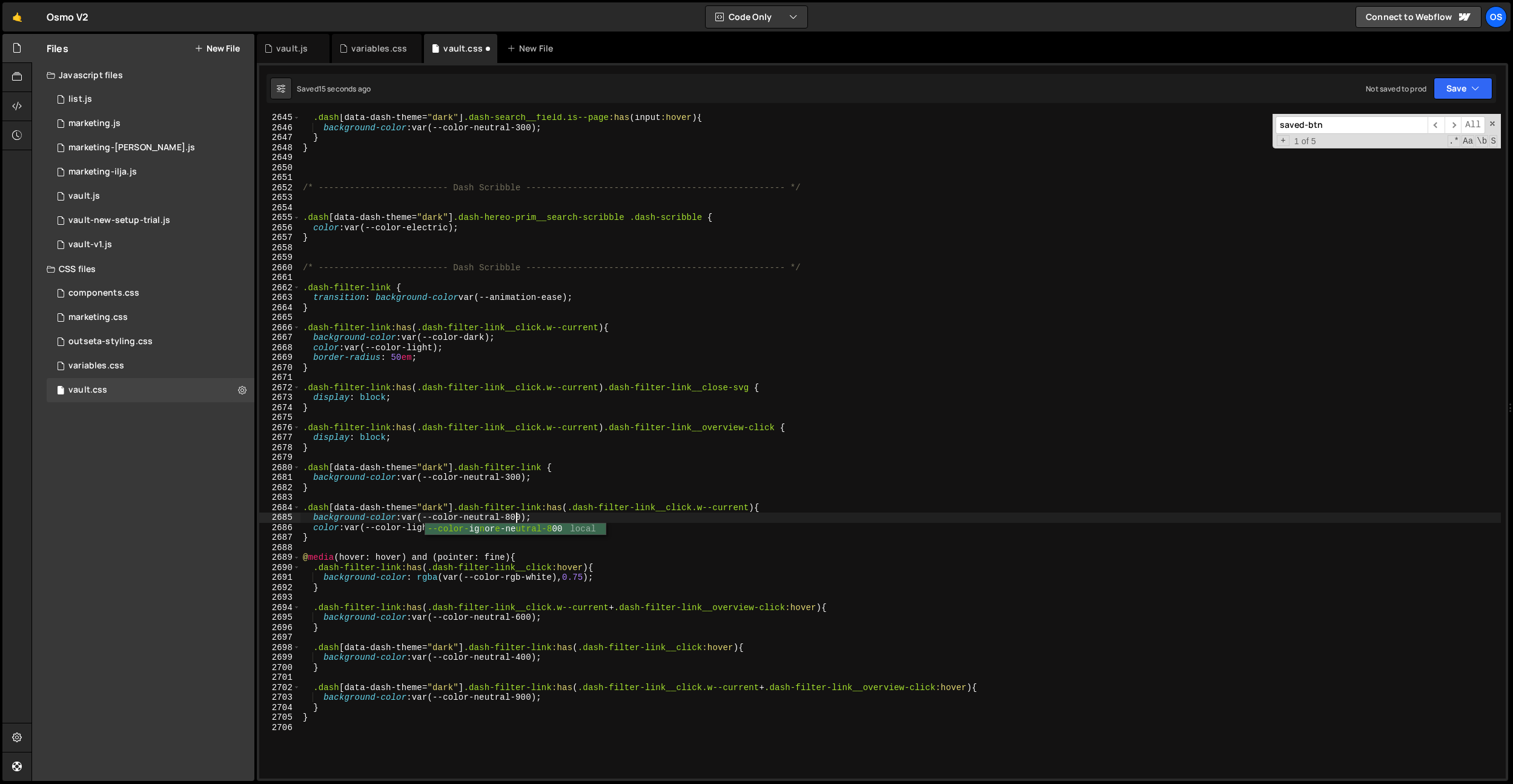
scroll to position [0, 0]
click at [517, 519] on div ".dash [ data-dash-theme = " dark " ] .dash-search__field.is--page :has ( input …" at bounding box center [901, 455] width 1201 height 685
click at [530, 699] on div ".dash [ data-dash-theme = " dark " ] .dash-search__field.is--page :has ( input …" at bounding box center [901, 455] width 1201 height 685
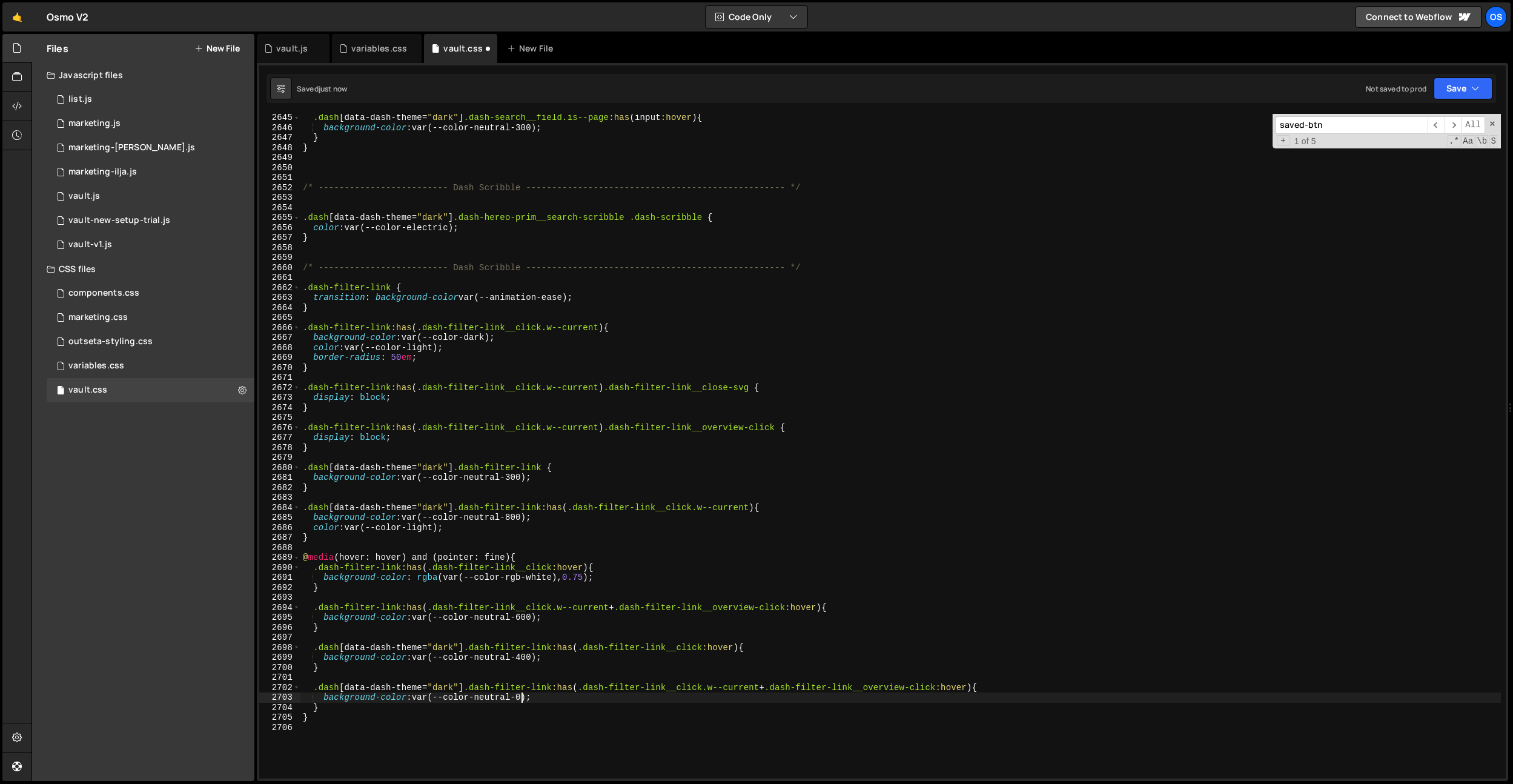
scroll to position [0, 16]
click at [562, 523] on div ".dash [ data-dash-theme = " dark " ] .dash-search__field.is--page :has ( input …" at bounding box center [901, 455] width 1201 height 685
click at [568, 661] on div ".dash [ data-dash-theme = " dark " ] .dash-search__field.is--page :has ( input …" at bounding box center [901, 455] width 1201 height 685
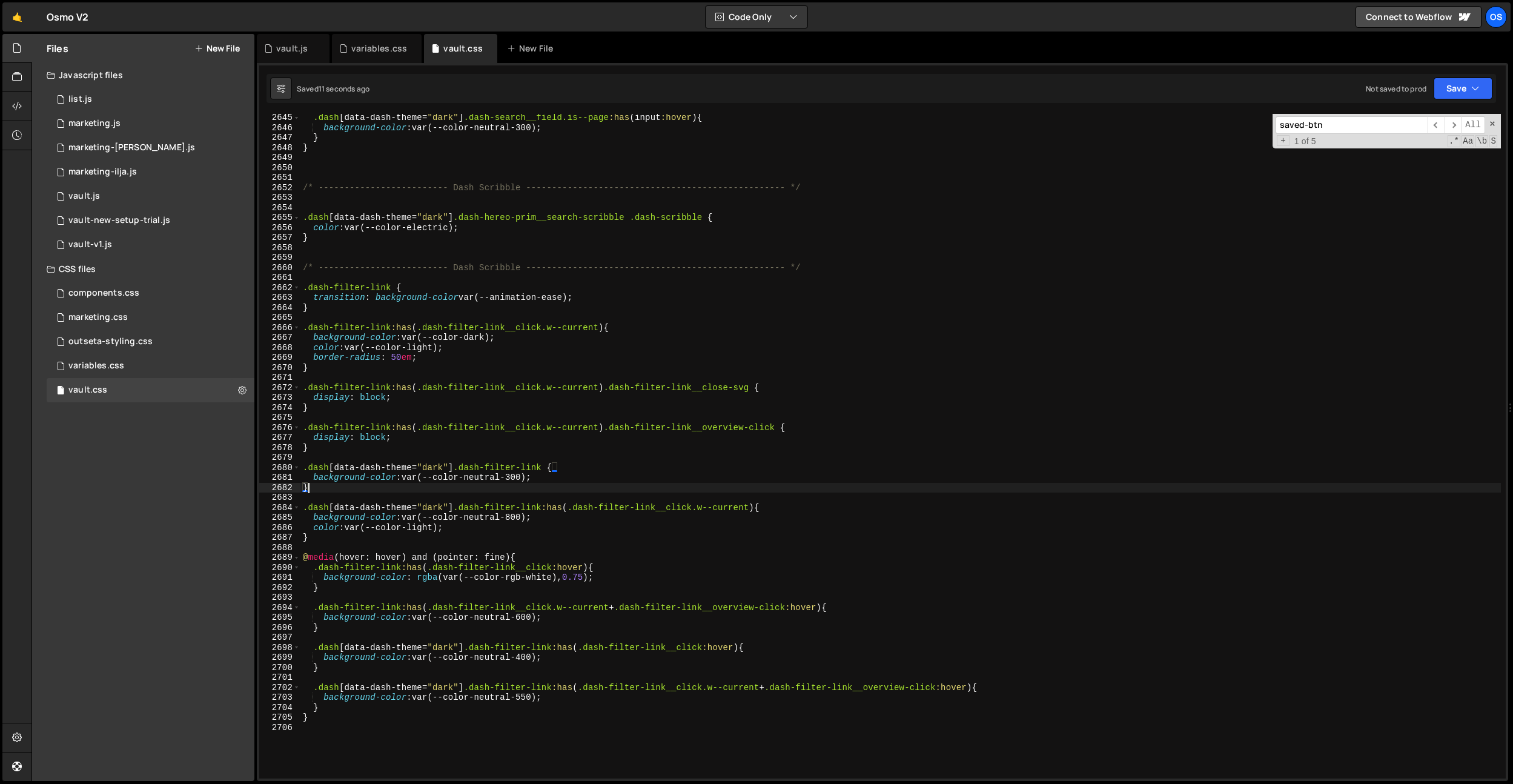
click at [500, 487] on div ".dash [ data-dash-theme = " dark " ] .dash-search__field.is--page :has ( input …" at bounding box center [901, 455] width 1201 height 685
click at [535, 477] on div ".dash [ data-dash-theme = " dark " ] .dash-search__field.is--page :has ( input …" at bounding box center [901, 455] width 1201 height 685
type textarea "background-color: var(--color-neutral-300);"
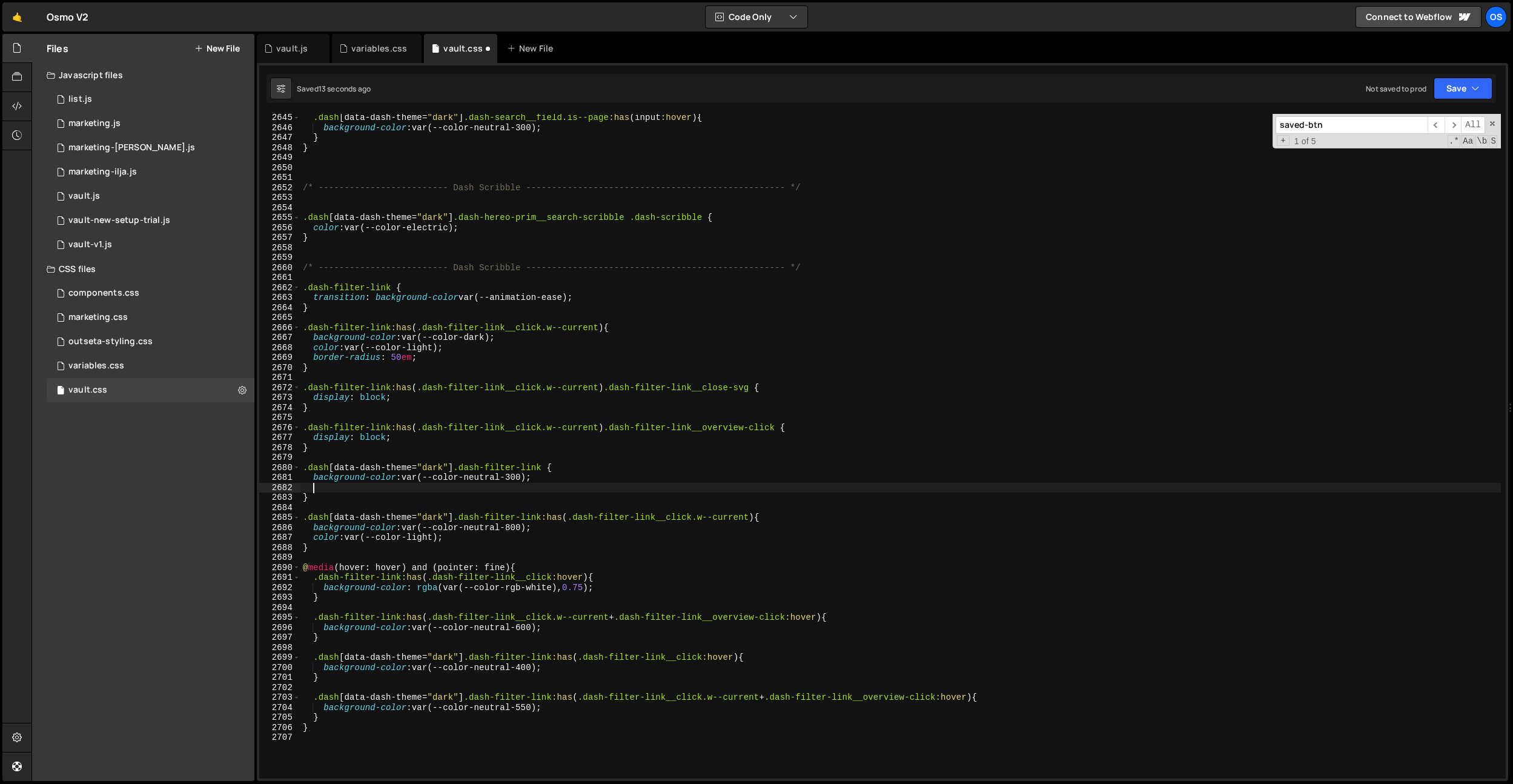
type textarea "c"
click at [489, 485] on div ".dash [ data-dash-theme = " dark " ] .dash-search__field.is--page :has ( input …" at bounding box center [901, 455] width 1201 height 685
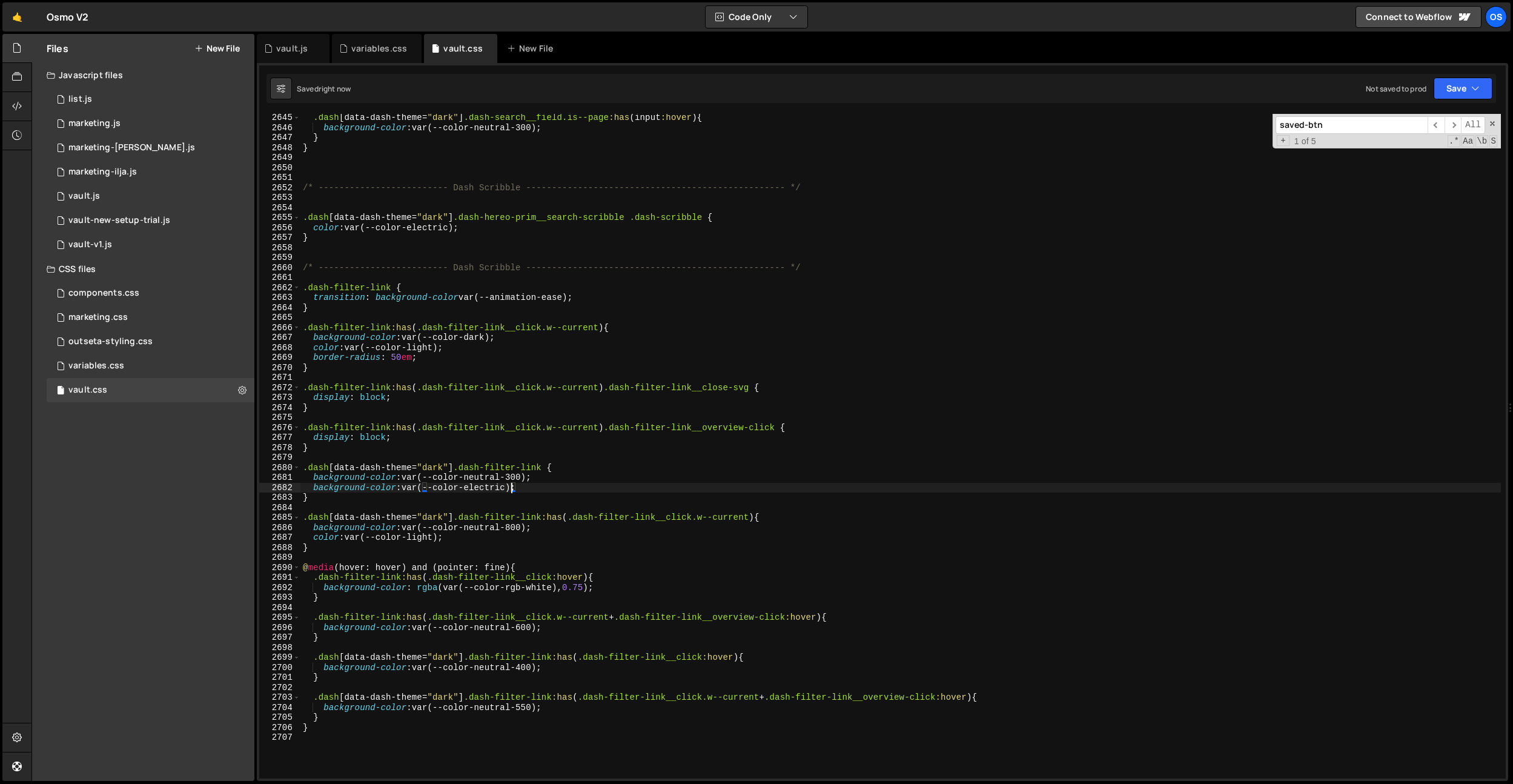
type textarea "background-color: var(--color-electric);"
drag, startPoint x: 526, startPoint y: 487, endPoint x: 311, endPoint y: 487, distance: 215.0
click at [311, 487] on div ".dash [ data-dash-theme = " dark " ] .dash-search__field.is--page :has ( input …" at bounding box center [901, 455] width 1201 height 685
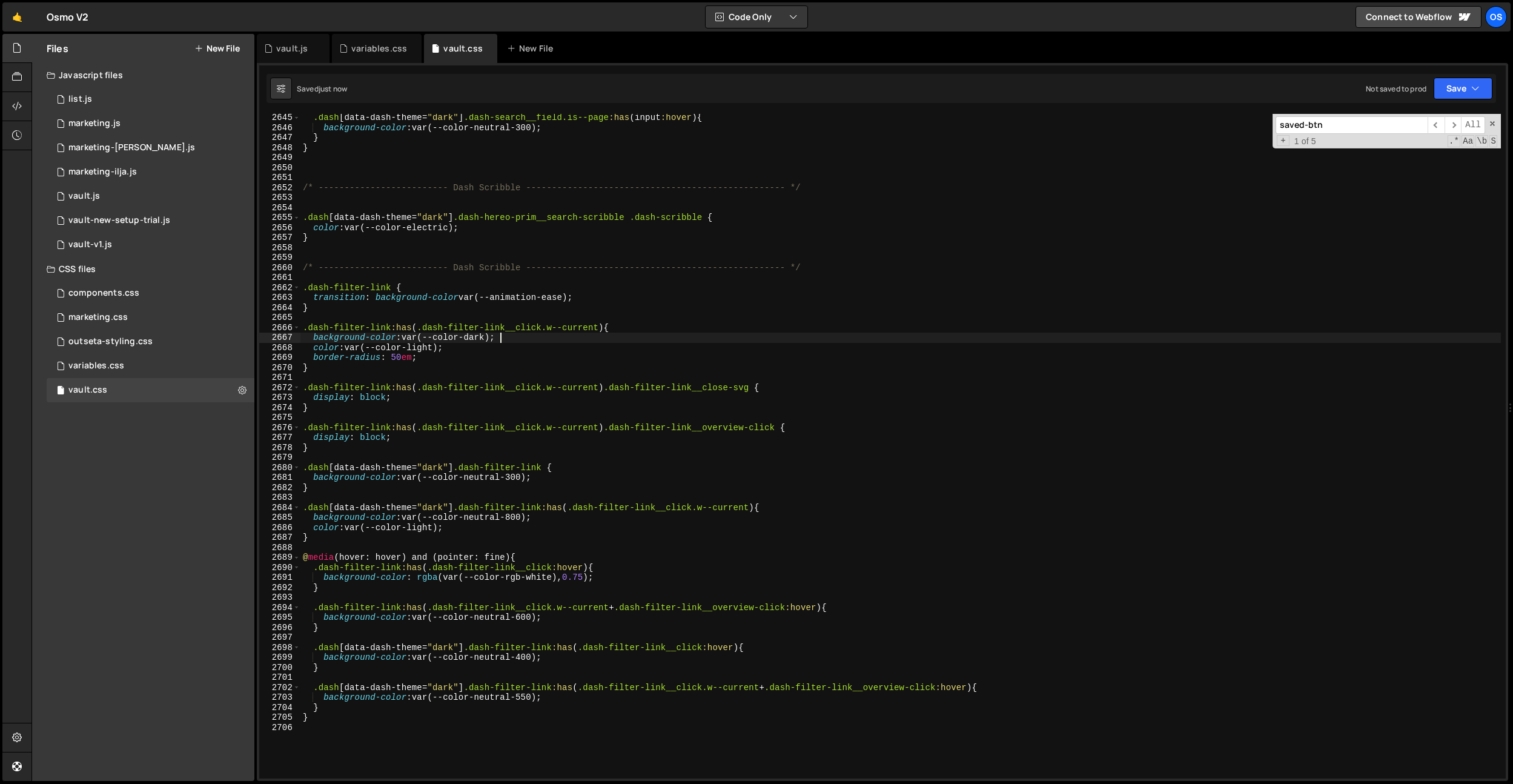
click at [504, 342] on div ".dash [ data-dash-theme = " dark " ] .dash-search__field.is--page :has ( input …" at bounding box center [901, 455] width 1201 height 685
type textarea "background-color: var(--color-dark);"
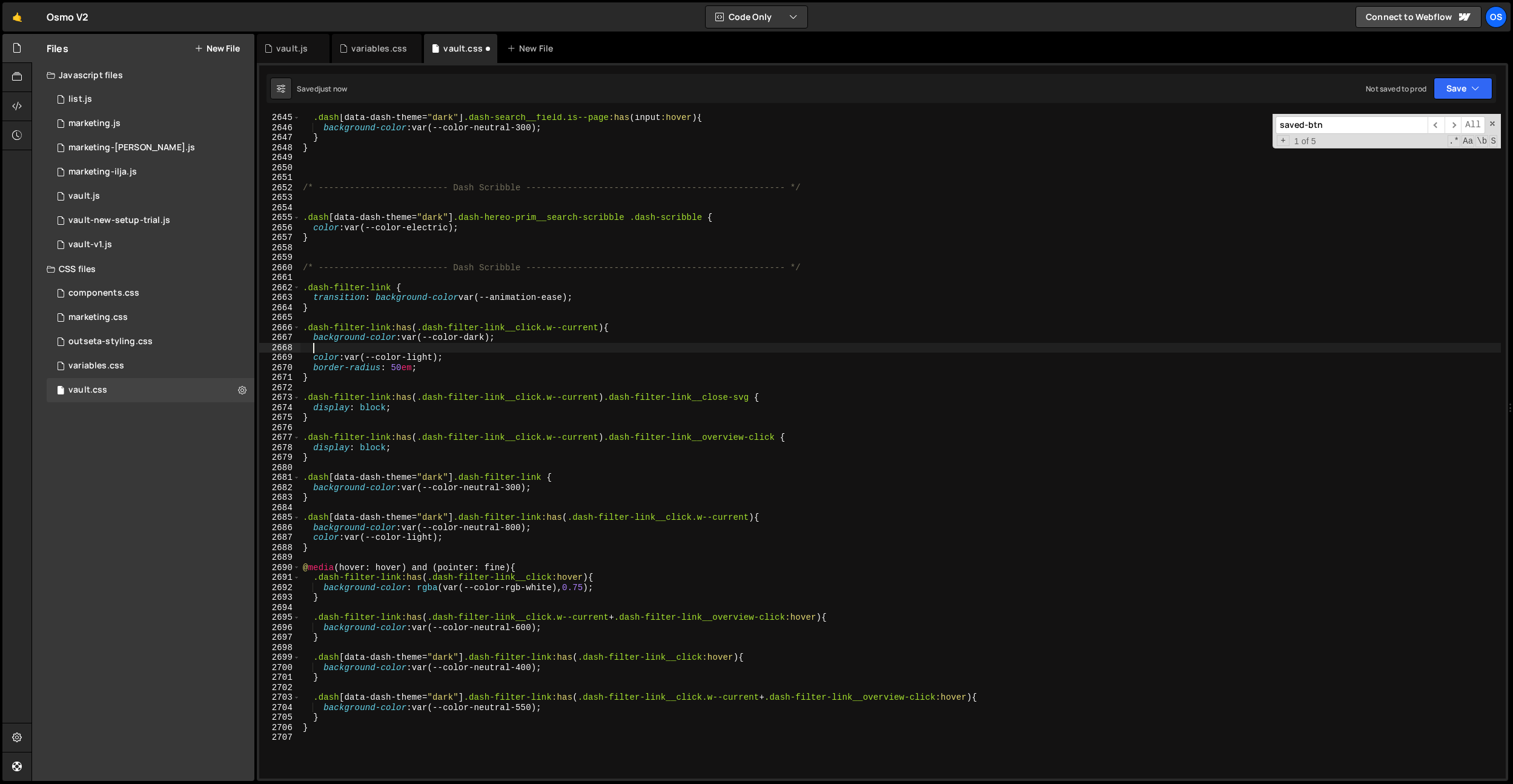
paste textarea "background-color: var(--color-electric);"
click at [423, 361] on div ".dash [ data-dash-theme = " dark " ] .dash-search__field.is--page :has ( input …" at bounding box center [901, 455] width 1201 height 685
drag, startPoint x: 493, startPoint y: 304, endPoint x: 493, endPoint y: 329, distance: 25.0
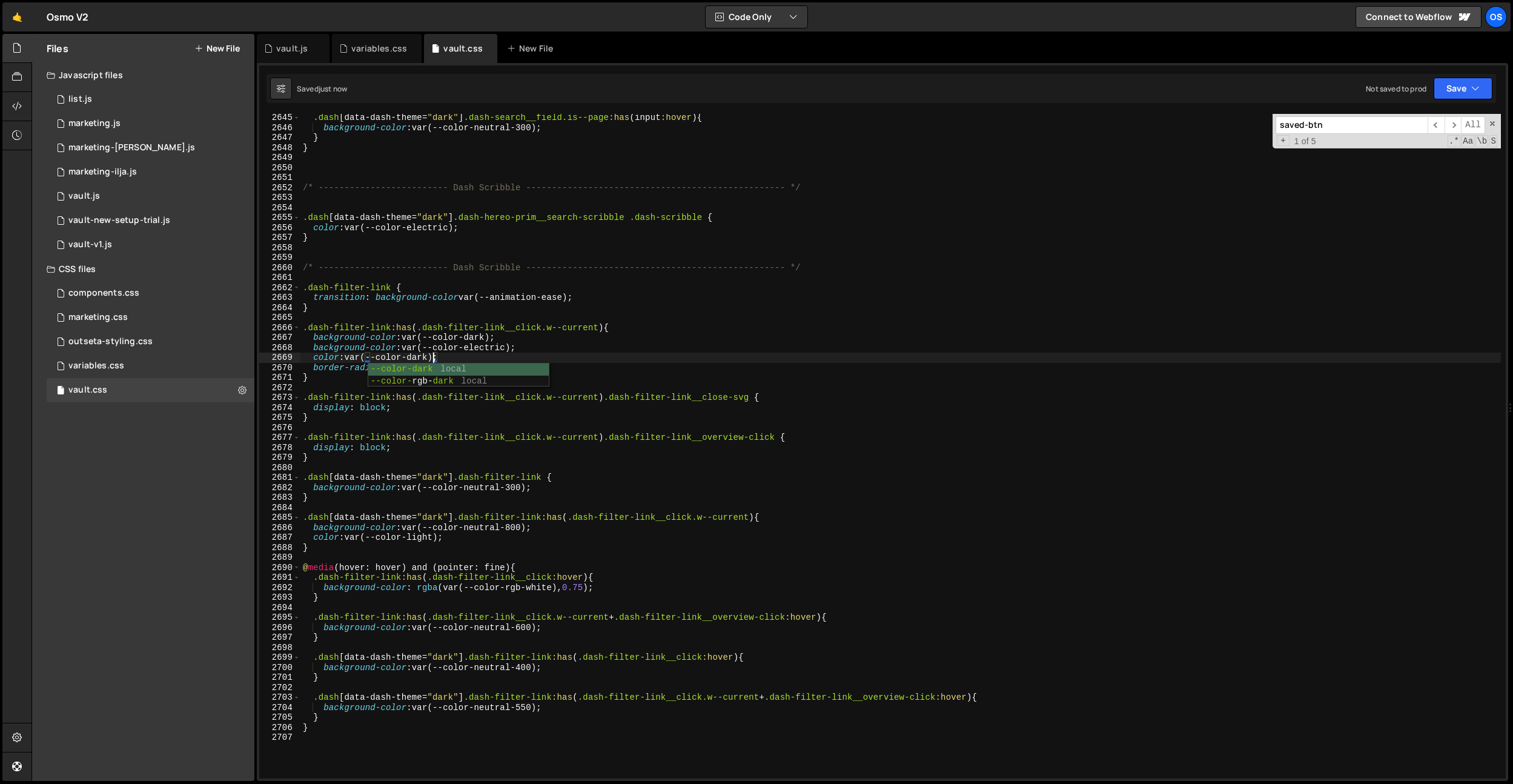
click at [493, 305] on div ".dash [ data-dash-theme = " dark " ] .dash-search__field.is--page :has ( input …" at bounding box center [901, 455] width 1201 height 685
click at [484, 344] on div ".dash [ data-dash-theme = " dark " ] .dash-search__field.is--page :has ( input …" at bounding box center [901, 455] width 1201 height 685
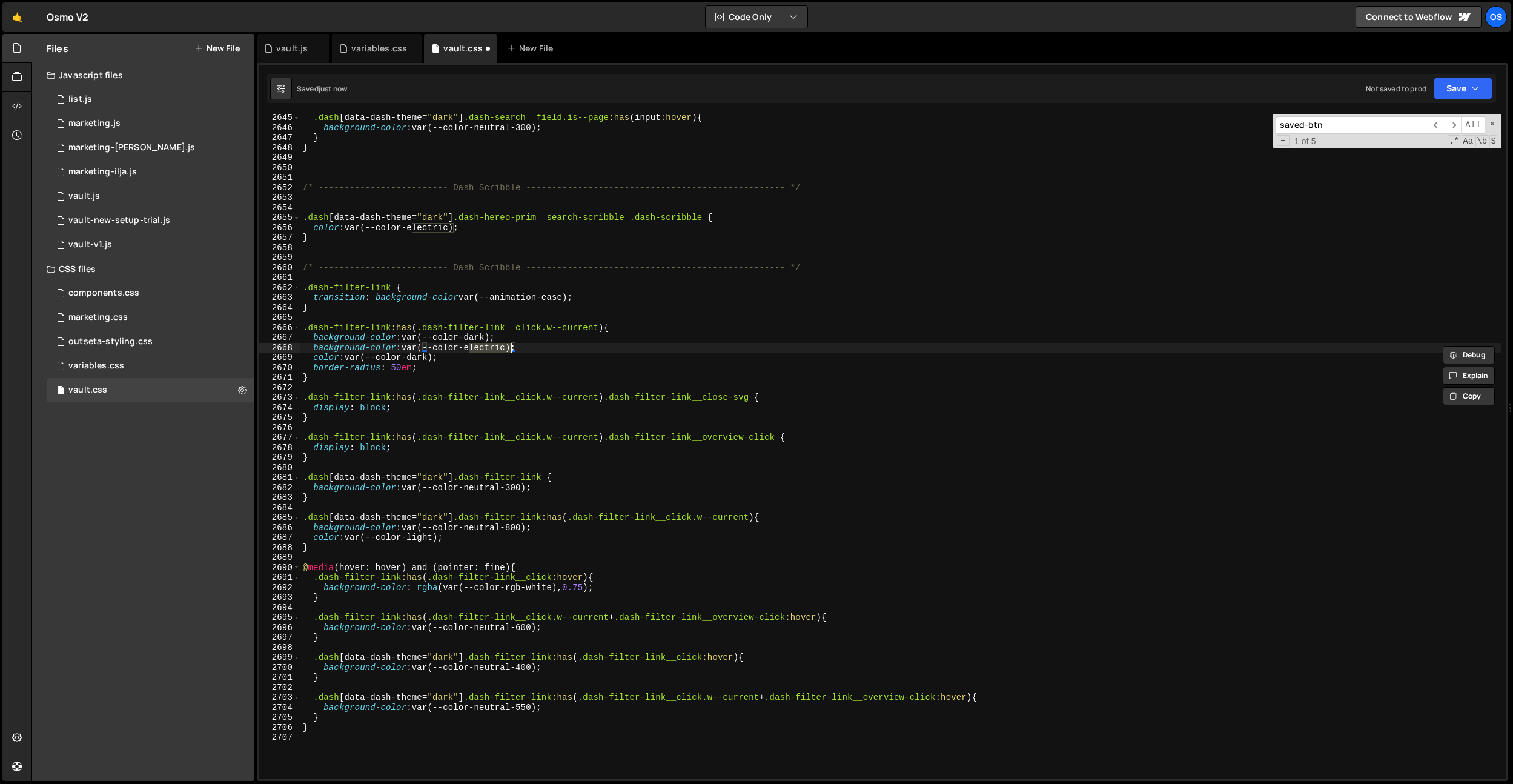
type textarea "color: var(--color-light);"
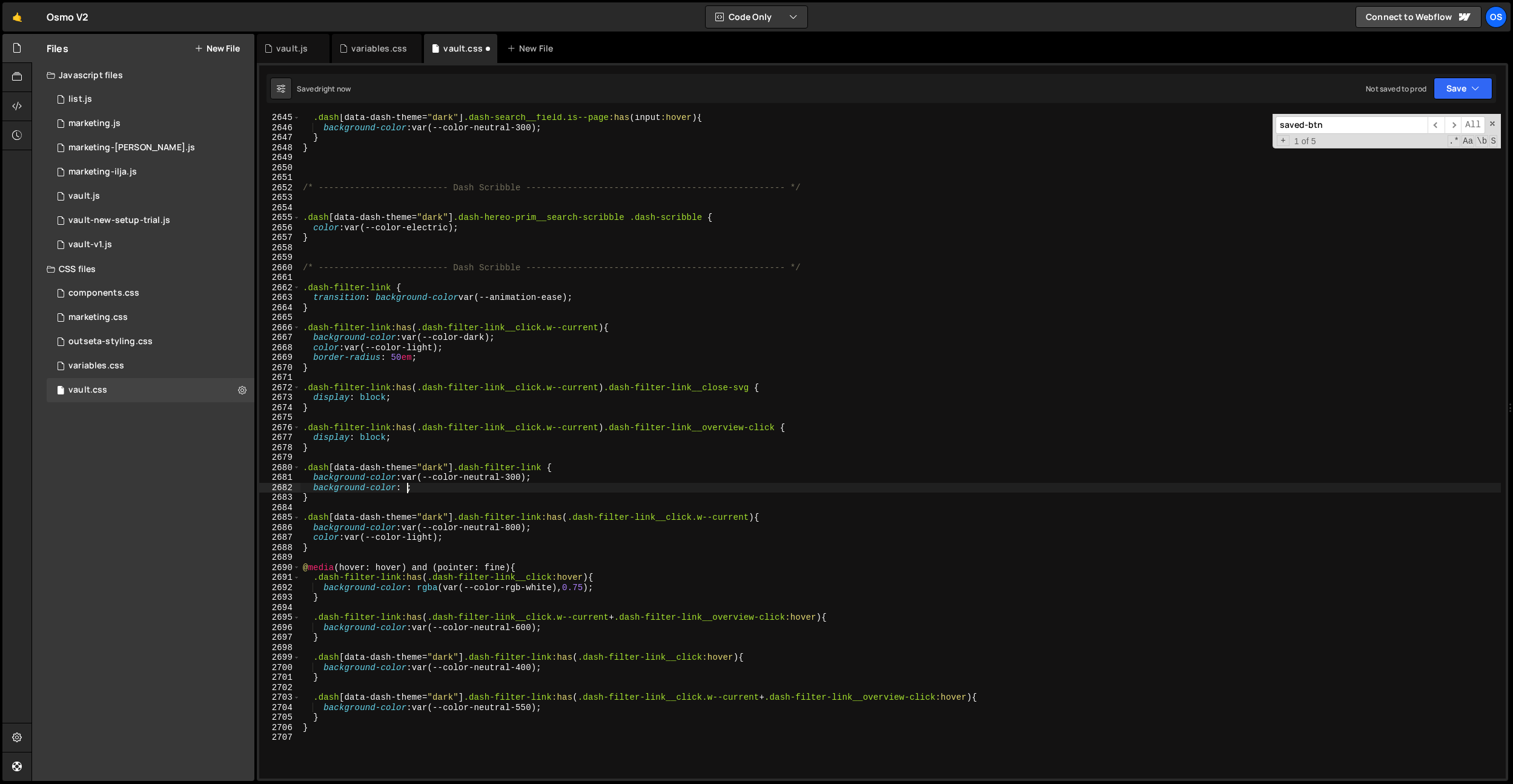
type textarea "back"
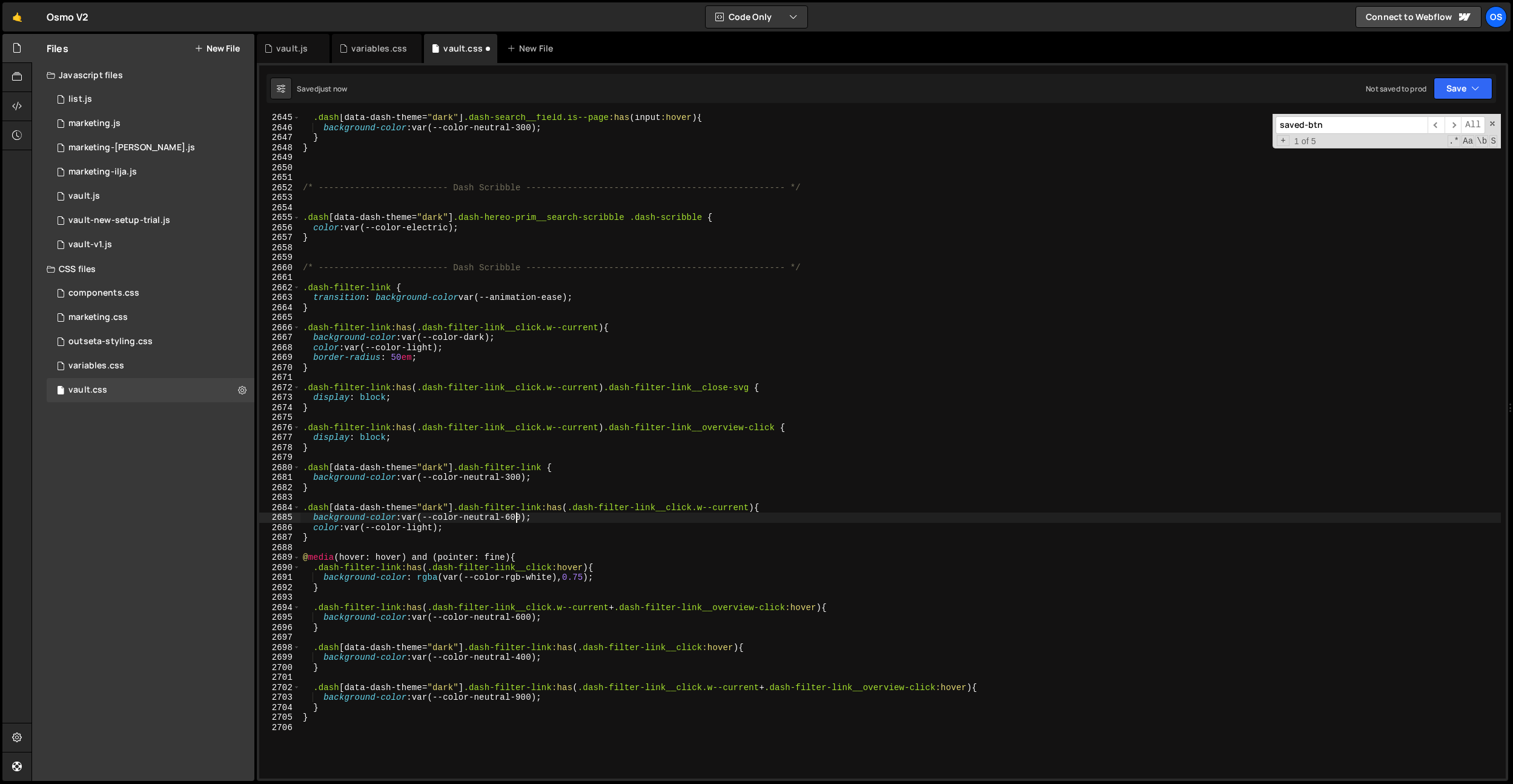
scroll to position [0, 15]
click at [686, 516] on div ".dash [ data-dash-theme = " dark " ] .dash-search__field.is--page :has ( input …" at bounding box center [901, 455] width 1201 height 685
type textarea "background-color: var(--color-neutral-600);"
click at [569, 593] on div ".dash [ data-dash-theme = " dark " ] .dash-search__field.is--page :has ( input …" at bounding box center [901, 455] width 1201 height 685
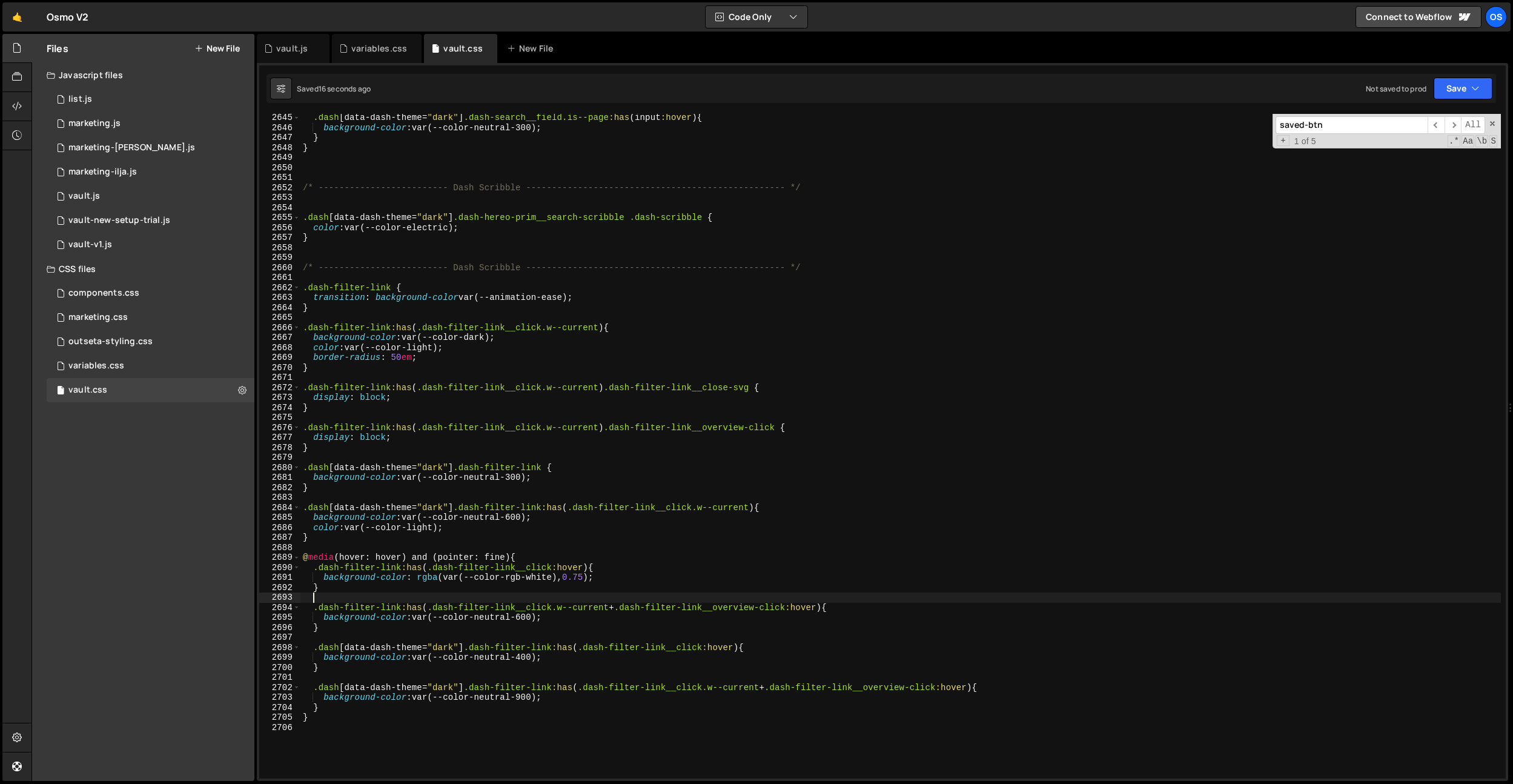
click at [573, 593] on div ".dash [ data-dash-theme = " dark " ] .dash-search__field.is--page :has ( input …" at bounding box center [901, 455] width 1201 height 685
click at [570, 612] on div ".dash [ data-dash-theme = " dark " ] .dash-search__field.is--page :has ( input …" at bounding box center [901, 455] width 1201 height 685
click at [530, 618] on div ".dash [ data-dash-theme = " dark " ] .dash-search__field.is--page :has ( input …" at bounding box center [901, 455] width 1201 height 685
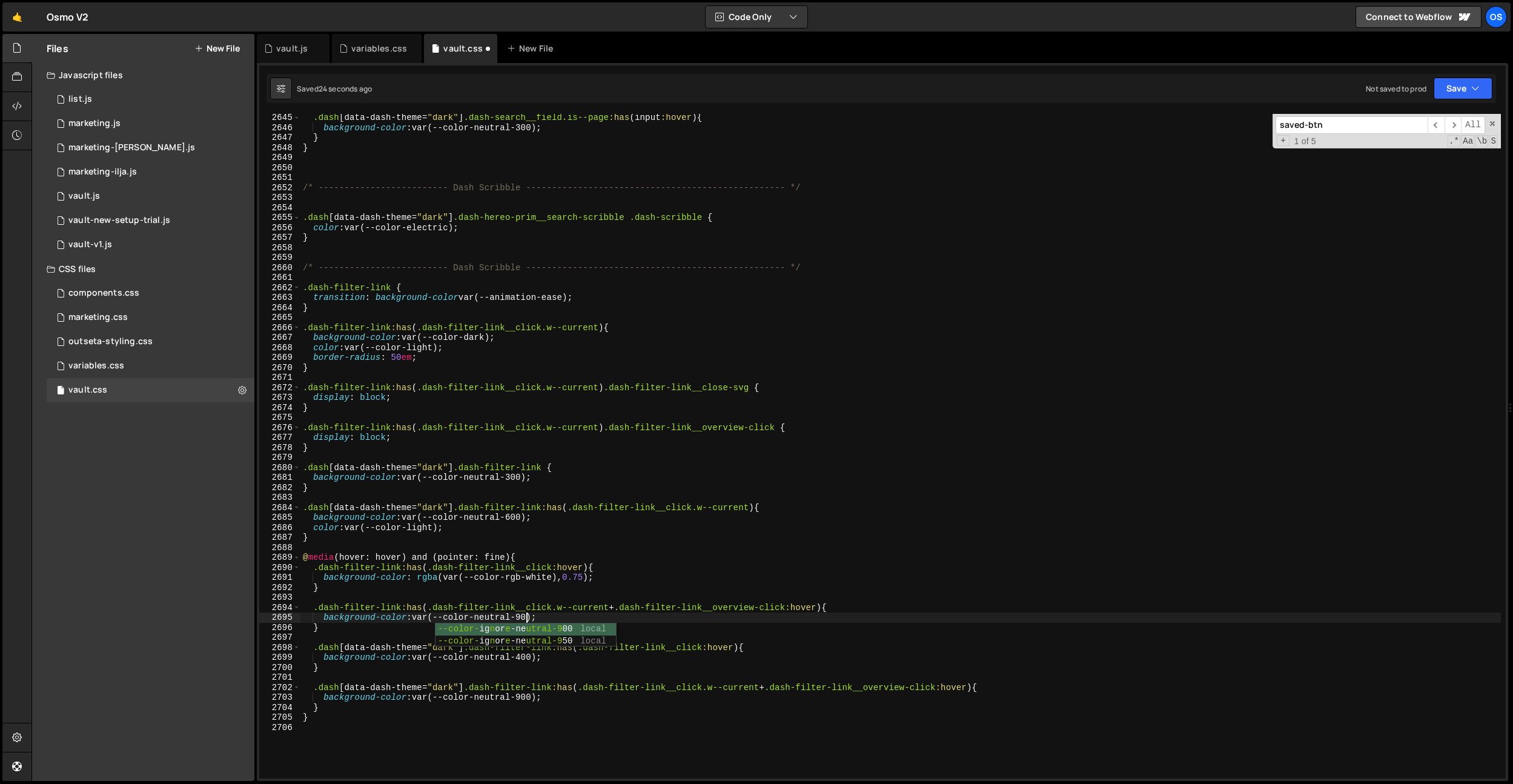
scroll to position [0, 16]
click at [563, 393] on div ".dash [ data-dash-theme = " dark " ] .dash-search__field.is--page :has ( input …" at bounding box center [901, 455] width 1201 height 685
click at [530, 466] on div ".dash [ data-dash-theme = " dark " ] .dash-search__field.is--page :has ( input …" at bounding box center [901, 455] width 1201 height 685
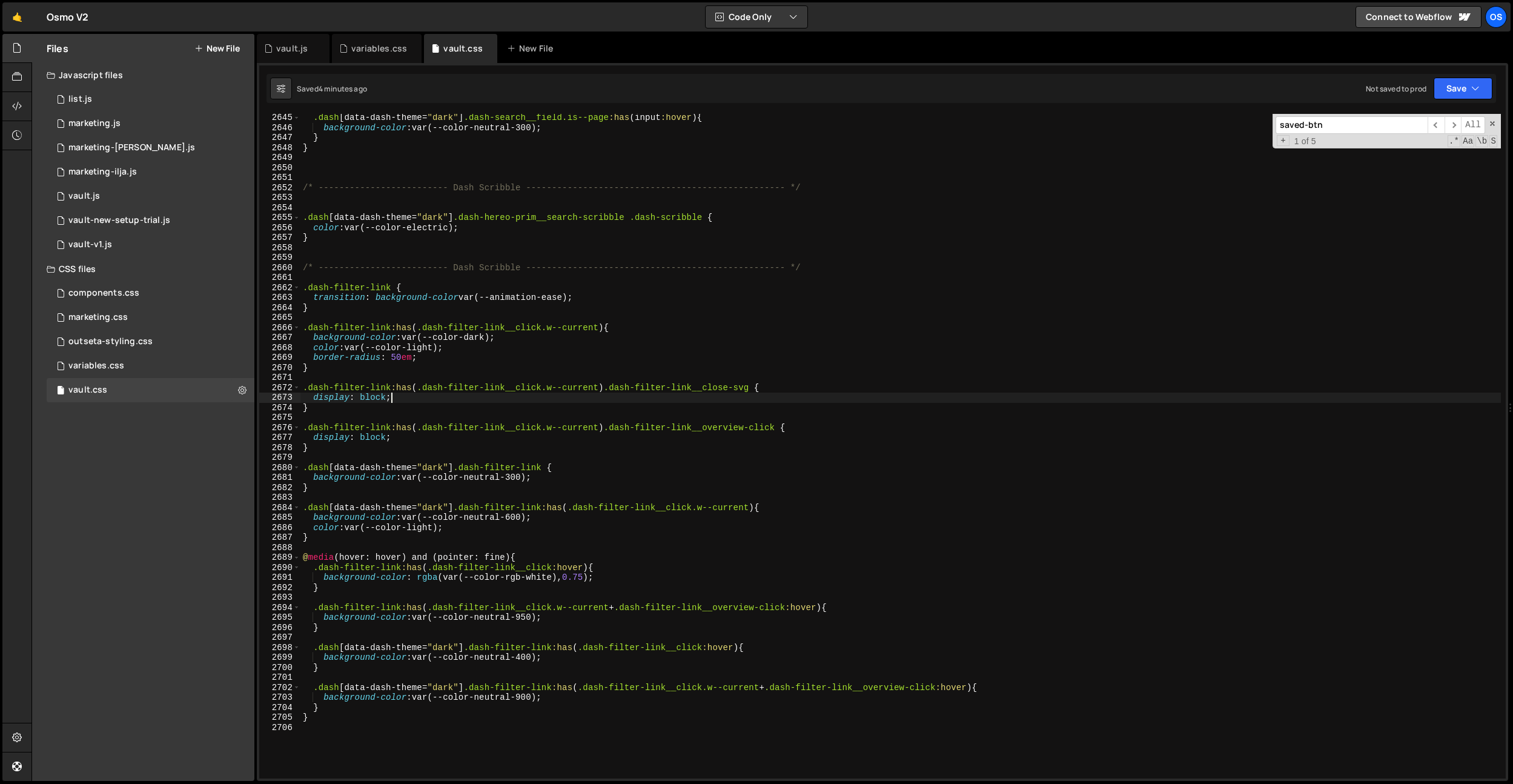
click at [421, 393] on div ".dash [ data-dash-theme = " dark " ] .dash-search__field.is--page :has ( input …" at bounding box center [901, 455] width 1201 height 685
drag, startPoint x: 377, startPoint y: 299, endPoint x: 570, endPoint y: 298, distance: 193.0
click at [570, 298] on div ".dash [ data-dash-theme = " dark " ] .dash-search__field.is--page :has ( input …" at bounding box center [901, 455] width 1201 height 685
click at [576, 294] on div ".dash [ data-dash-theme = " dark " ] .dash-search__field.is--page :has ( input …" at bounding box center [901, 455] width 1201 height 685
drag, startPoint x: 573, startPoint y: 298, endPoint x: 376, endPoint y: 298, distance: 197.0
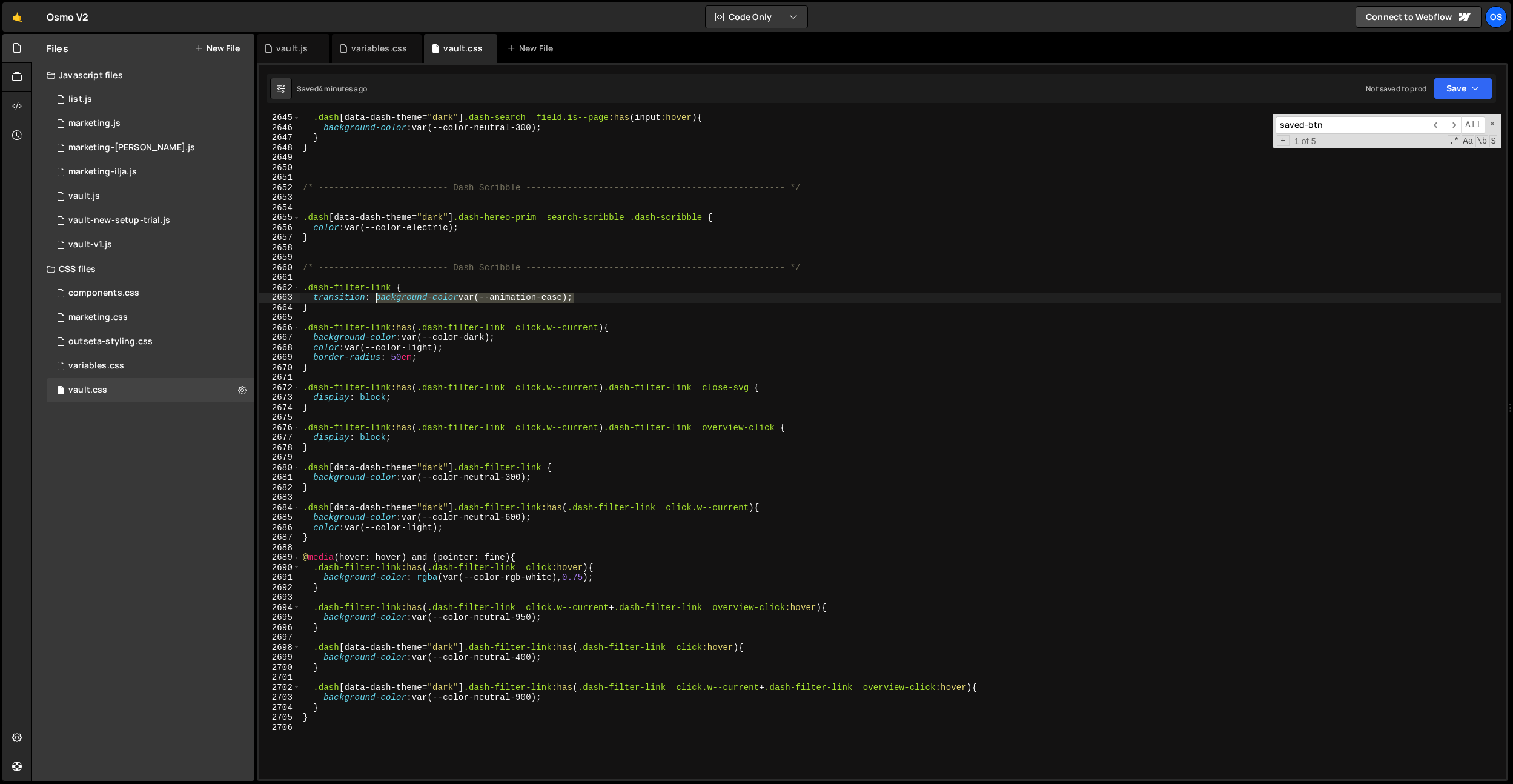
click at [376, 298] on div ".dash [ data-dash-theme = " dark " ] .dash-search__field.is--page :has ( input …" at bounding box center [901, 455] width 1201 height 685
paste textarea "background-color var(--animation-ease)"
click at [647, 301] on div ".dash [ data-dash-theme = " dark " ] .dash-search__field.is--page :has ( input …" at bounding box center [901, 455] width 1201 height 685
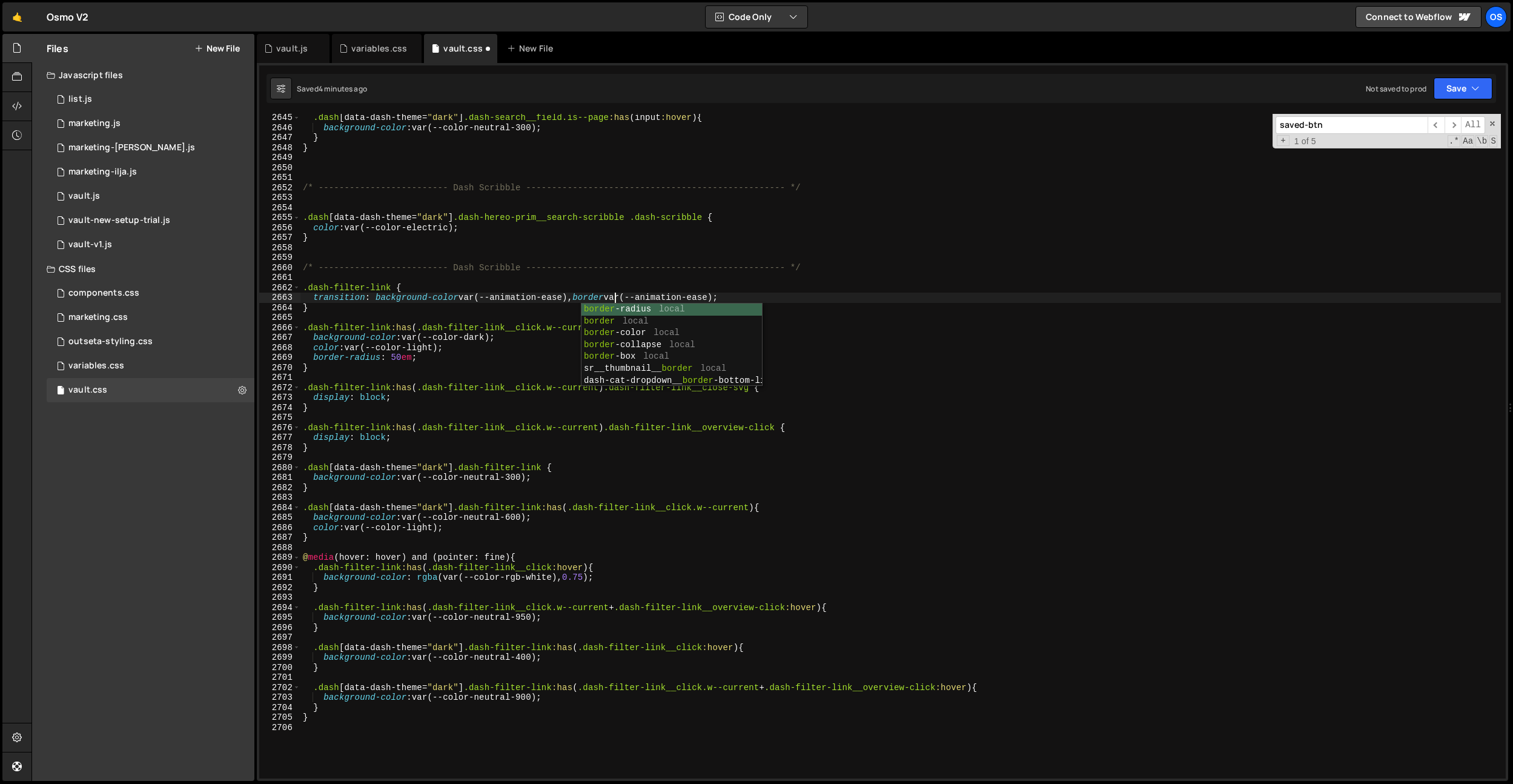
scroll to position [0, 22]
click at [788, 298] on div ".dash [ data-dash-theme = " dark " ] .dash-search__field.is--page :has ( input …" at bounding box center [901, 455] width 1201 height 685
click at [682, 341] on div ".dash [ data-dash-theme = " dark " ] .dash-search__field.is--page :has ( input …" at bounding box center [901, 455] width 1201 height 685
click at [562, 339] on div ".dash [ data-dash-theme = " dark " ] .dash-search__field.is--page :has ( input …" at bounding box center [901, 455] width 1201 height 685
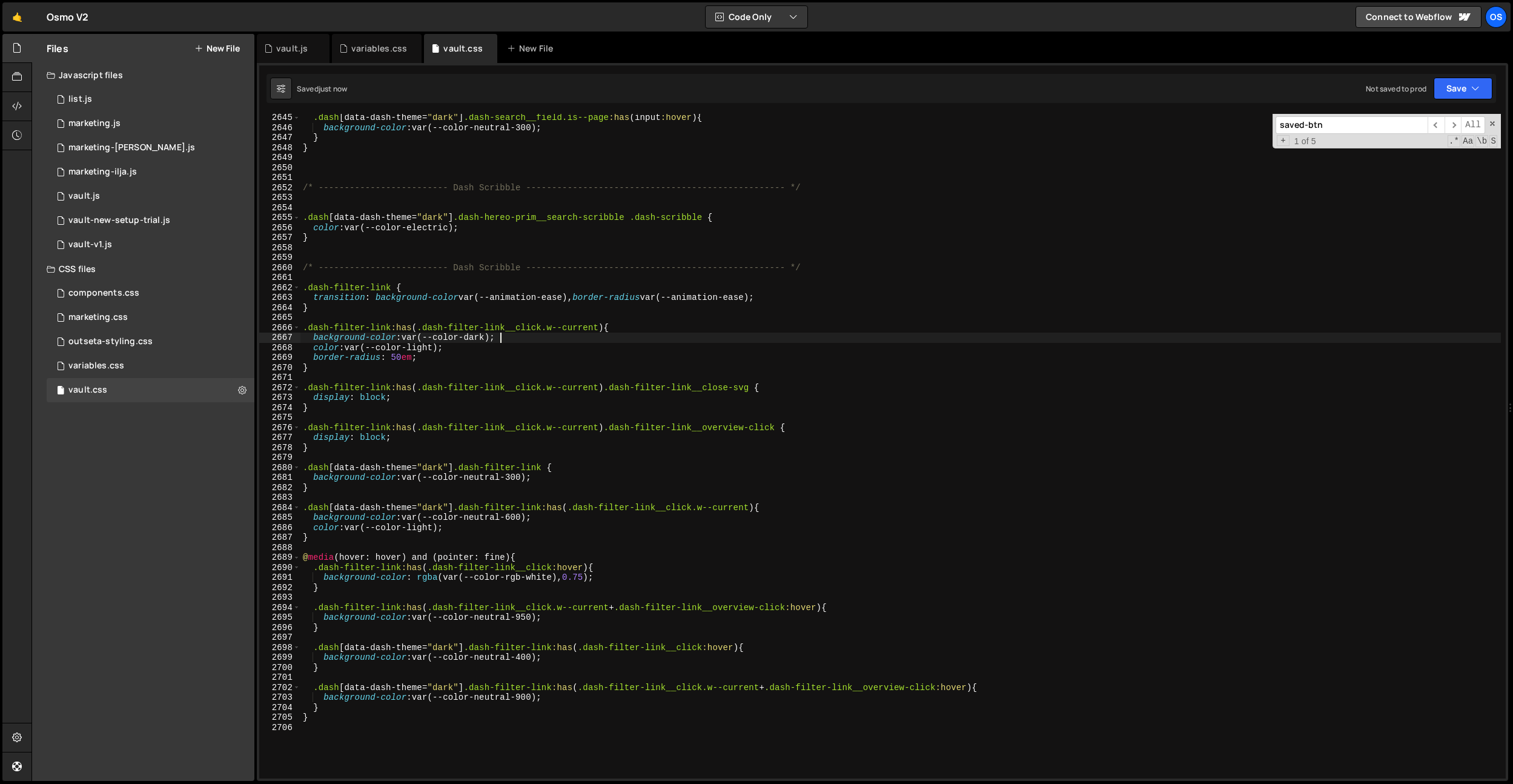
click at [739, 300] on div ".dash [ data-dash-theme = " dark " ] .dash-search__field.is--page :has ( input …" at bounding box center [901, 455] width 1201 height 685
click at [747, 298] on div ".dash [ data-dash-theme = " dark " ] .dash-search__field.is--page :has ( input …" at bounding box center [901, 455] width 1201 height 685
type textarea "transition: background-color var(--animation-ease), border-radius var(--animati…"
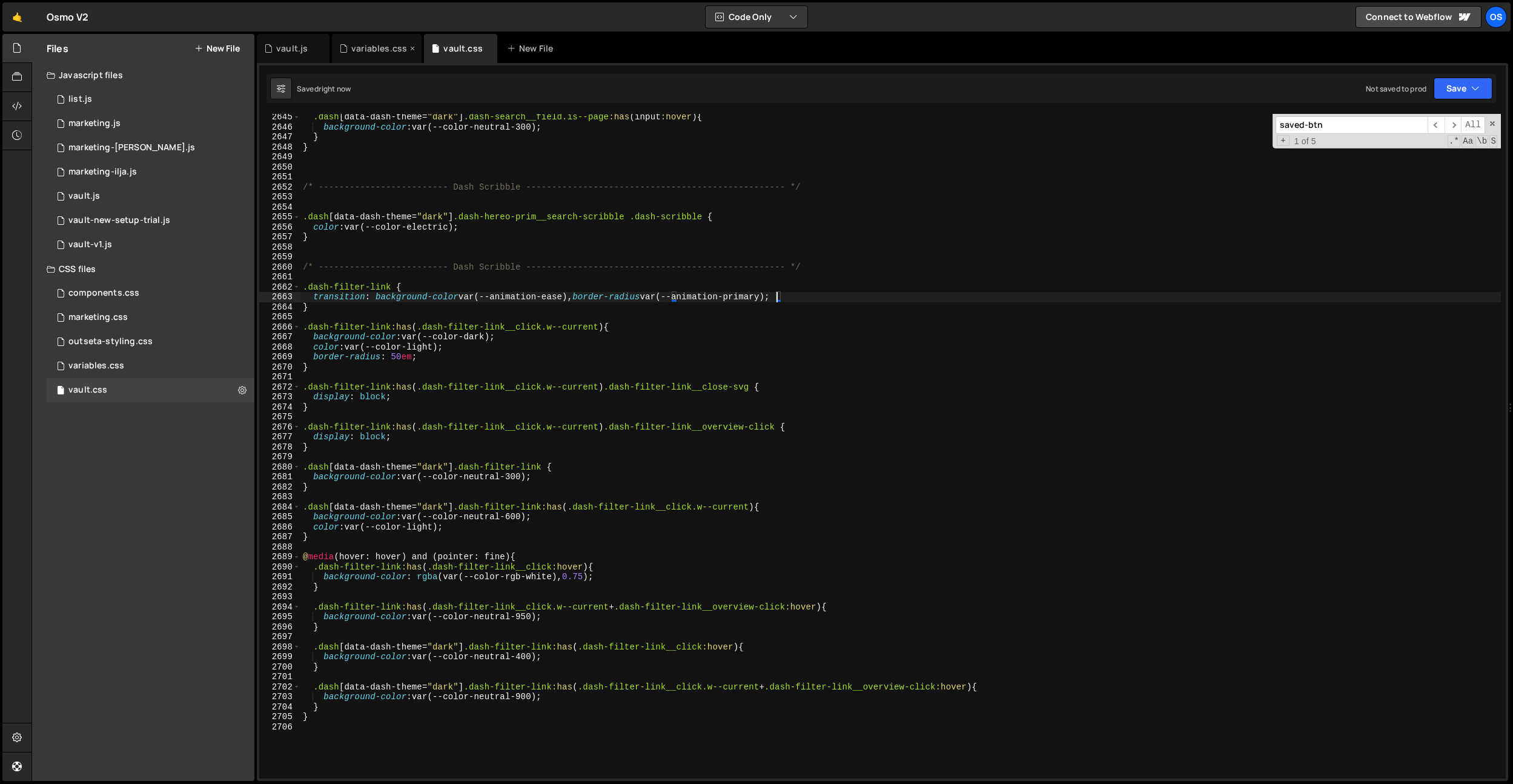
click at [355, 42] on div "variables.css" at bounding box center [379, 48] width 56 height 12
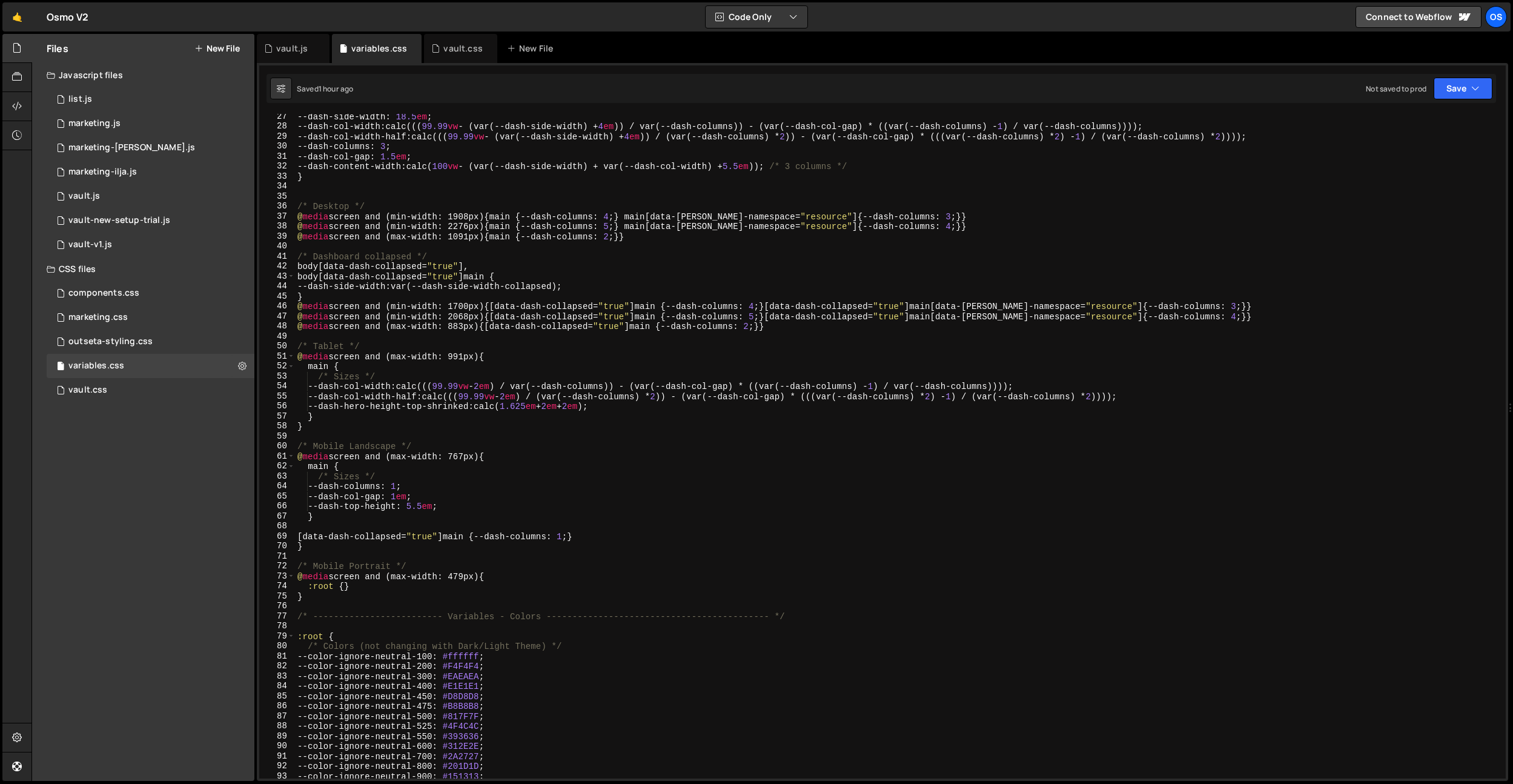
scroll to position [0, 0]
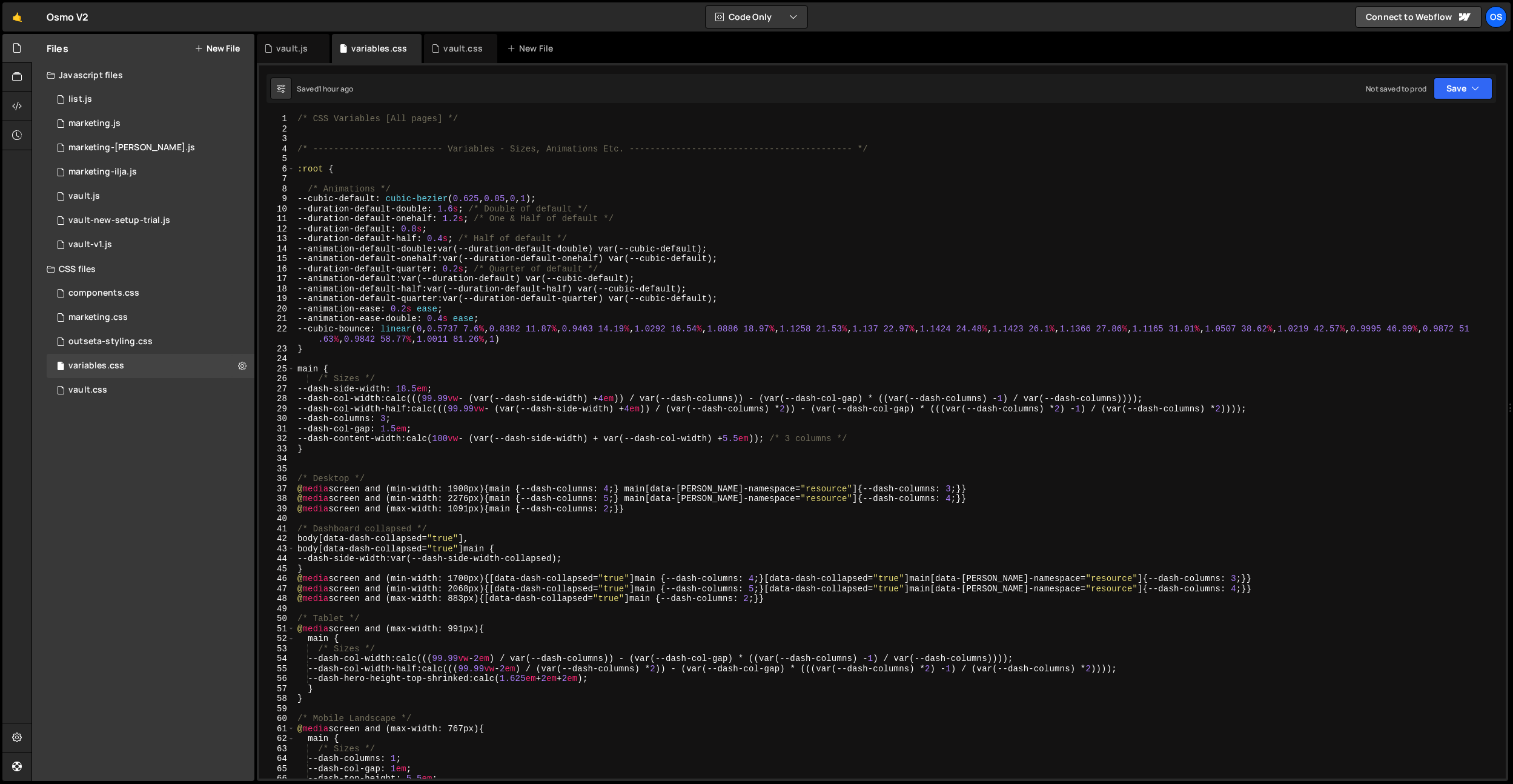
type textarea "--cubic-default: cubic-bezier(0.625, 0.05, 0, 1);"
click at [382, 199] on div "/* CSS Variables [All pages] */ /* ------------------------- Variables - Sizes,…" at bounding box center [898, 456] width 1206 height 685
click at [458, 52] on div "vault.css" at bounding box center [462, 48] width 39 height 12
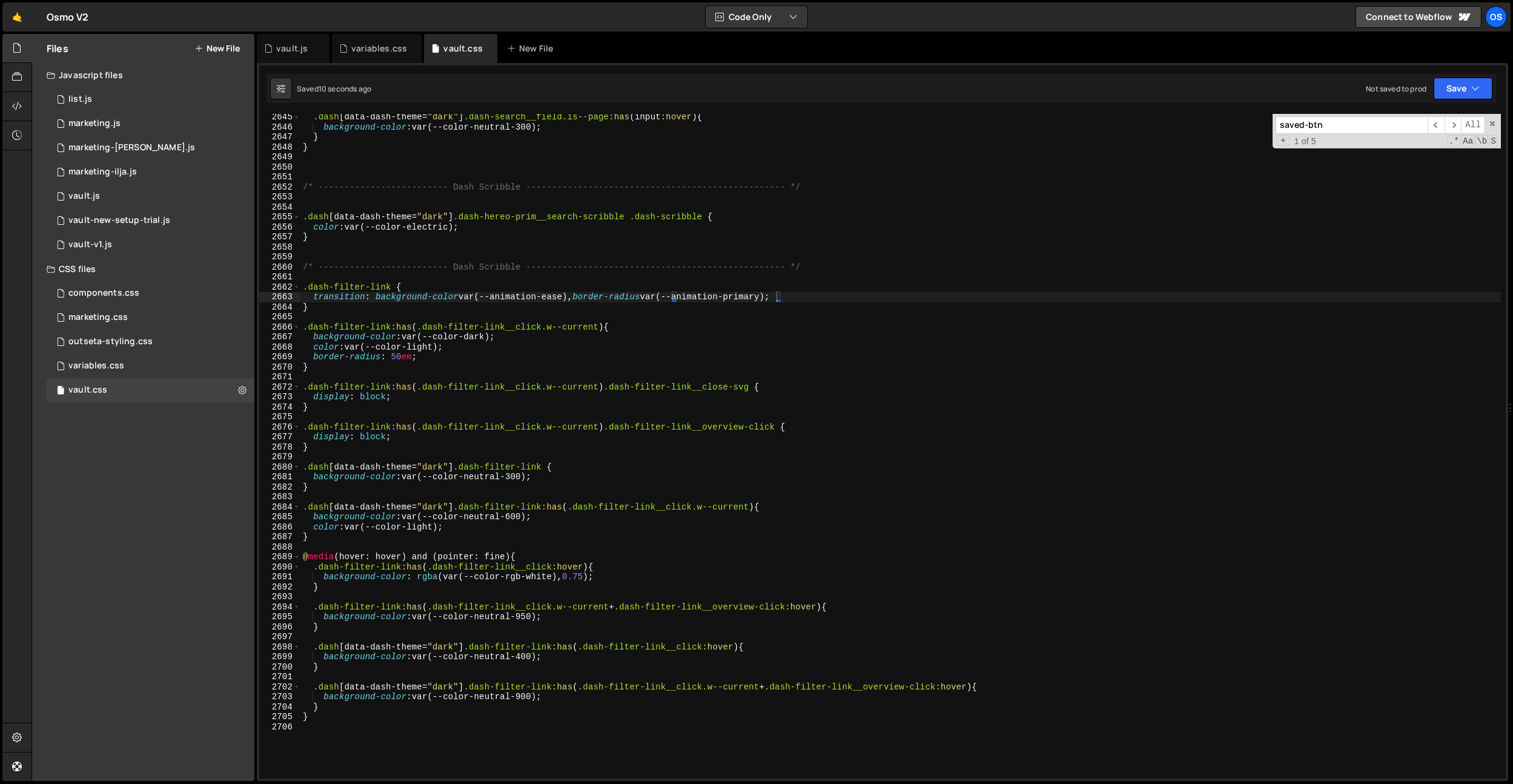
click at [756, 298] on div ".dash [ data-dash-theme = " dark " ] .dash-search__field.is--page :has ( input …" at bounding box center [901, 455] width 1201 height 685
click at [794, 267] on div ".dash [ data-dash-theme = " dark " ] .dash-search__field.is--page :has ( input …" at bounding box center [901, 455] width 1201 height 685
click at [759, 298] on div ".dash [ data-dash-theme = " dark " ] .dash-search__field.is--page :has ( input …" at bounding box center [901, 455] width 1201 height 685
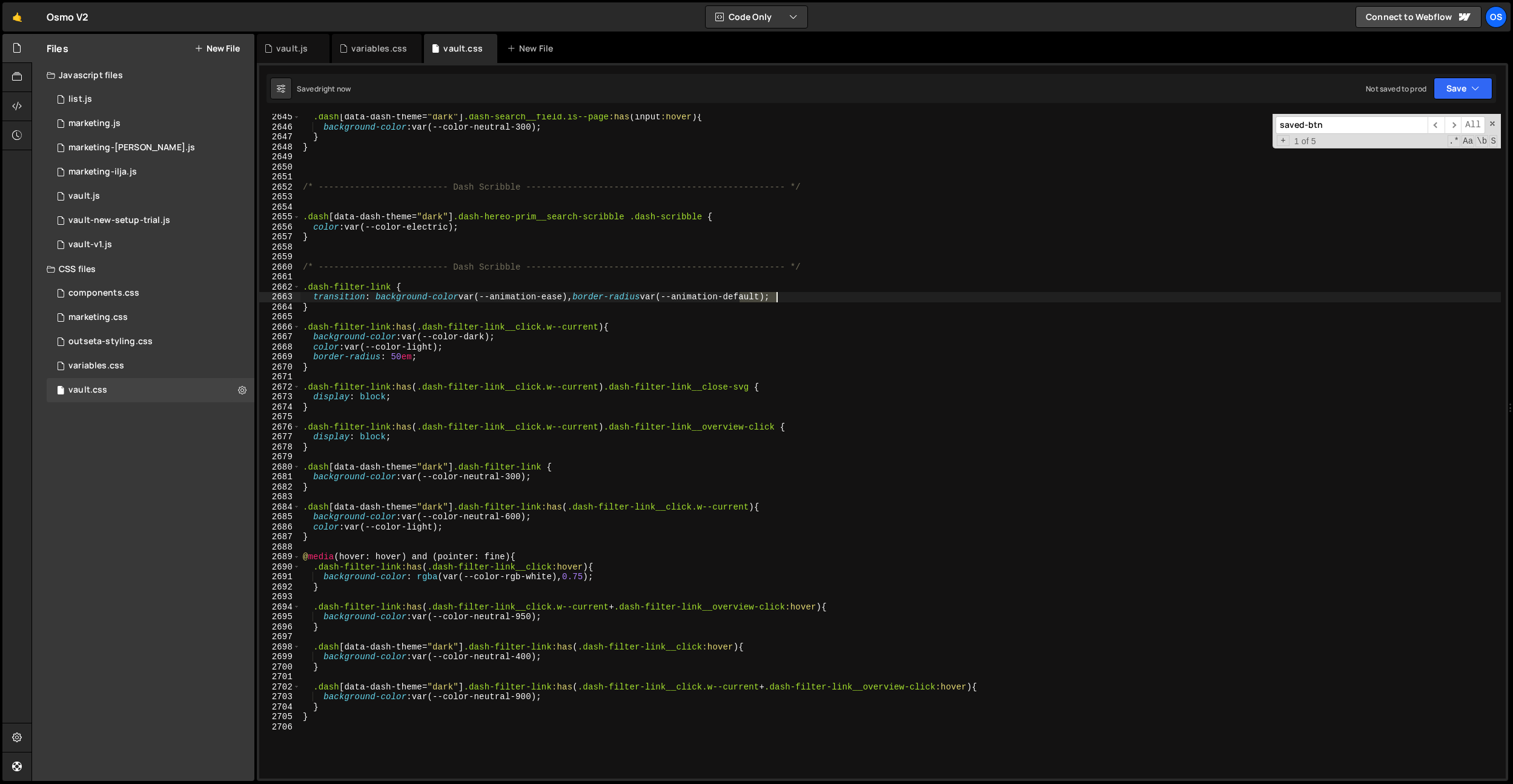
click at [759, 298] on div ".dash [ data-dash-theme = " dark " ] .dash-search__field.is--page :has ( input …" at bounding box center [901, 455] width 1201 height 685
click at [761, 266] on div ".dash [ data-dash-theme = " dark " ] .dash-search__field.is--page :has ( input …" at bounding box center [901, 455] width 1201 height 685
click at [659, 303] on div ".dash [ data-dash-theme = " dark " ] .dash-search__field.is--page :has ( input …" at bounding box center [901, 455] width 1201 height 685
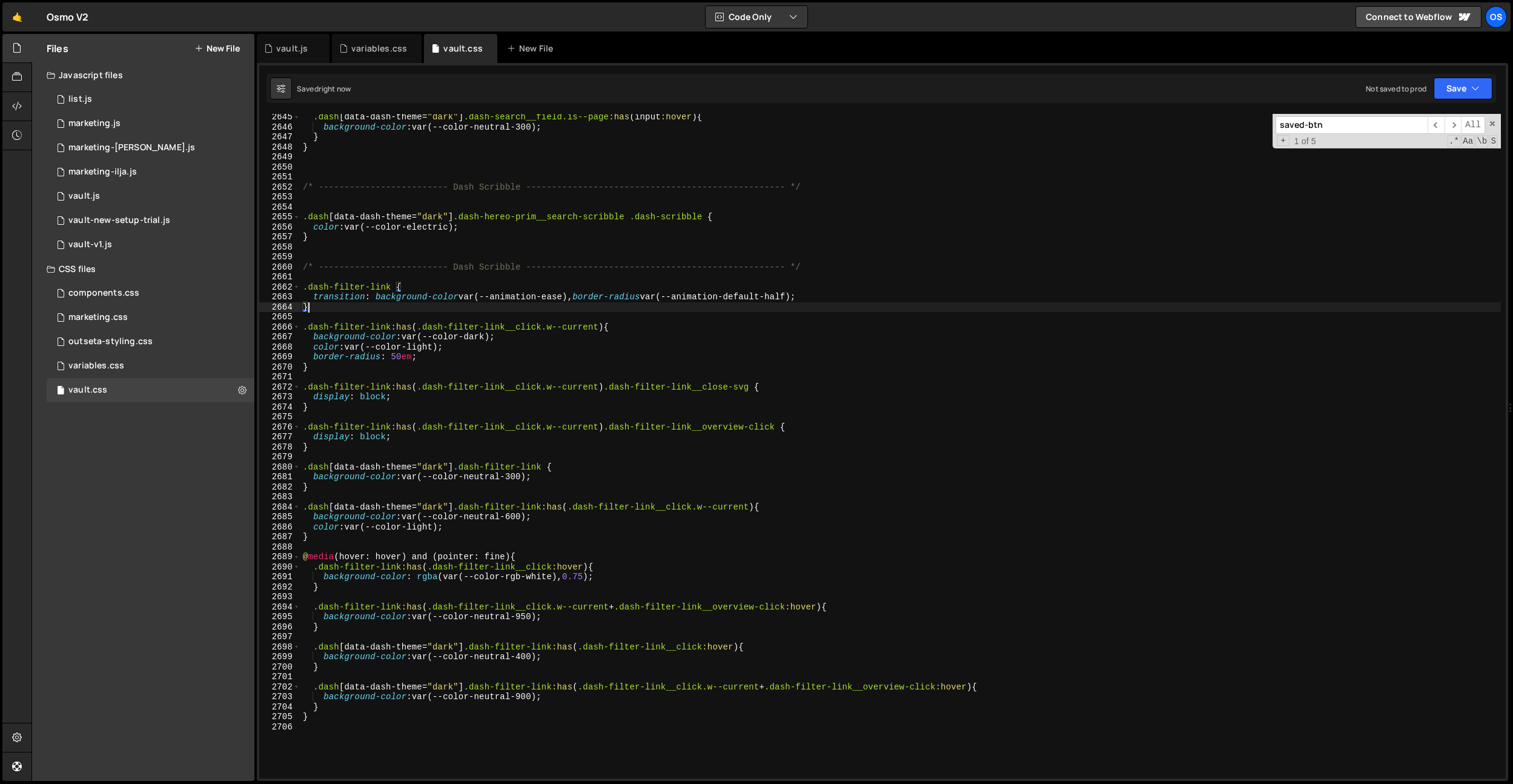
click at [659, 307] on div ".dash [ data-dash-theme = " dark " ] .dash-search__field.is--page :has ( input …" at bounding box center [901, 455] width 1201 height 685
drag, startPoint x: 417, startPoint y: 356, endPoint x: 314, endPoint y: 357, distance: 103.0
click at [312, 357] on div ".dash [ data-dash-theme = " dark " ] .dash-search__field.is--page :has ( input …" at bounding box center [901, 455] width 1201 height 685
click at [489, 528] on div ".dash [ data-dash-theme = " dark " ] .dash-search__field.is--page :has ( input …" at bounding box center [901, 455] width 1201 height 685
click at [631, 573] on div ".dash [ data-dash-theme = " dark " ] .dash-search__field.is--page :has ( input …" at bounding box center [901, 455] width 1201 height 685
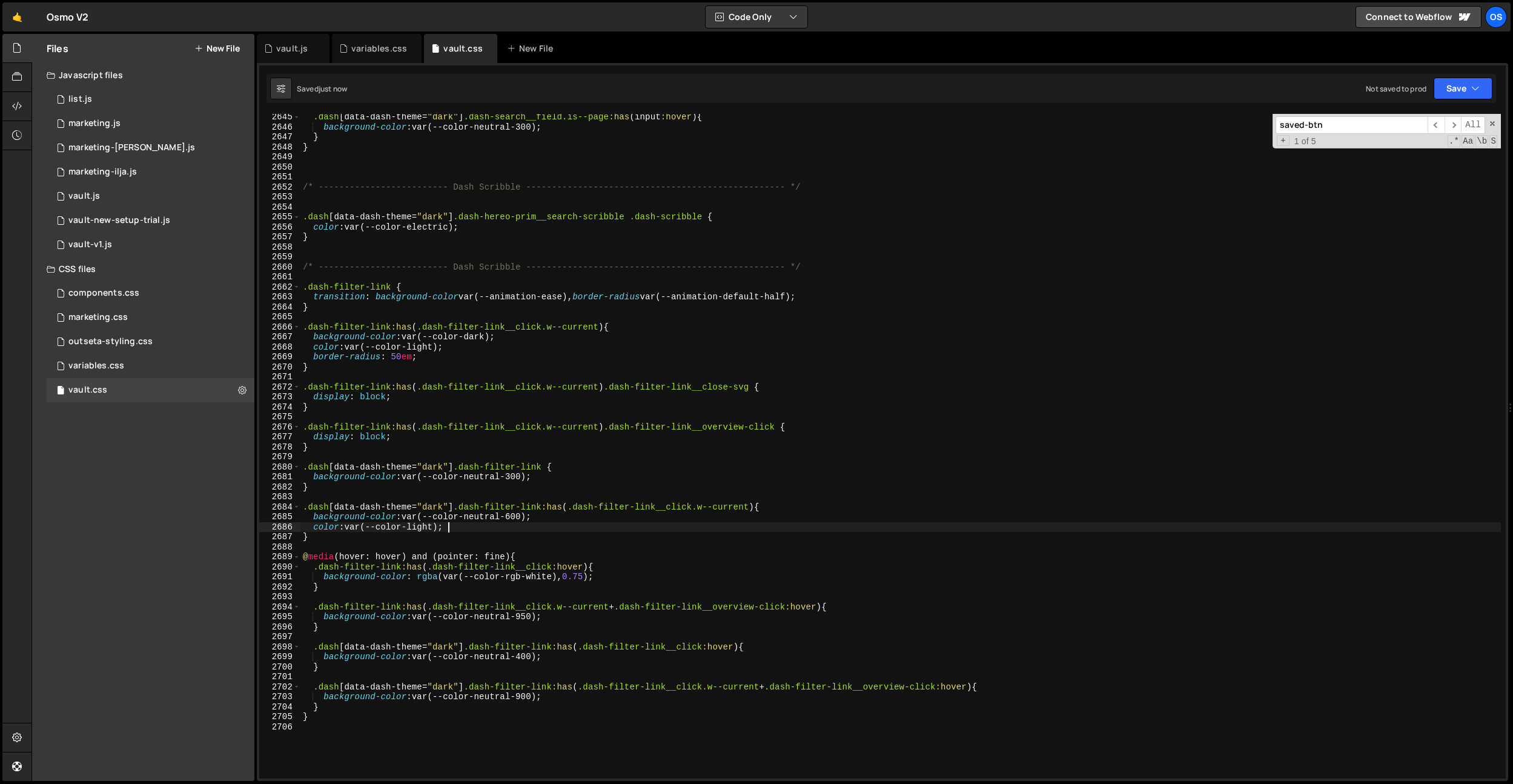
type textarea "background-color: rgba(var(--color-rgb-white), 0.75);"
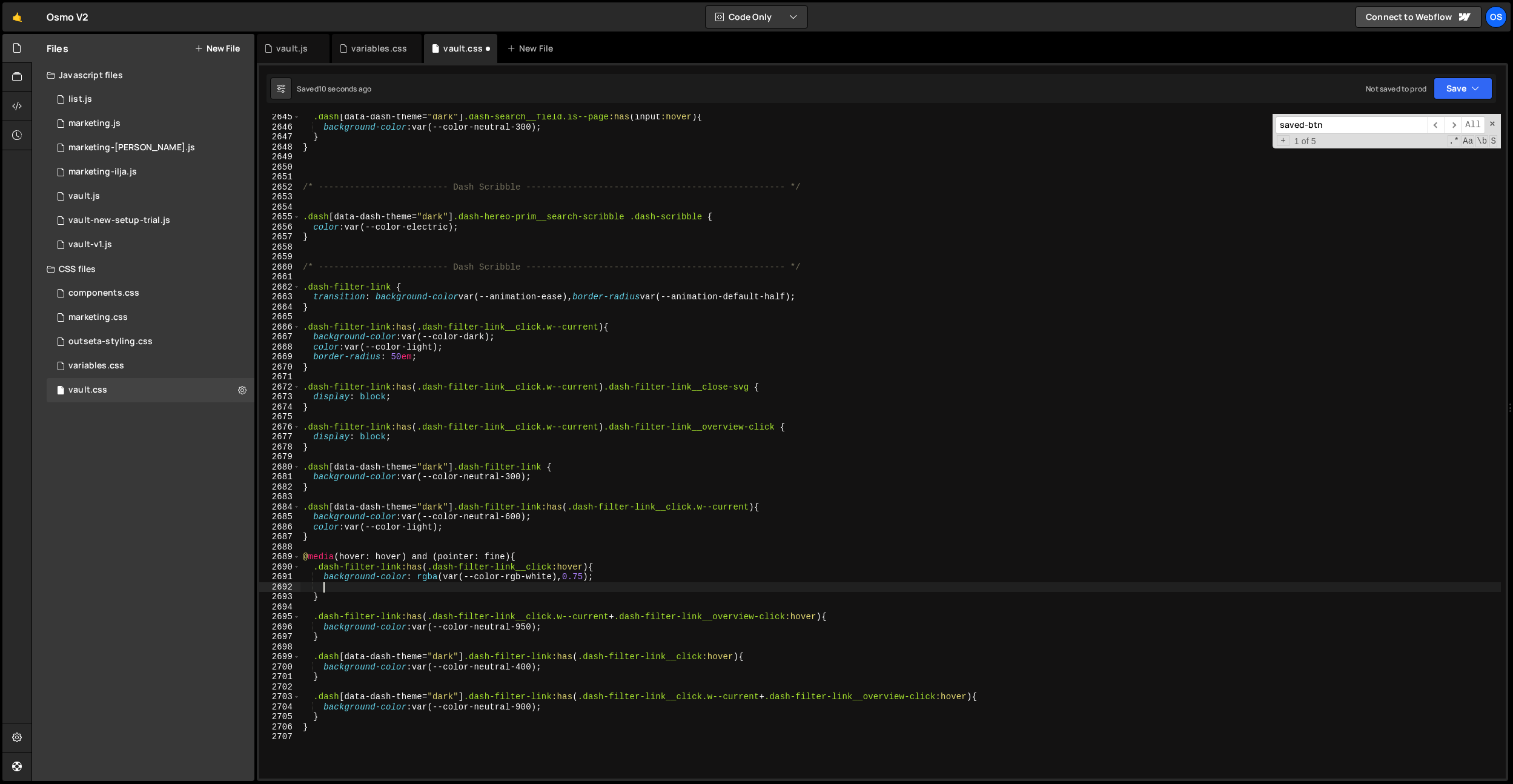
paste textarea "border-radius: 50em;"
click at [612, 630] on div ".dash [ data-dash-theme = " dark " ] .dash-search__field.is--page :has ( input …" at bounding box center [901, 455] width 1201 height 685
click at [607, 670] on div ".dash [ data-dash-theme = " dark " ] .dash-search__field.is--page :has ( input …" at bounding box center [901, 455] width 1201 height 685
type textarea "background-color: var(--color-neutral-400);"
paste textarea "border-radius: 50em;"
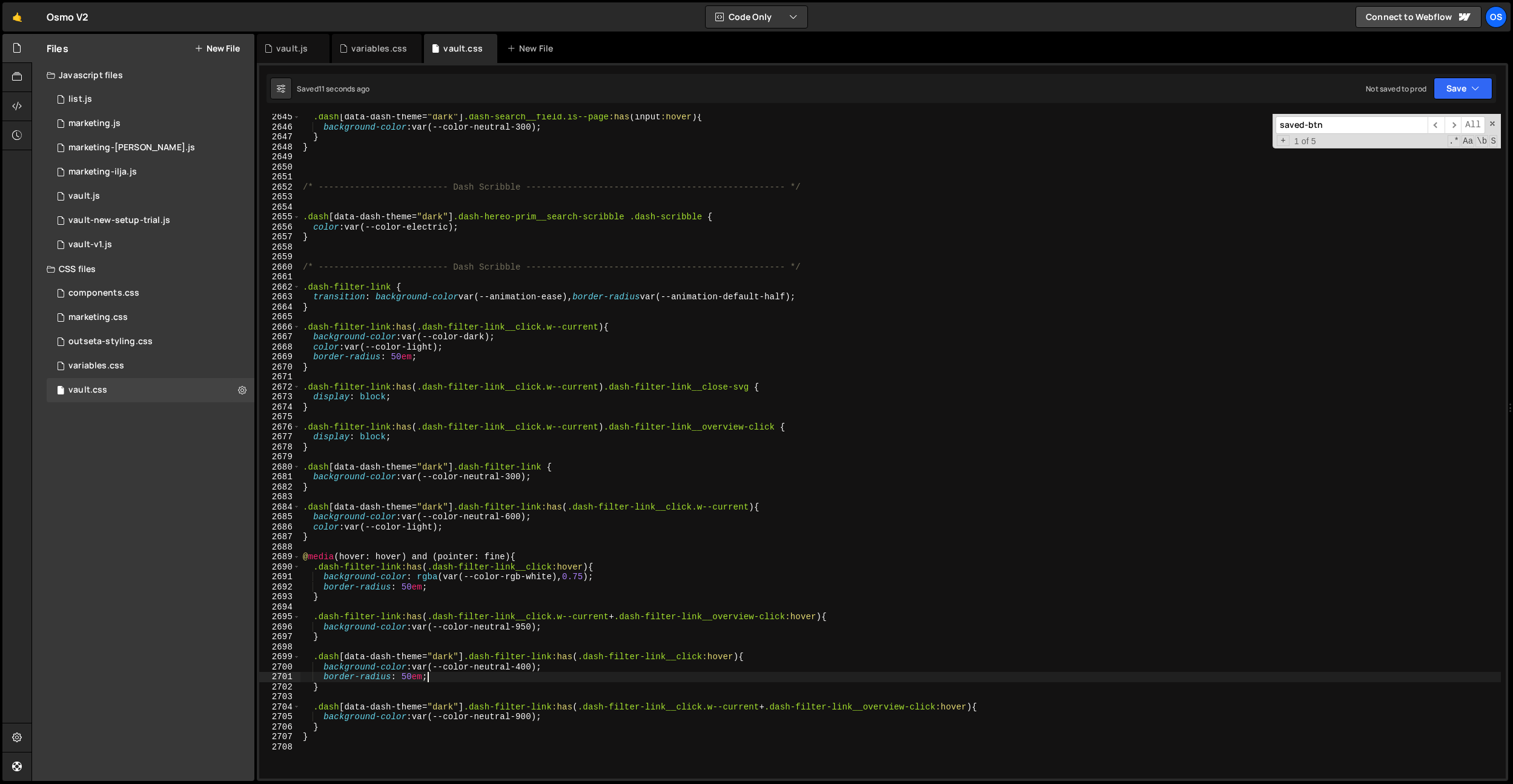
click at [790, 296] on div ".dash [ data-dash-theme = " dark " ] .dash-search__field.is--page :has ( input …" at bounding box center [901, 455] width 1201 height 685
click at [782, 310] on div "--animation-de fault-half local --animation-de fault local --animation- ease- d…" at bounding box center [764, 332] width 180 height 60
type textarea "transition: background-color var(--animation-ease), border-radius va--animation…"
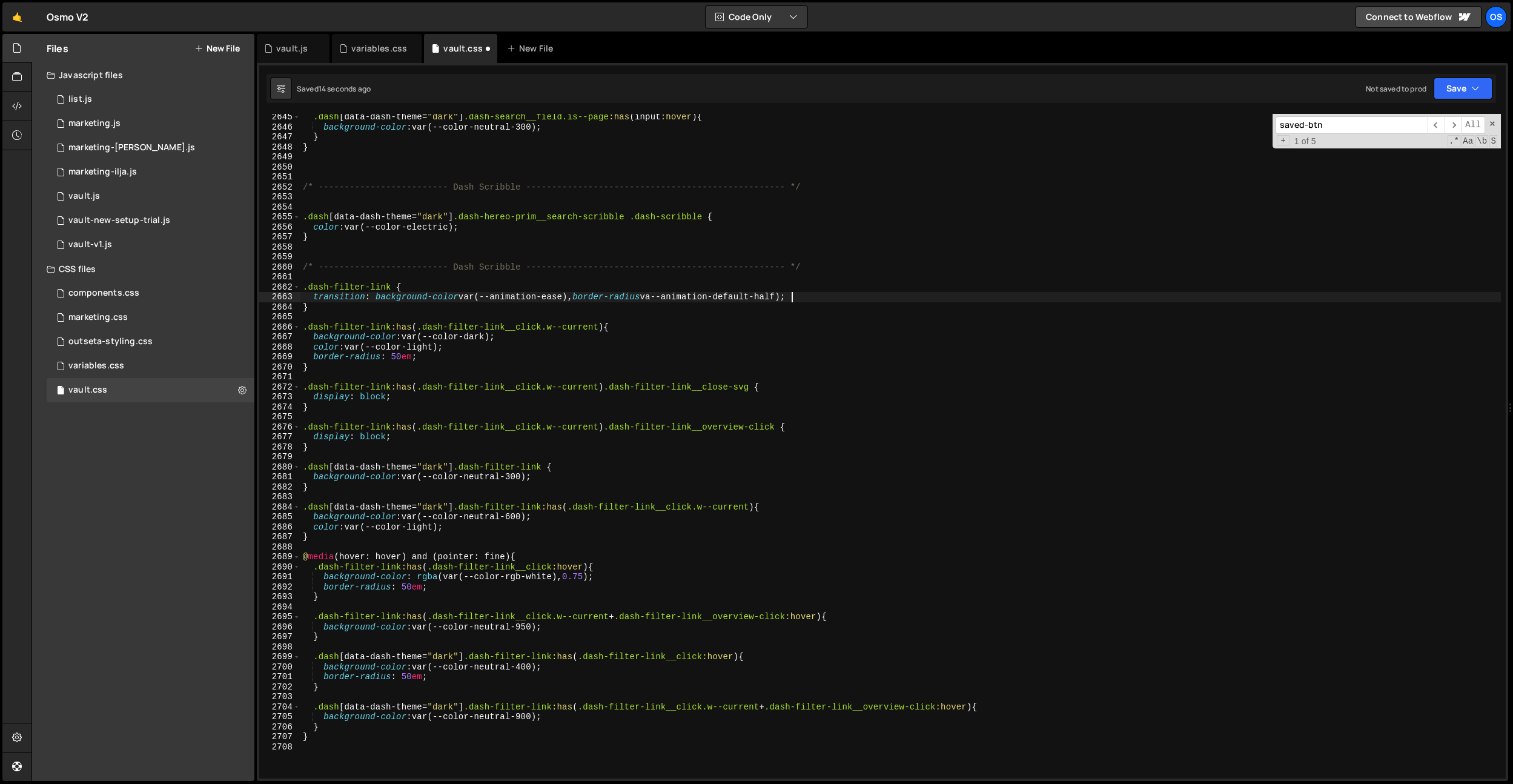
click at [811, 277] on div ".dash [ data-dash-theme = " dark " ] .dash-search__field.is--page :has ( input …" at bounding box center [901, 455] width 1201 height 685
click at [758, 307] on div ".dash [ data-dash-theme = " dark " ] .dash-search__field.is--page :has ( input …" at bounding box center [901, 455] width 1201 height 685
click at [775, 310] on div ".dash [ data-dash-theme = " dark " ] .dash-search__field.is--page :has ( input …" at bounding box center [901, 455] width 1201 height 685
drag, startPoint x: 656, startPoint y: 297, endPoint x: 806, endPoint y: 295, distance: 150.0
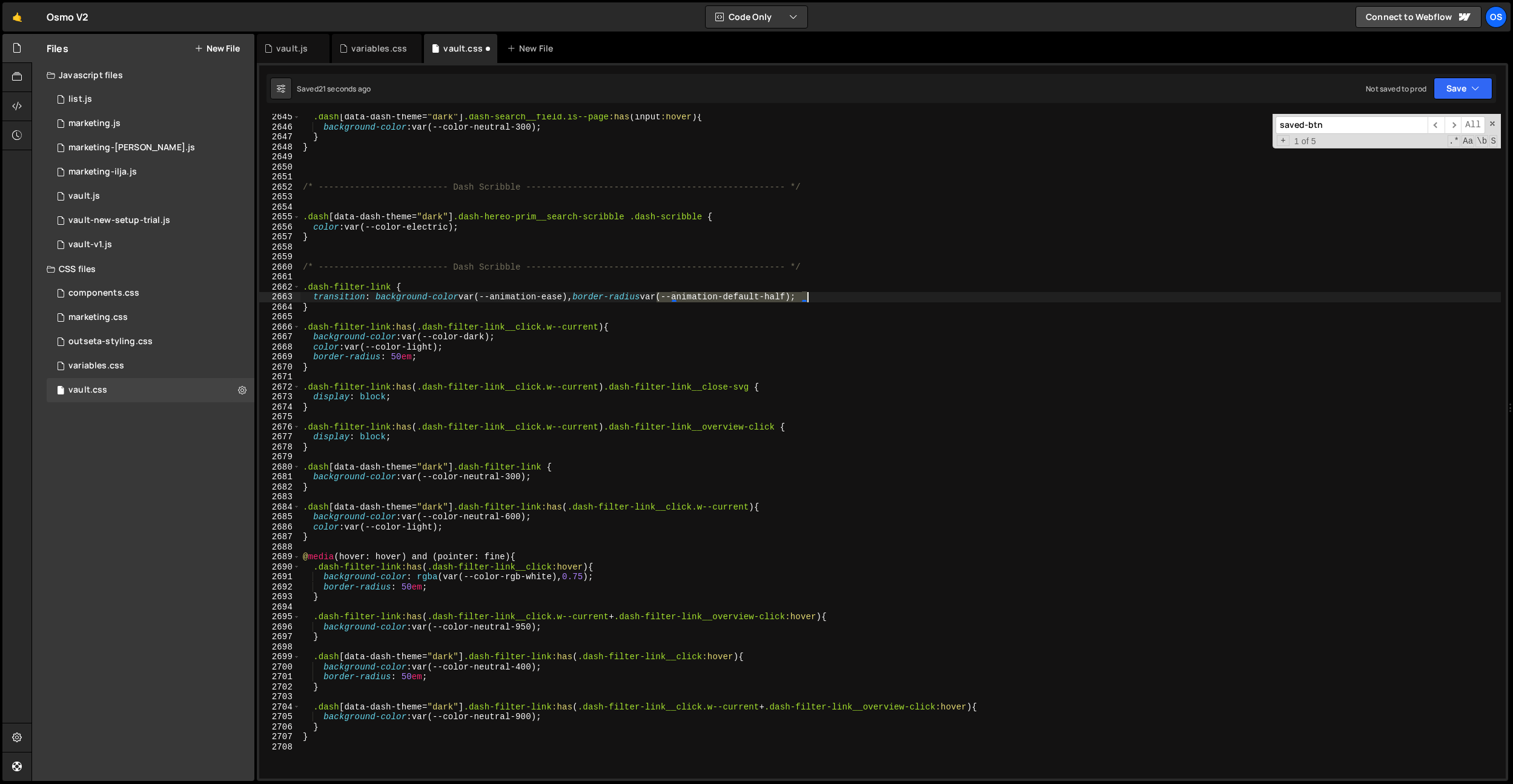
click at [806, 295] on div ".dash [ data-dash-theme = " dark " ] .dash-search__field.is--page :has ( input …" at bounding box center [901, 455] width 1201 height 685
drag, startPoint x: 572, startPoint y: 295, endPoint x: 465, endPoint y: 308, distance: 107.8
click at [465, 296] on div ".dash [ data-dash-theme = " dark " ] .dash-search__field.is--page :has ( input …" at bounding box center [901, 455] width 1201 height 685
paste textarea "default-half"
type textarea "transition: background-color var(--animation-default-half), border-radius var(-…"
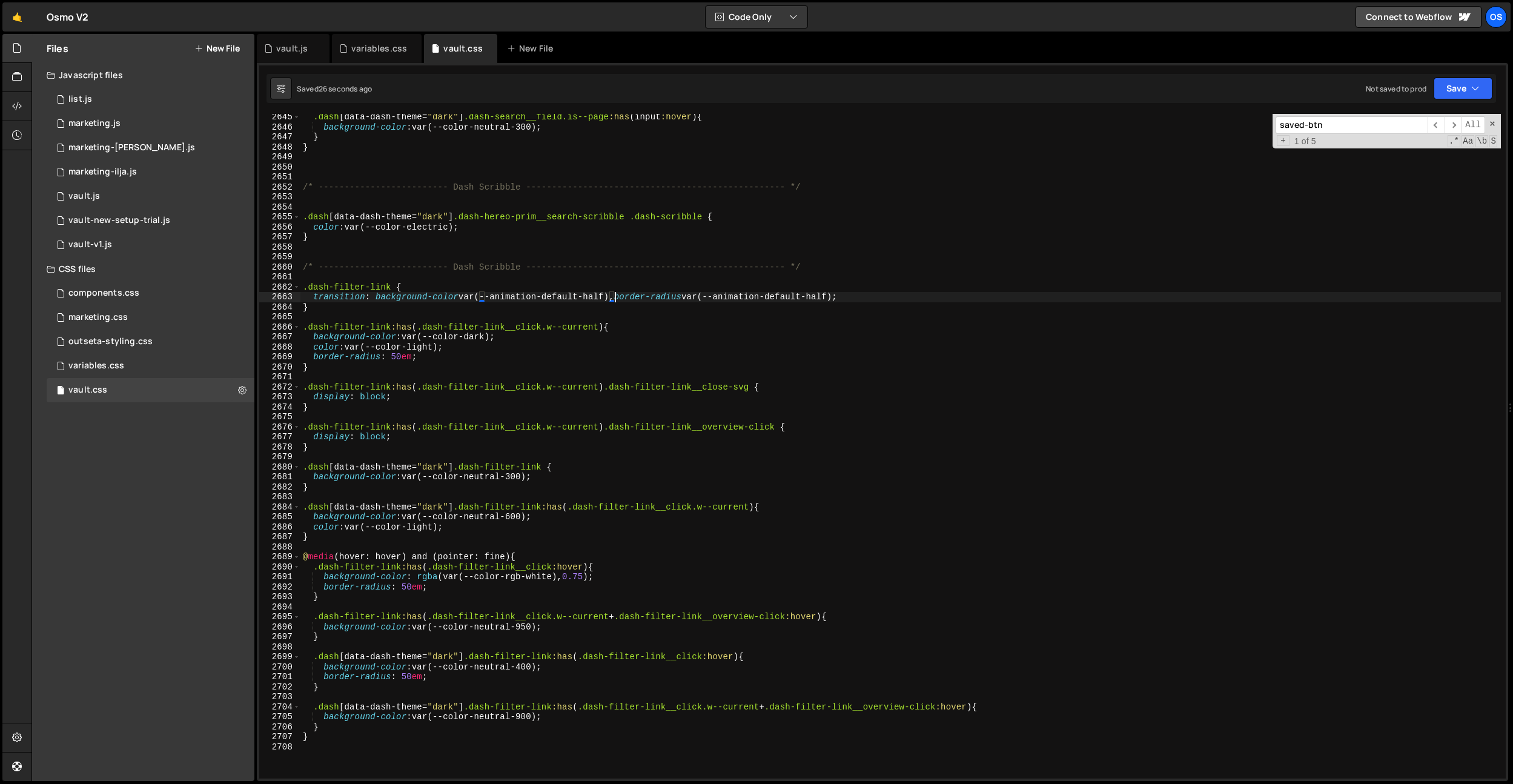
click at [846, 294] on div ".dash [ data-dash-theme = " dark " ] .dash-search__field.is--page :has ( input …" at bounding box center [901, 455] width 1201 height 685
click at [859, 294] on div ".dash [ data-dash-theme = " dark " ] .dash-search__field.is--page :has ( input …" at bounding box center [901, 455] width 1201 height 685
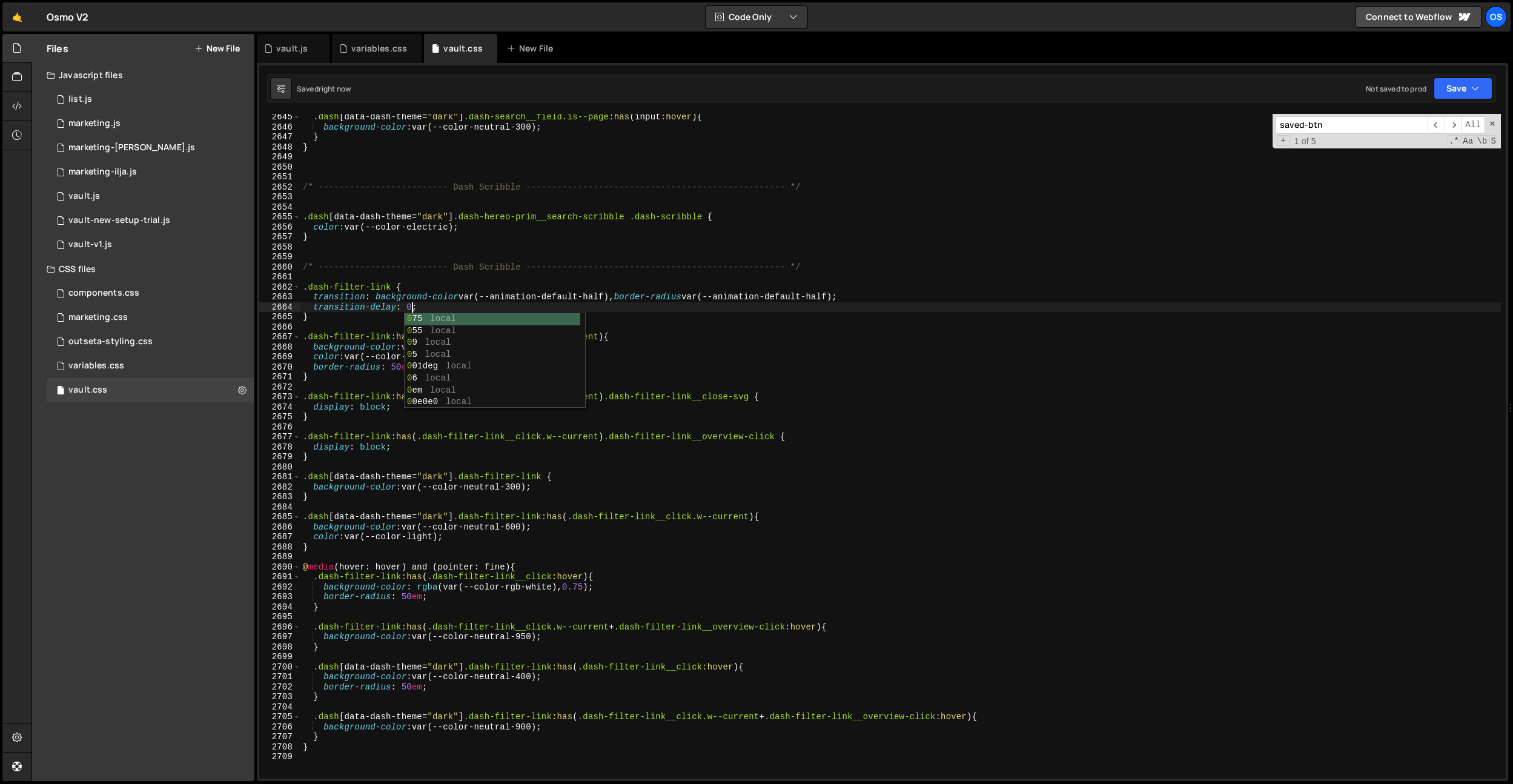
scroll to position [0, 7]
type textarea "transition-delay: 0s;"
click at [831, 259] on div ".dash [ data-dash-theme = " dark " ] .dash-search__field.is--page :has ( input …" at bounding box center [901, 455] width 1201 height 685
drag, startPoint x: 394, startPoint y: 399, endPoint x: 393, endPoint y: 384, distance: 15.0
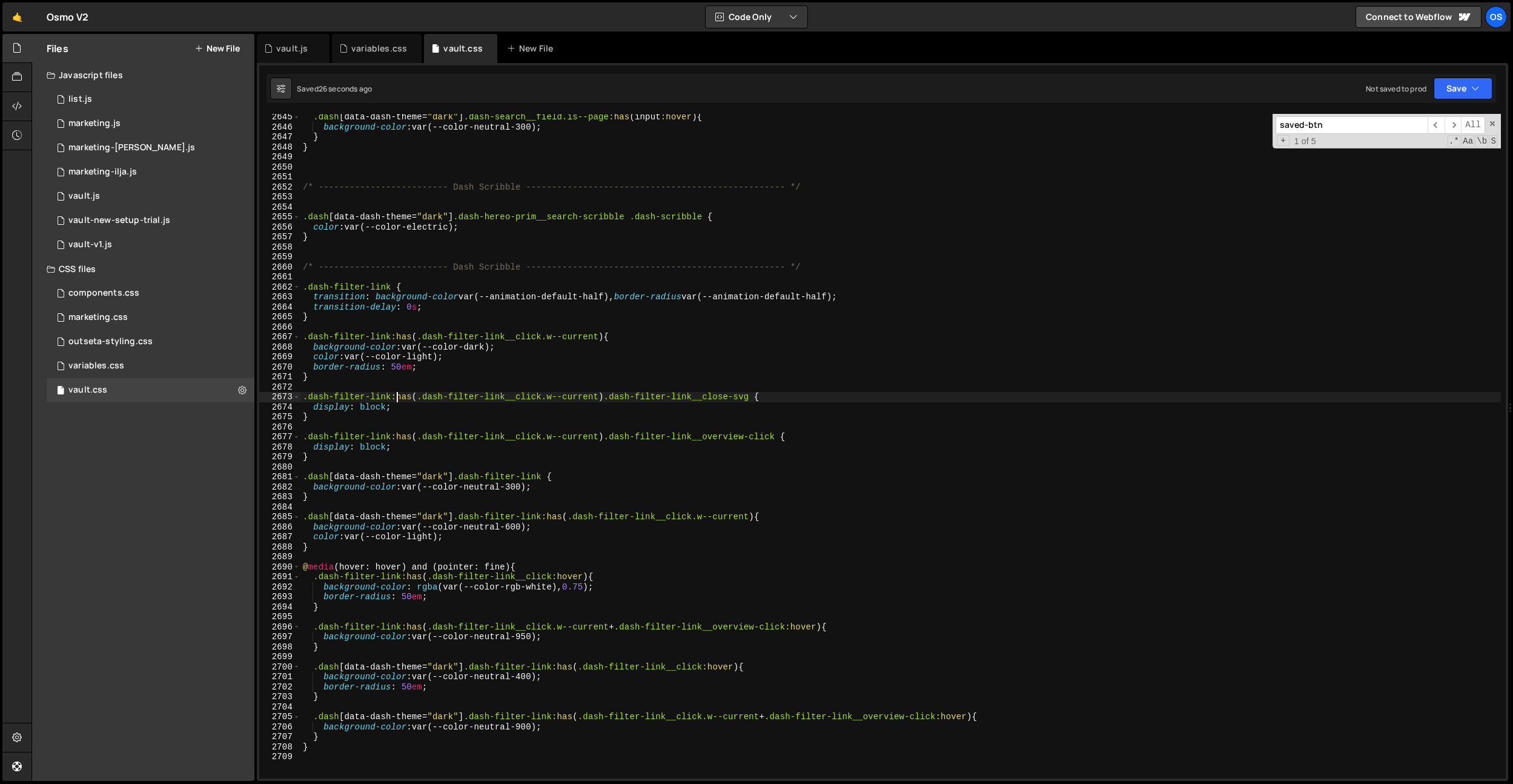
click at [393, 398] on div ".dash [ data-dash-theme = " dark " ] .dash-search__field.is--page :has ( input …" at bounding box center [901, 455] width 1201 height 685
drag, startPoint x: 627, startPoint y: 381, endPoint x: 431, endPoint y: 377, distance: 196.0
click at [627, 381] on div ".dash [ data-dash-theme = " dark " ] .dash-search__field.is--page :has ( input …" at bounding box center [901, 455] width 1201 height 685
click at [405, 370] on div ".dash [ data-dash-theme = " dark " ] .dash-search__field.is--page :has ( input …" at bounding box center [901, 455] width 1201 height 685
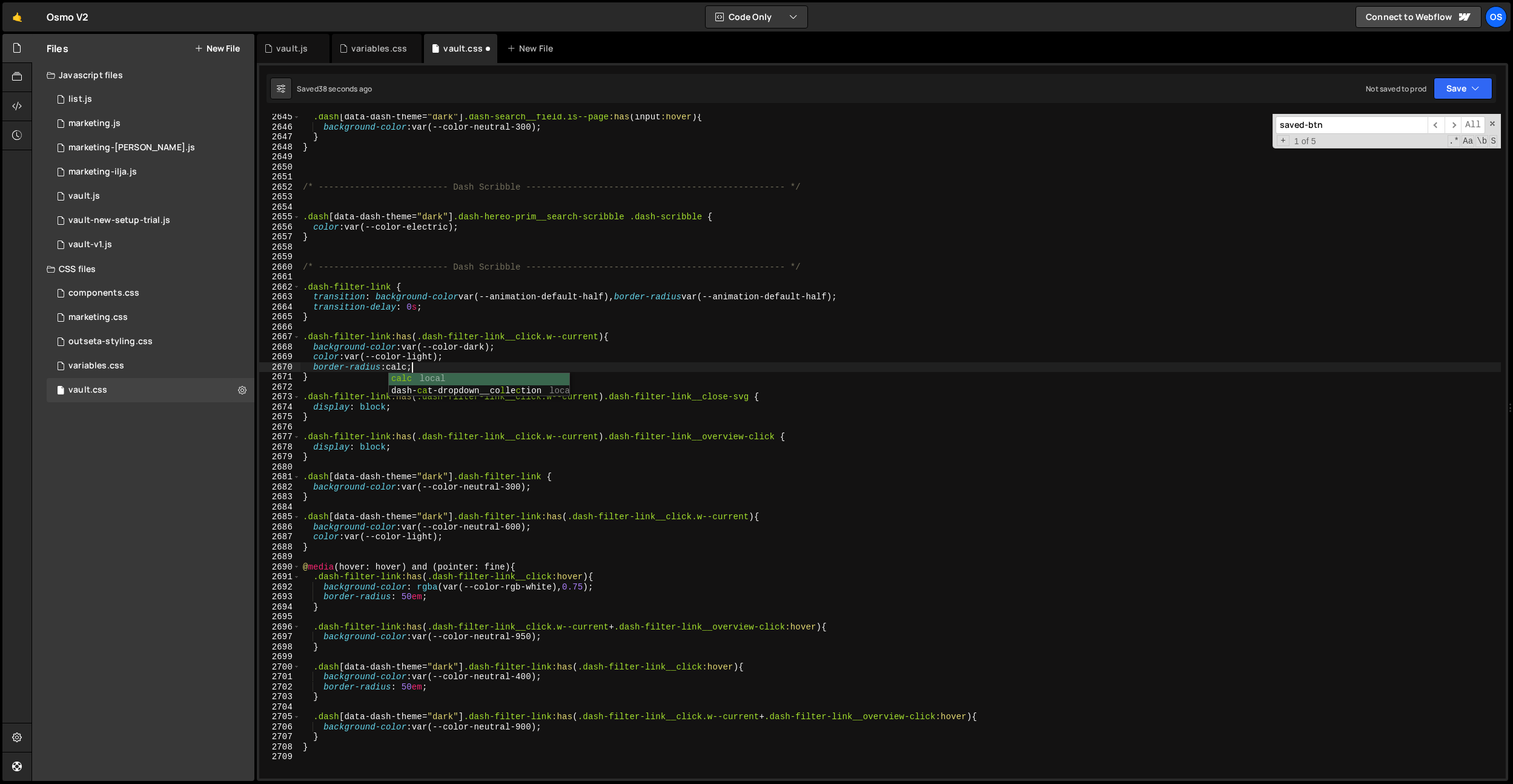
scroll to position [0, 7]
paste textarea "2.125)"
drag, startPoint x: 504, startPoint y: 367, endPoint x: 391, endPoint y: 366, distance: 113.0
click at [391, 366] on div ".dash [ data-dash-theme = " dark " ] .dash-search__field.is--page :has ( input …" at bounding box center [901, 455] width 1201 height 685
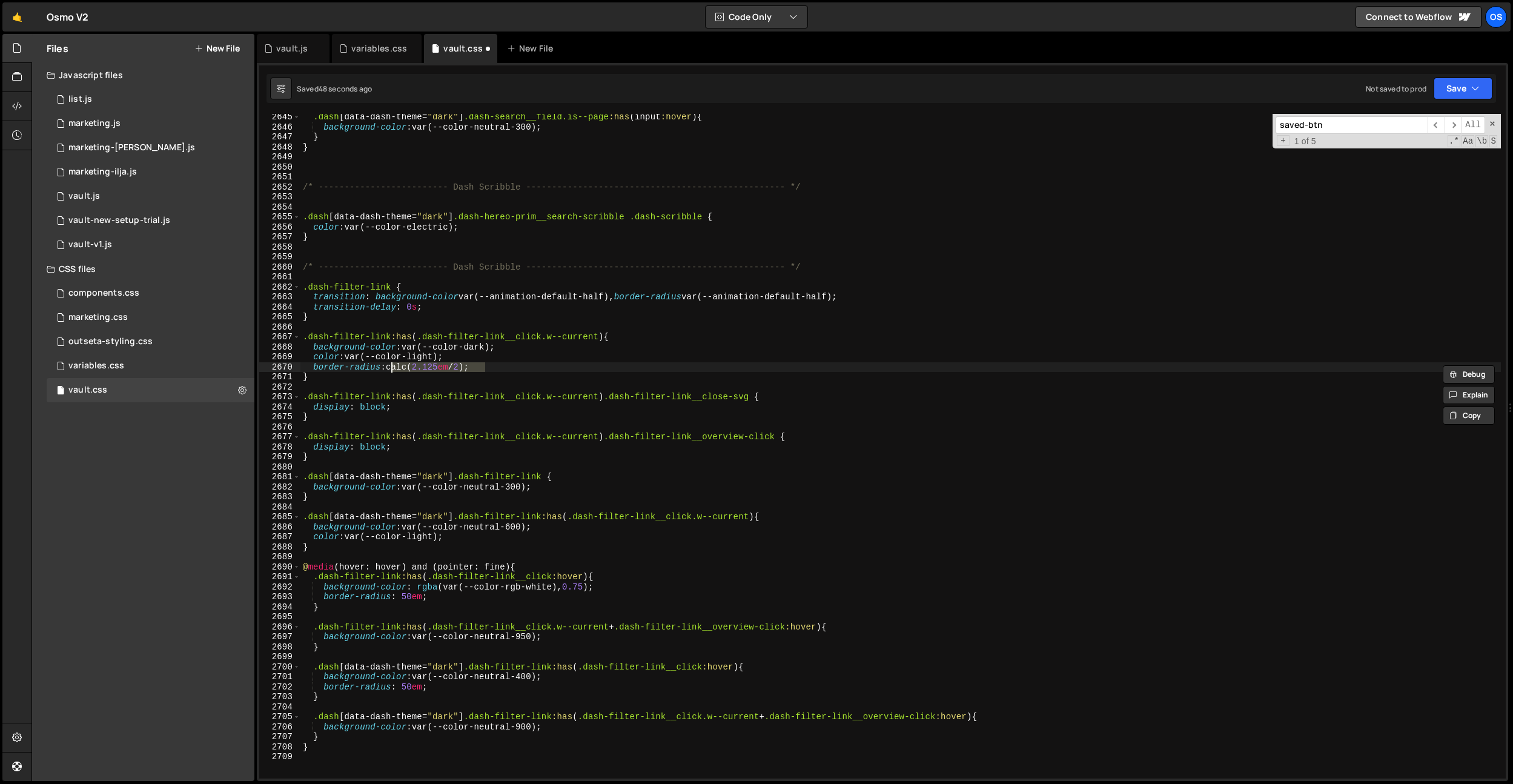
click at [499, 359] on div ".dash [ data-dash-theme = " dark " ] .dash-search__field.is--page :has ( input …" at bounding box center [901, 455] width 1201 height 685
drag, startPoint x: 499, startPoint y: 364, endPoint x: 390, endPoint y: 365, distance: 109.0
click at [390, 365] on div ".dash [ data-dash-theme = " dark " ] .dash-search__field.is--page :has ( input …" at bounding box center [901, 455] width 1201 height 685
drag, startPoint x: 403, startPoint y: 599, endPoint x: 426, endPoint y: 627, distance: 36.2
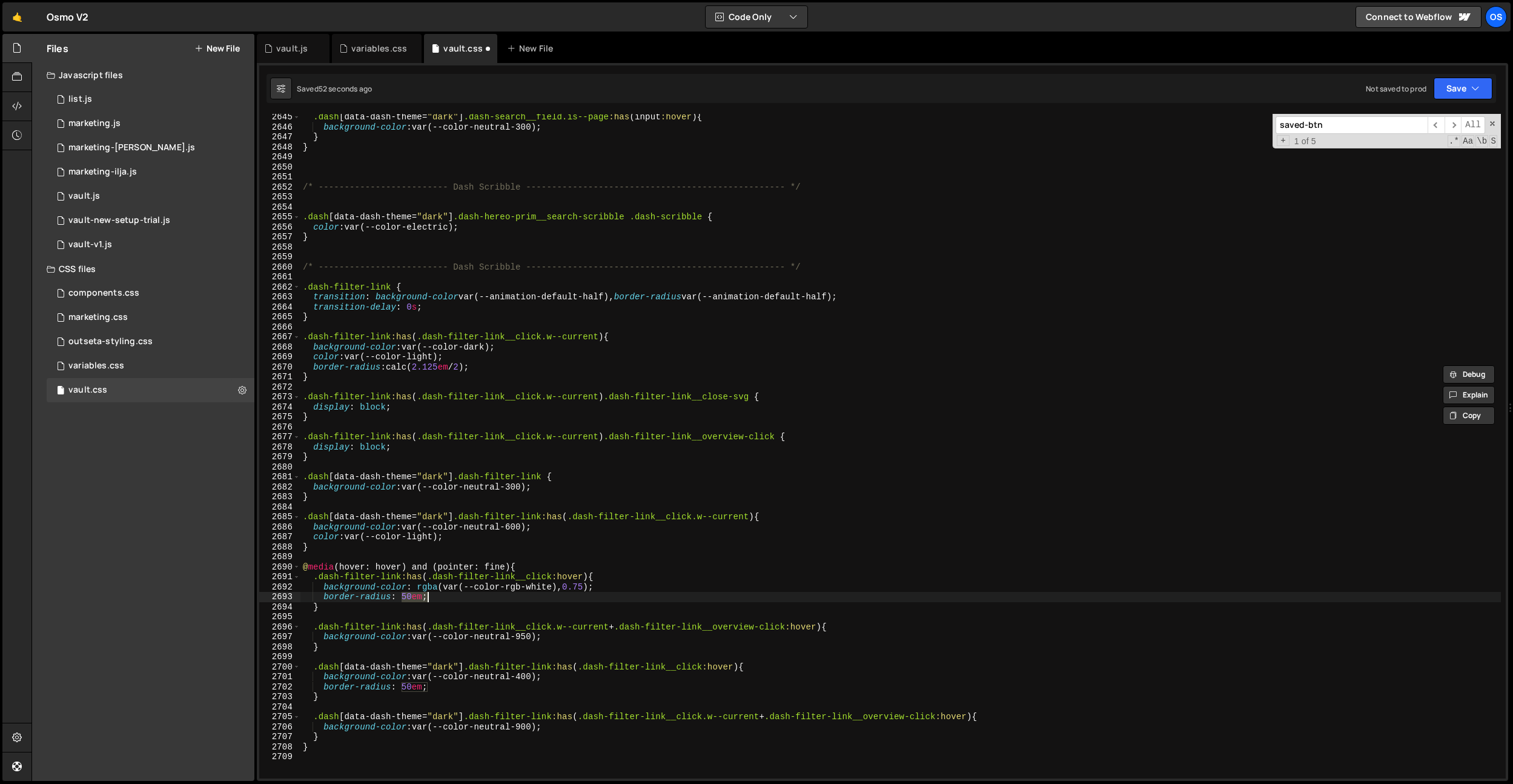
click at [432, 597] on div ".dash [ data-dash-theme = " dark " ] .dash-search__field.is--page :has ( input …" at bounding box center [901, 455] width 1201 height 685
paste textarea "calc(2.125em / 2)"
drag, startPoint x: 404, startPoint y: 688, endPoint x: 432, endPoint y: 685, distance: 28.2
click at [432, 685] on div ".dash [ data-dash-theme = " dark " ] .dash-search__field.is--page :has ( input …" at bounding box center [901, 455] width 1201 height 685
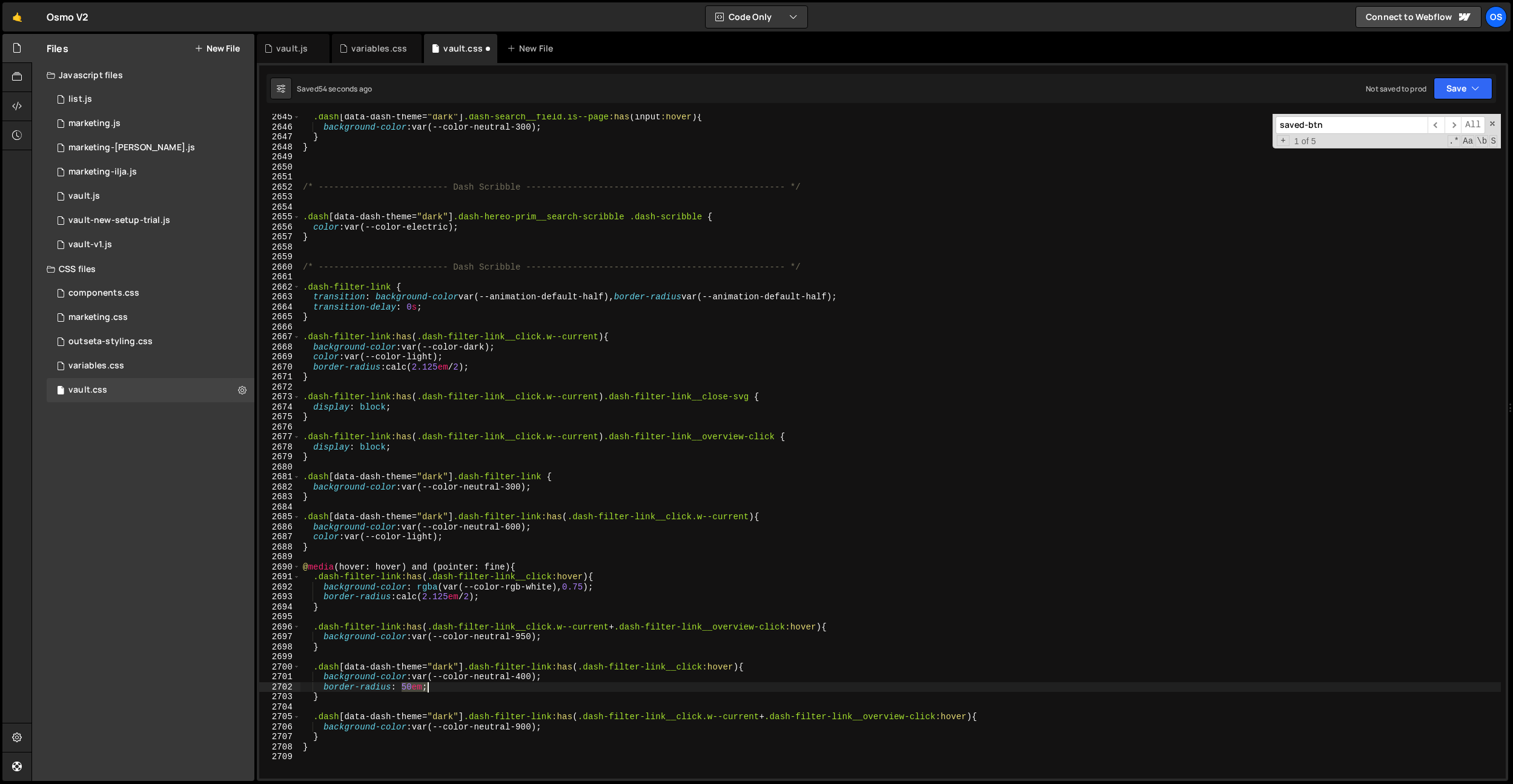
paste textarea "calc(2.125em / 2)"
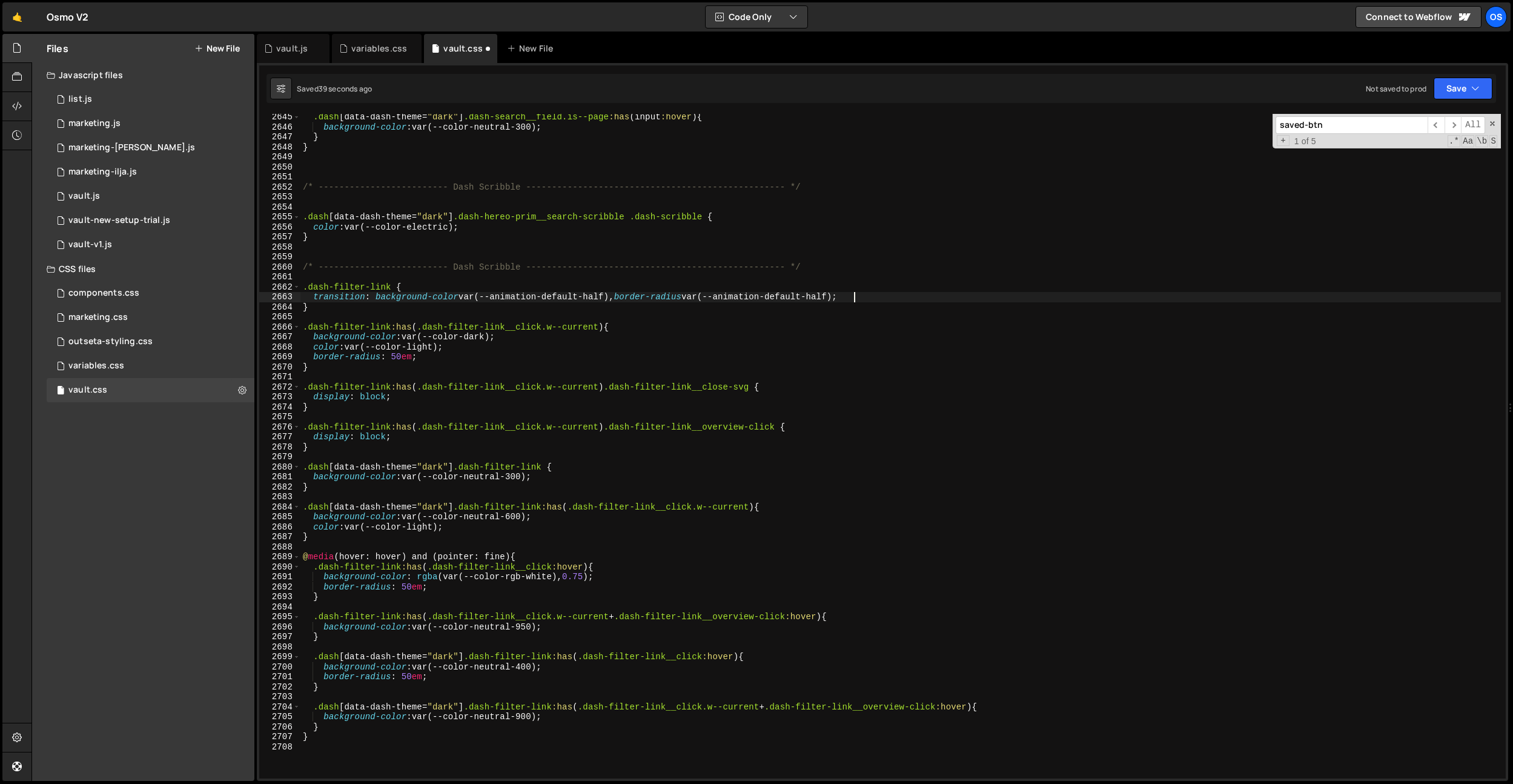
type textarea "transition: background-color var(--animation-ease), border-radius var(--animati…"
type textarea "background-color: var(--color-neutral-400);"
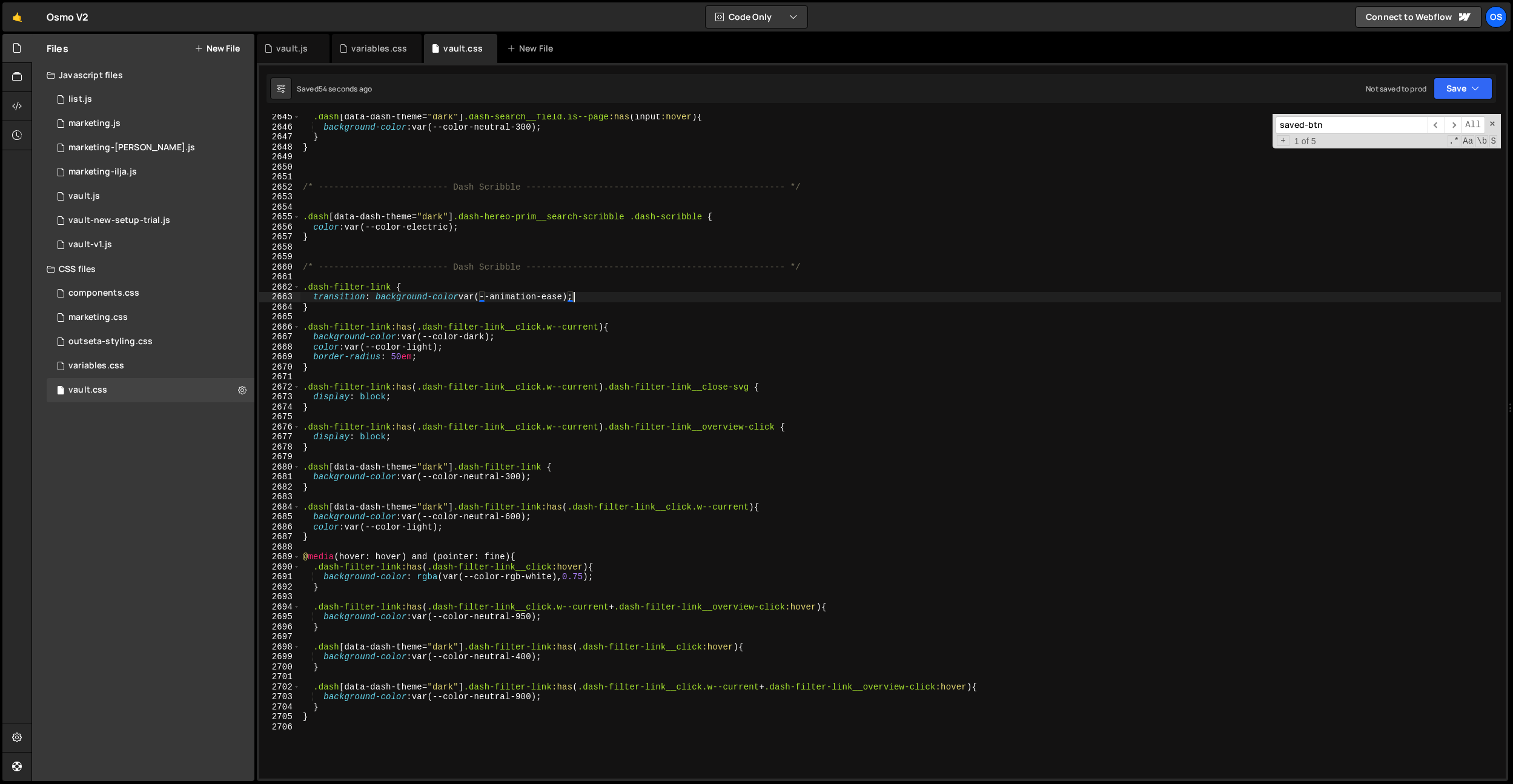
click at [640, 326] on div ".dash [ data-dash-theme = " dark " ] .dash-search__field.is--page :has ( input …" at bounding box center [901, 455] width 1201 height 685
type textarea ".dash-filter-link:has(.dash-filter-link__click.w--current) {"
paste input "calc(2.125em / 2);"
type input "calc(2.125em / 2);"
type textarea "}"
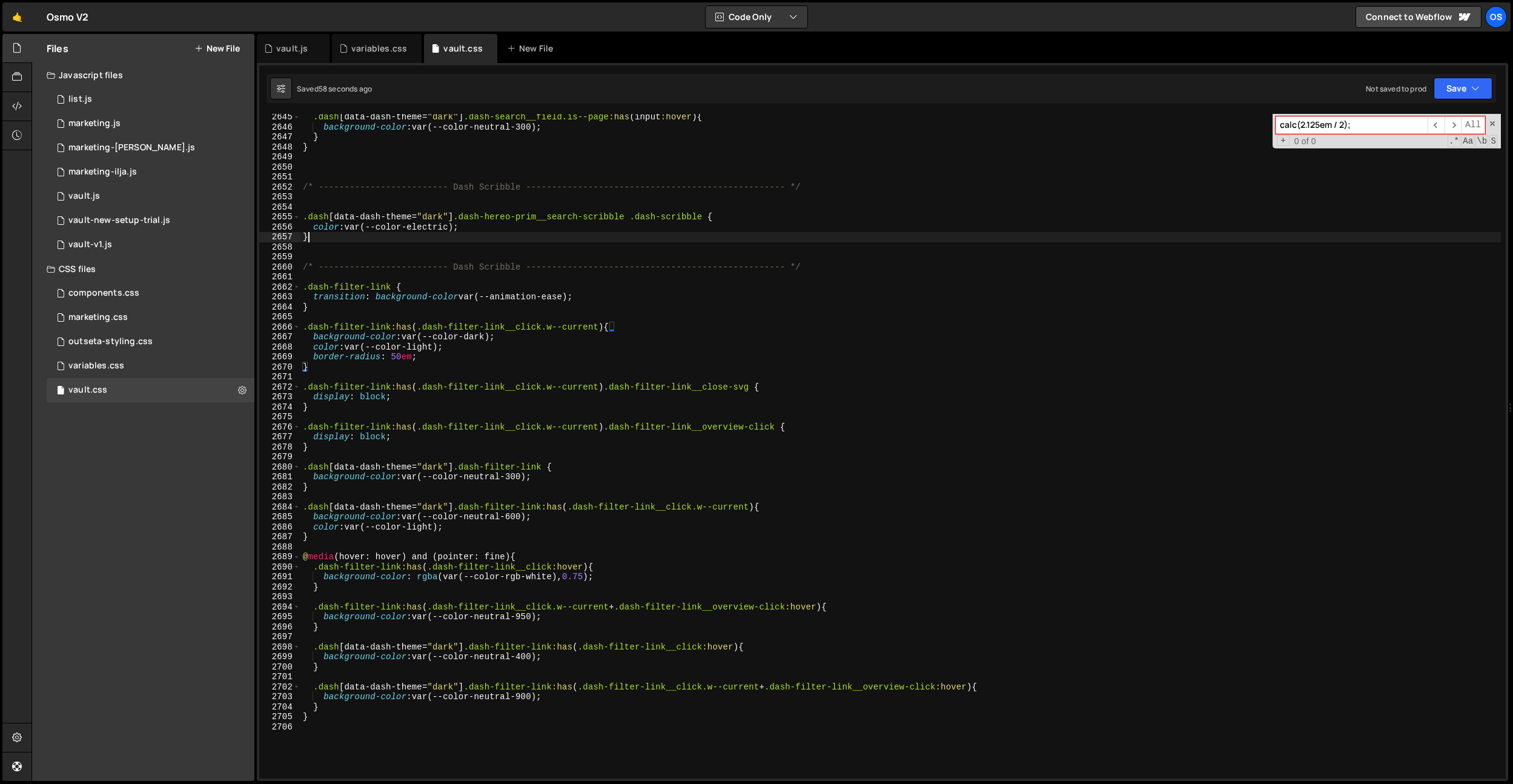
click at [1041, 238] on div ".dash [ data-dash-theme = " dark " ] .dash-search__field.is--page :has ( input …" at bounding box center [901, 455] width 1201 height 685
paste input ".dash-icon-card__svg svg [stroke]"
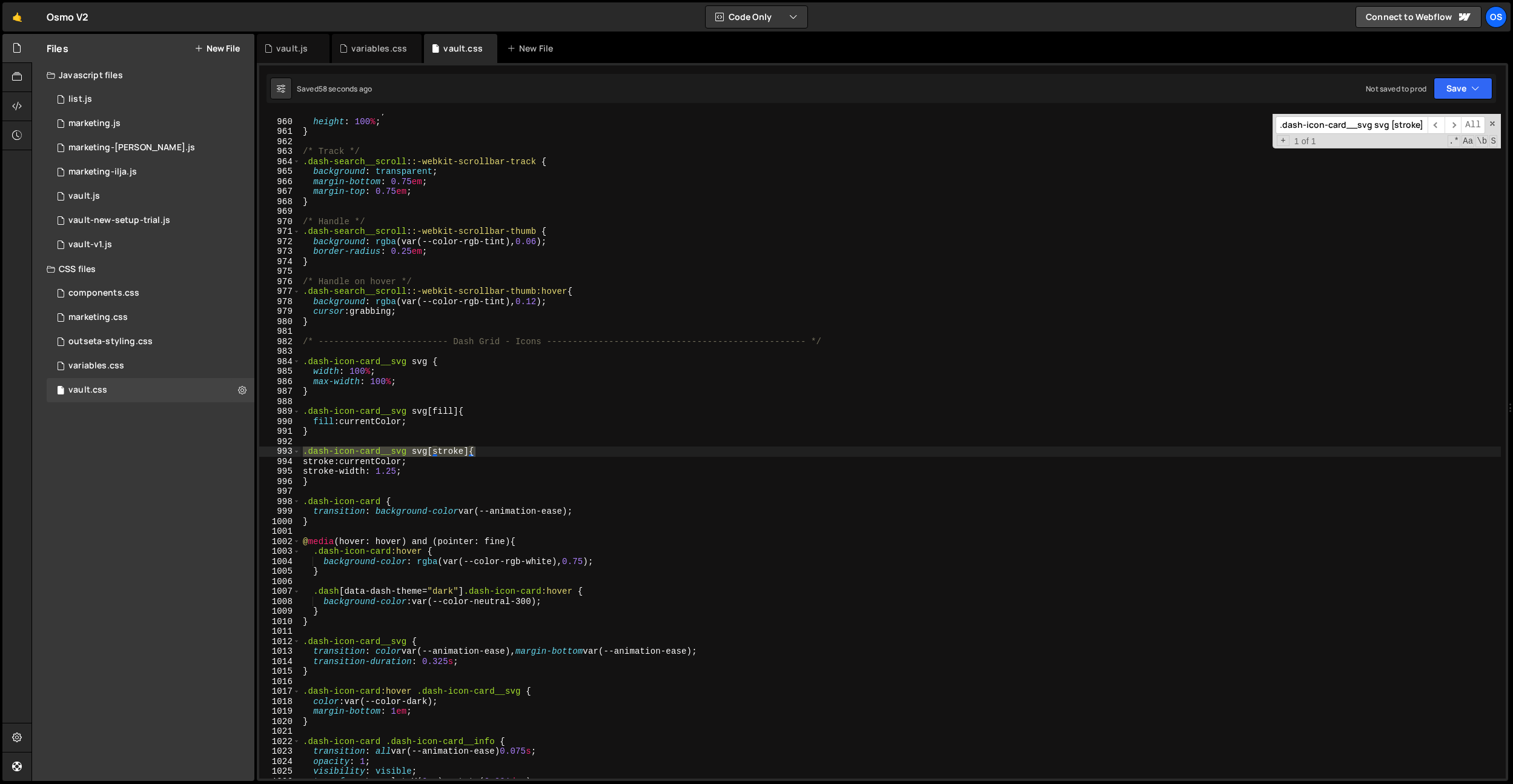
scroll to position [7032, 0]
type input ".dash-icon-card__svg svg [stroke]"
click at [426, 436] on div "width : 0.25 em ; height : 100 % ; } /* Track */ .dash-search__scroll : :-webki…" at bounding box center [901, 449] width 1201 height 685
click at [303, 412] on div "width : 0.25 em ; height : 100 % ; } /* Track */ .dash-search__scroll : :-webki…" at bounding box center [901, 449] width 1201 height 685
paste textarea "data-icon-category"
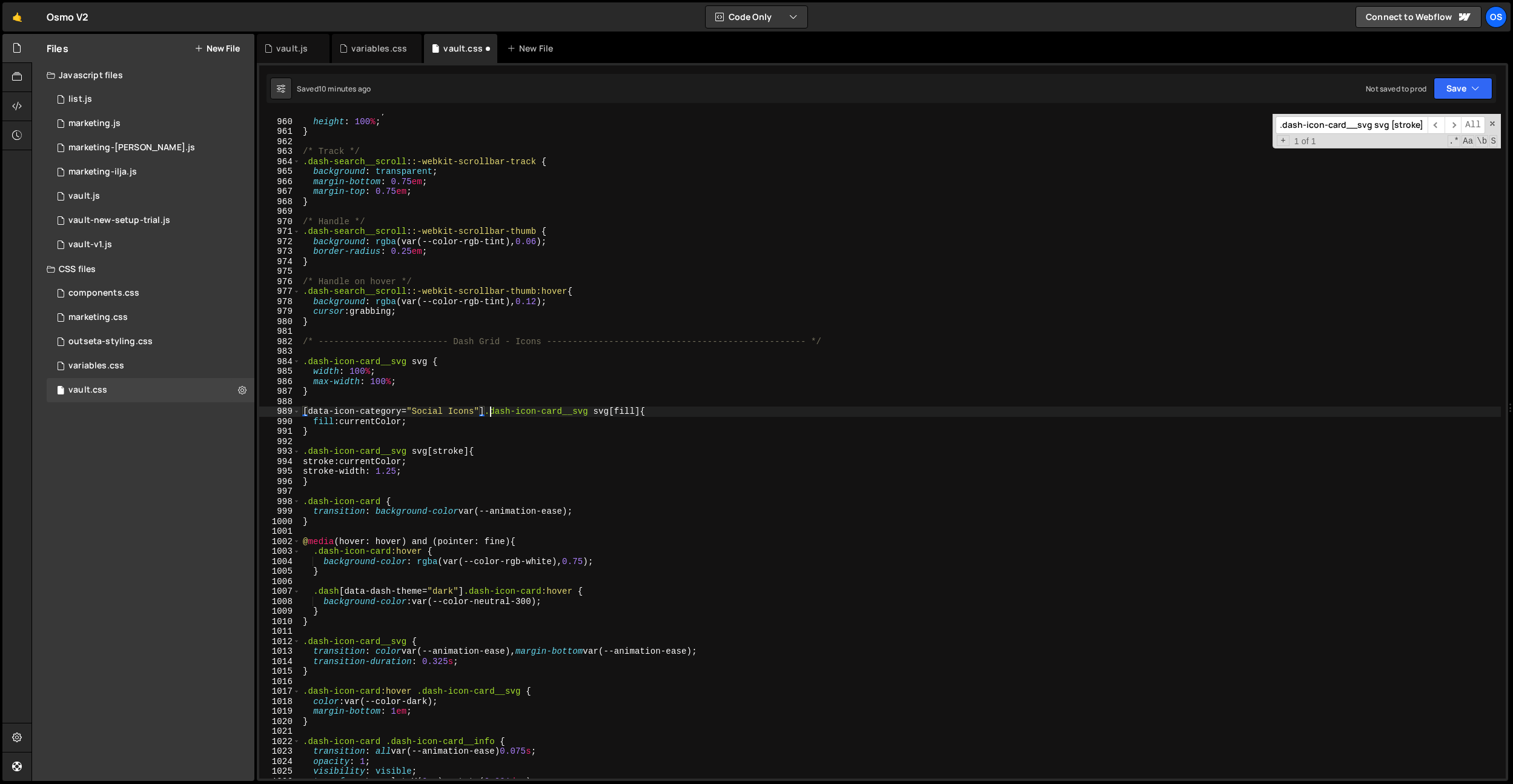
scroll to position [0, 13]
click at [304, 450] on div "width : 0.25 em ; height : 100 % ; } /* Track */ .dash-search__scroll : :-webki…" at bounding box center [901, 449] width 1201 height 685
paste textarea "Interface Essentials"
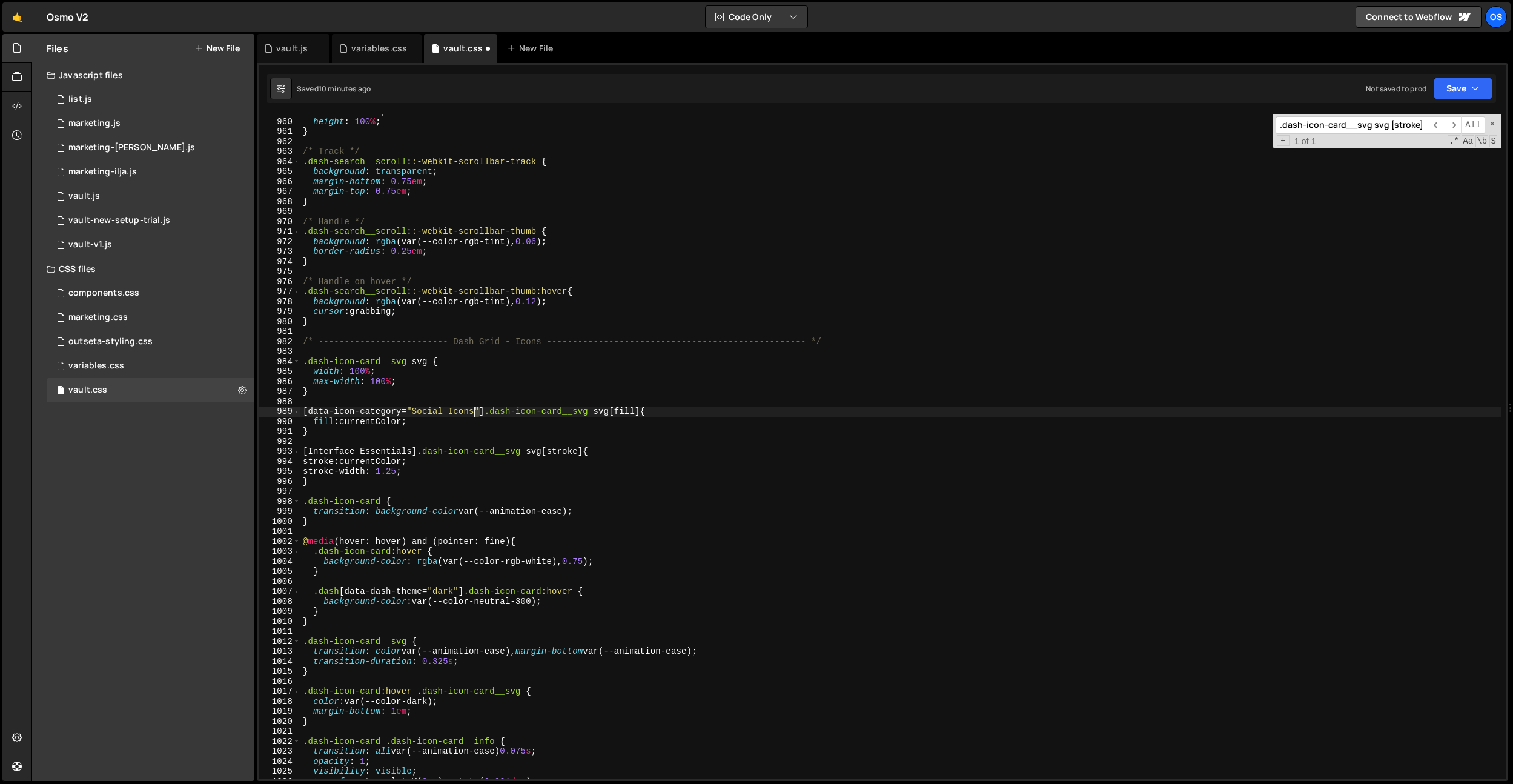
drag, startPoint x: 479, startPoint y: 408, endPoint x: 434, endPoint y: 435, distance: 52.5
click at [475, 410] on div "width : 0.25 em ; height : 100 % ; } /* Track */ .dash-search__scroll : :-webki…" at bounding box center [901, 449] width 1201 height 685
click at [414, 450] on div "width : 0.25 em ; height : 100 % ; } /* Track */ .dash-search__scroll : :-webki…" at bounding box center [901, 449] width 1201 height 685
paste textarea """
click at [306, 451] on div "width : 0.25 em ; height : 100 % ; } /* Track */ .dash-search__scroll : :-webki…" at bounding box center [901, 449] width 1201 height 685
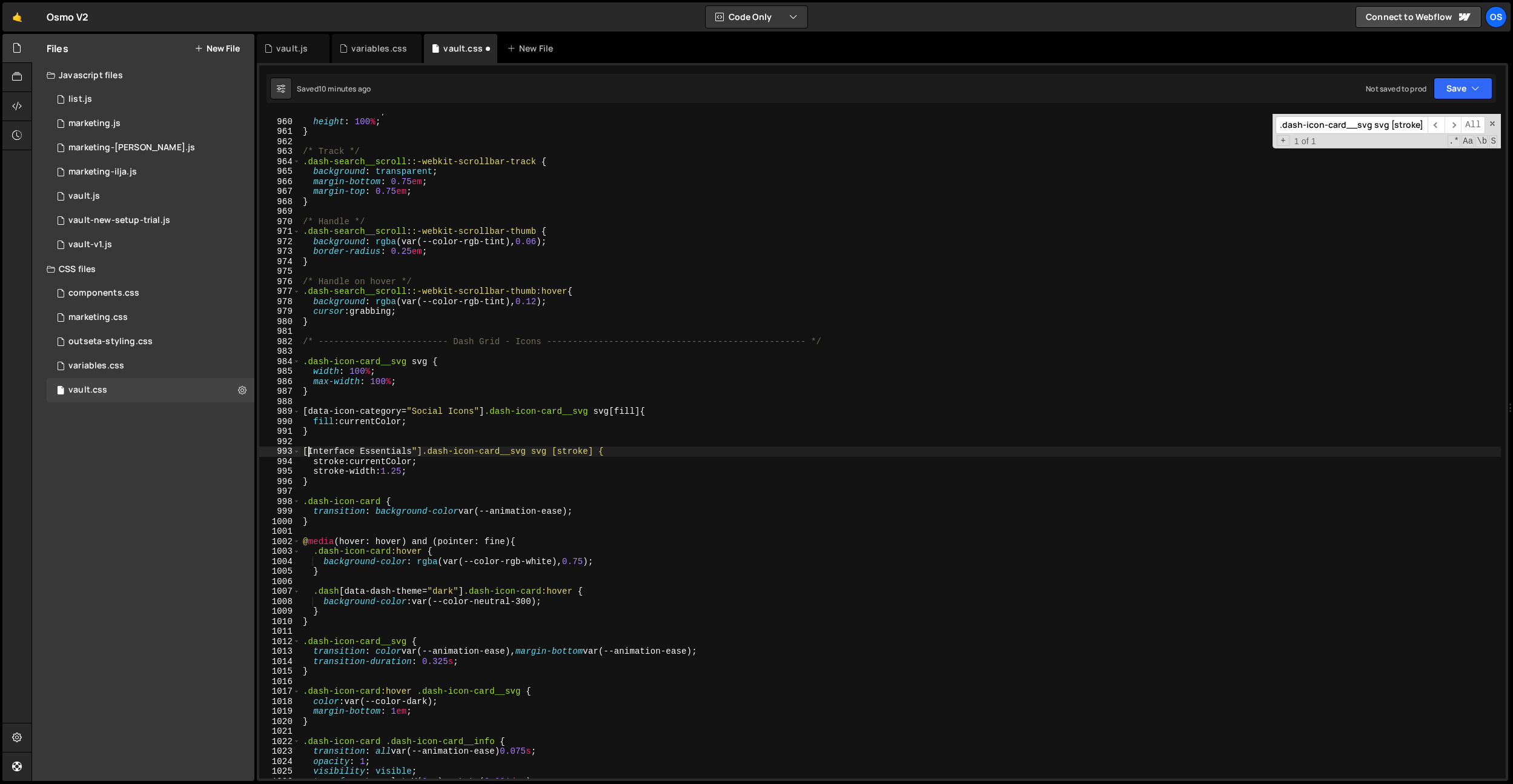
paste textarea """
drag, startPoint x: 404, startPoint y: 414, endPoint x: 308, endPoint y: 416, distance: 96.0
click at [308, 416] on div "width : 0.25 em ; height : 100 % ; } /* Track */ .dash-search__scroll : :-webki…" at bounding box center [901, 449] width 1201 height 685
click at [306, 449] on div "width : 0.25 em ; height : 100 % ; } /* Track */ .dash-search__scroll : :-webki…" at bounding box center [901, 449] width 1201 height 685
paste textarea "data-icon-category"
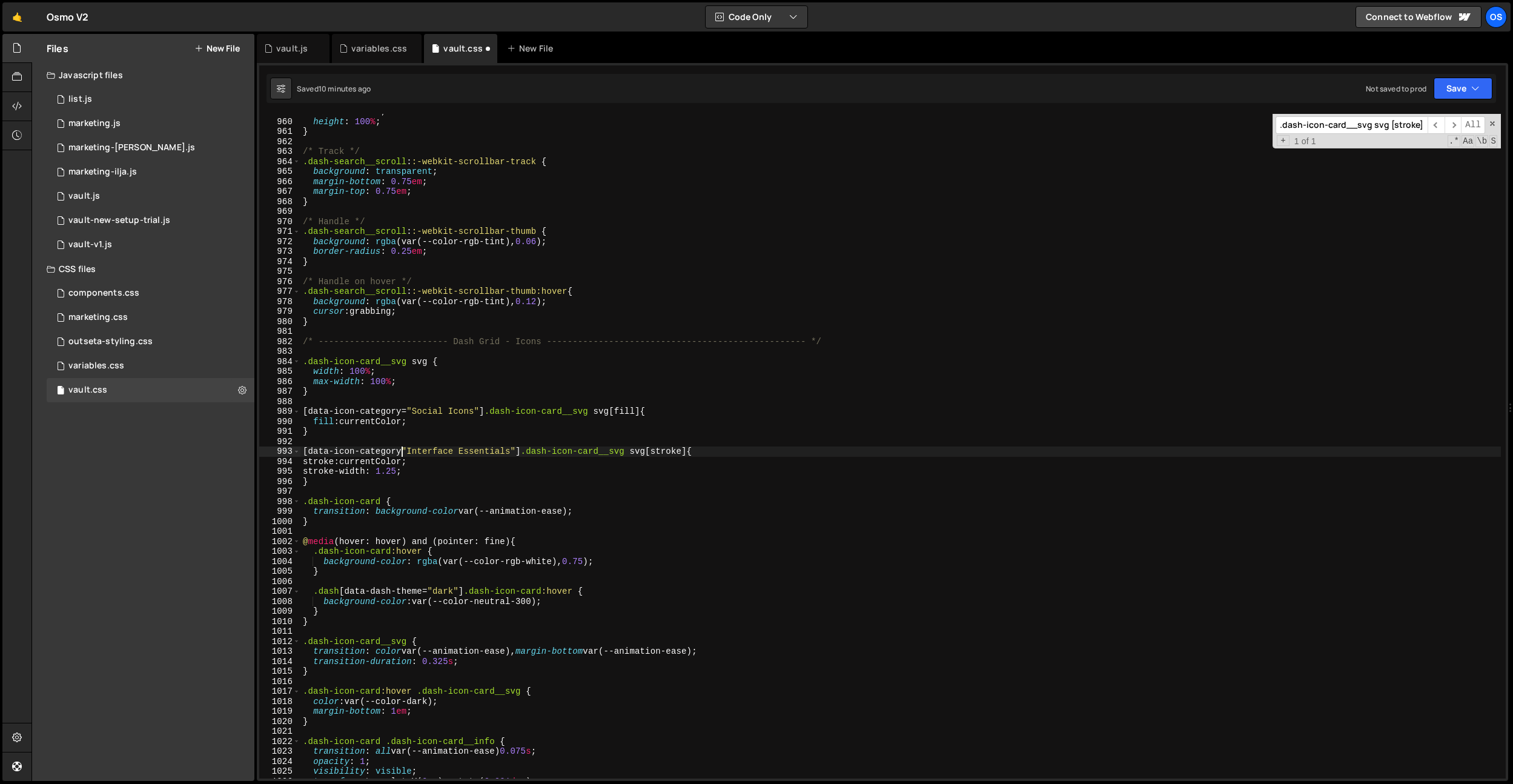
click at [302, 448] on div "width : 0.25 em ; height : 100 % ; } /* Track */ .dash-search__scroll : :-webki…" at bounding box center [901, 449] width 1201 height 685
paste textarea "dash-icon-card"
click at [302, 409] on div "width : 0.25 em ; height : 100 % ; } /* Track */ .dash-search__scroll : :-webki…" at bounding box center [901, 449] width 1201 height 685
paste textarea "dash-icon-card"
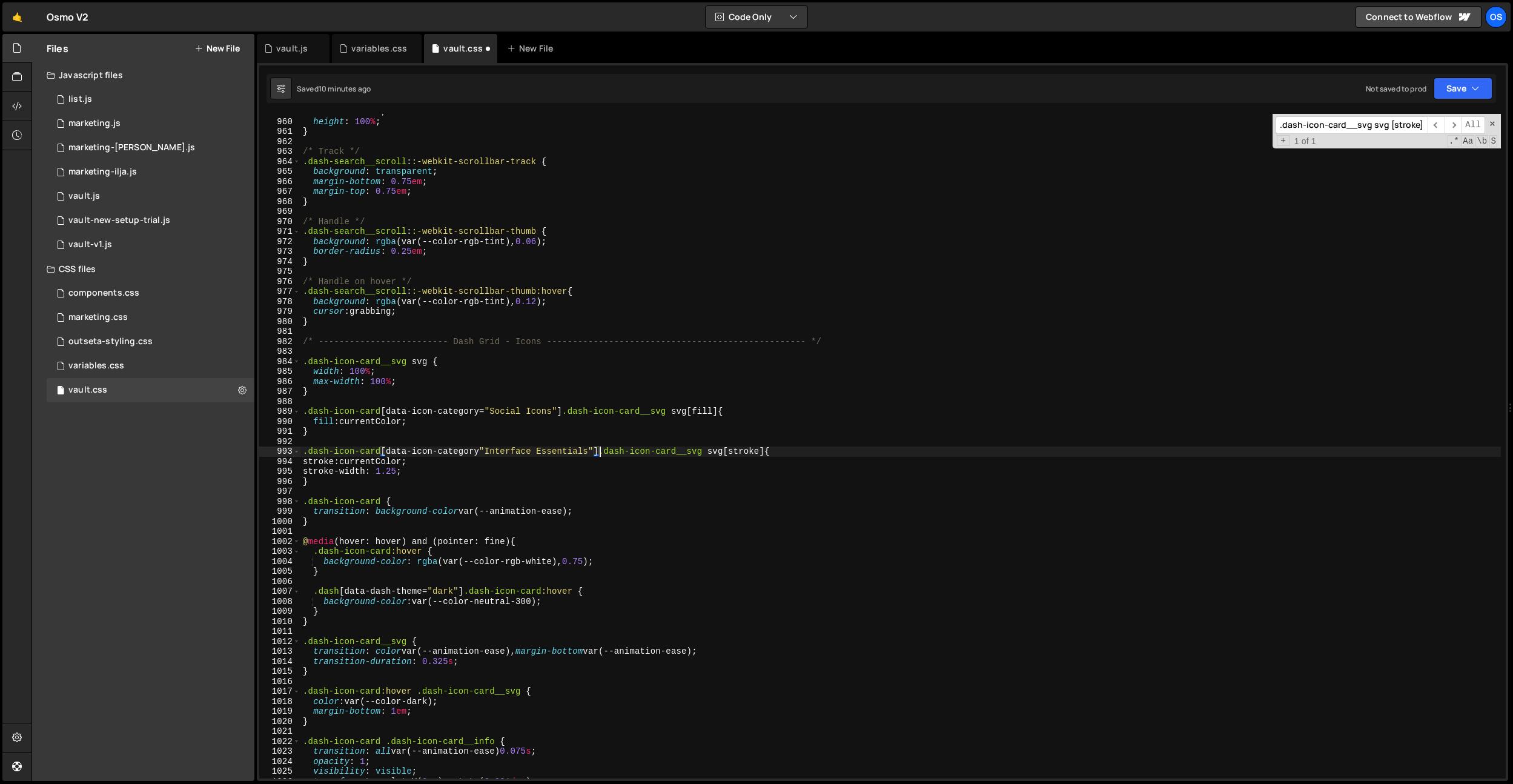
click at [599, 453] on div "width : 0.25 em ; height : 100 % ; } /* Track */ .dash-search__scroll : :-webki…" at bounding box center [901, 449] width 1201 height 685
click at [614, 497] on div "width : 0.25 em ; height : 100 % ; } /* Track */ .dash-search__scroll : :-webki…" at bounding box center [901, 449] width 1201 height 685
click at [652, 426] on div "width : 0.25 em ; height : 100 % ; } /* Track */ .dash-search__scroll : :-webki…" at bounding box center [901, 449] width 1201 height 685
type textarea "fill: currentColor;"
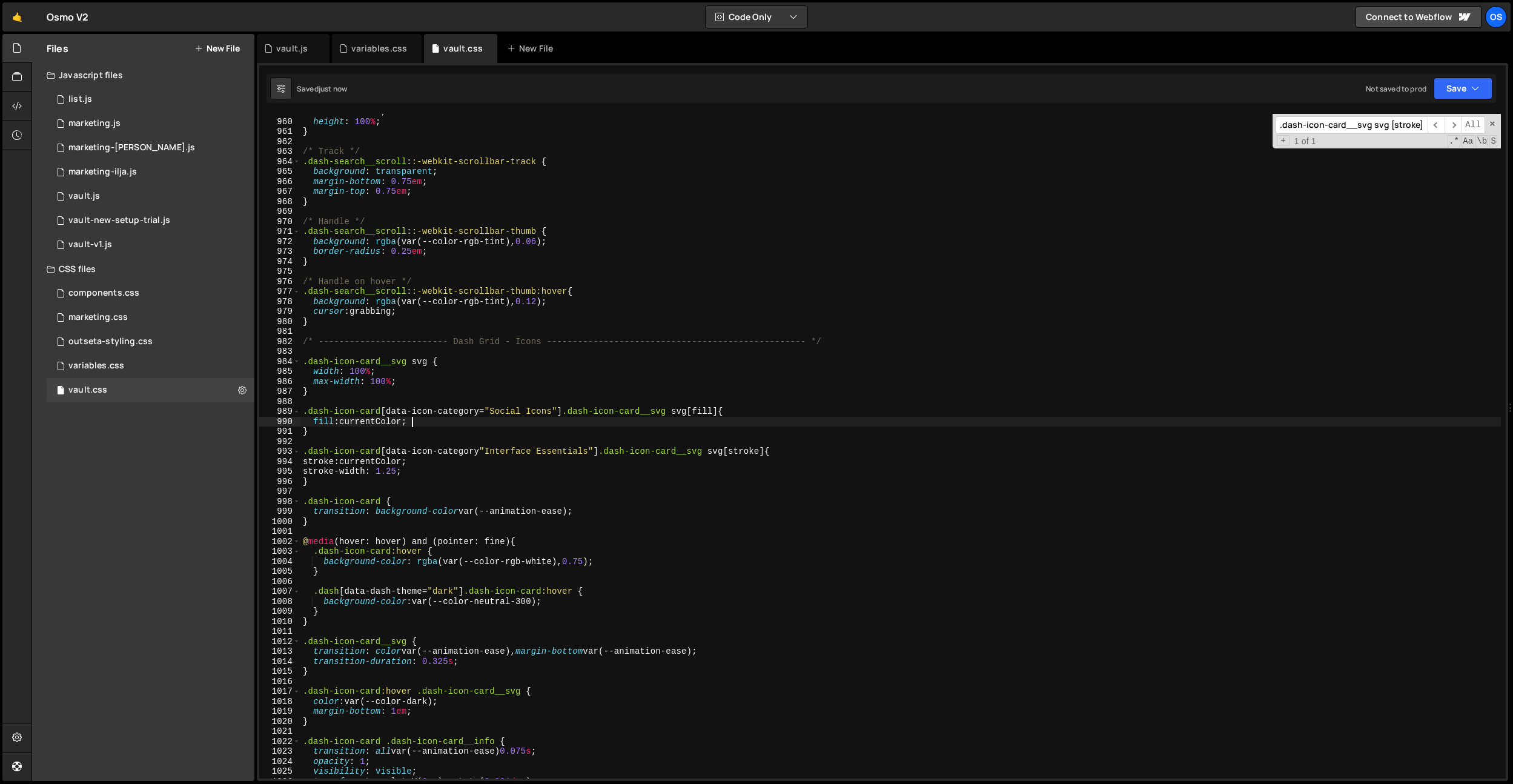
click at [418, 420] on div "width : 0.25 em ; height : 100 % ; } /* Track */ .dash-search__scroll : :-webki…" at bounding box center [901, 449] width 1201 height 685
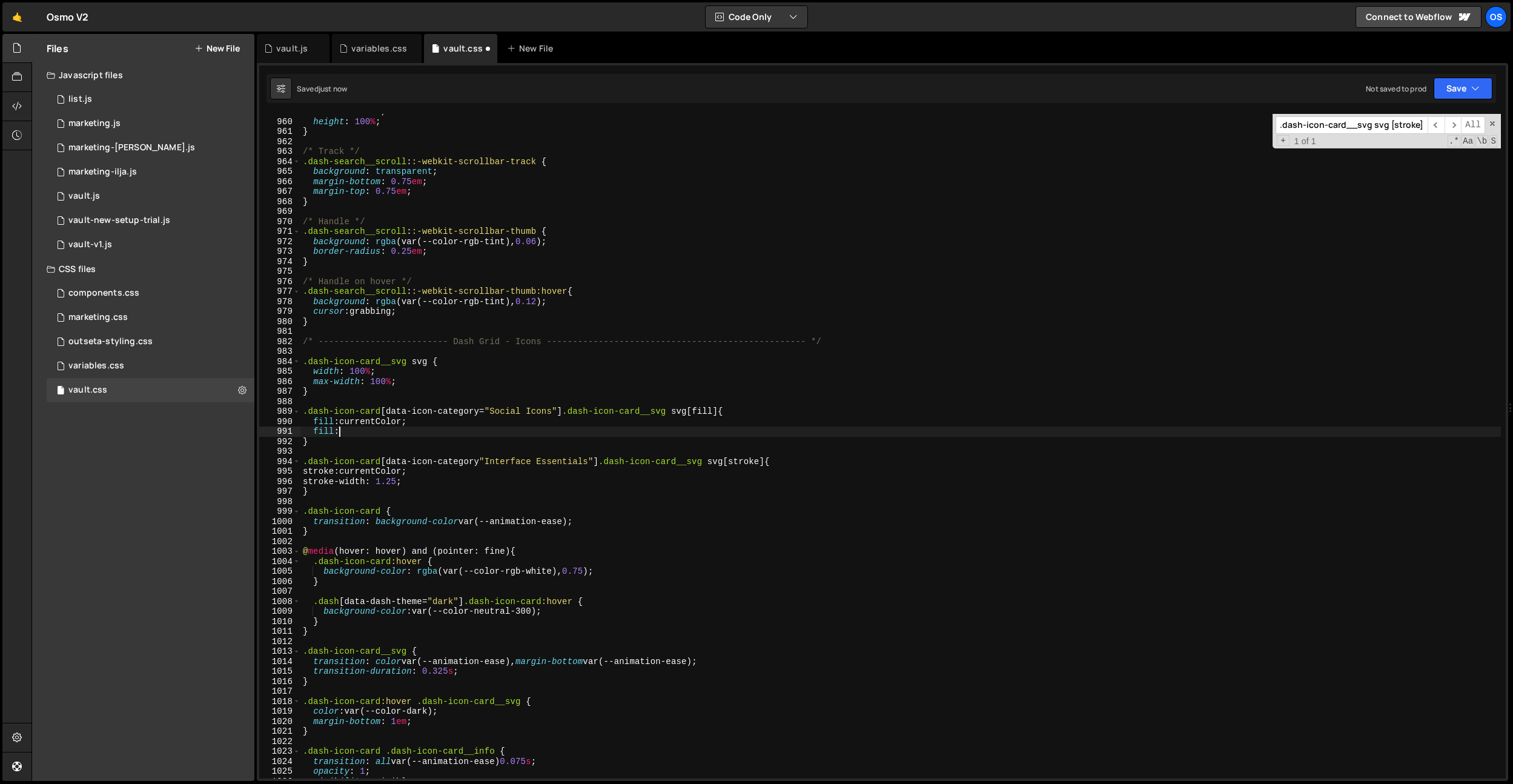
scroll to position [0, 2]
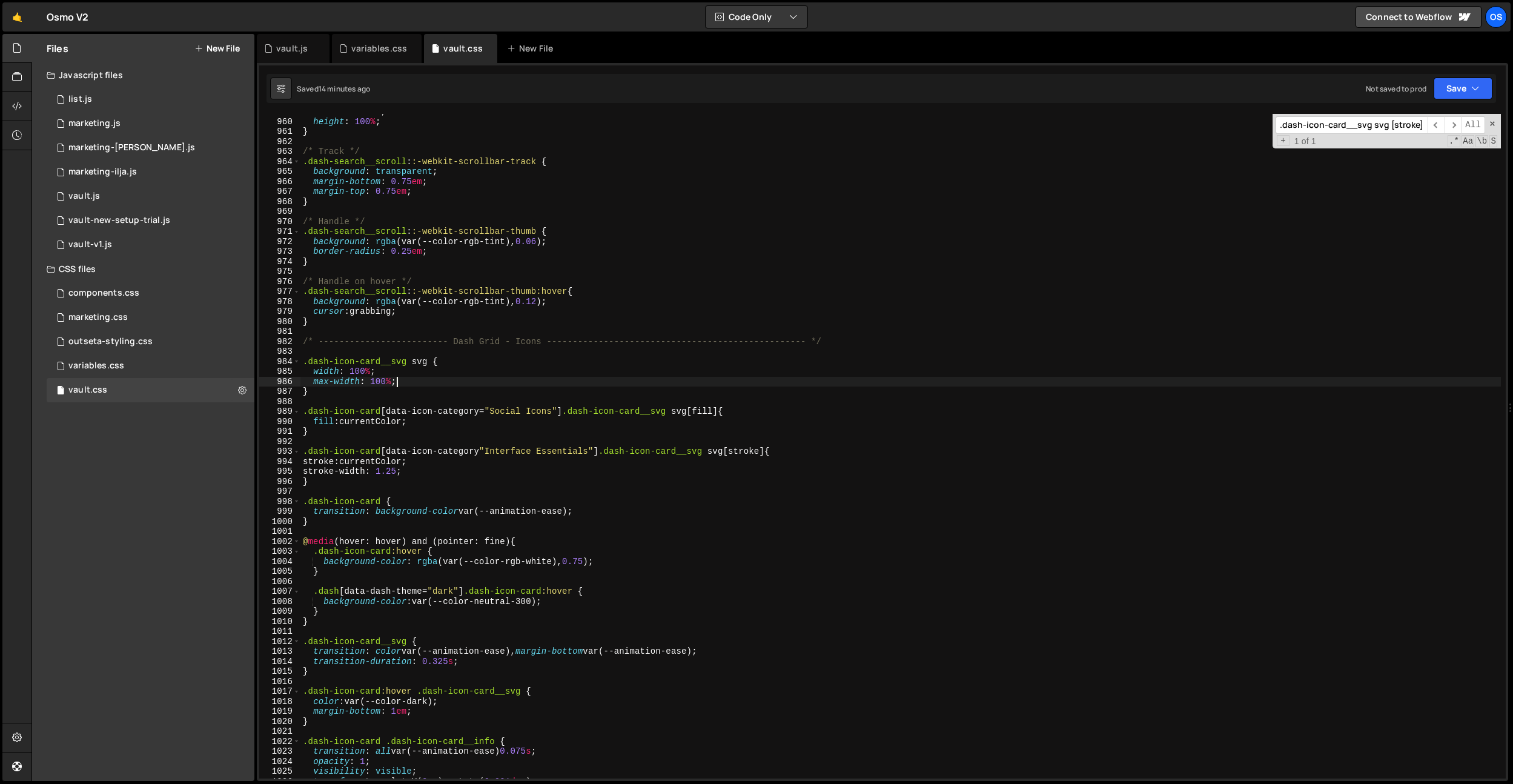
click at [498, 377] on div "width : 0.25 em ; height : 100 % ; } /* Track */ .dash-search__scroll : :-webki…" at bounding box center [901, 449] width 1201 height 685
type textarea "max-width: 100%;"
paste input "dash-scribble"
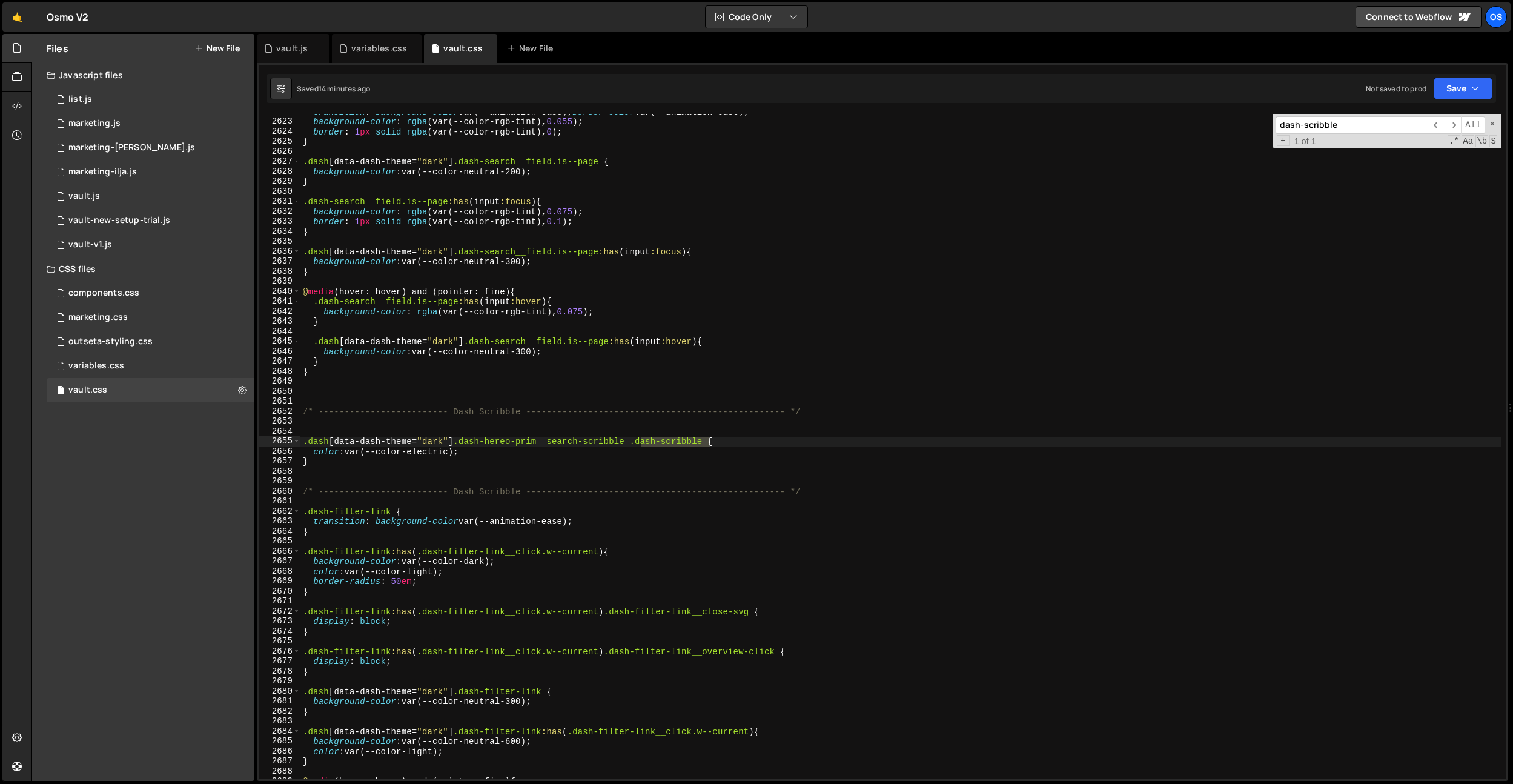
scroll to position [19182, 0]
type input "dash-scribble"
click at [513, 442] on div "transition : background-color var(--animation-ease), border-color var(--animati…" at bounding box center [901, 449] width 1201 height 685
type textarea ".dash[data-dash-theme="dark"] .dash-hero-prim__search-scribble .dash-scribble {"
click at [562, 386] on div "transition : background-color var(--animation-ease), border-color var(--animati…" at bounding box center [901, 449] width 1201 height 685
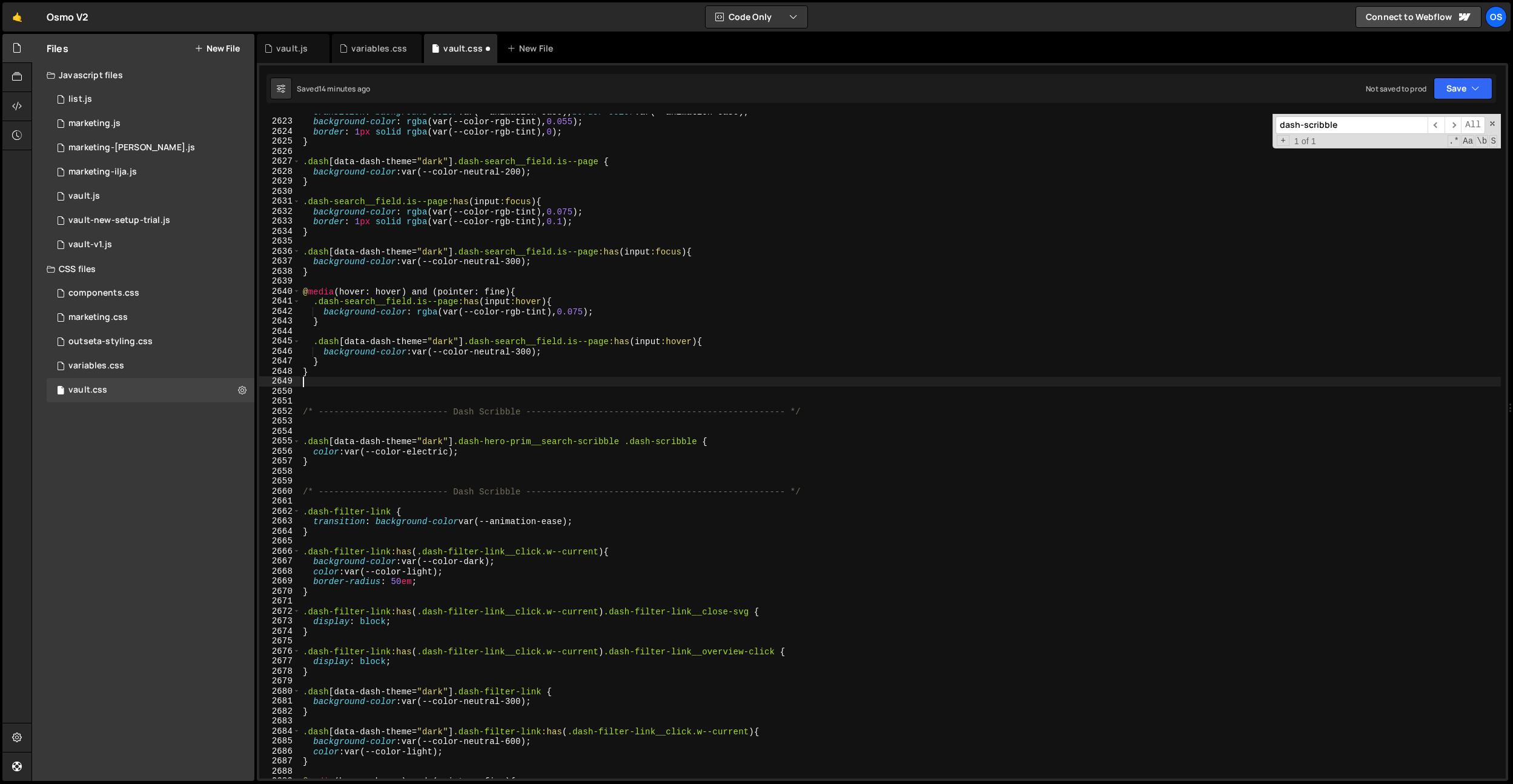
scroll to position [0, 0]
click at [586, 429] on div "transition : background-color var(--animation-ease), border-color var(--animati…" at bounding box center [901, 449] width 1201 height 685
click at [640, 229] on div "transition : background-color var(--animation-ease), border-color var(--animati…" at bounding box center [901, 449] width 1201 height 685
type textarea "}"
drag, startPoint x: 292, startPoint y: 57, endPoint x: 393, endPoint y: 115, distance: 116.5
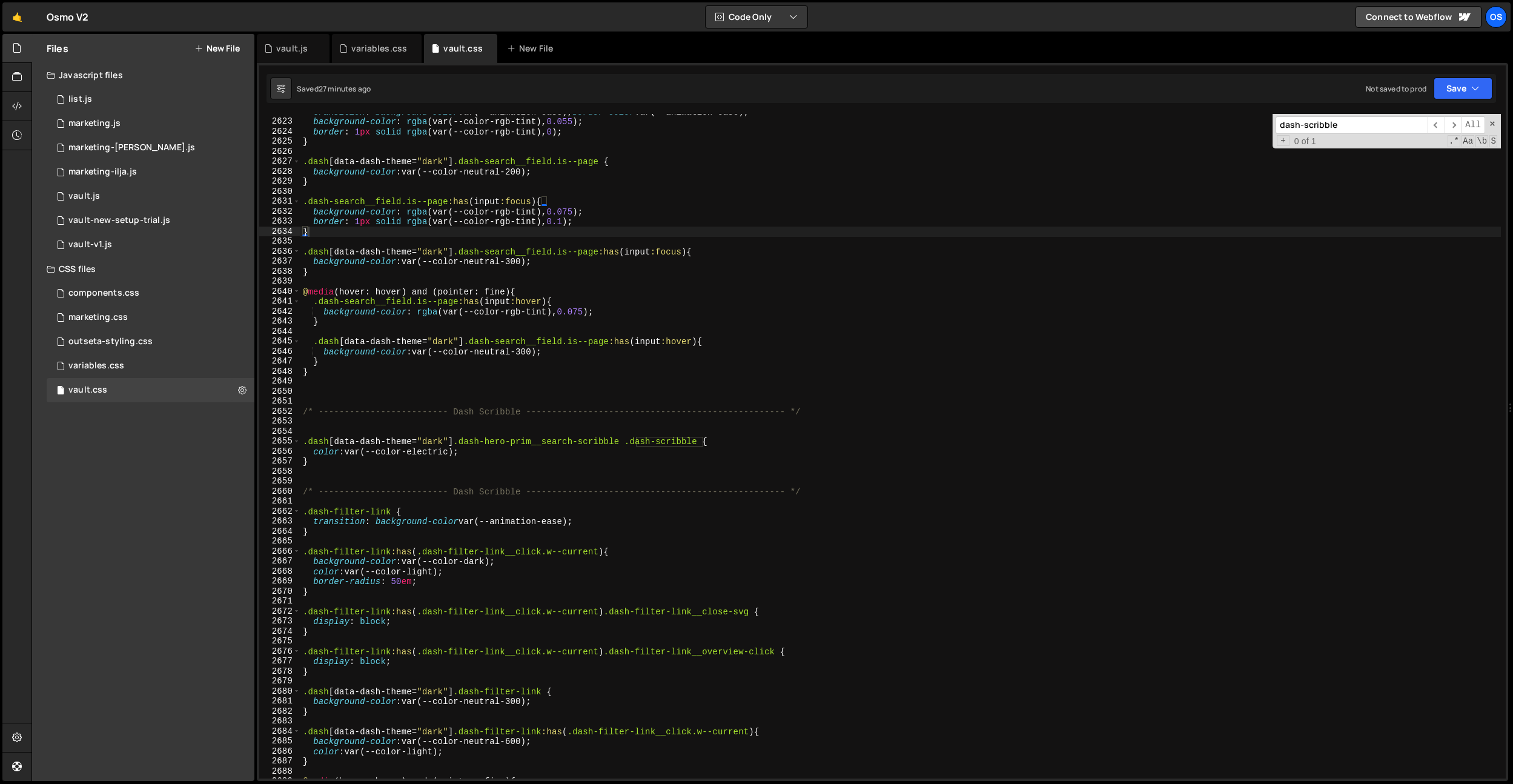
click at [292, 57] on div "vault.js" at bounding box center [293, 48] width 72 height 29
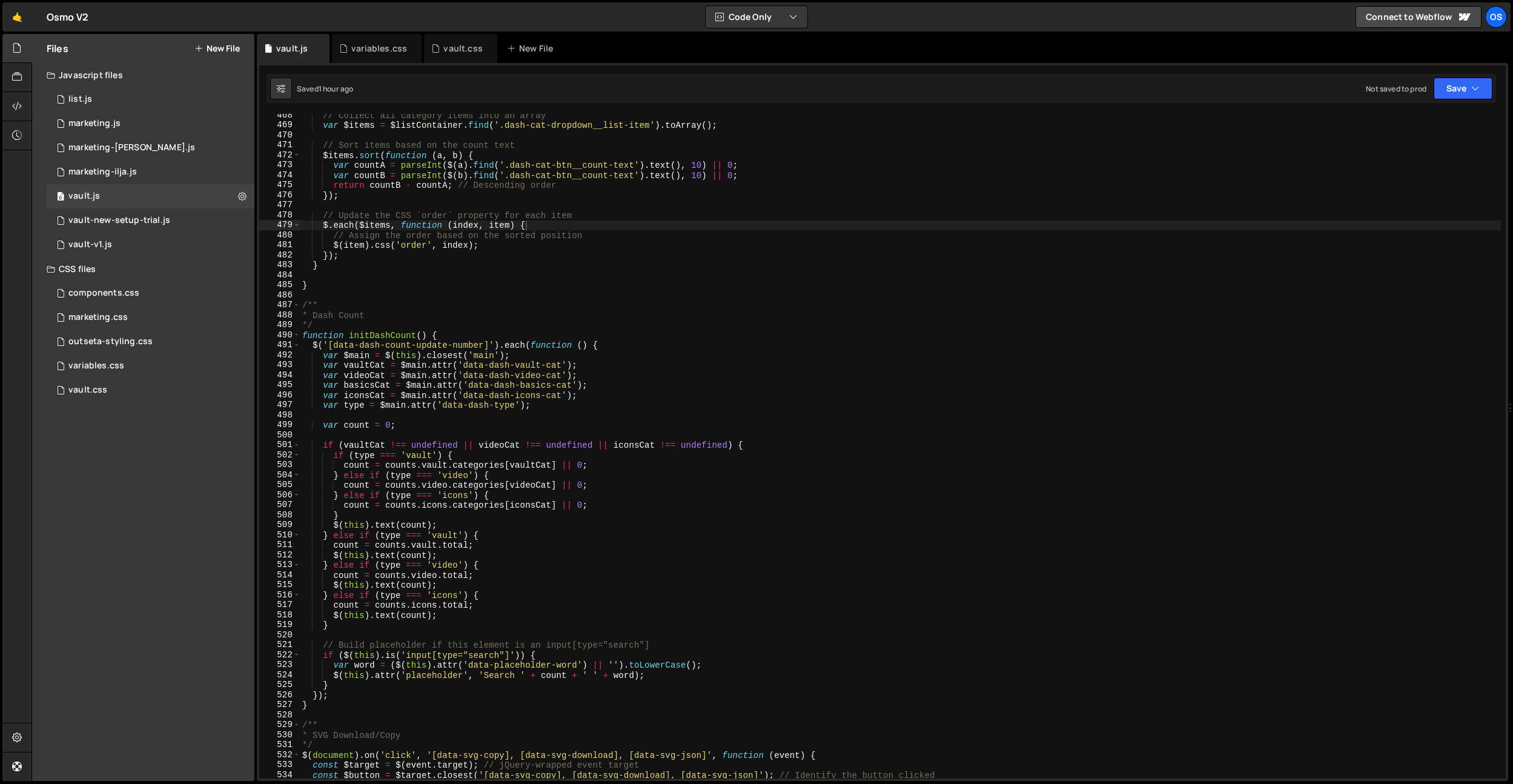
type textarea "});"
click at [512, 192] on div "// Collect all category items into an array var $items = $listContainer . find …" at bounding box center [901, 453] width 1202 height 685
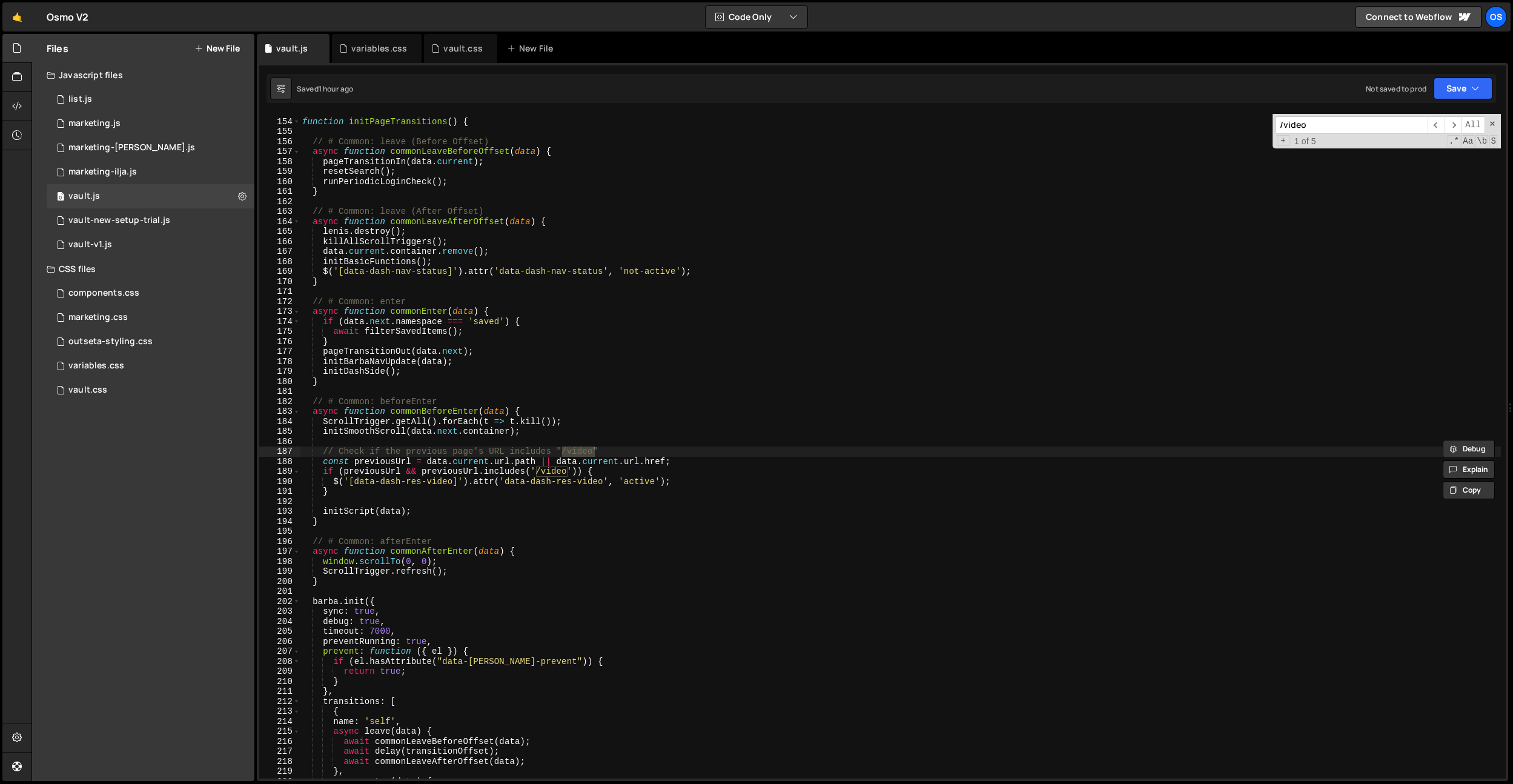
scroll to position [1450, 0]
type input "/video"
click at [570, 517] on div "function initPageTransitions ( ) { // # Common: leave (Before Offset) async fun…" at bounding box center [901, 449] width 1202 height 685
click at [560, 474] on div "function initPageTransitions ( ) { // # Common: leave (Before Offset) async fun…" at bounding box center [901, 449] width 1202 height 685
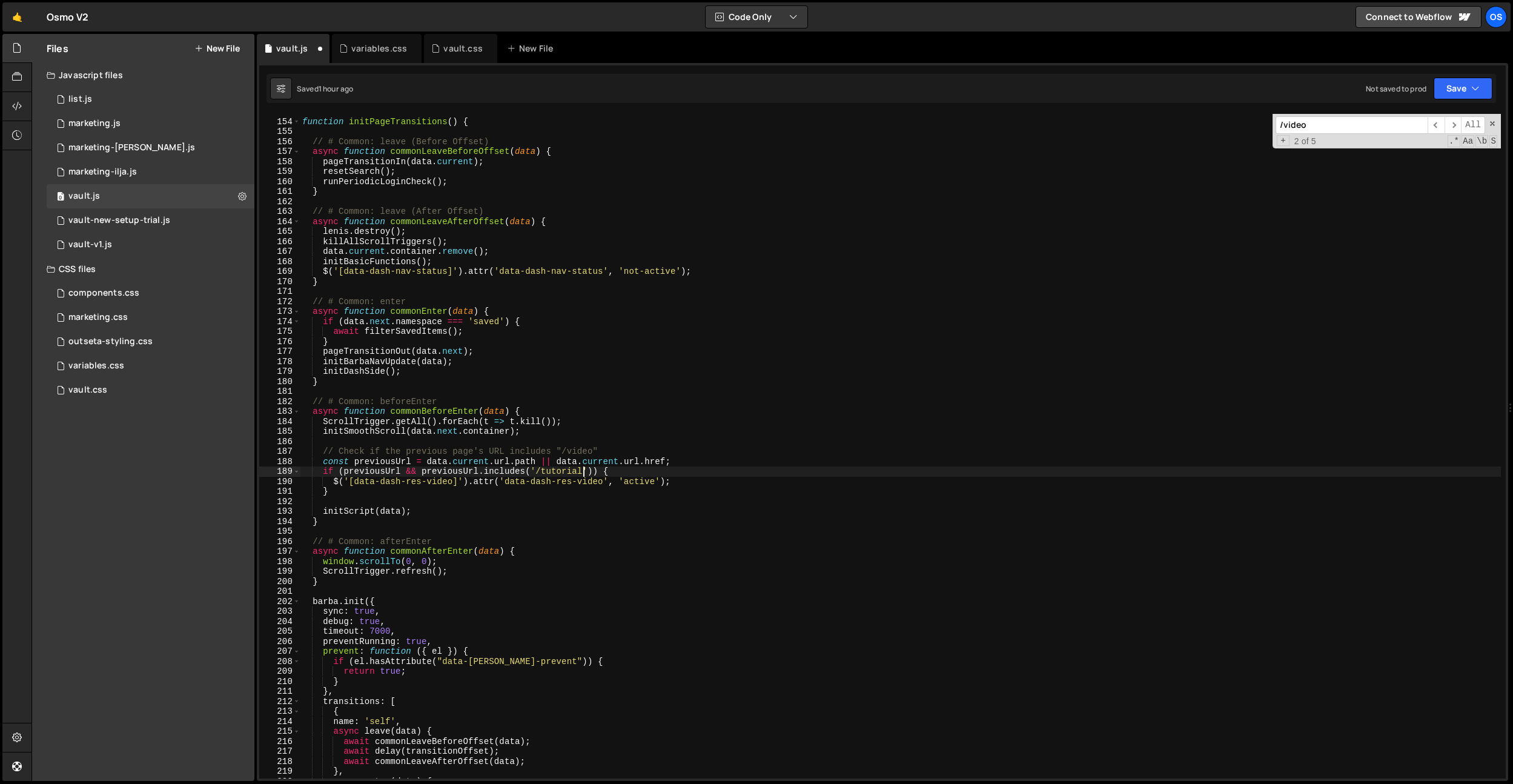
scroll to position [0, 19]
click at [571, 473] on div "function initPageTransitions ( ) { // # Common: leave (Before Offset) async fun…" at bounding box center [901, 449] width 1202 height 685
click at [581, 453] on div "function initPageTransitions ( ) { // # Common: leave (Before Offset) async fun…" at bounding box center [901, 449] width 1202 height 685
drag, startPoint x: 581, startPoint y: 453, endPoint x: 600, endPoint y: 483, distance: 35.5
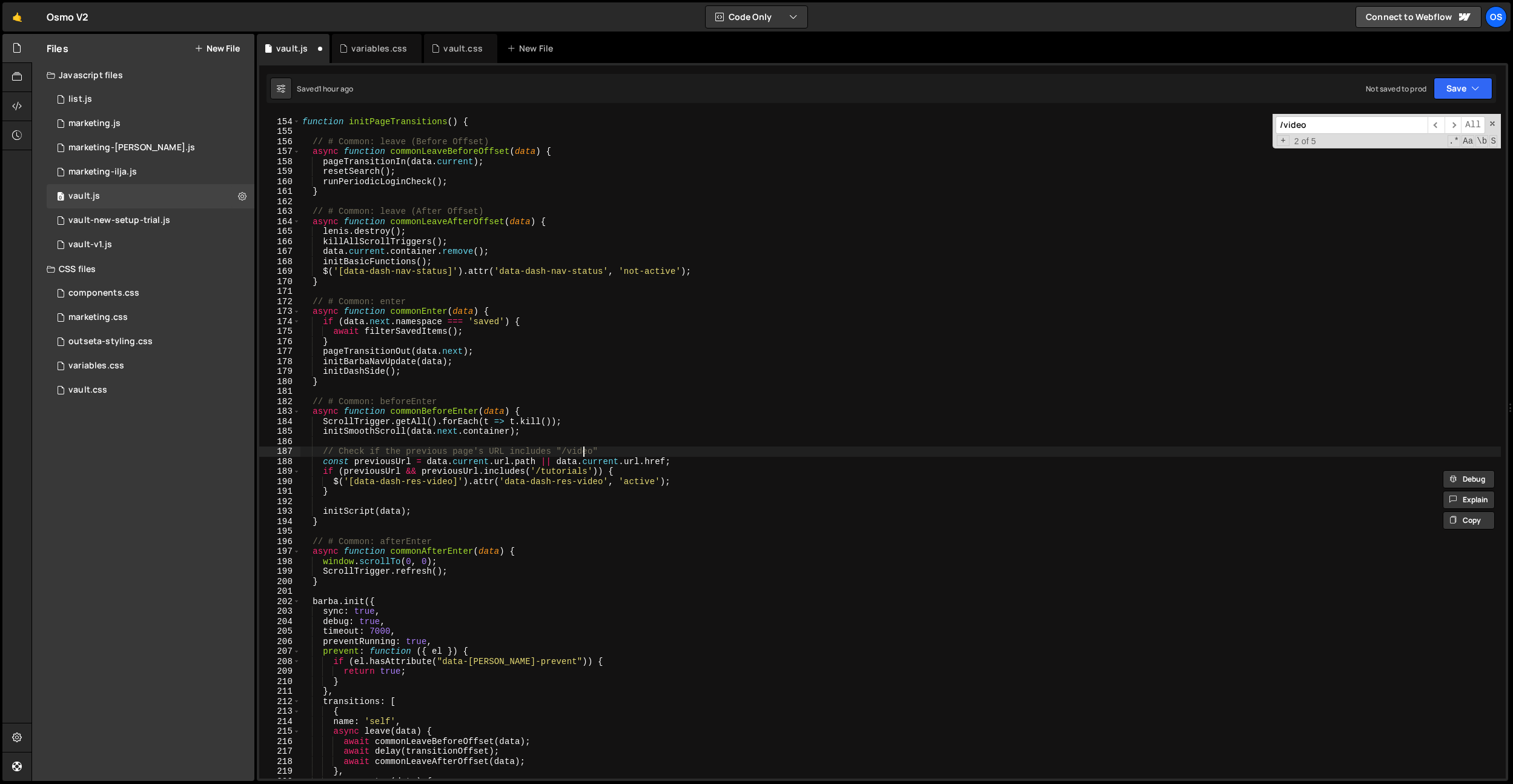
click at [581, 453] on div "function initPageTransitions ( ) { // # Common: leave (Before Offset) async fun…" at bounding box center [901, 449] width 1202 height 685
paste textarea "tutorials"
click at [612, 510] on div "function initPageTransitions ( ) { // # Common: leave (Before Offset) async fun…" at bounding box center [901, 449] width 1202 height 685
click at [459, 317] on div "function initPageTransitions ( ) { // # Common: leave (Before Offset) async fun…" at bounding box center [901, 449] width 1202 height 685
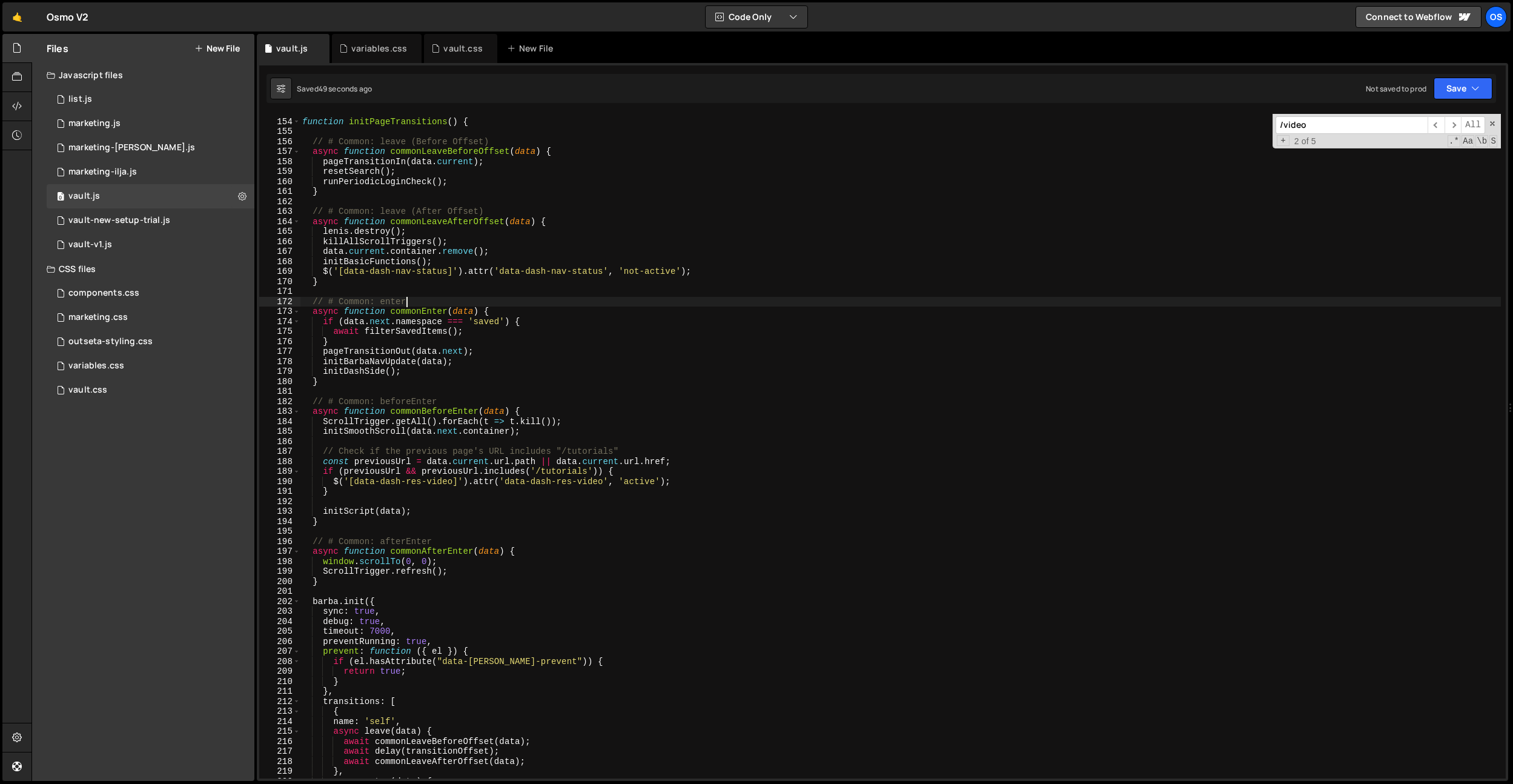
click at [542, 306] on div "function initPageTransitions ( ) { // # Common: leave (Before Offset) async fun…" at bounding box center [901, 449] width 1202 height 685
type textarea "// # Common: enter"
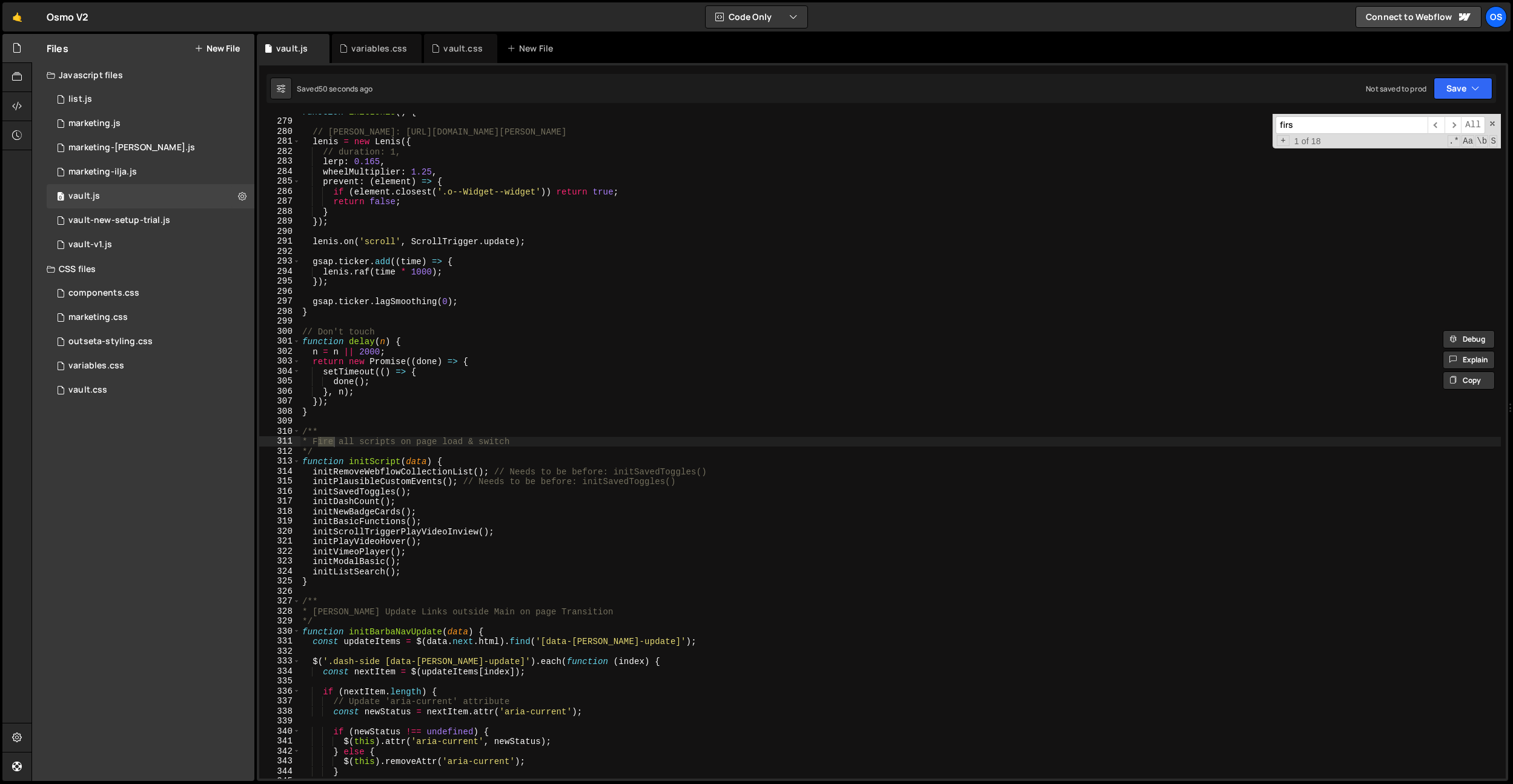
scroll to position [3282, 0]
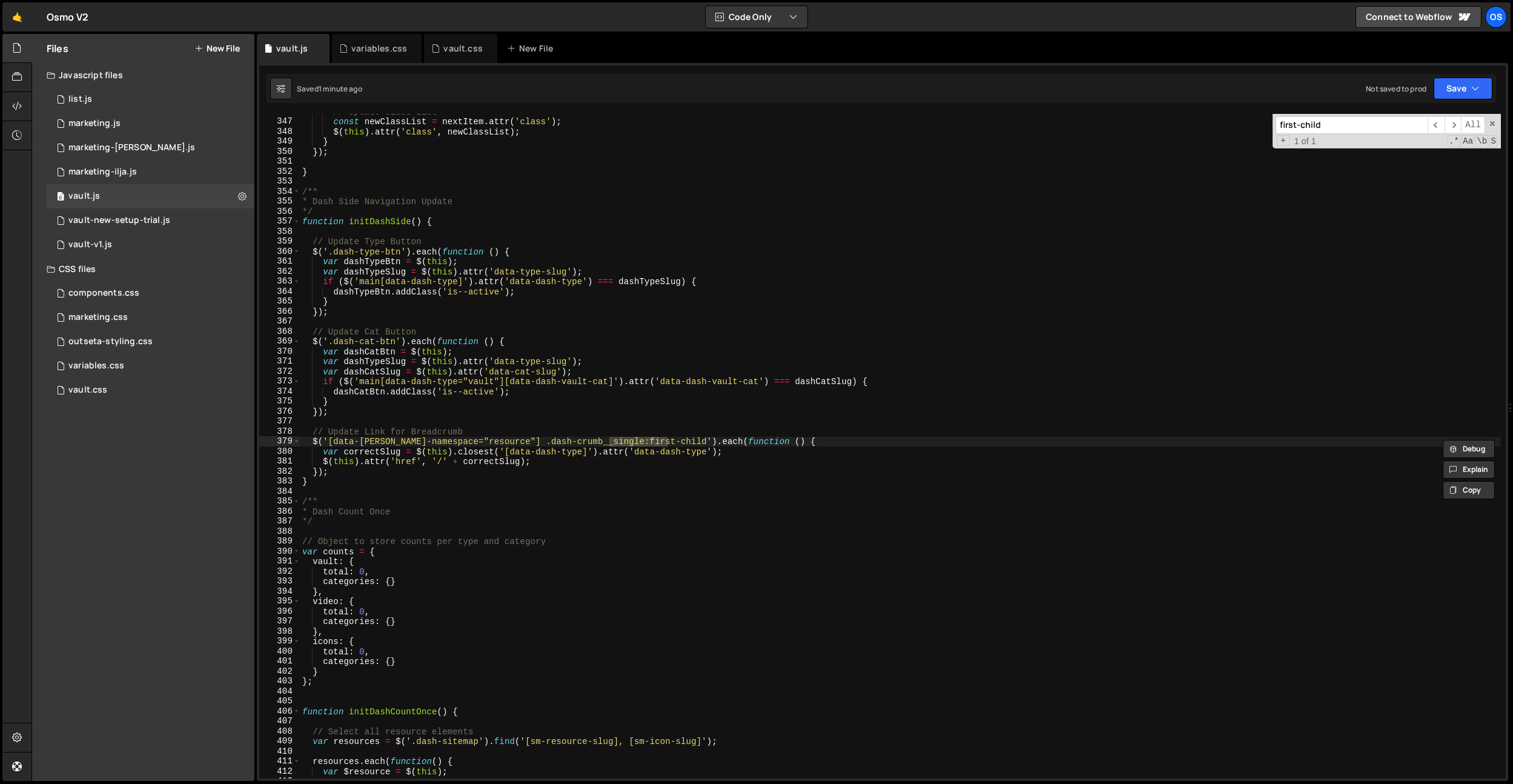
type input "first-child"
click at [450, 48] on div "vault.css" at bounding box center [462, 48] width 39 height 12
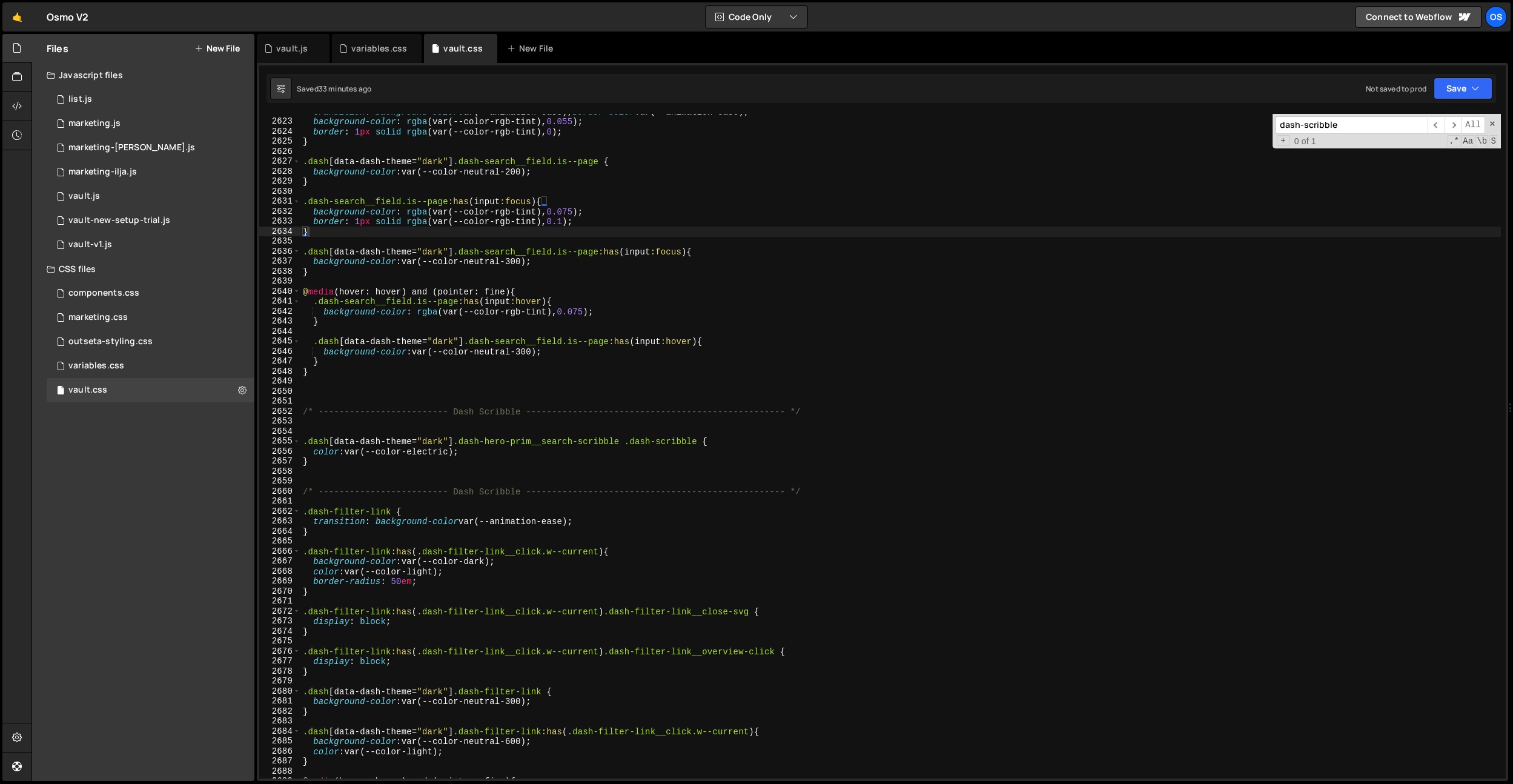
click at [550, 236] on div "transition : background-color var(--animation-ease), border-color var(--animati…" at bounding box center [901, 449] width 1201 height 685
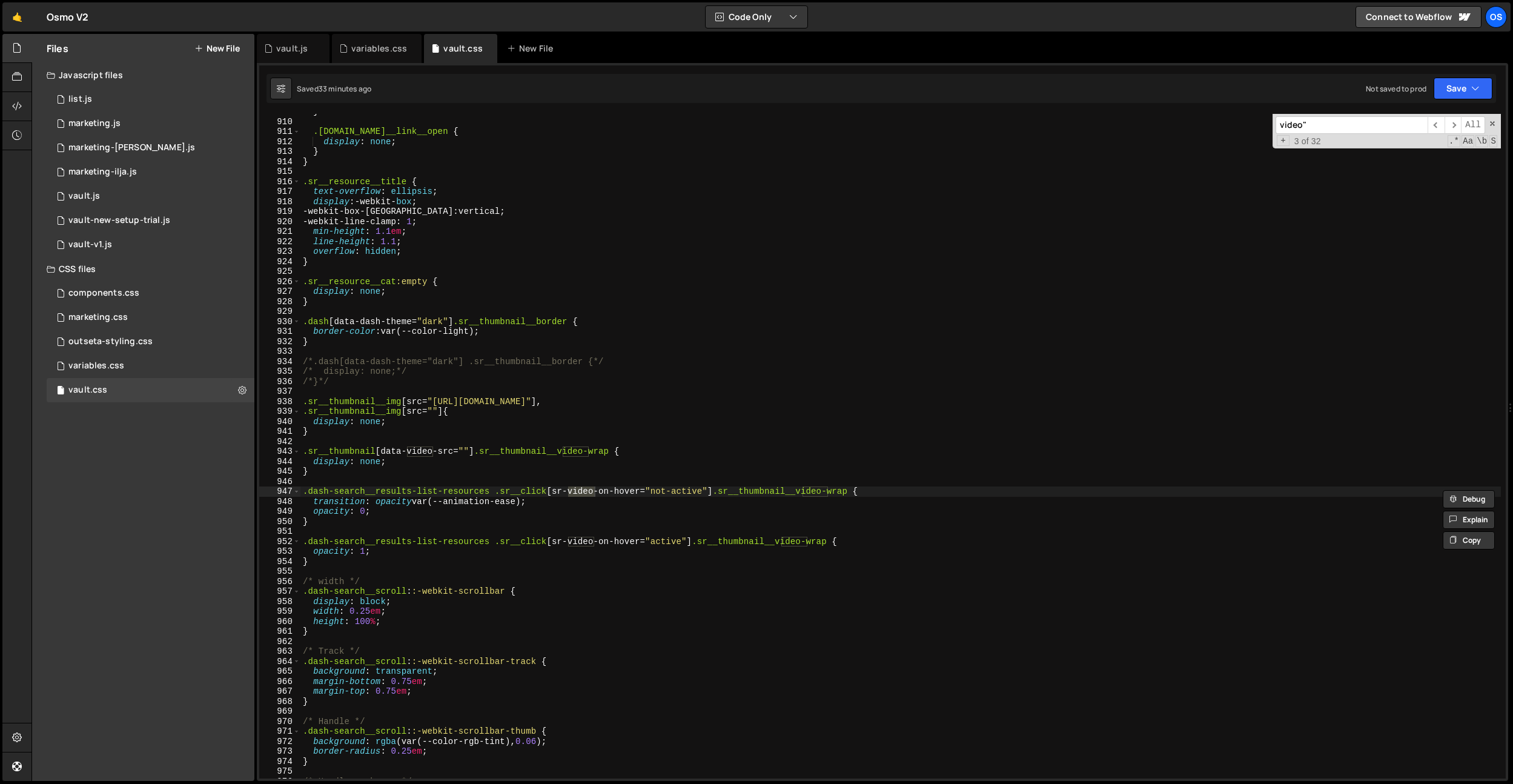
scroll to position [9613, 0]
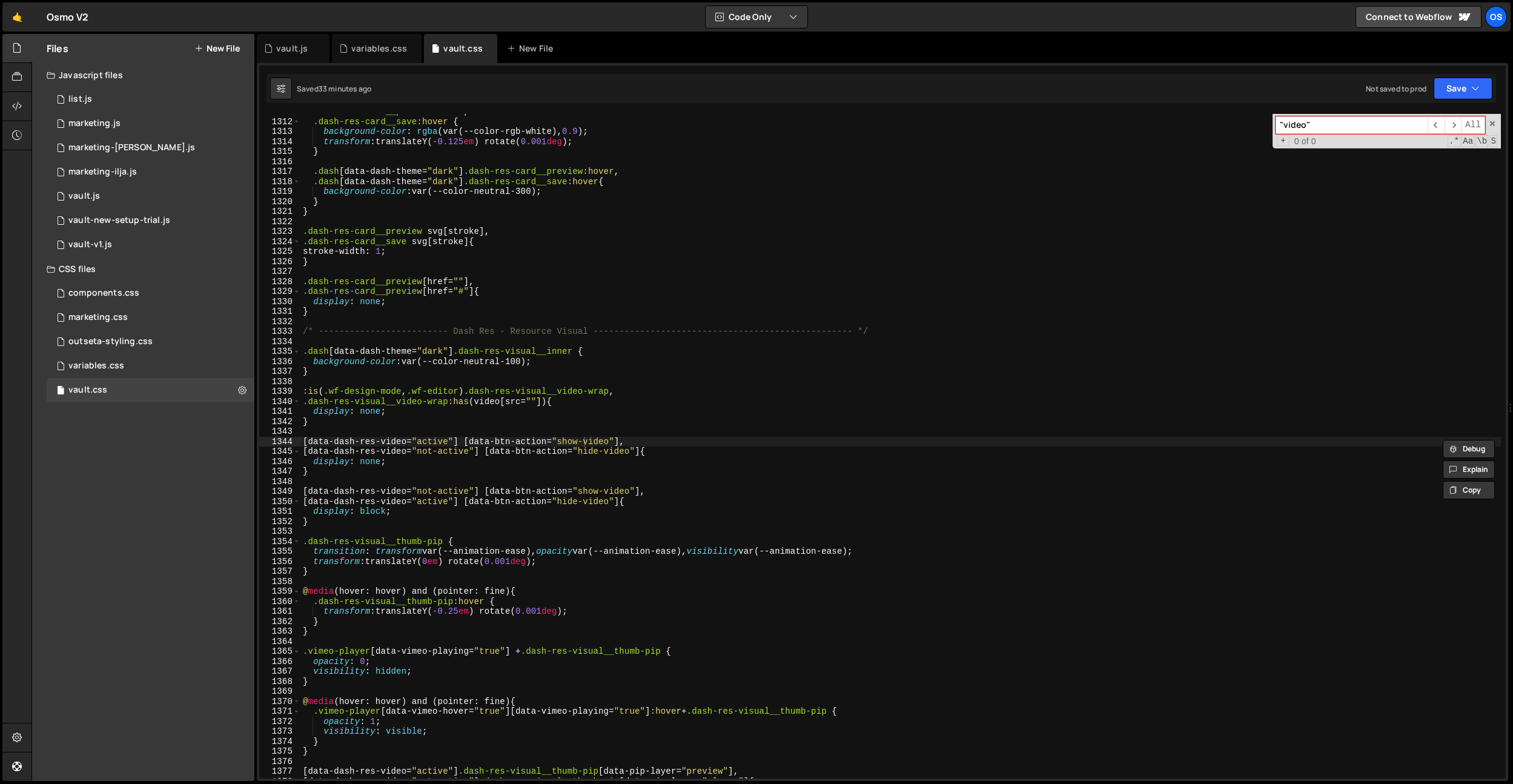
type input ""video""
